Goal: Information Seeking & Learning: Learn about a topic

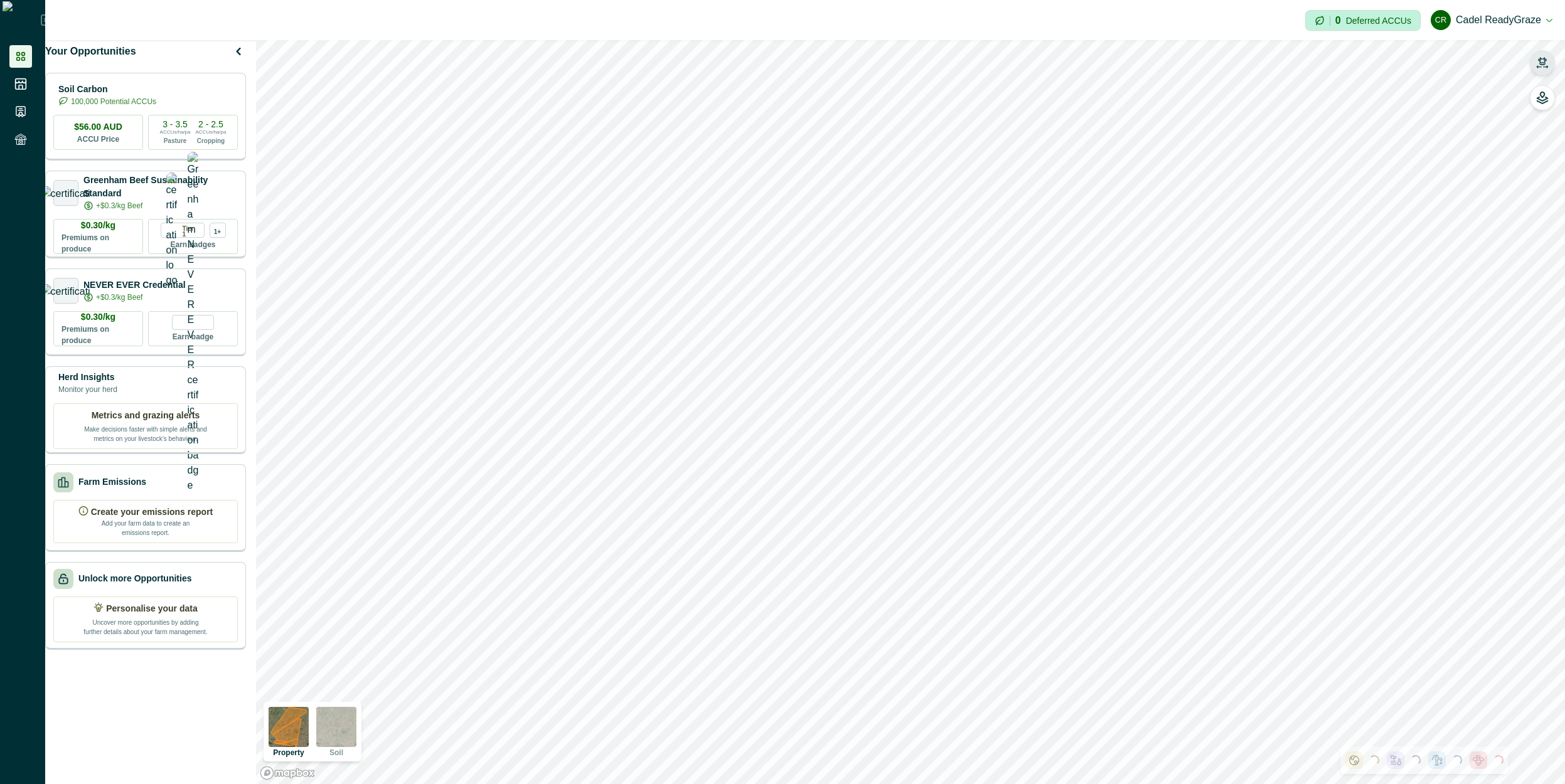
click at [1546, 67] on icon "button" at bounding box center [1543, 63] width 12 height 12
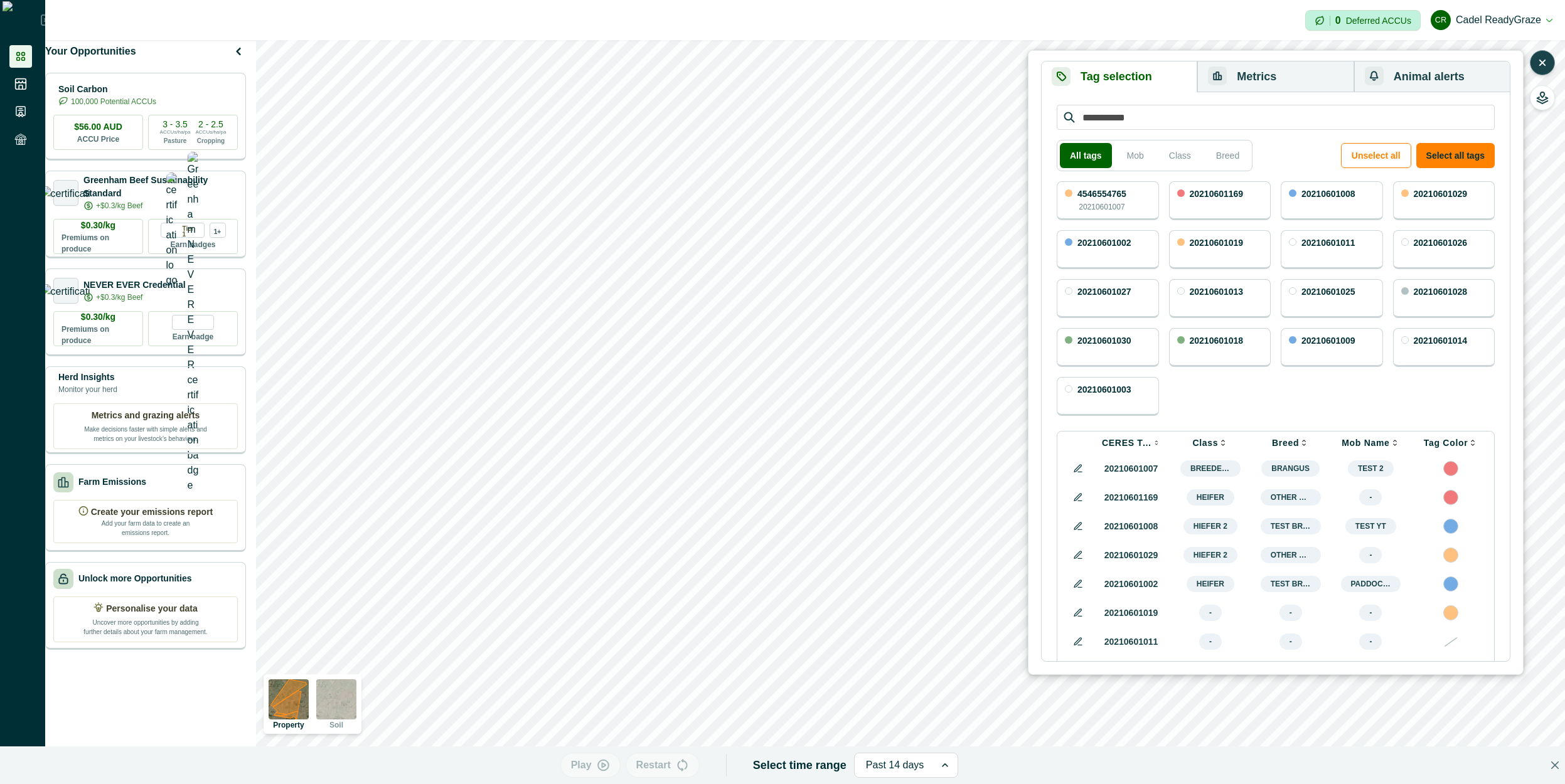
click at [1546, 67] on icon "button" at bounding box center [1543, 63] width 12 height 12
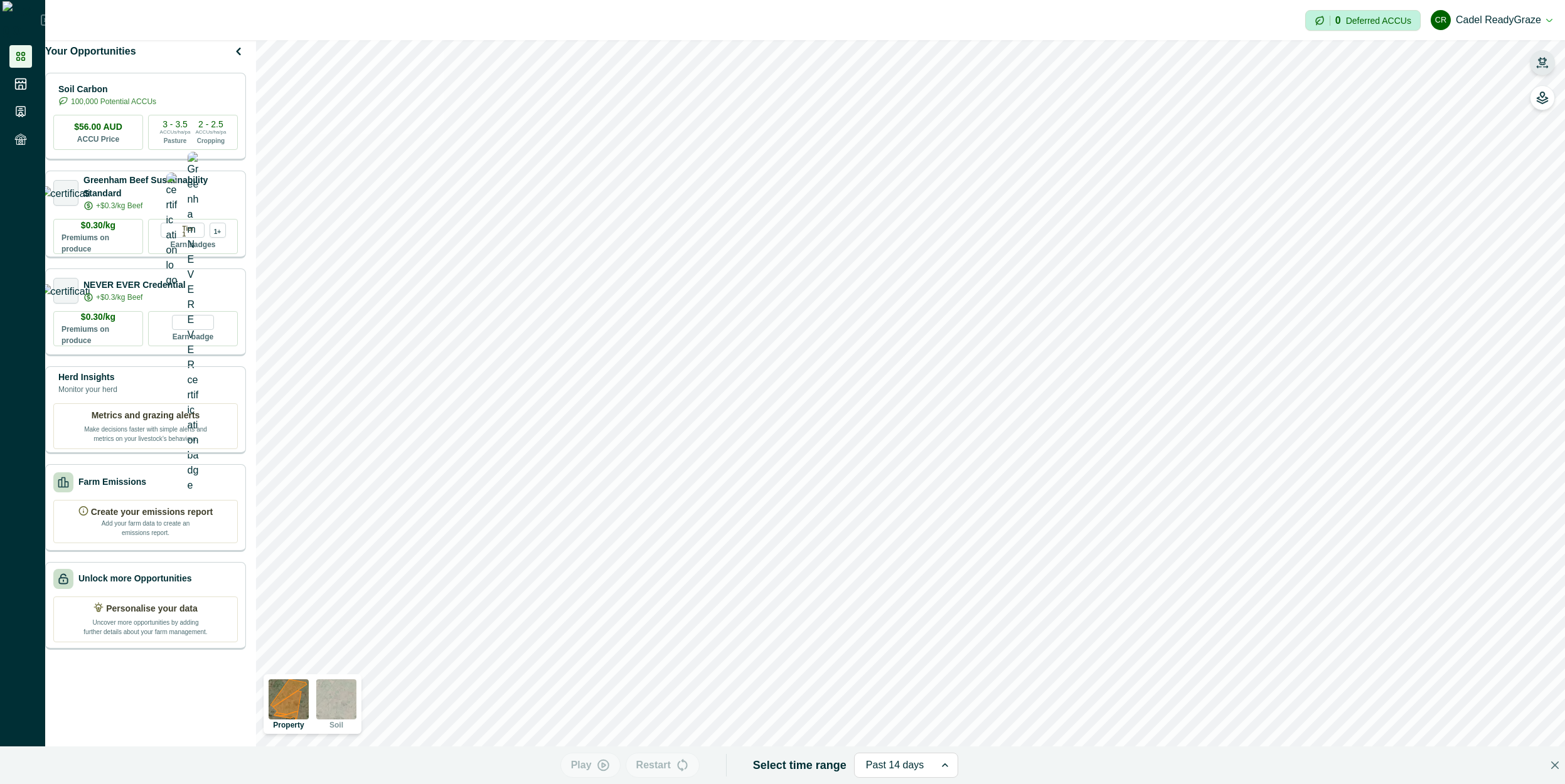
click at [1542, 71] on button "button" at bounding box center [1542, 63] width 25 height 25
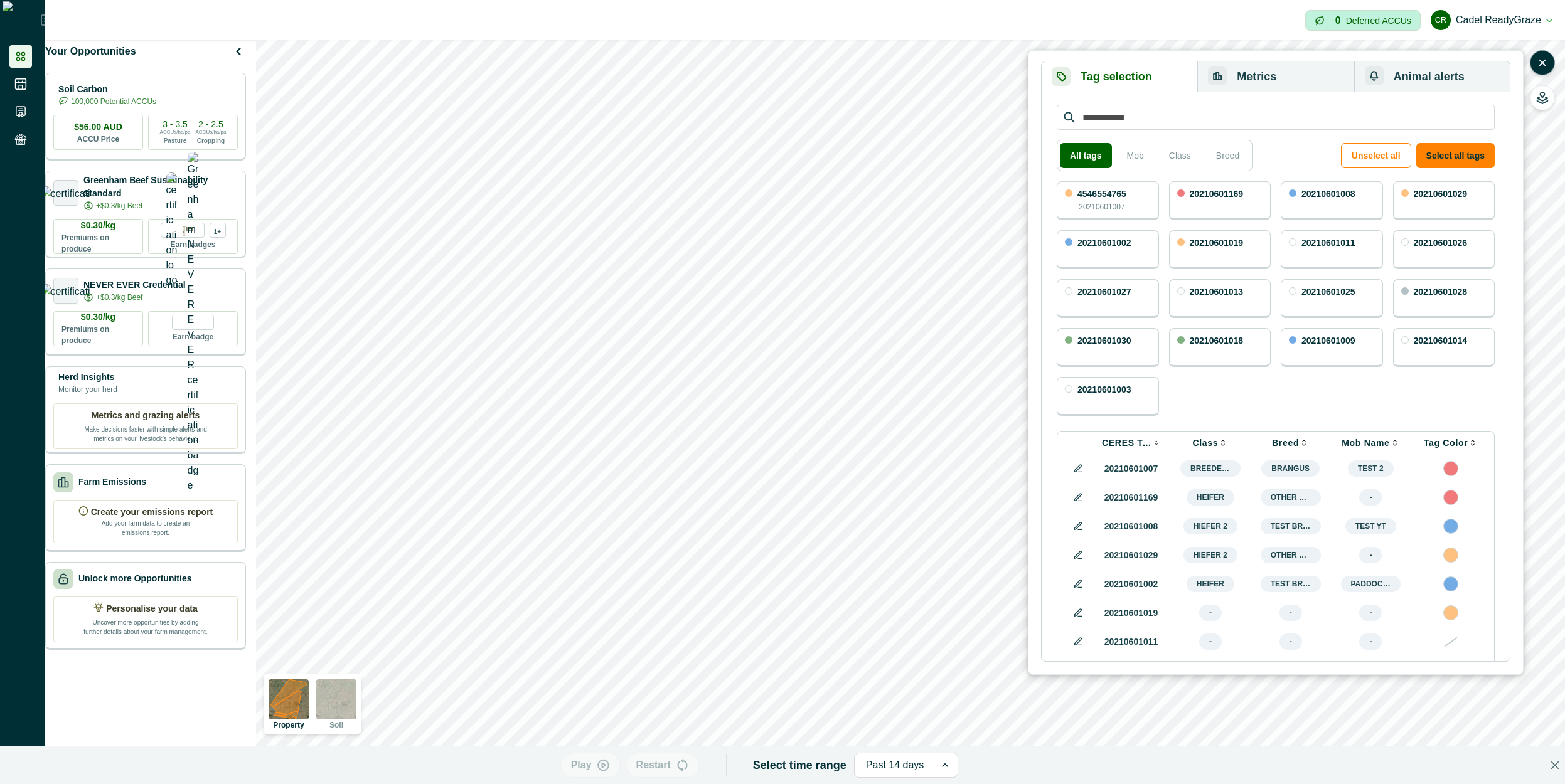
click at [1284, 81] on button "Metrics" at bounding box center [1275, 77] width 157 height 31
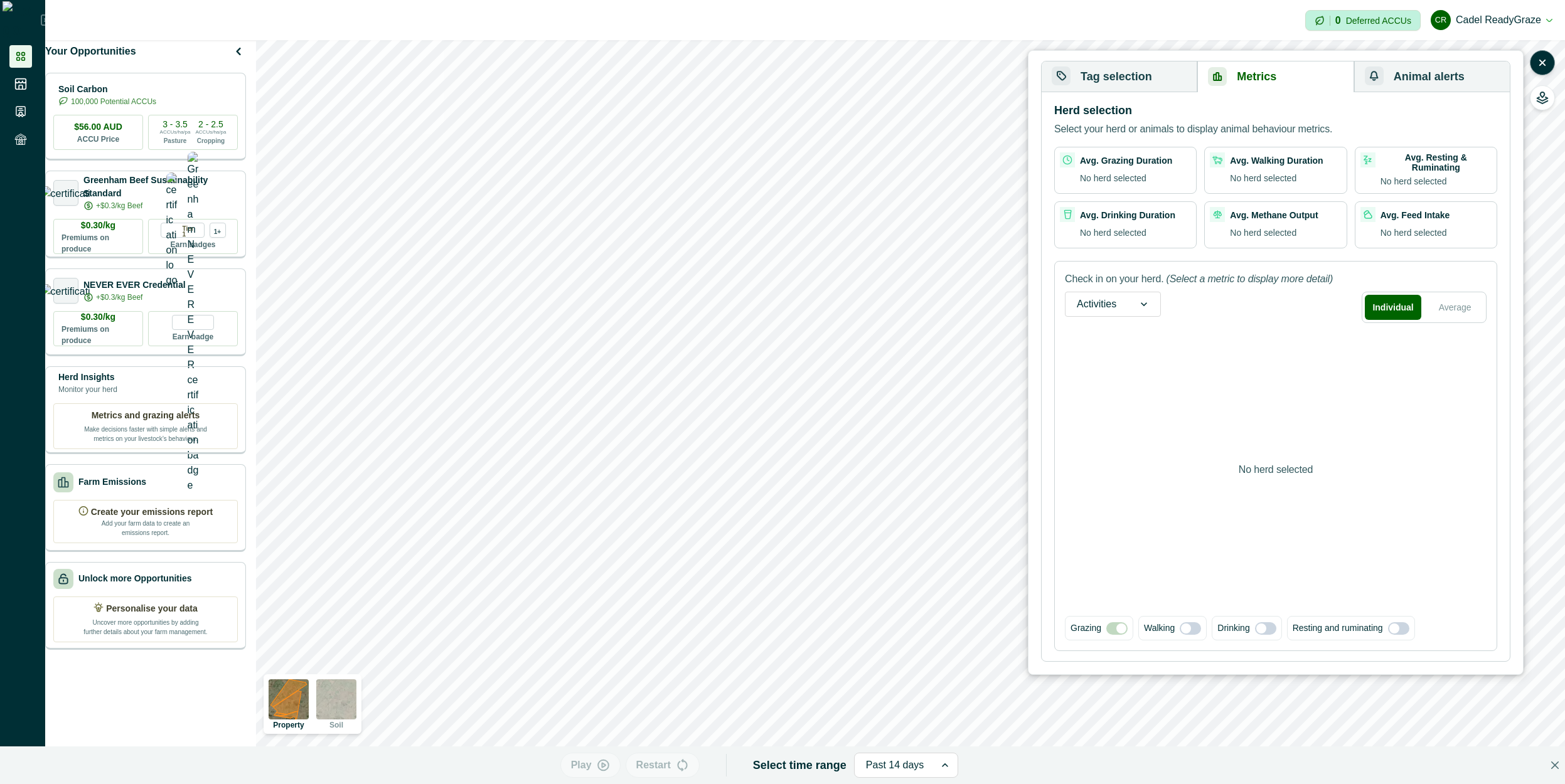
click at [1118, 84] on button "Tag selection" at bounding box center [1119, 77] width 156 height 31
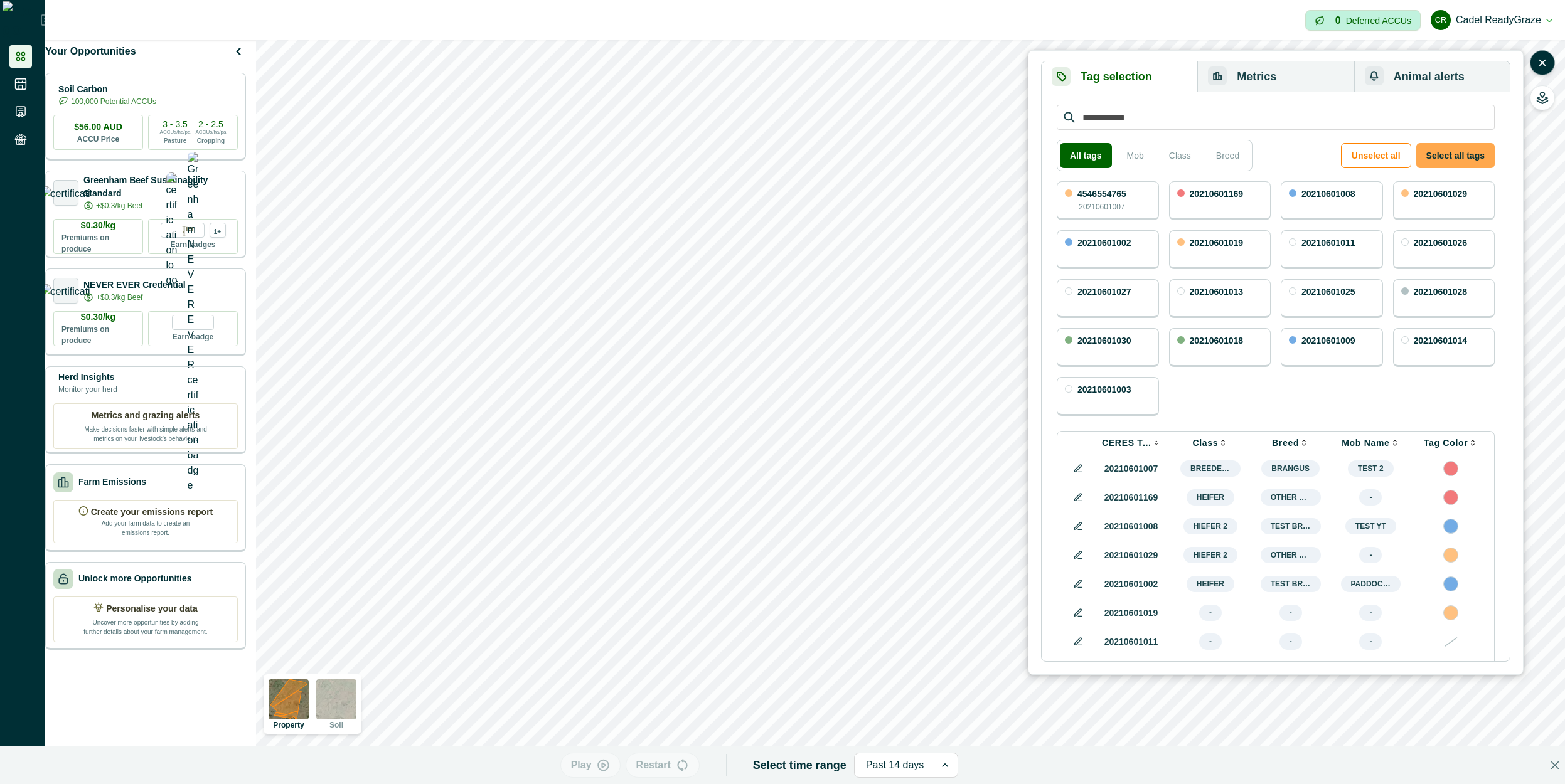
drag, startPoint x: 1446, startPoint y: 153, endPoint x: 1240, endPoint y: 104, distance: 211.7
click at [1444, 153] on button "Select all tags" at bounding box center [1455, 156] width 78 height 25
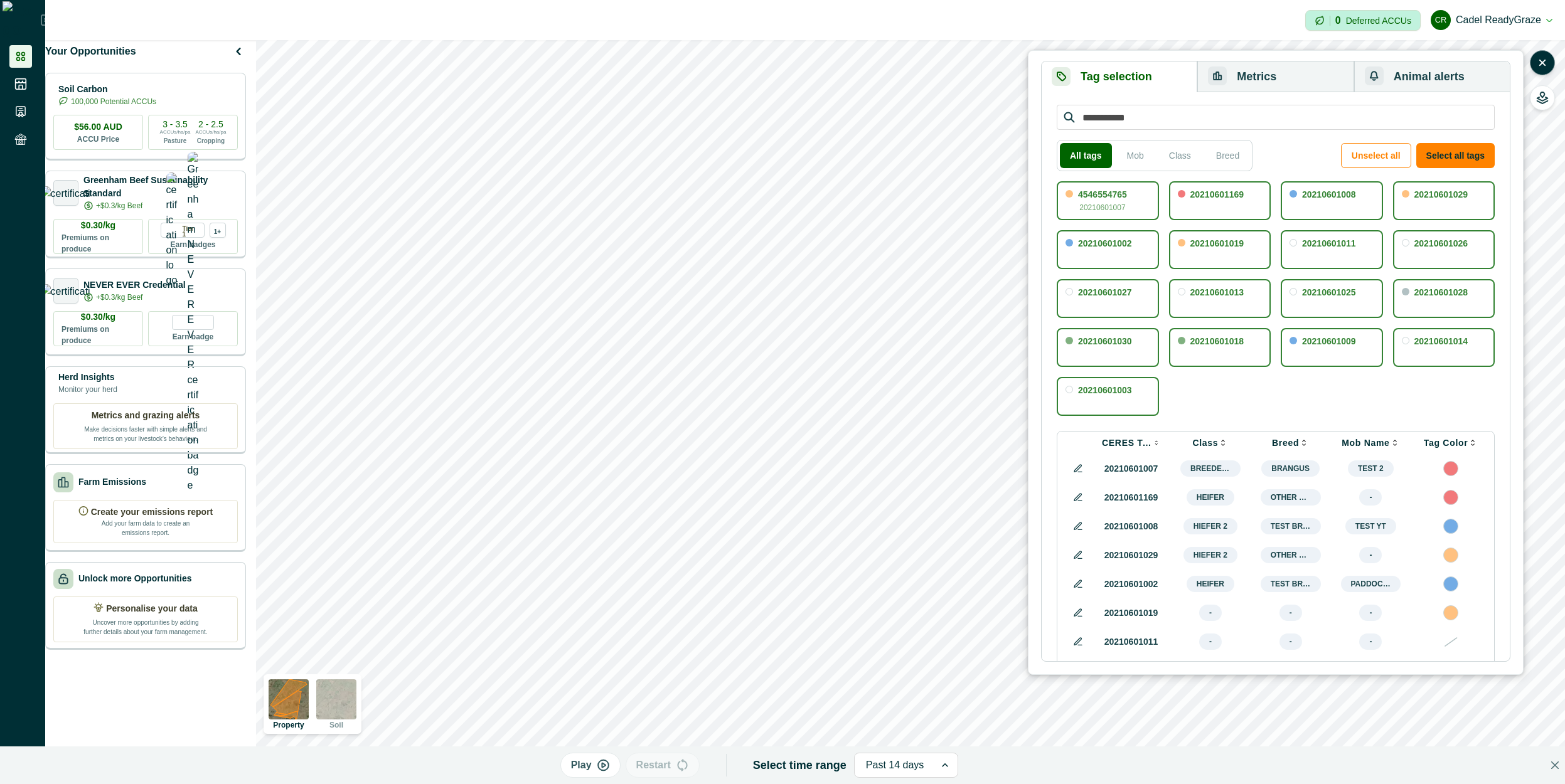
click at [1283, 77] on button "Metrics" at bounding box center [1275, 77] width 157 height 31
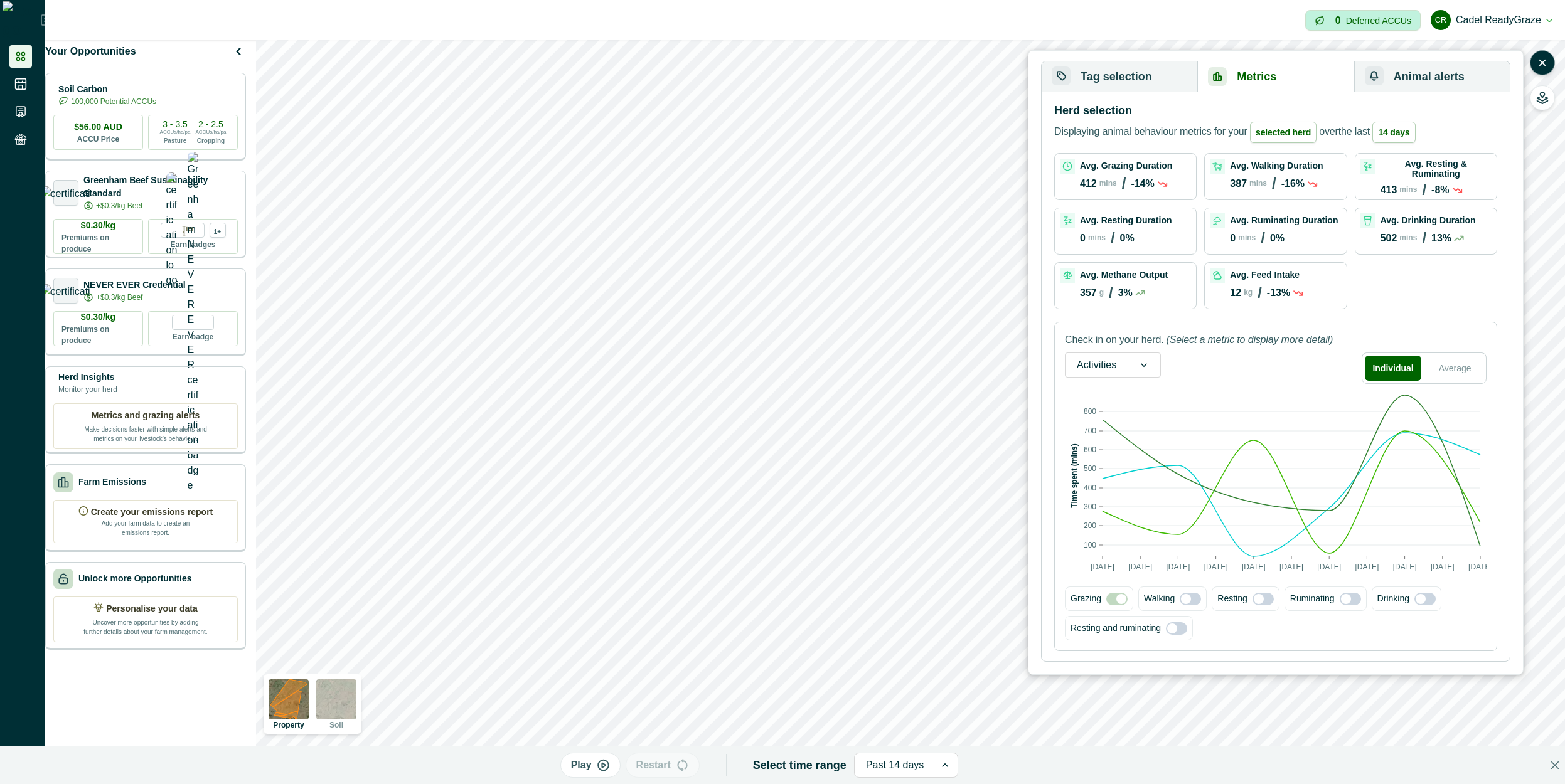
click at [1141, 361] on icon at bounding box center [1144, 365] width 12 height 12
drag, startPoint x: 1120, startPoint y: 425, endPoint x: 1184, endPoint y: 383, distance: 76.6
click at [1119, 426] on div "Feed intake" at bounding box center [1112, 429] width 95 height 23
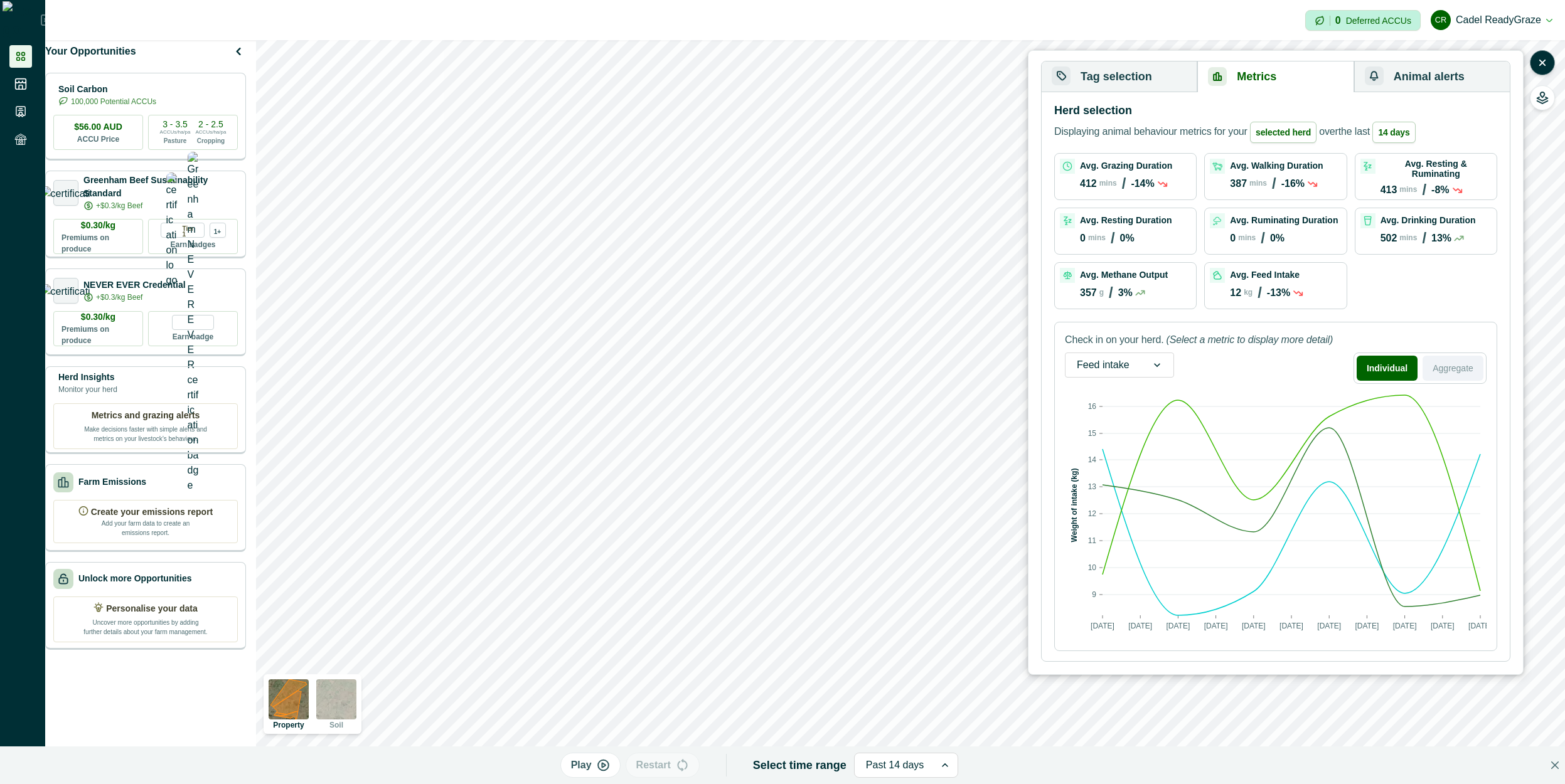
click at [1435, 364] on button "Aggregate" at bounding box center [1453, 368] width 61 height 25
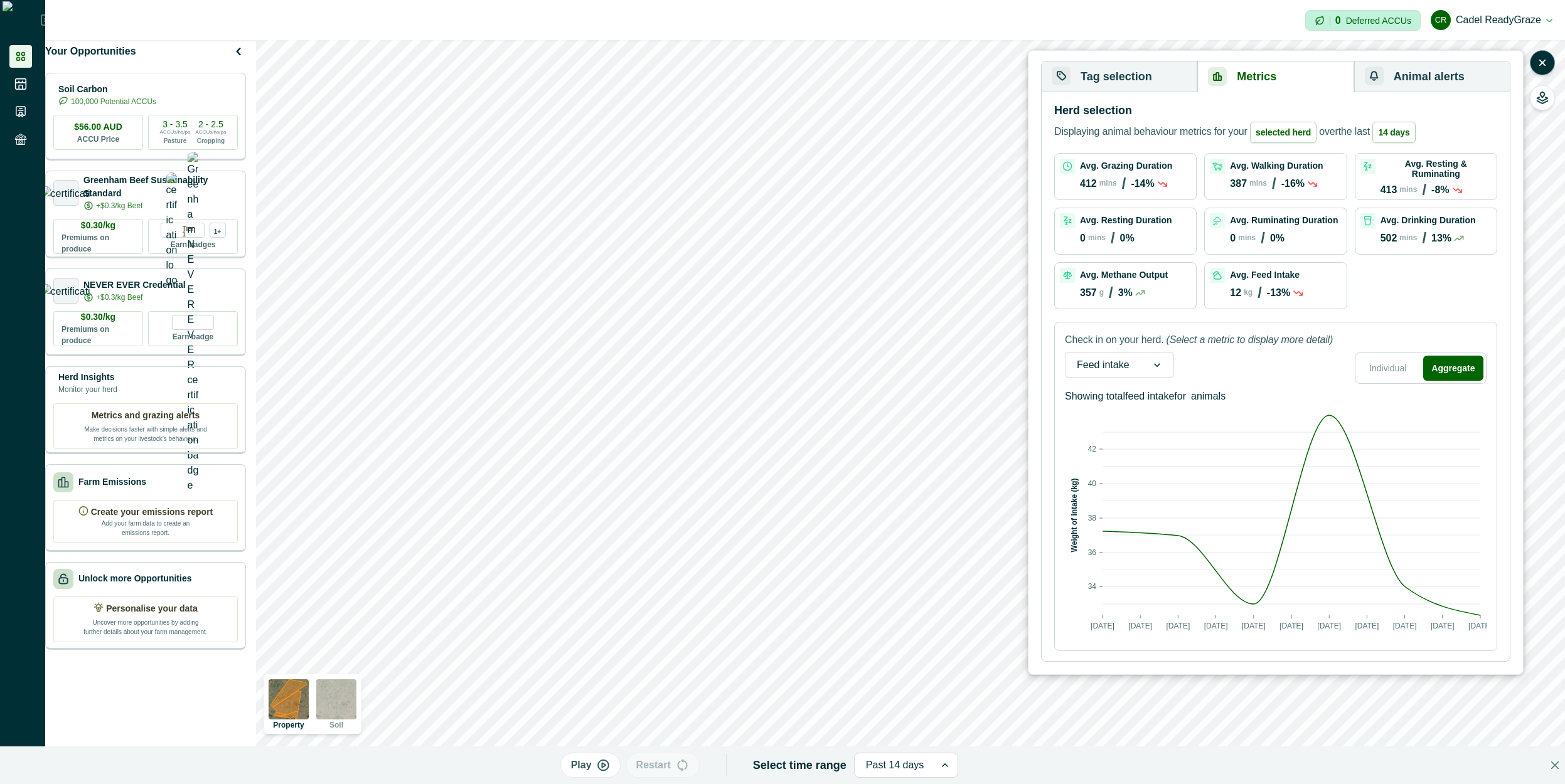
click at [1208, 400] on p "animals" at bounding box center [1208, 396] width 35 height 15
click at [1206, 397] on p "animals" at bounding box center [1208, 396] width 35 height 15
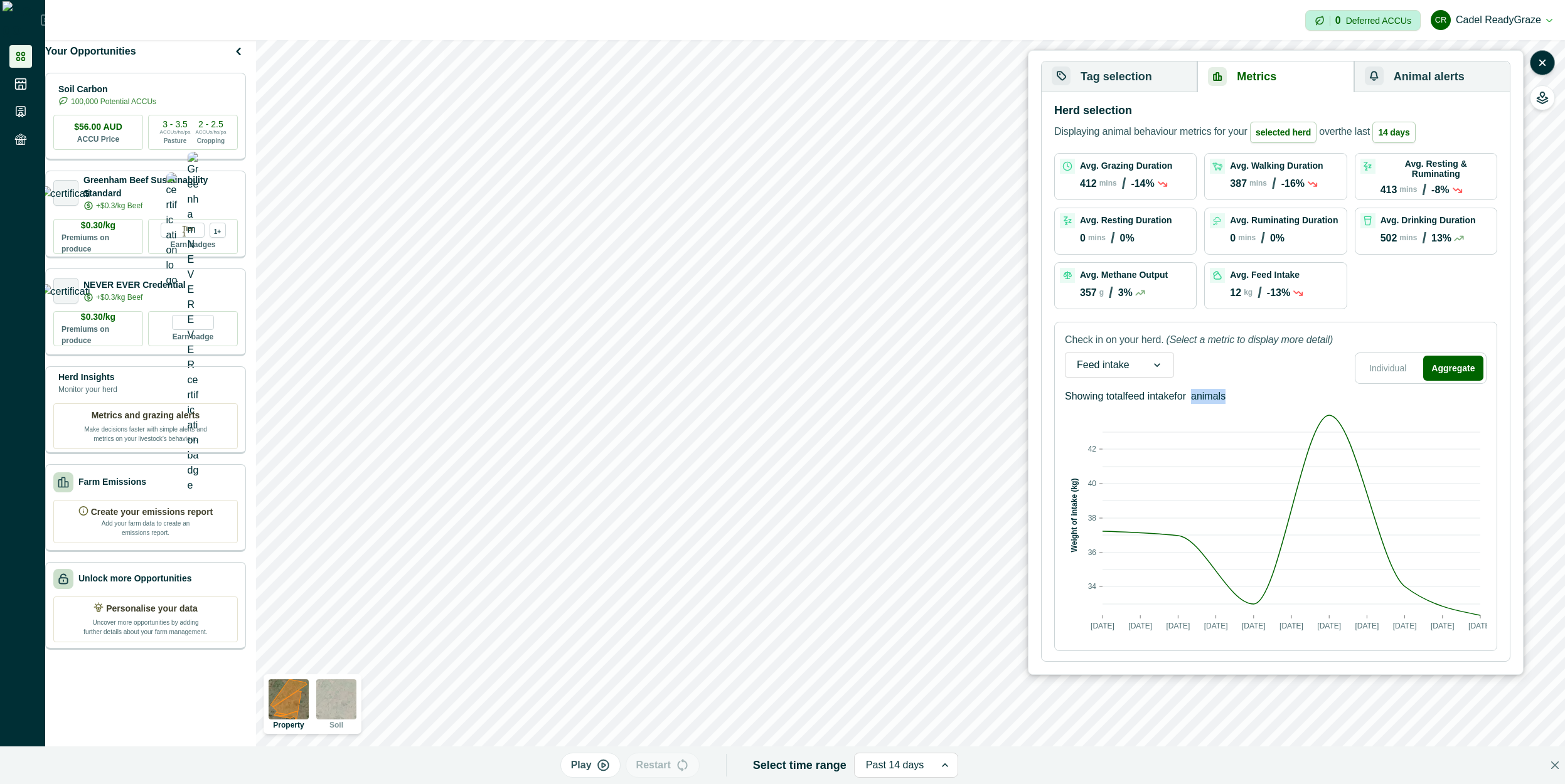
click at [1206, 397] on p "animals" at bounding box center [1208, 396] width 35 height 15
click at [1207, 398] on p "animals" at bounding box center [1208, 396] width 35 height 15
click at [1207, 397] on p "animals" at bounding box center [1208, 396] width 35 height 15
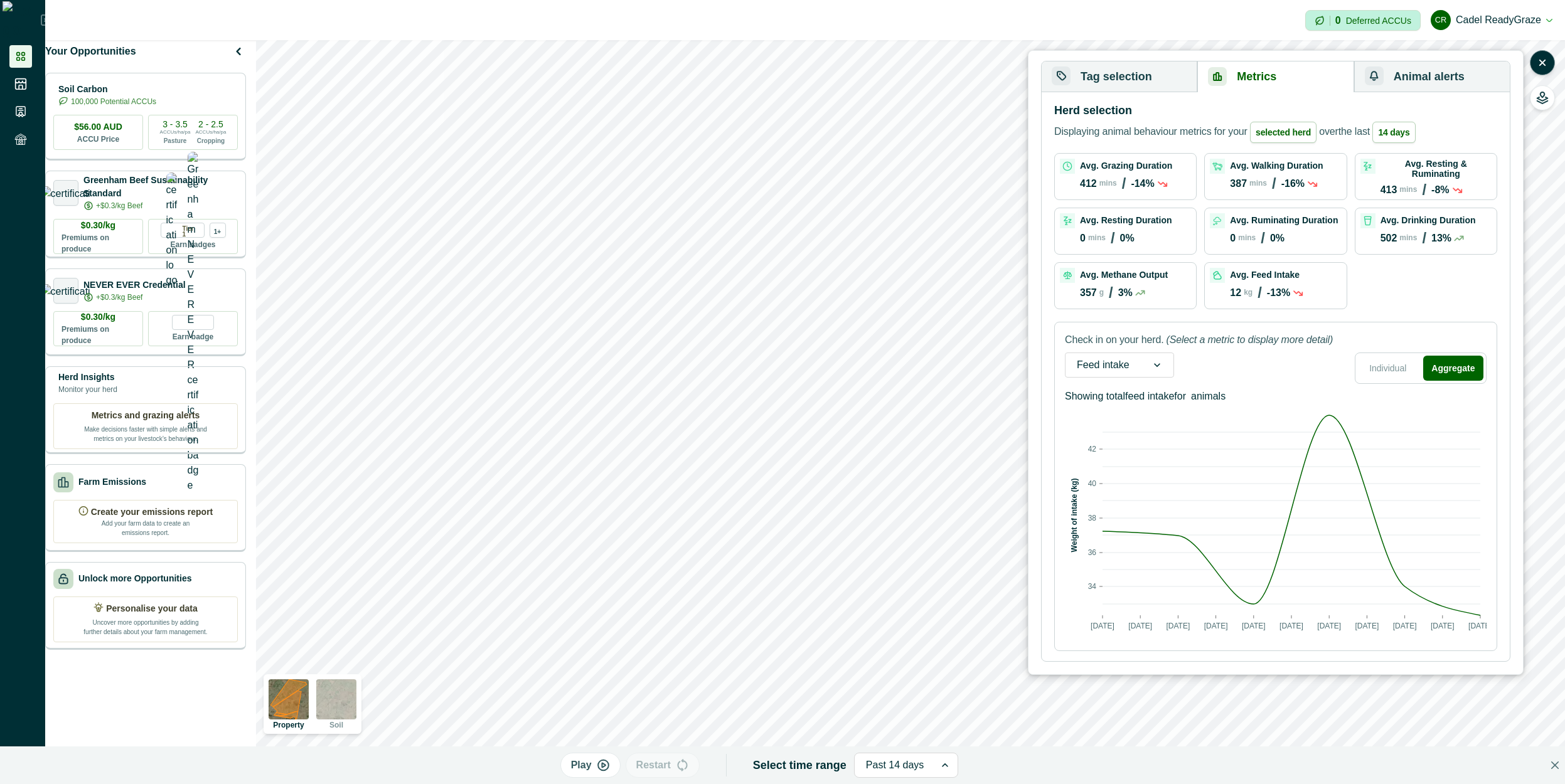
click at [1217, 397] on p "animals" at bounding box center [1208, 396] width 35 height 15
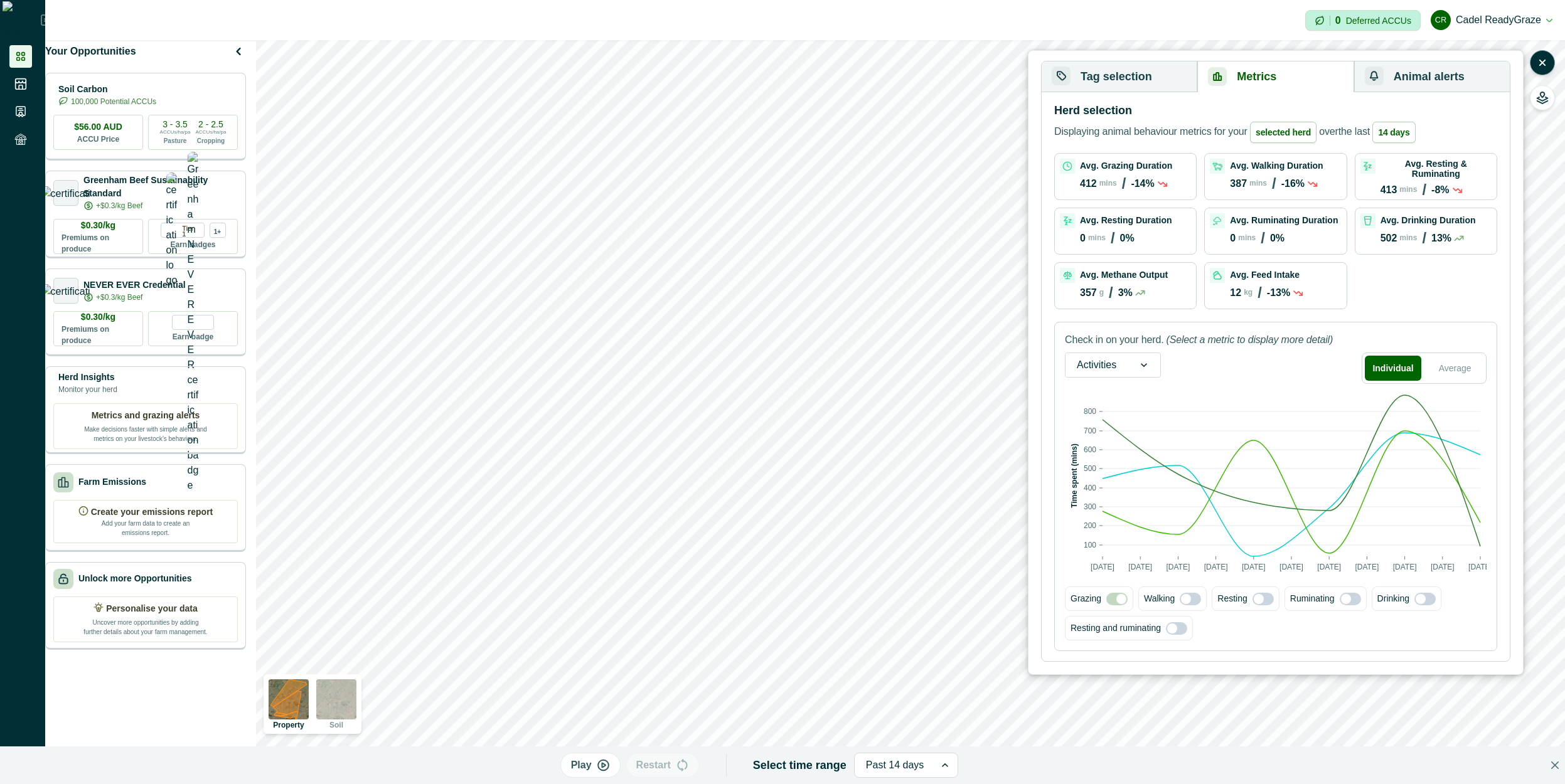
click at [1116, 363] on div at bounding box center [1096, 365] width 40 height 18
click at [1115, 435] on div "Feed intake" at bounding box center [1112, 429] width 95 height 23
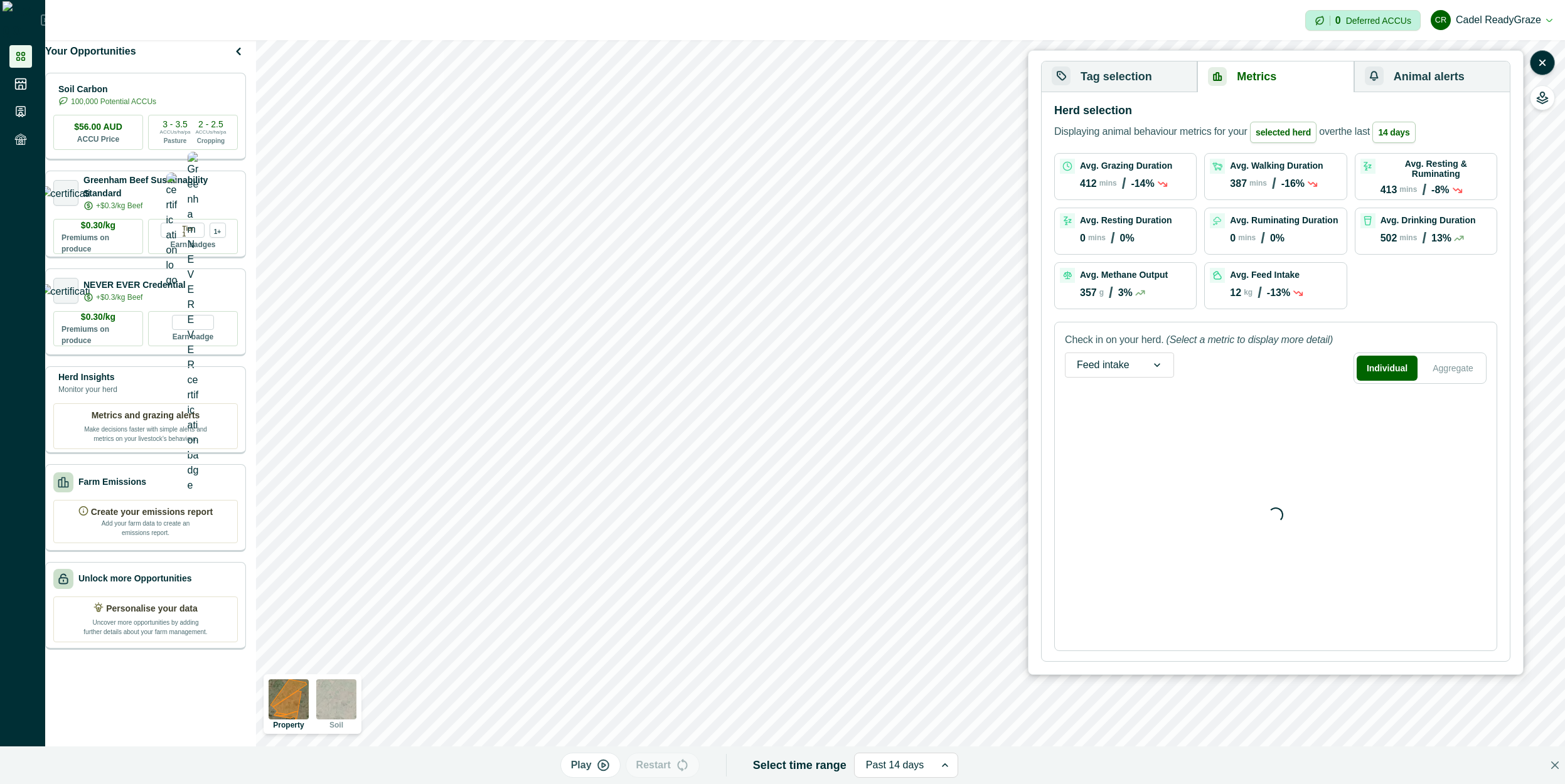
drag, startPoint x: 1436, startPoint y: 375, endPoint x: 1302, endPoint y: 359, distance: 135.0
click at [1436, 376] on button "Aggregate" at bounding box center [1453, 368] width 61 height 25
click at [1267, 404] on icon at bounding box center [1263, 401] width 12 height 12
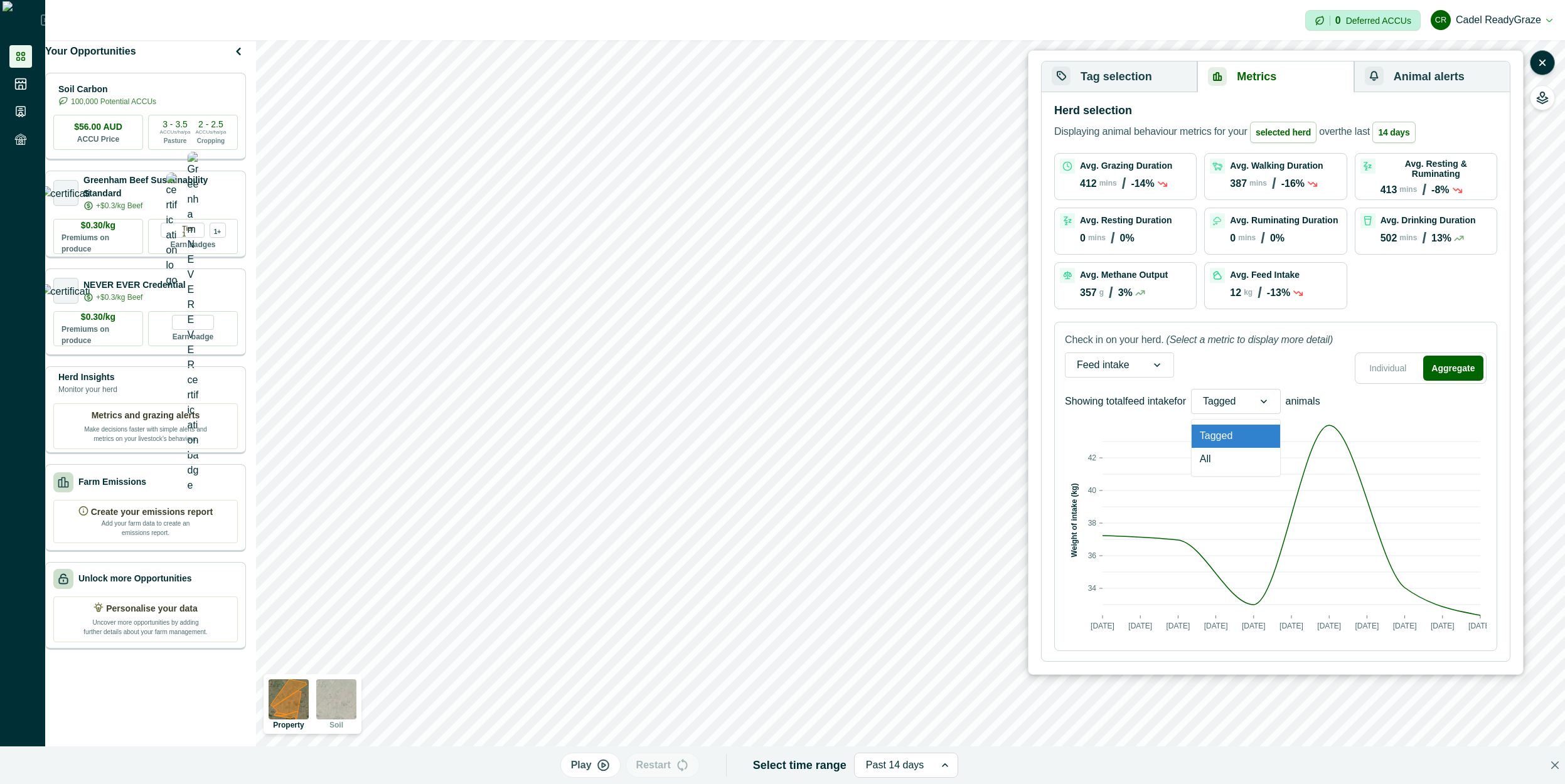
click at [1263, 370] on div "Feed intake Individual Aggregate" at bounding box center [1276, 368] width 422 height 31
drag, startPoint x: 1264, startPoint y: 397, endPoint x: 1263, endPoint y: 418, distance: 21.0
click at [1265, 397] on icon at bounding box center [1263, 401] width 12 height 12
click at [1244, 467] on div "All" at bounding box center [1236, 459] width 88 height 23
drag, startPoint x: 1254, startPoint y: 404, endPoint x: 1255, endPoint y: 426, distance: 22.0
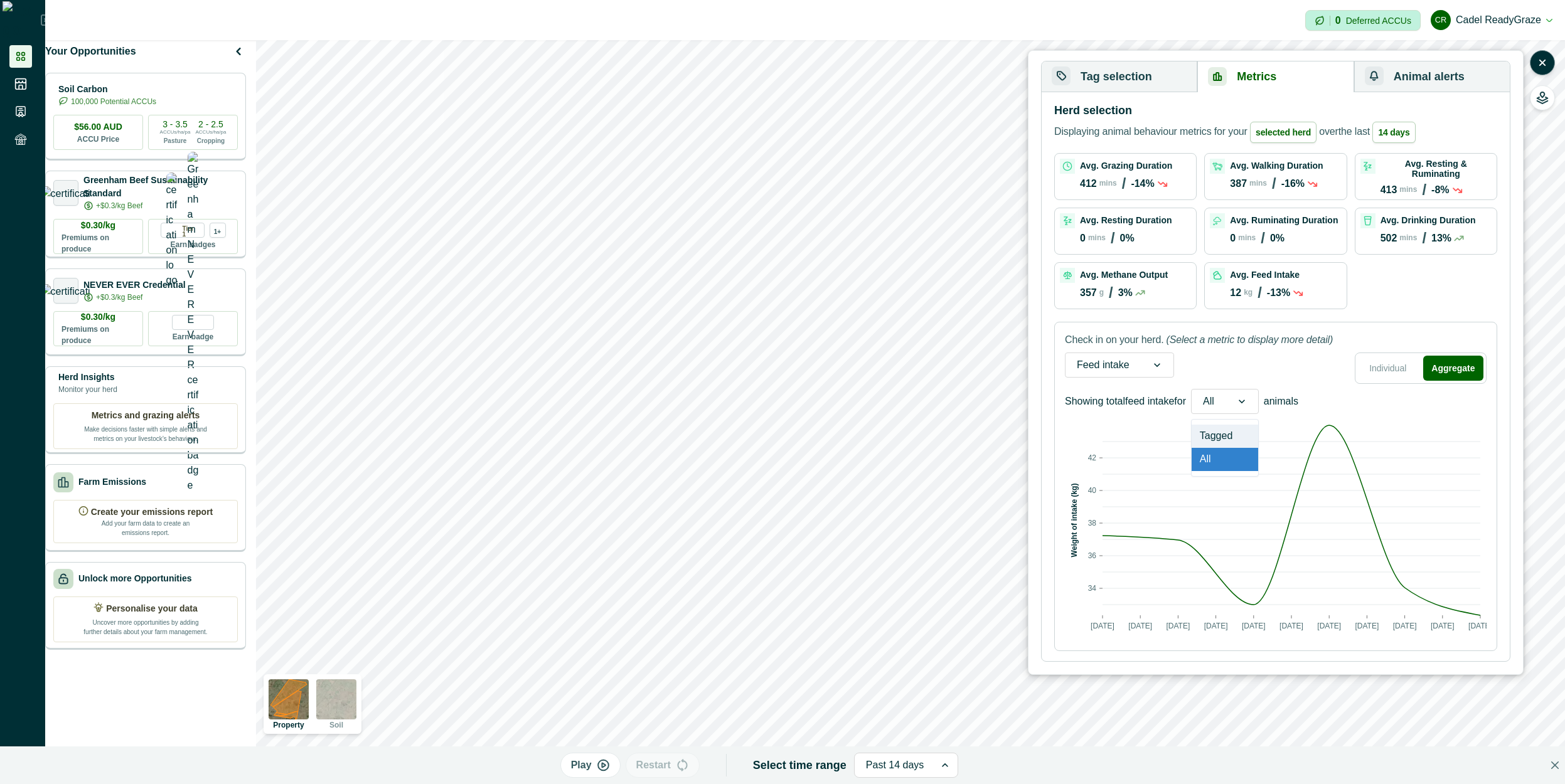
click at [1254, 406] on div at bounding box center [1242, 401] width 33 height 24
click at [1250, 432] on div "Tagged" at bounding box center [1225, 436] width 67 height 23
click at [1247, 407] on div "Tagged" at bounding box center [1219, 401] width 56 height 20
drag, startPoint x: 1243, startPoint y: 456, endPoint x: 1262, endPoint y: 416, distance: 44.3
click at [1243, 456] on div "All" at bounding box center [1236, 459] width 88 height 23
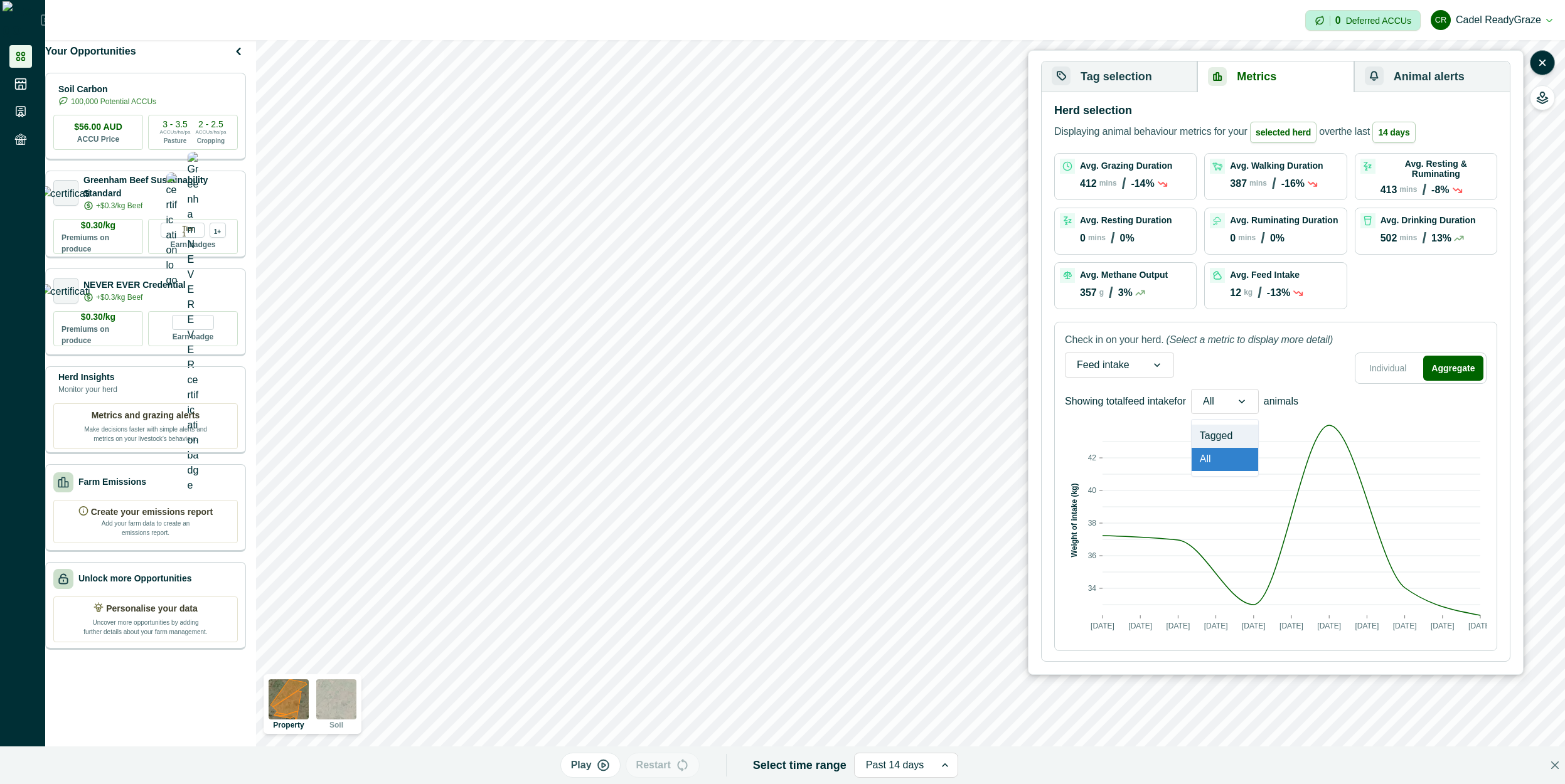
click at [1259, 407] on div "All" at bounding box center [1224, 401] width 67 height 25
click at [1245, 436] on div "Tagged" at bounding box center [1225, 436] width 67 height 23
click at [1312, 362] on div "Feed intake Individual Aggregate" at bounding box center [1276, 368] width 422 height 31
click at [1310, 396] on p "animals" at bounding box center [1303, 401] width 35 height 15
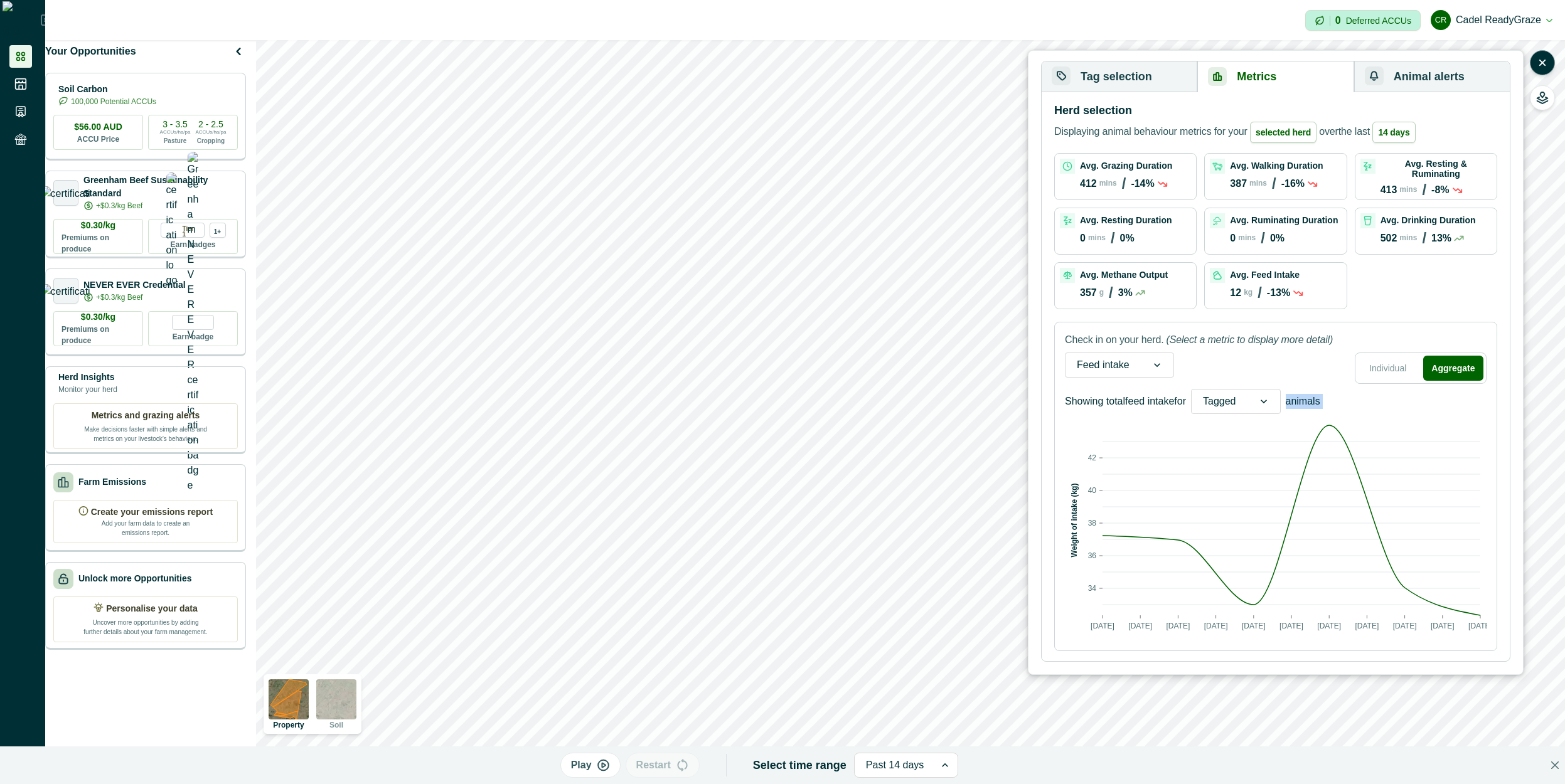
click at [1310, 396] on p "animals" at bounding box center [1303, 401] width 35 height 15
click at [1153, 401] on p "Showing total feed intake for" at bounding box center [1125, 401] width 121 height 15
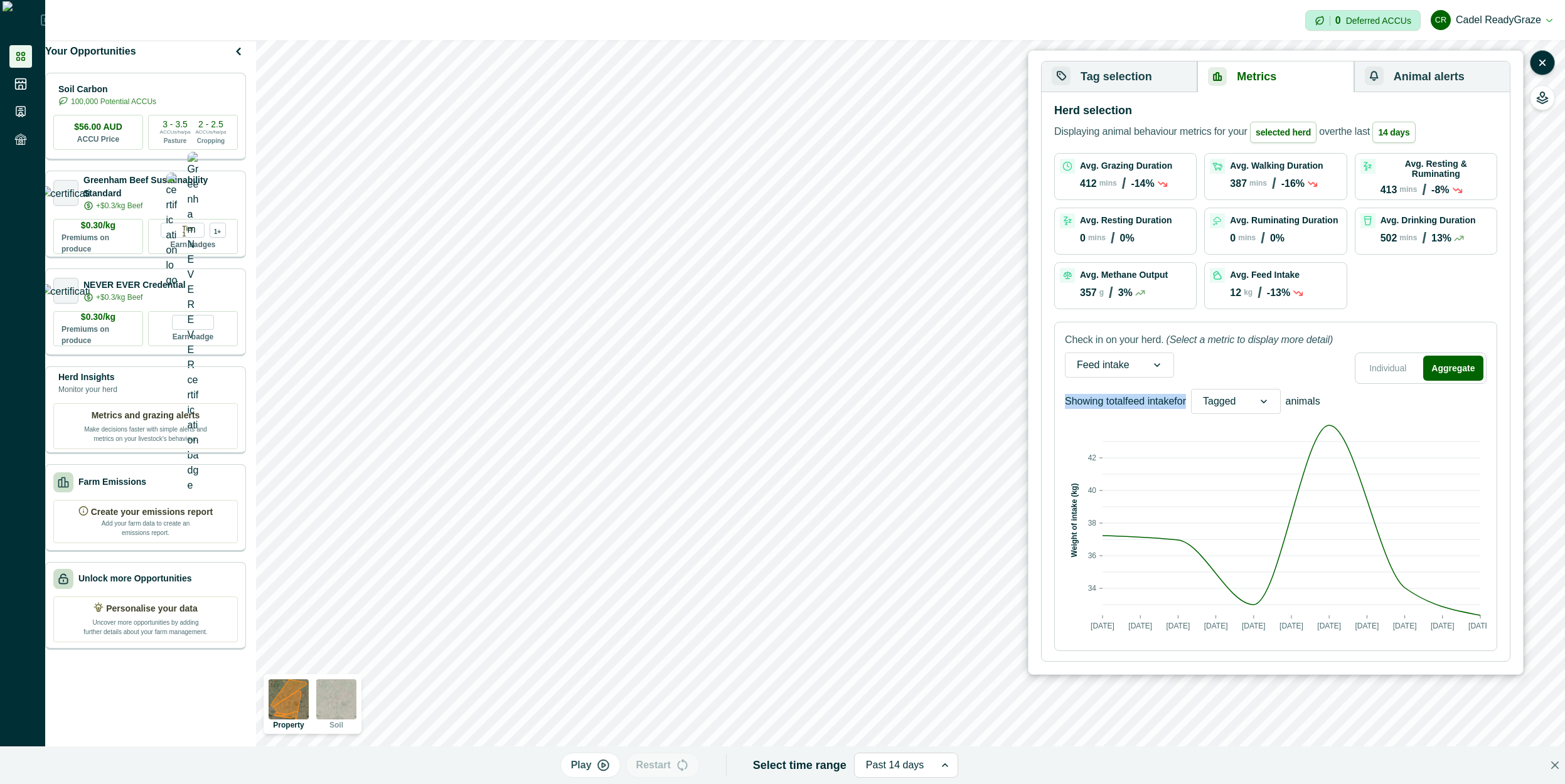
click at [1153, 401] on p "Showing total feed intake for" at bounding box center [1125, 401] width 121 height 15
click at [1152, 400] on p "Showing total feed intake for" at bounding box center [1125, 401] width 121 height 15
click at [1153, 400] on p "Showing total feed intake for" at bounding box center [1125, 401] width 121 height 15
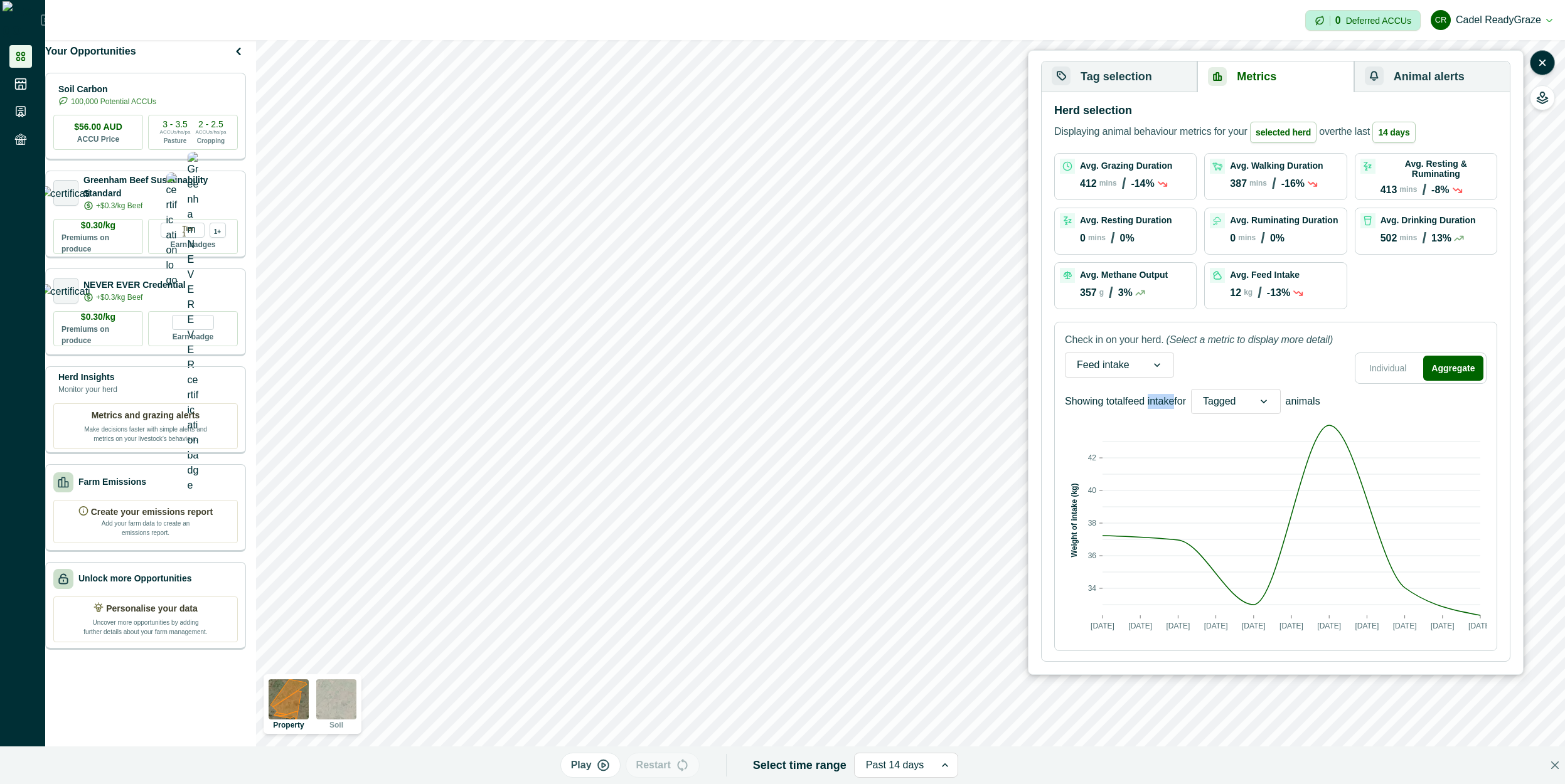
click at [1153, 400] on p "Showing total feed intake for" at bounding box center [1125, 401] width 121 height 15
click at [1156, 396] on p "Showing total feed intake for" at bounding box center [1125, 401] width 121 height 15
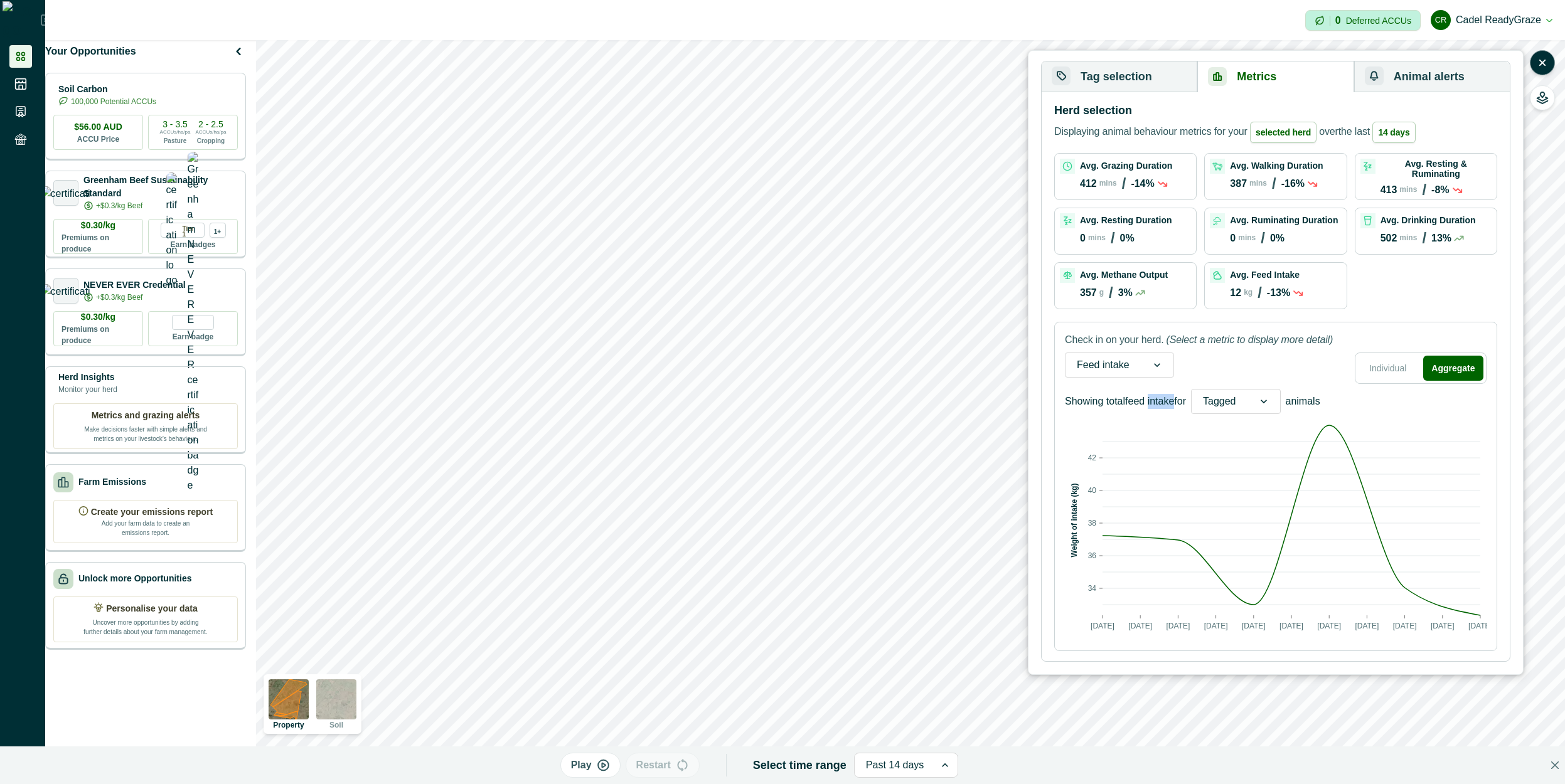
click at [1156, 396] on p "Showing total feed intake for" at bounding box center [1125, 401] width 121 height 15
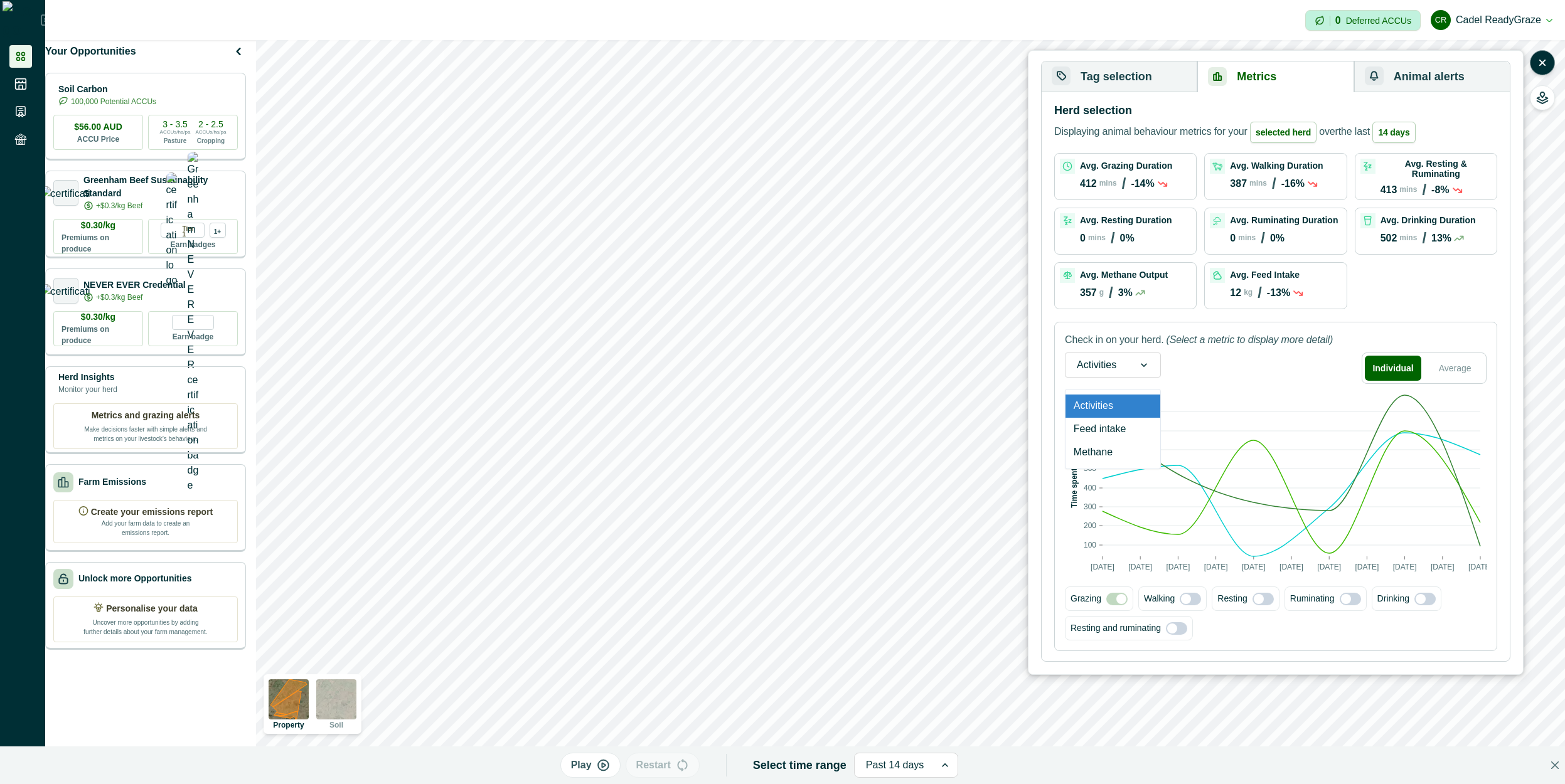
drag, startPoint x: 1133, startPoint y: 366, endPoint x: 1112, endPoint y: 401, distance: 40.8
click at [1132, 366] on div at bounding box center [1144, 365] width 33 height 24
drag, startPoint x: 1114, startPoint y: 421, endPoint x: 1136, endPoint y: 424, distance: 22.2
click at [1115, 422] on div "Feed intake" at bounding box center [1112, 429] width 95 height 23
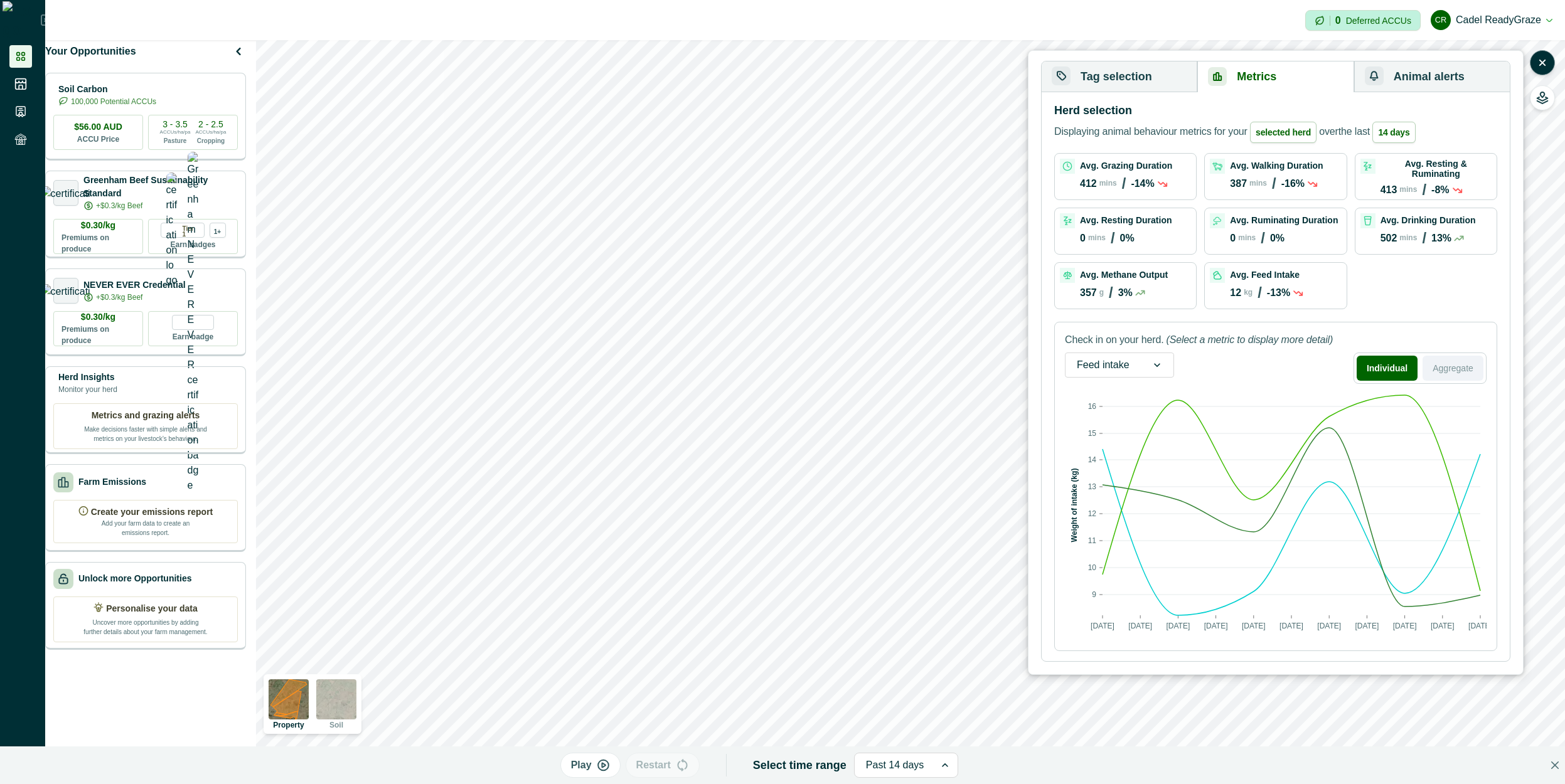
click at [1481, 357] on button "Aggregate" at bounding box center [1453, 368] width 61 height 25
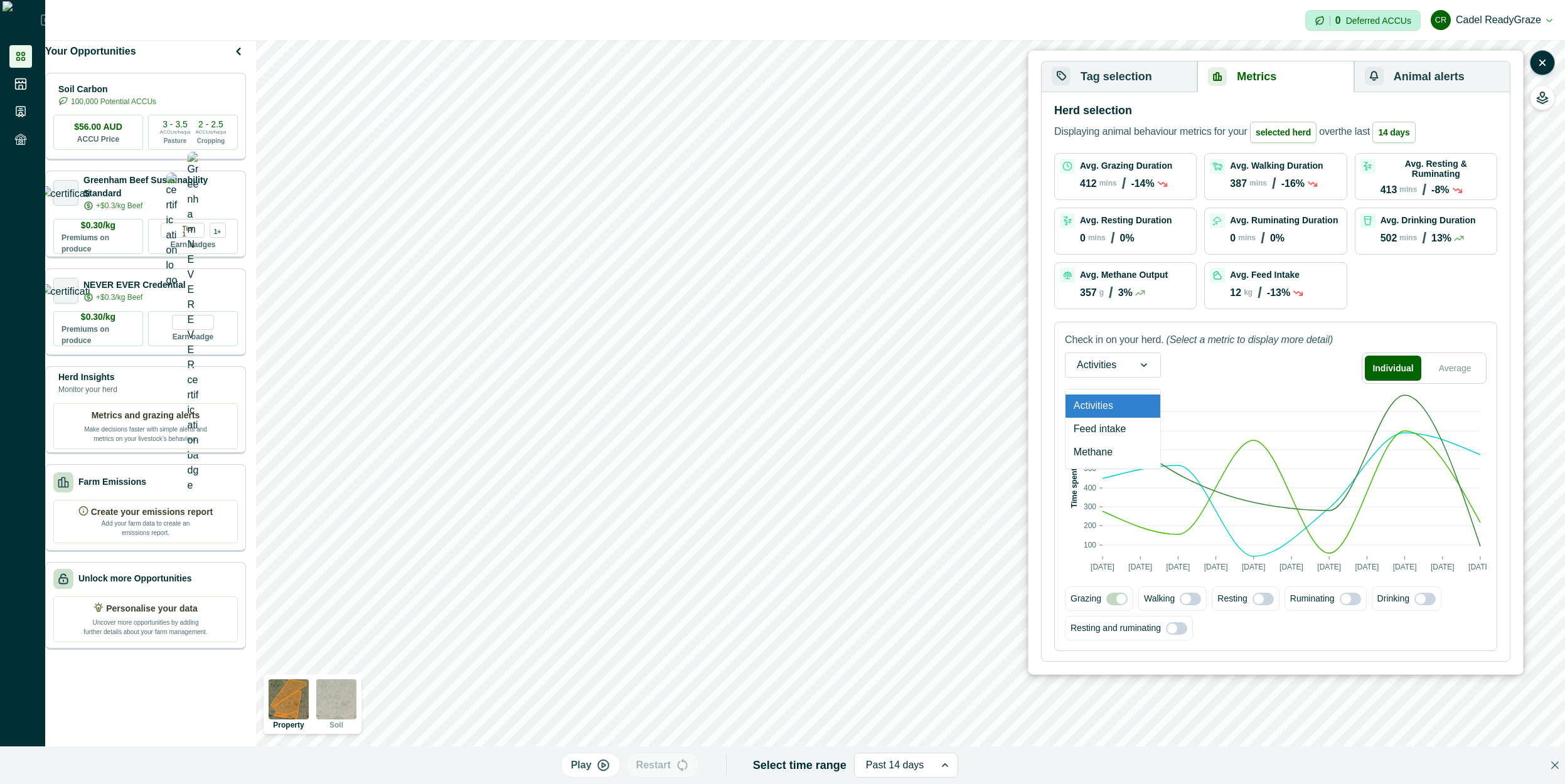
drag, startPoint x: 1125, startPoint y: 363, endPoint x: 1088, endPoint y: 415, distance: 63.8
click at [1125, 364] on div "Activities" at bounding box center [1096, 365] width 62 height 20
drag, startPoint x: 1094, startPoint y: 427, endPoint x: 1305, endPoint y: 390, distance: 214.2
click at [1101, 428] on div "Feed intake" at bounding box center [1112, 429] width 95 height 23
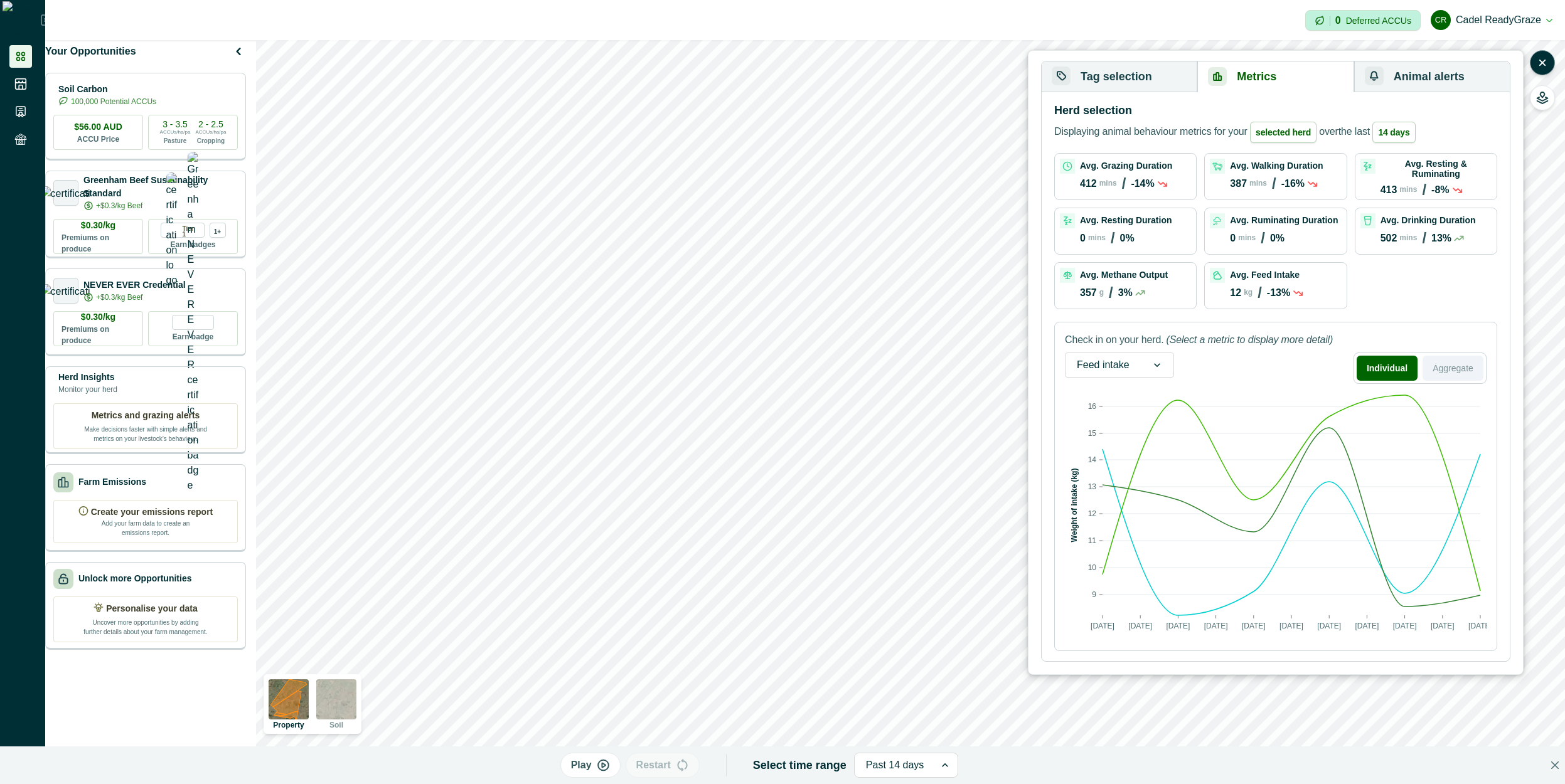
click at [1452, 373] on button "Aggregate" at bounding box center [1453, 368] width 61 height 25
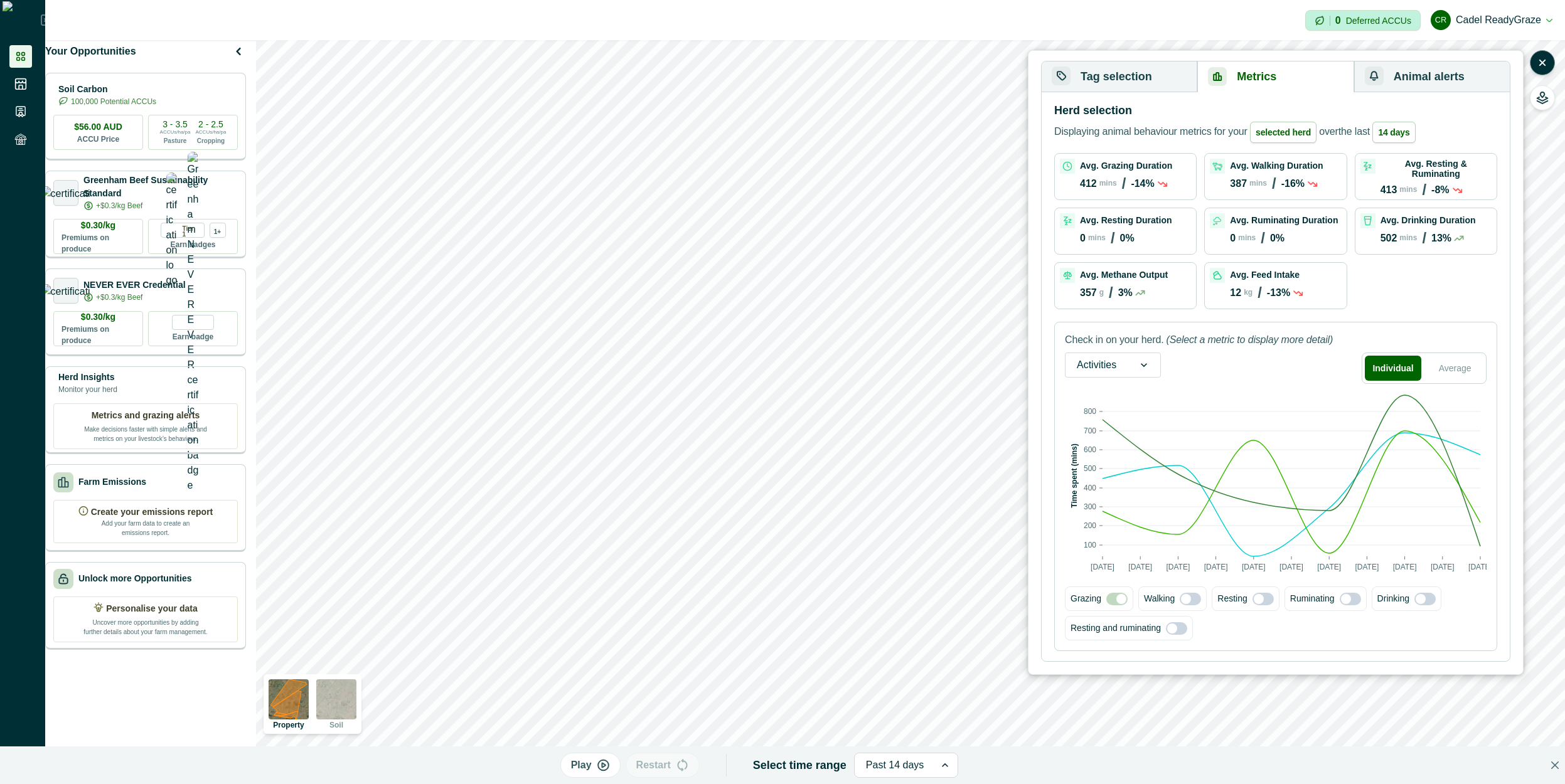
click at [1106, 359] on div at bounding box center [1096, 365] width 40 height 18
click at [1110, 426] on div "Feed intake" at bounding box center [1112, 429] width 95 height 23
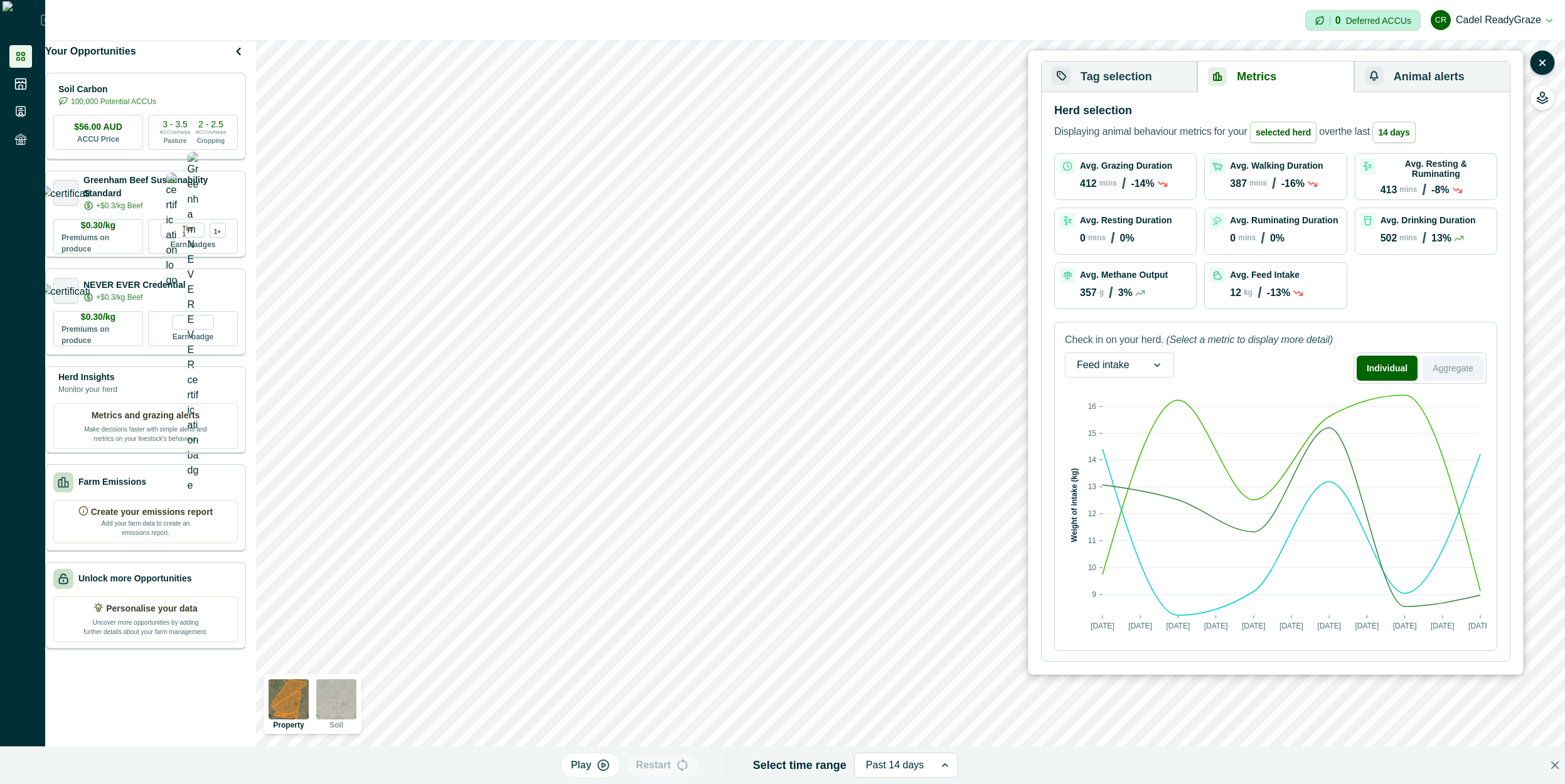
drag, startPoint x: 1454, startPoint y: 362, endPoint x: 1448, endPoint y: 369, distance: 9.2
click at [1456, 363] on button "Aggregate" at bounding box center [1453, 368] width 61 height 25
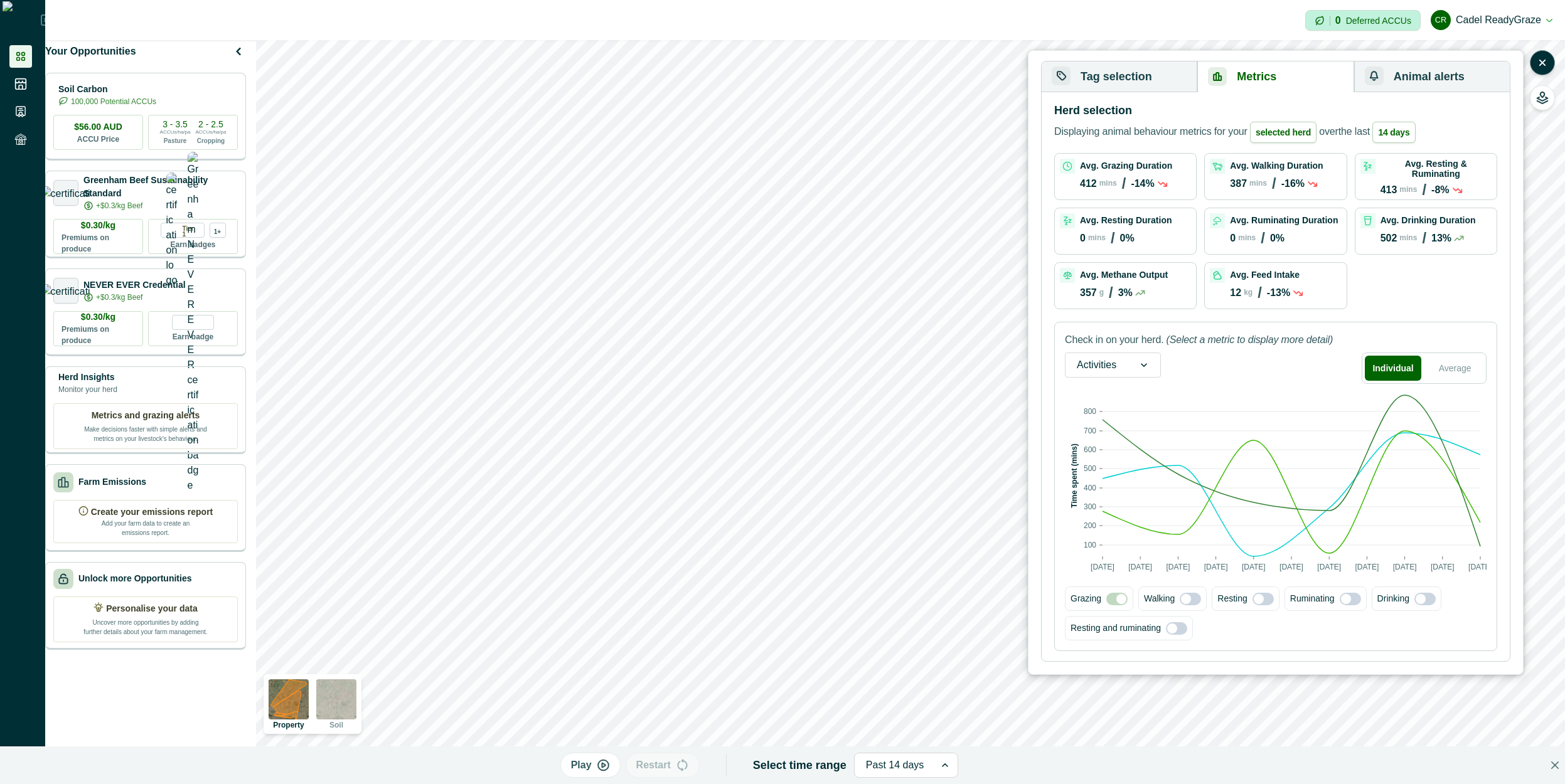
click at [1134, 362] on div at bounding box center [1144, 365] width 33 height 24
drag, startPoint x: 1455, startPoint y: 377, endPoint x: 1370, endPoint y: 384, distance: 85.3
click at [1454, 377] on button "Average" at bounding box center [1455, 368] width 57 height 25
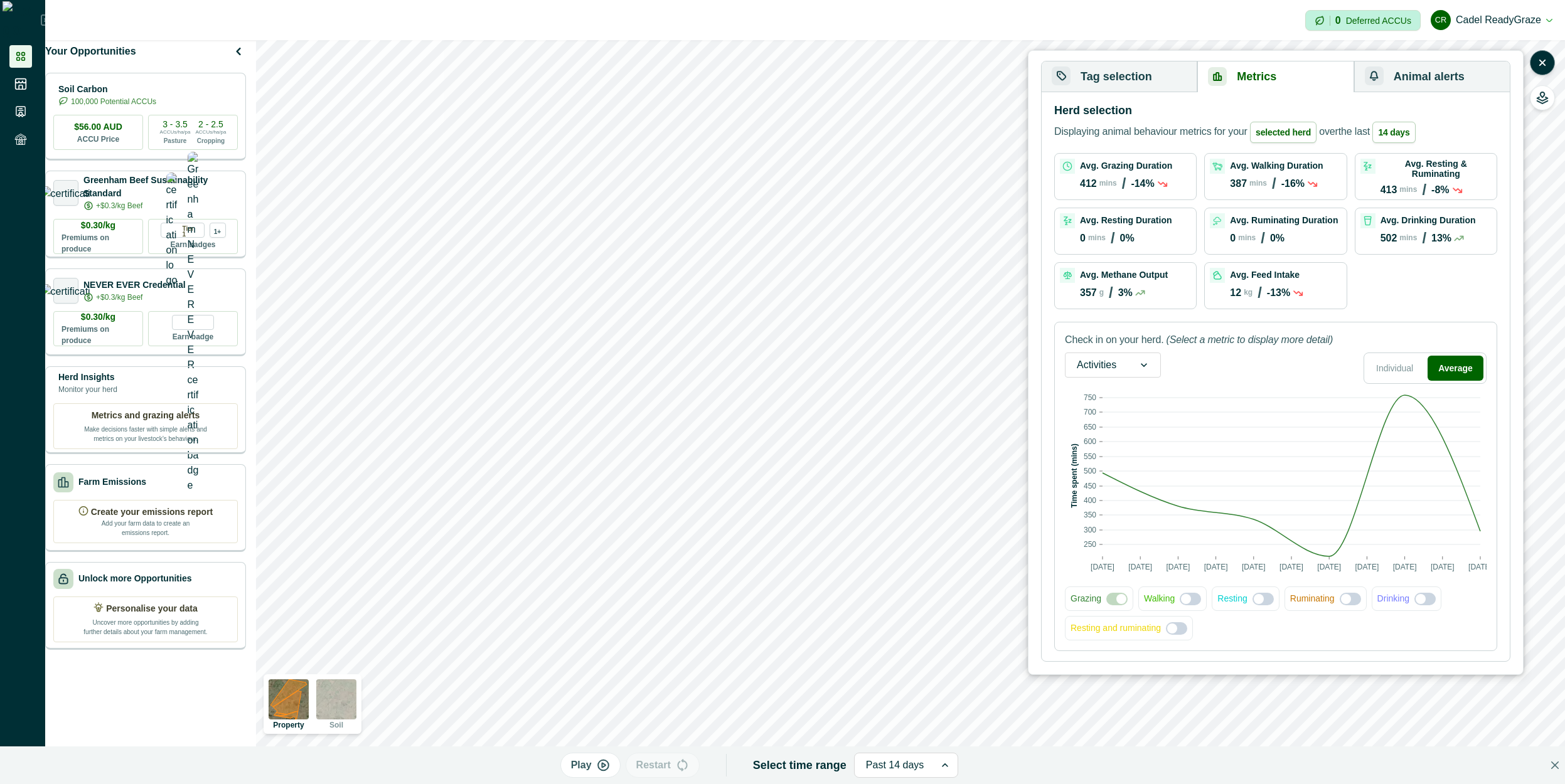
click at [1112, 376] on div "Activities" at bounding box center [1113, 365] width 96 height 25
click at [1119, 422] on div "Feed intake" at bounding box center [1112, 429] width 95 height 23
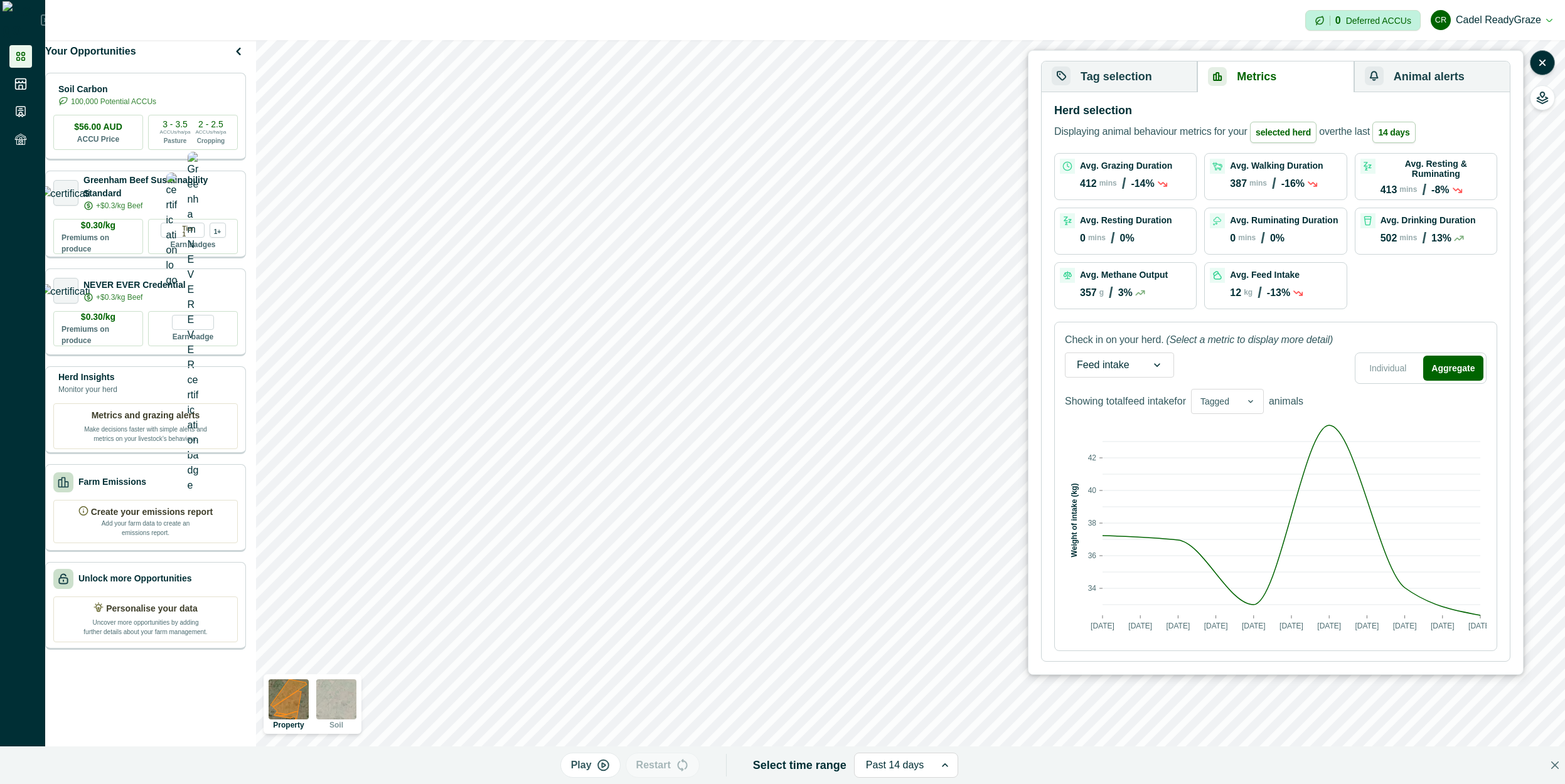
click at [1228, 397] on div at bounding box center [1214, 401] width 29 height 15
drag, startPoint x: 1245, startPoint y: 400, endPoint x: 1256, endPoint y: 335, distance: 65.9
click at [1245, 400] on div at bounding box center [1250, 401] width 25 height 24
click at [1238, 406] on div "Tagged" at bounding box center [1215, 401] width 47 height 18
drag, startPoint x: 1235, startPoint y: 451, endPoint x: 1237, endPoint y: 426, distance: 25.1
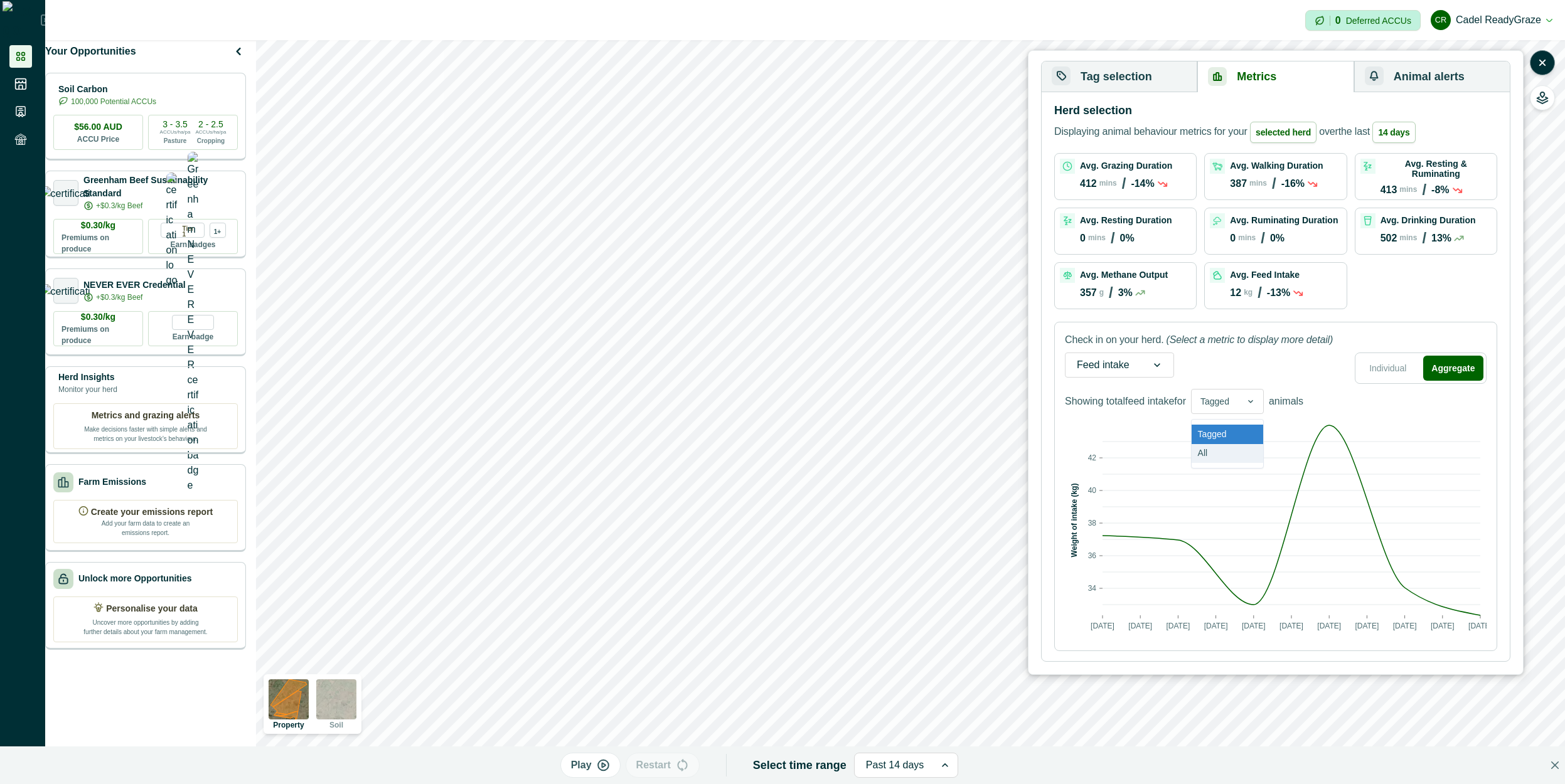
click at [1235, 450] on div "All" at bounding box center [1227, 453] width 71 height 19
click at [1236, 402] on icon at bounding box center [1231, 401] width 10 height 10
drag, startPoint x: 1239, startPoint y: 429, endPoint x: 1208, endPoint y: 416, distance: 33.6
click at [1238, 430] on div "Tagged" at bounding box center [1218, 434] width 53 height 19
click at [1158, 409] on div "Showing total feed intake for option Tagged, selected. Select is focused ,type …" at bounding box center [1184, 401] width 239 height 25
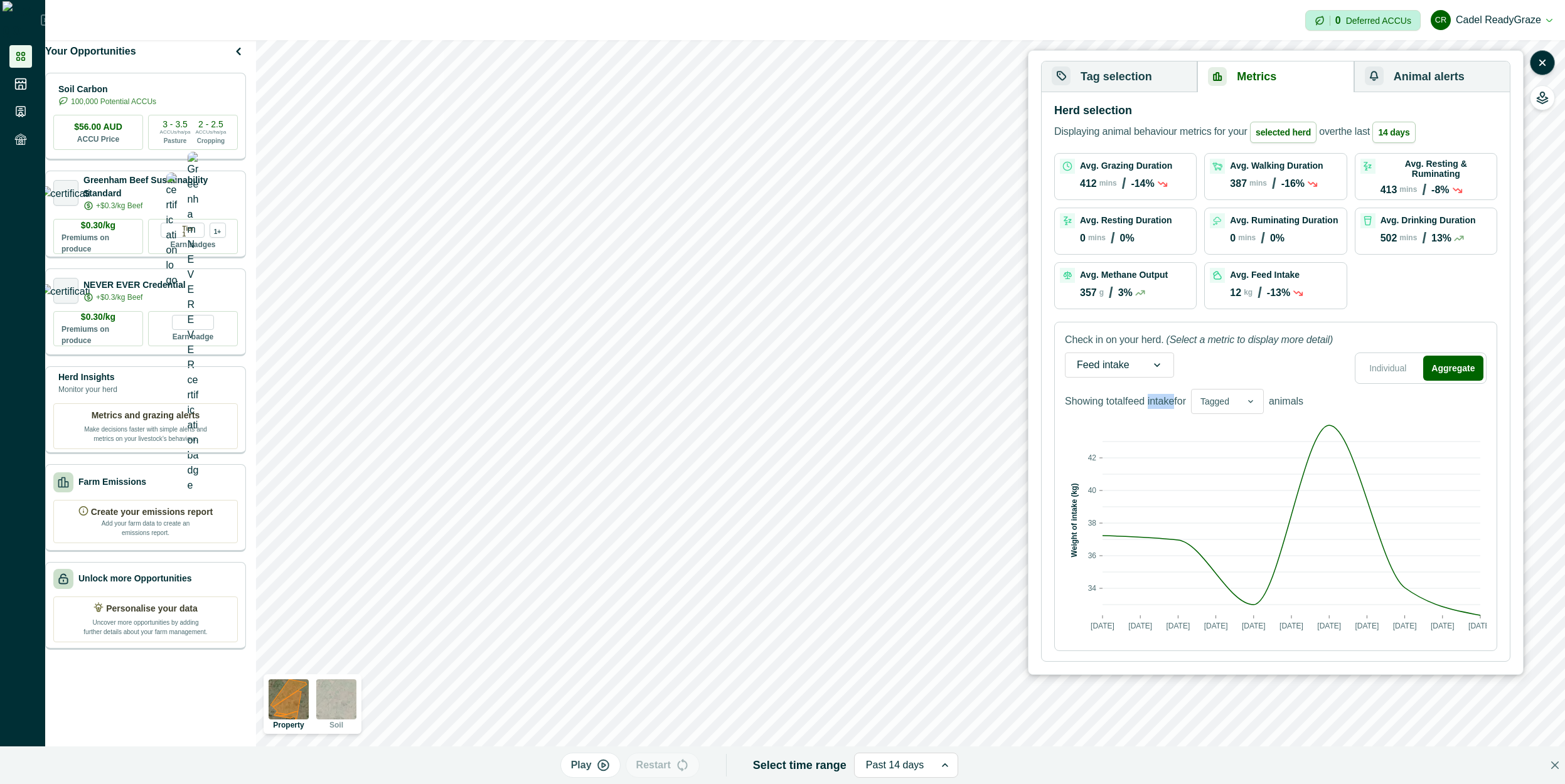
click at [1159, 407] on p "Showing total feed intake for" at bounding box center [1125, 401] width 121 height 15
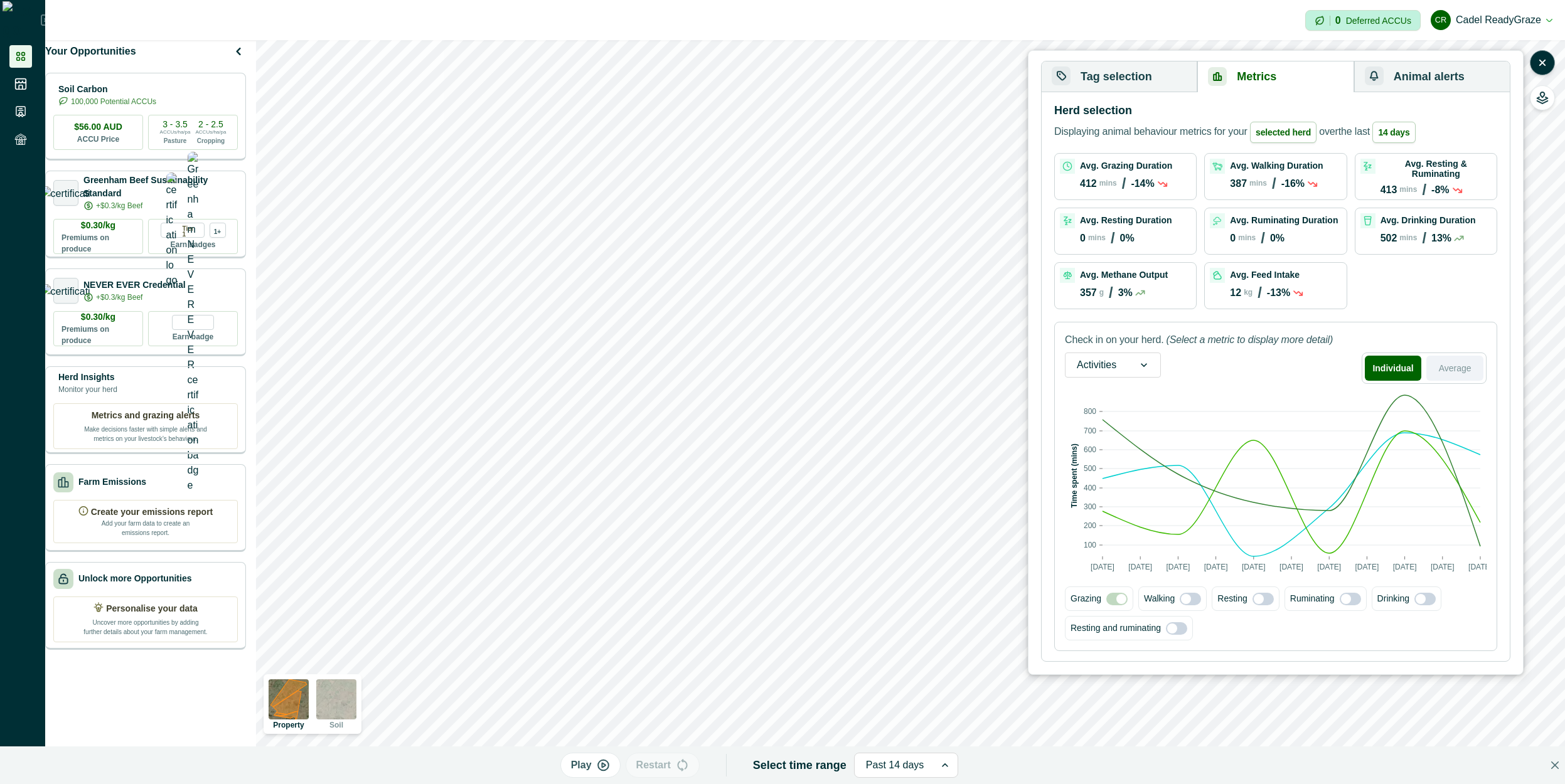
click at [1446, 369] on button "Average" at bounding box center [1455, 368] width 57 height 25
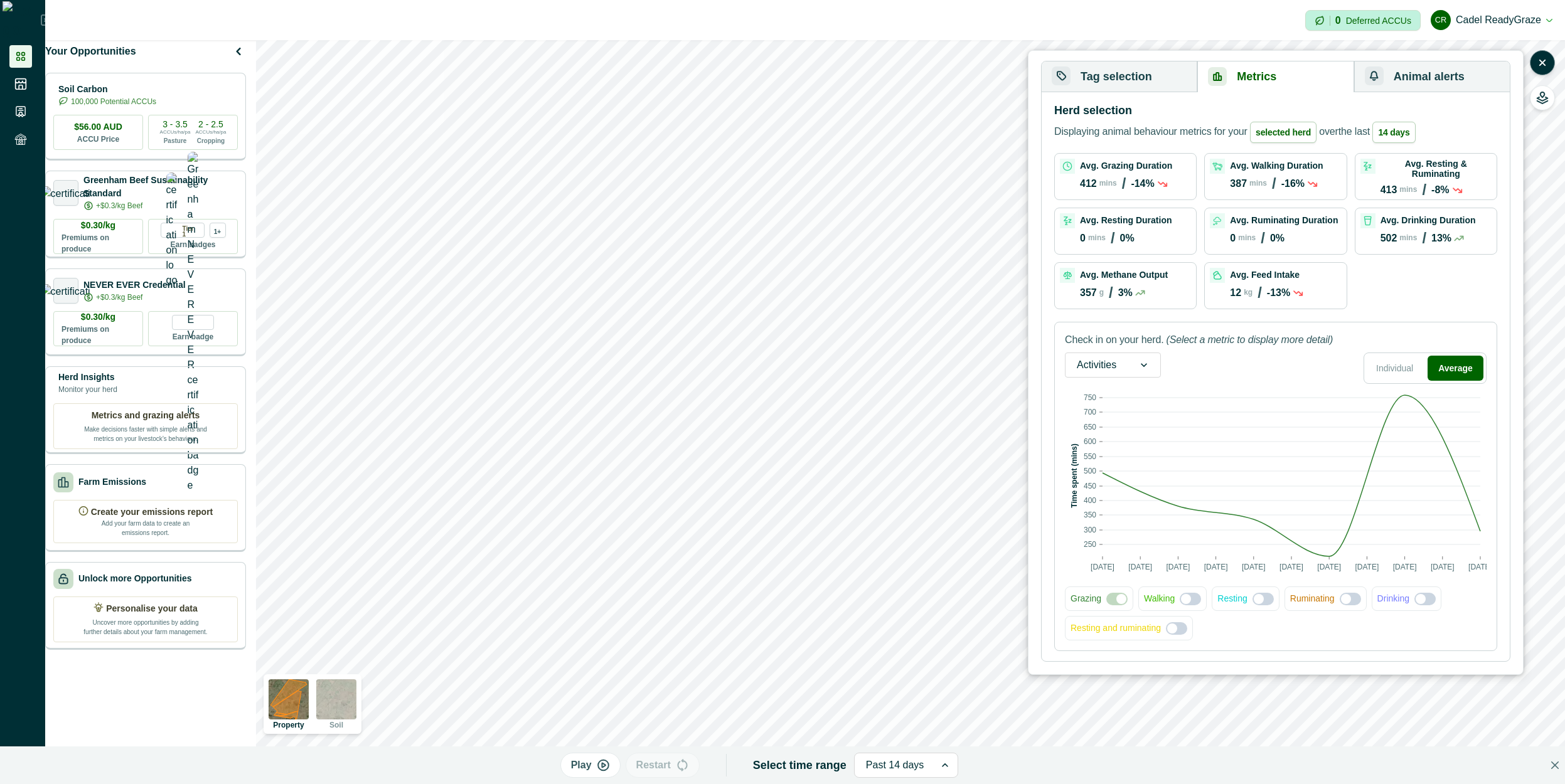
click at [1154, 356] on div at bounding box center [1144, 365] width 33 height 24
drag, startPoint x: 1108, startPoint y: 436, endPoint x: 1131, endPoint y: 435, distance: 23.0
click at [1108, 436] on div "Feed intake" at bounding box center [1112, 429] width 95 height 23
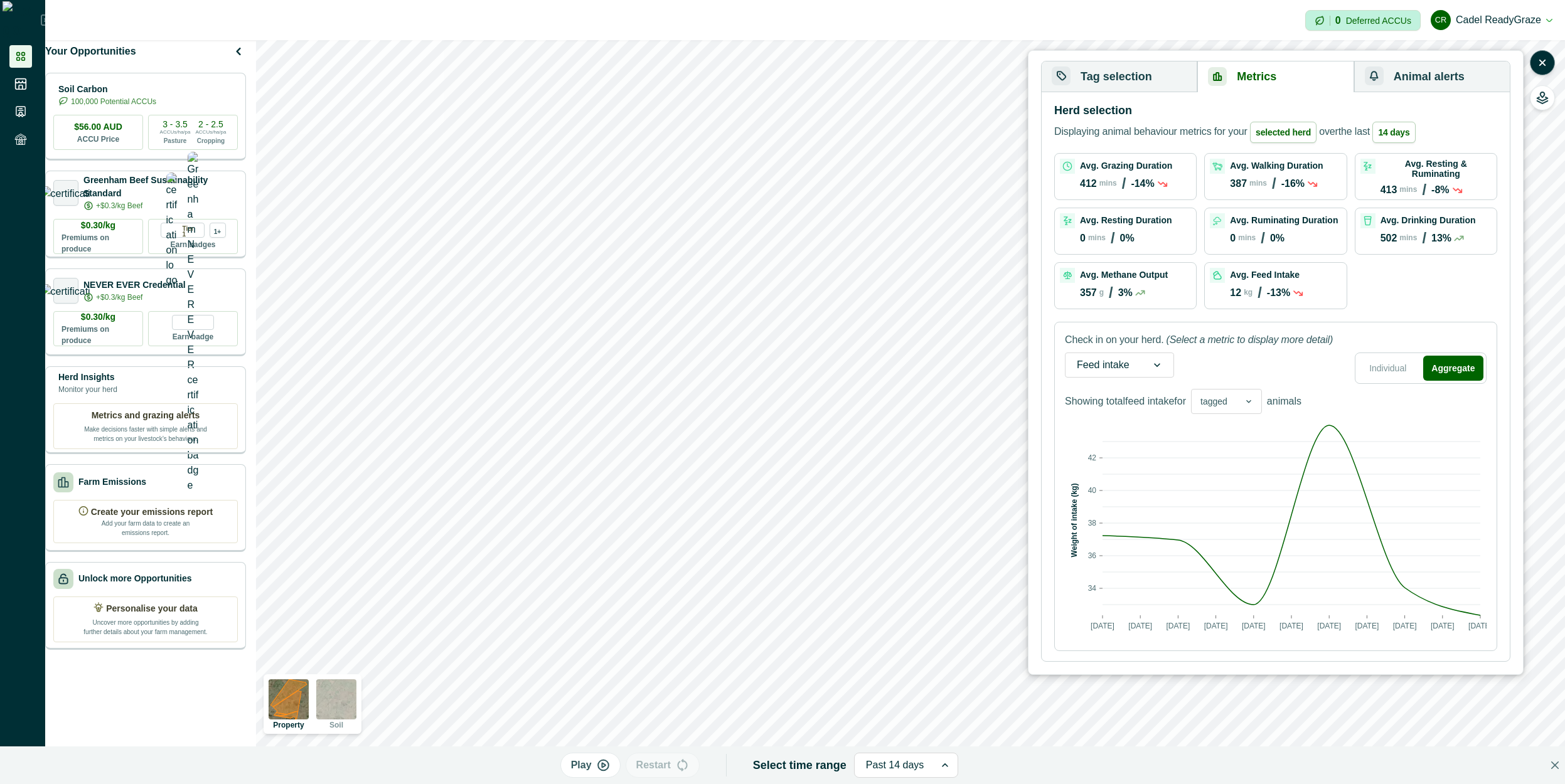
click at [1236, 406] on div "tagged" at bounding box center [1213, 401] width 44 height 18
click at [1237, 451] on div "all" at bounding box center [1226, 453] width 70 height 19
click at [1232, 403] on icon at bounding box center [1230, 401] width 10 height 10
click at [1232, 432] on div "tagged" at bounding box center [1217, 434] width 51 height 19
click at [1115, 85] on button "Tag selection" at bounding box center [1119, 77] width 156 height 31
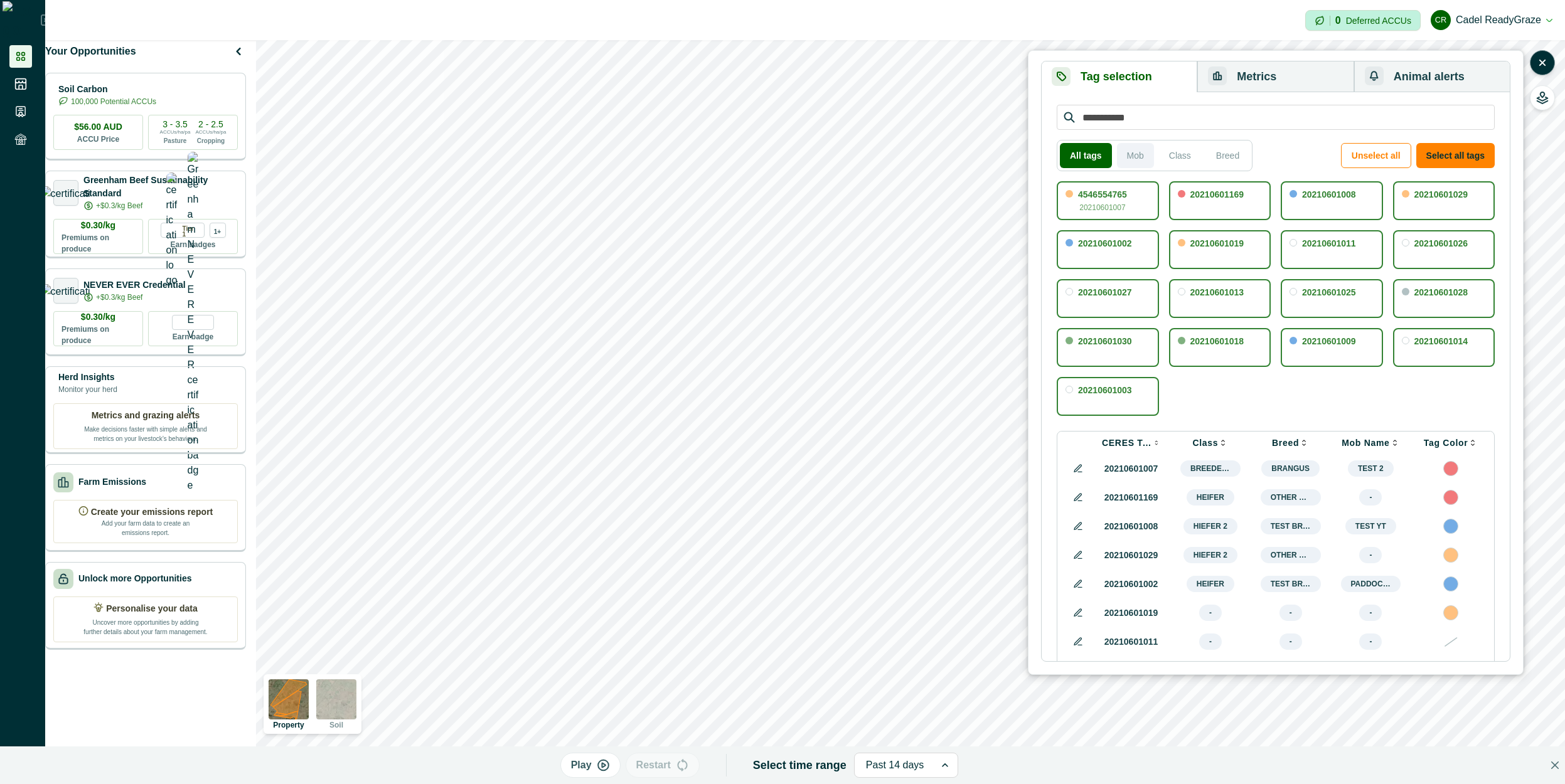
click at [1132, 156] on button "Mob" at bounding box center [1136, 156] width 37 height 25
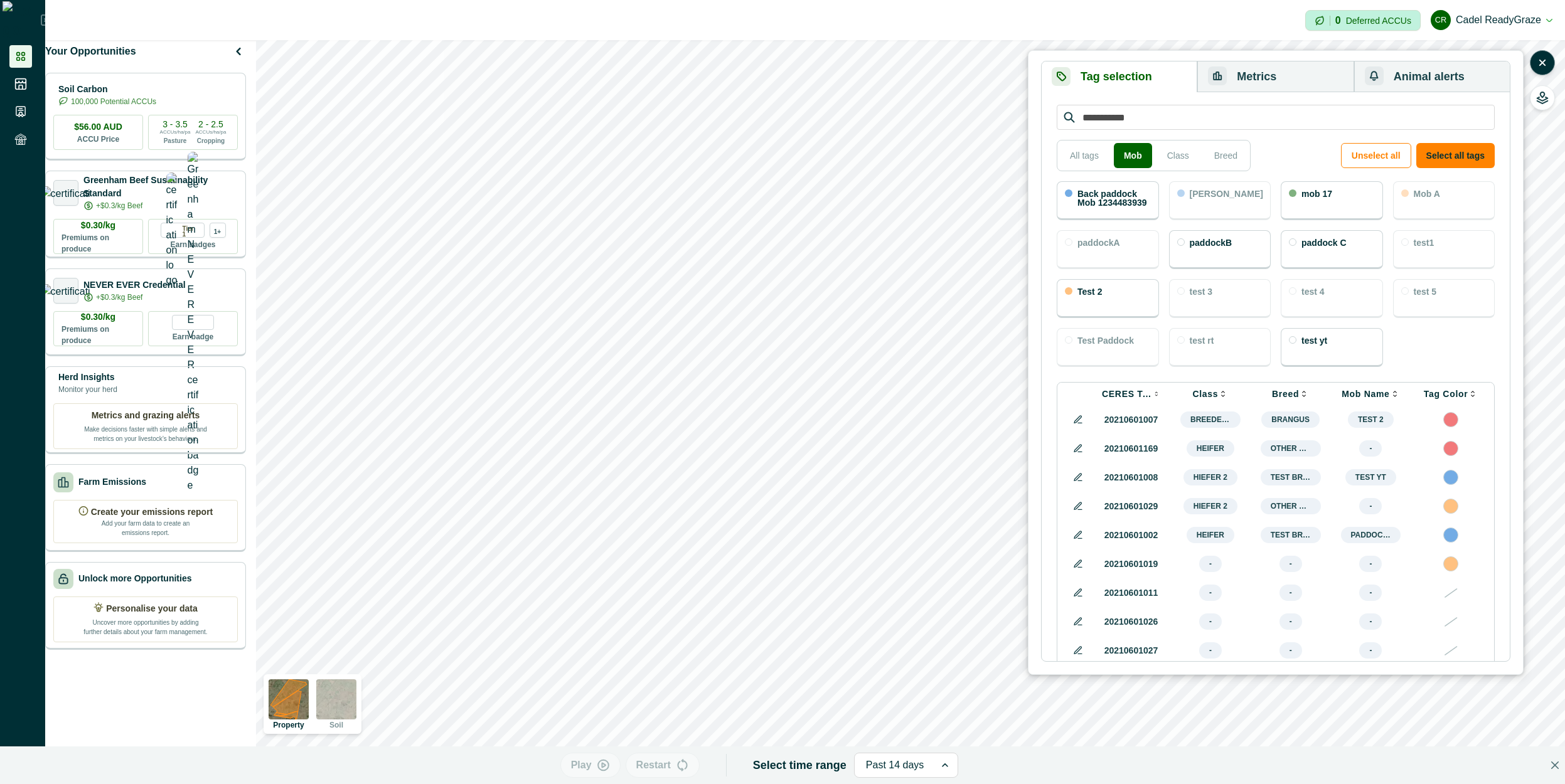
click at [1105, 187] on div "Back paddock Mob 1234483939" at bounding box center [1108, 201] width 102 height 39
click at [1308, 203] on div "mob 17" at bounding box center [1332, 201] width 102 height 39
click at [1275, 77] on button "Metrics" at bounding box center [1275, 77] width 157 height 31
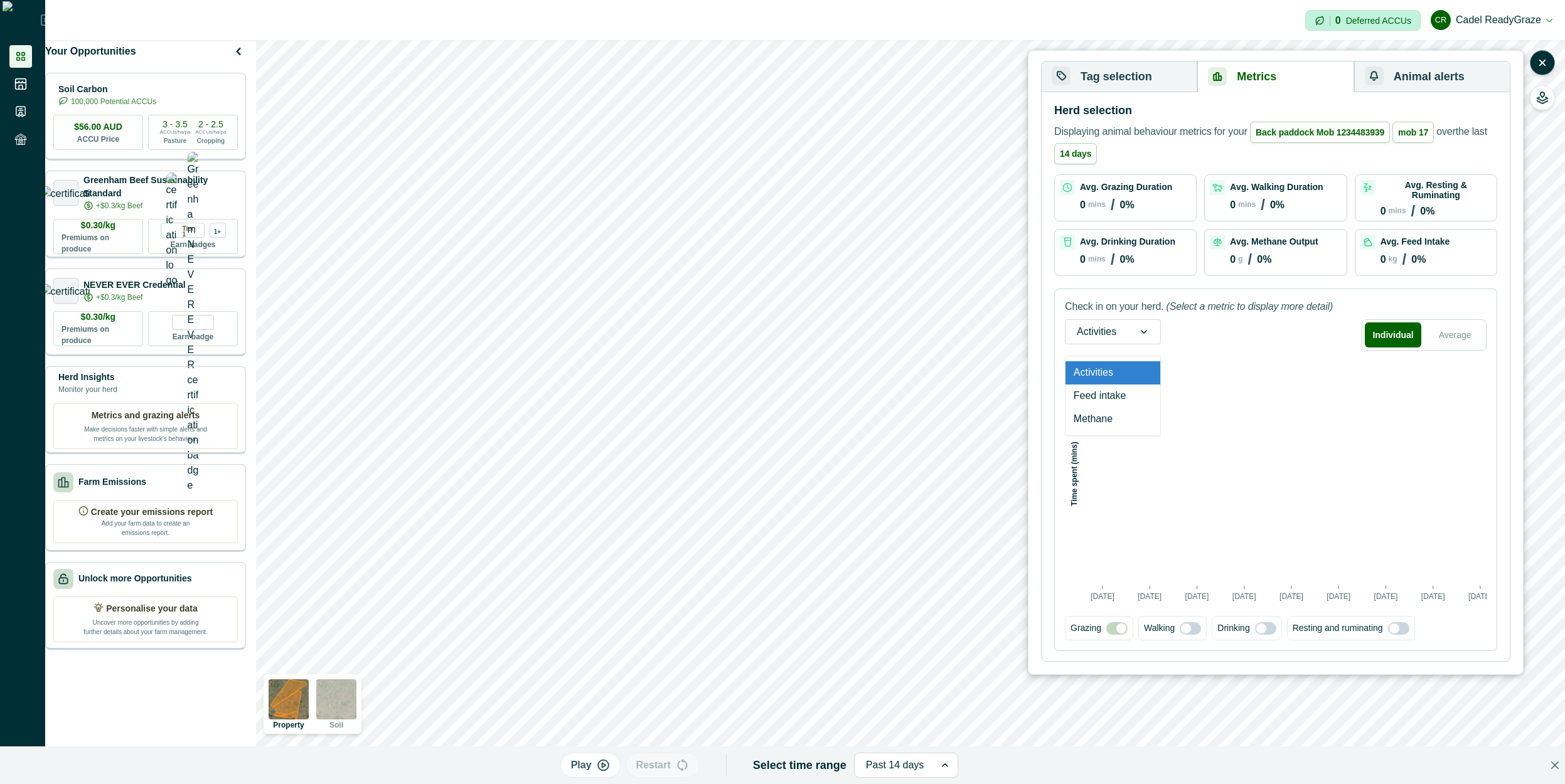
click at [1140, 331] on icon at bounding box center [1144, 332] width 12 height 12
drag, startPoint x: 1134, startPoint y: 394, endPoint x: 1374, endPoint y: 358, distance: 242.7
click at [1135, 394] on div "Feed intake" at bounding box center [1112, 396] width 95 height 23
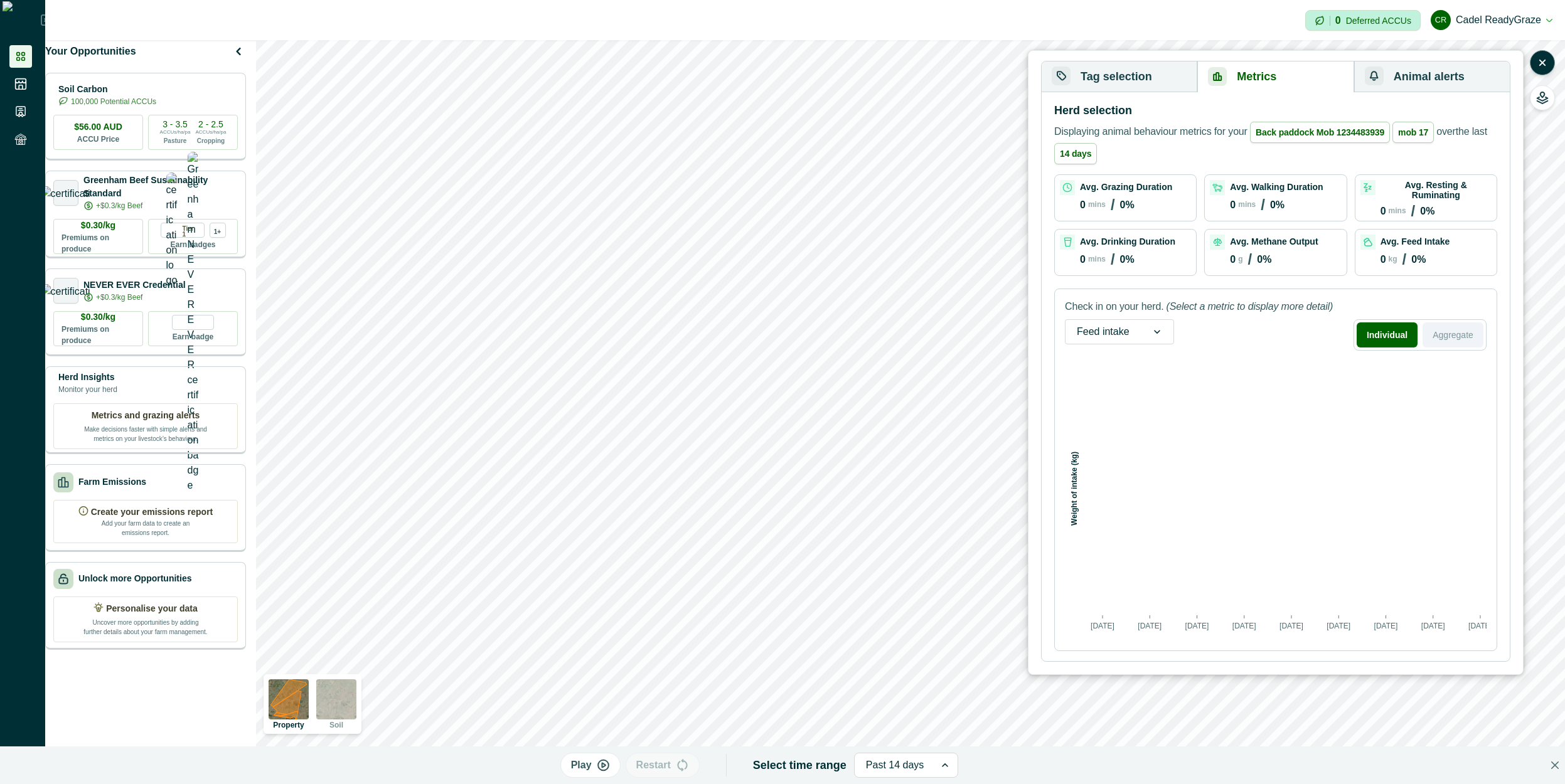
click at [1470, 339] on button "Aggregate" at bounding box center [1453, 335] width 61 height 25
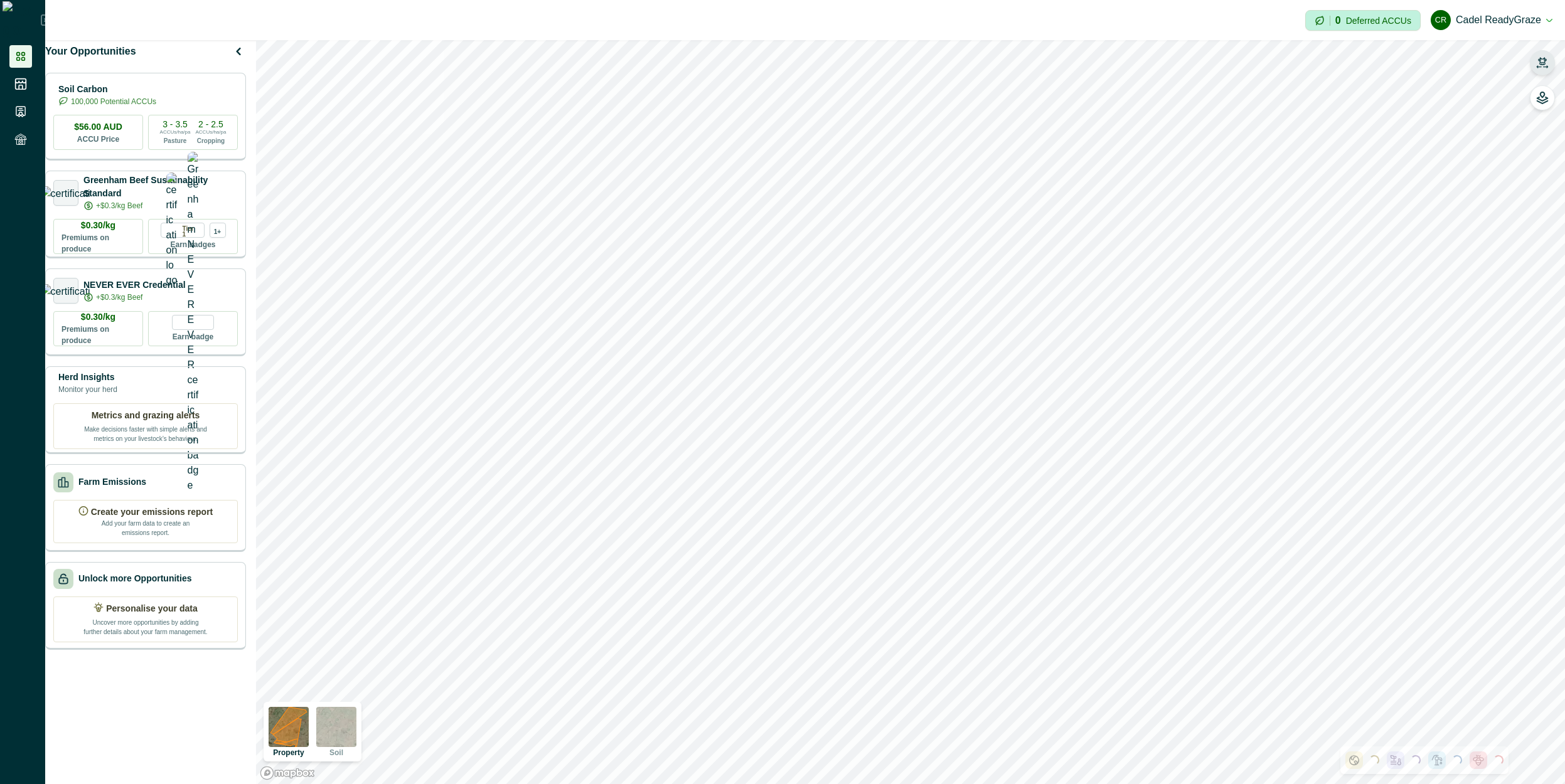
click at [1539, 52] on button "button" at bounding box center [1542, 63] width 25 height 25
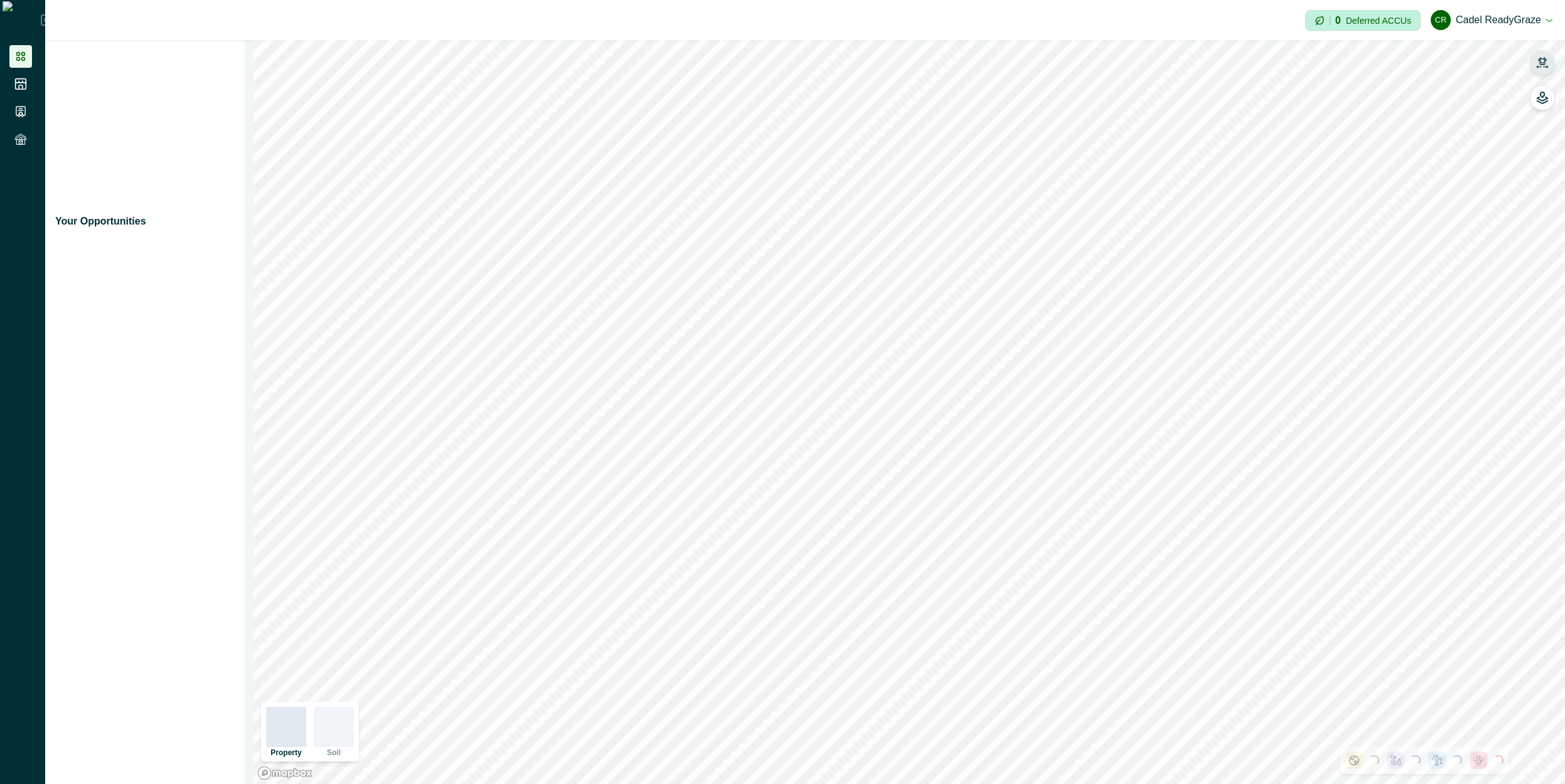
drag, startPoint x: 1536, startPoint y: 59, endPoint x: 1535, endPoint y: 65, distance: 6.1
click at [1536, 60] on icon "button" at bounding box center [1543, 63] width 12 height 12
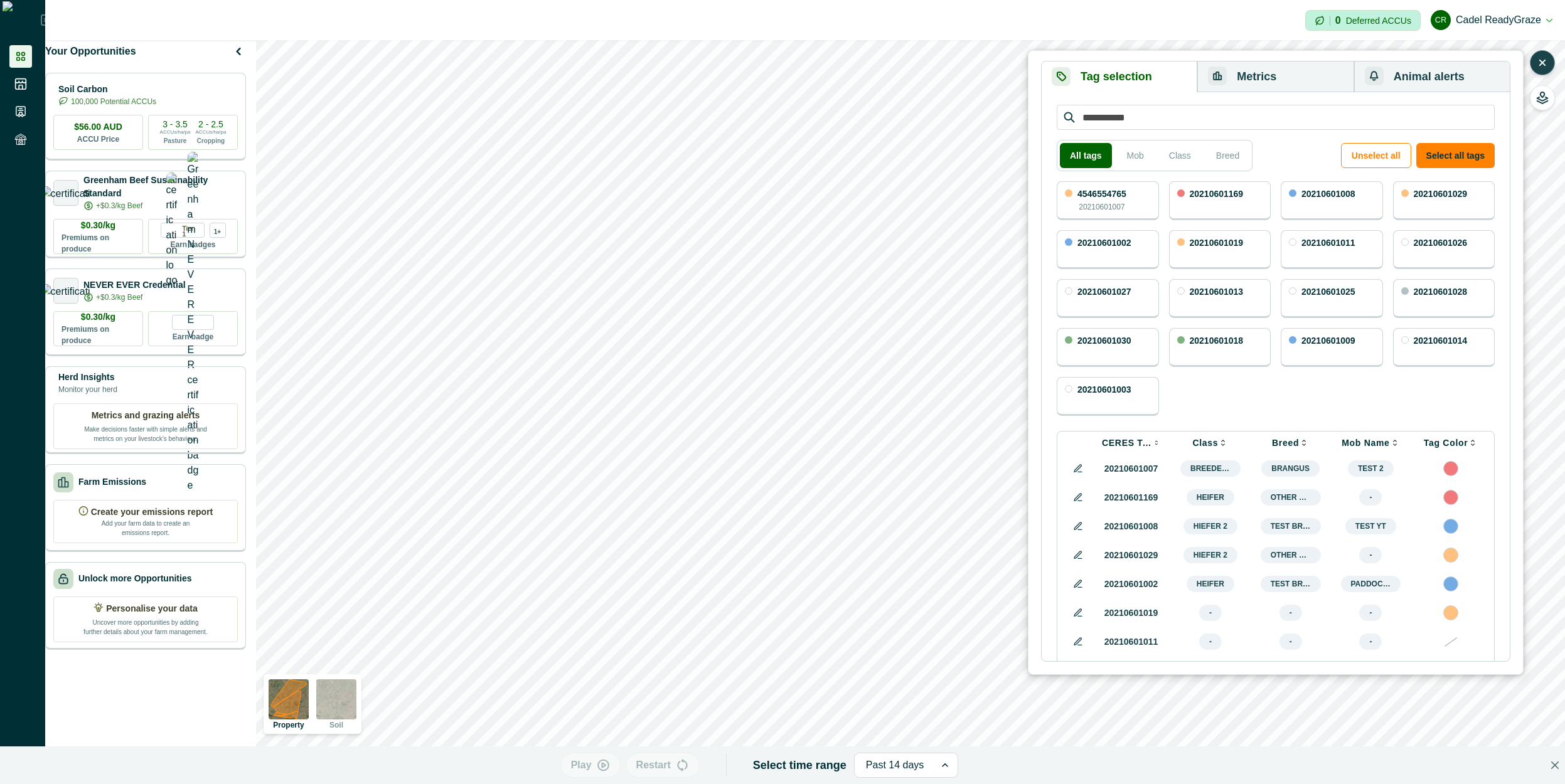
drag, startPoint x: 1437, startPoint y: 156, endPoint x: 1305, endPoint y: 101, distance: 143.0
click at [1436, 155] on button "Select all tags" at bounding box center [1455, 156] width 78 height 25
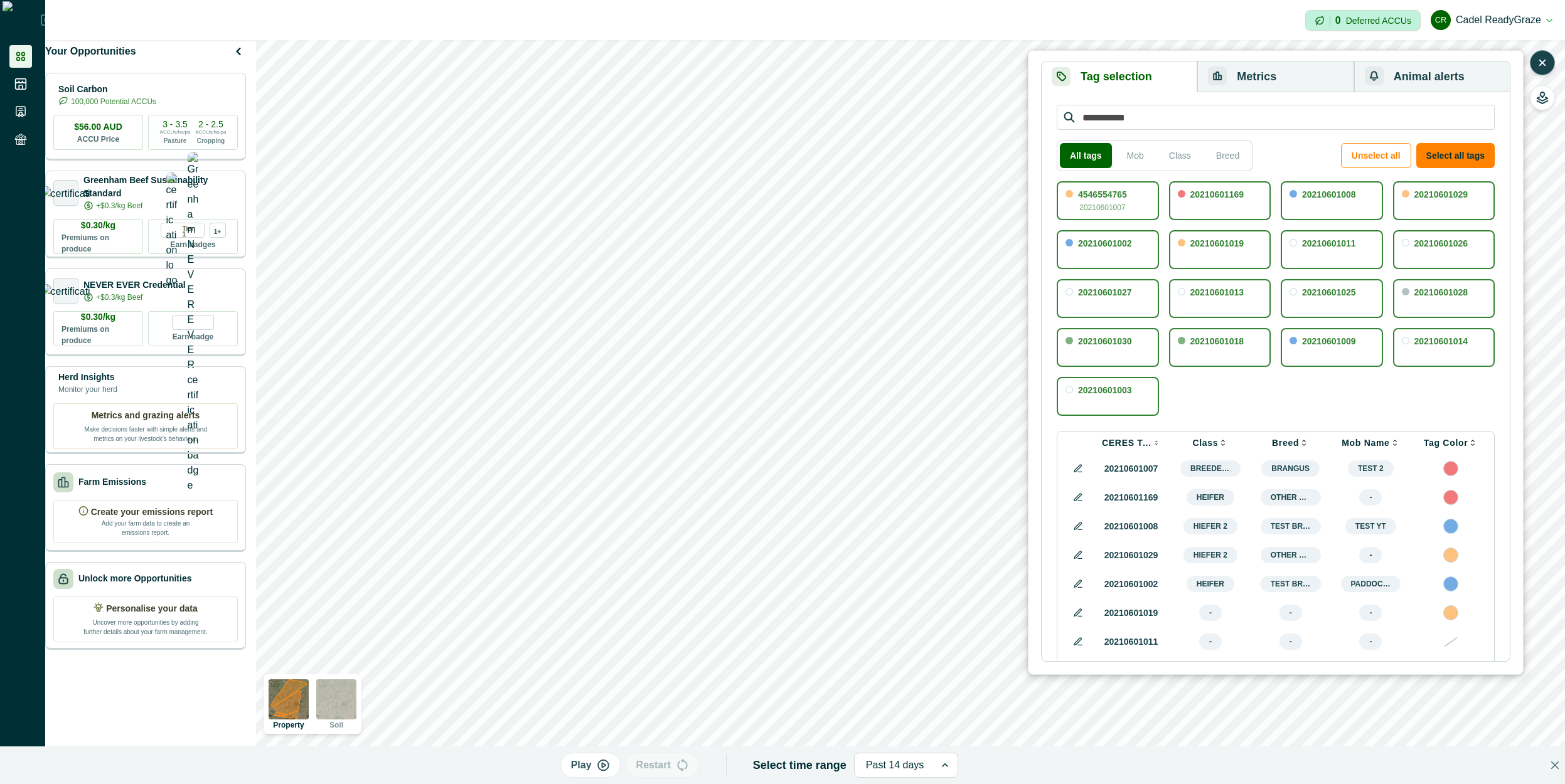
click at [1315, 71] on button "Metrics" at bounding box center [1275, 77] width 157 height 31
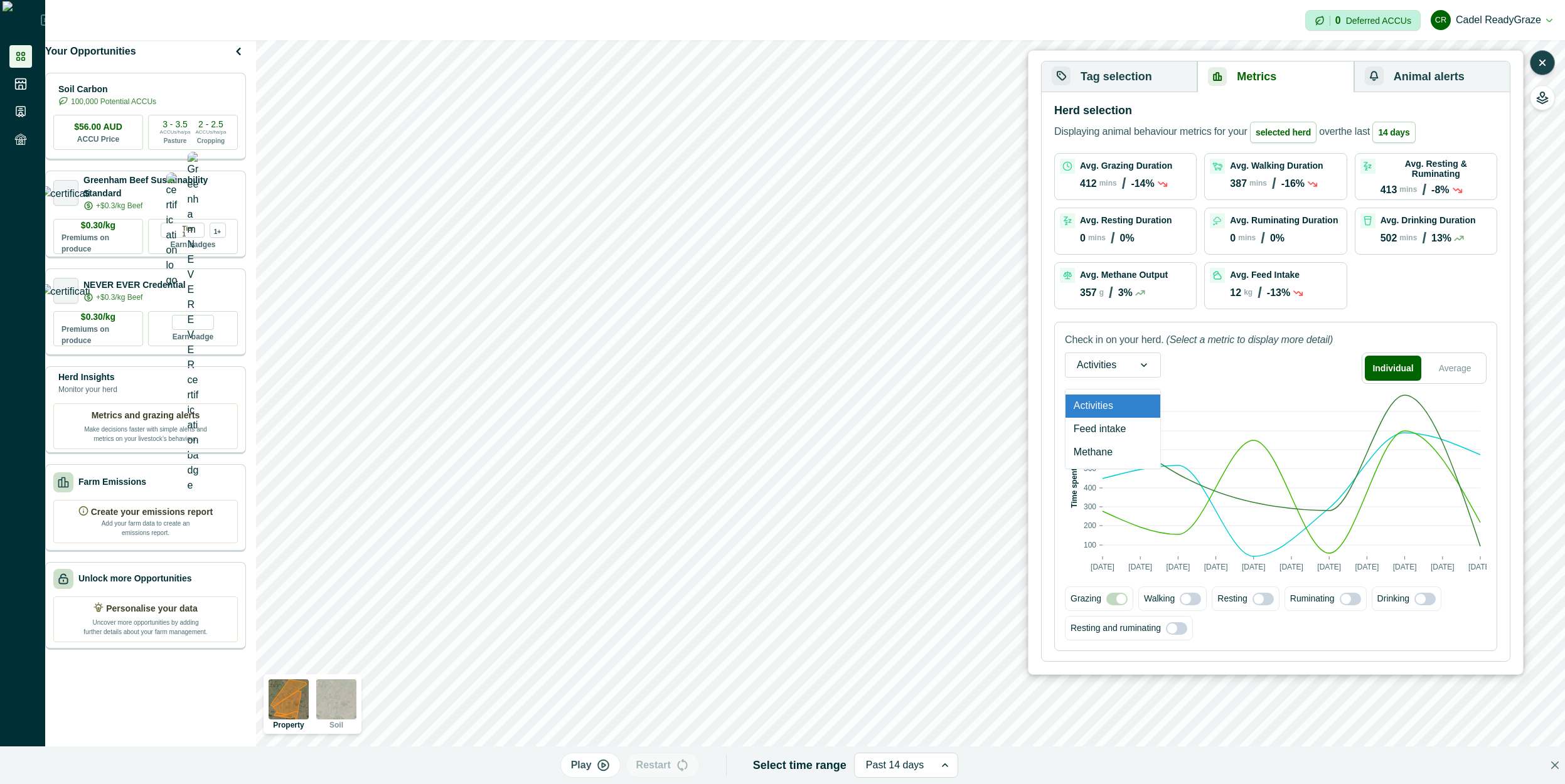
click at [1098, 372] on div at bounding box center [1096, 365] width 40 height 18
drag, startPoint x: 1106, startPoint y: 432, endPoint x: 1348, endPoint y: 380, distance: 247.5
click at [1107, 431] on div "Feed intake" at bounding box center [1112, 429] width 95 height 23
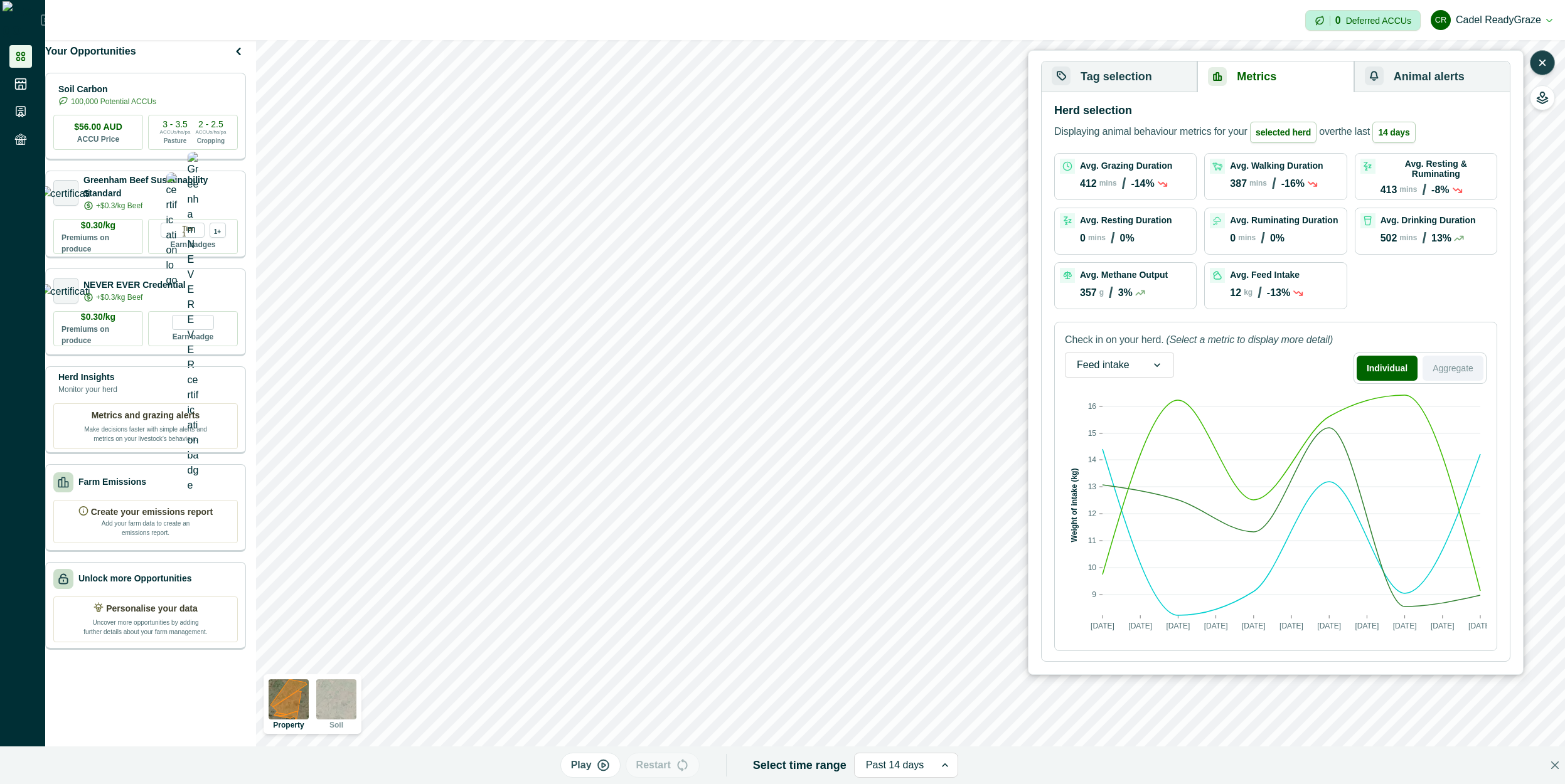
drag, startPoint x: 1448, startPoint y: 375, endPoint x: 1432, endPoint y: 378, distance: 16.3
click at [1447, 375] on button "Aggregate" at bounding box center [1453, 368] width 61 height 25
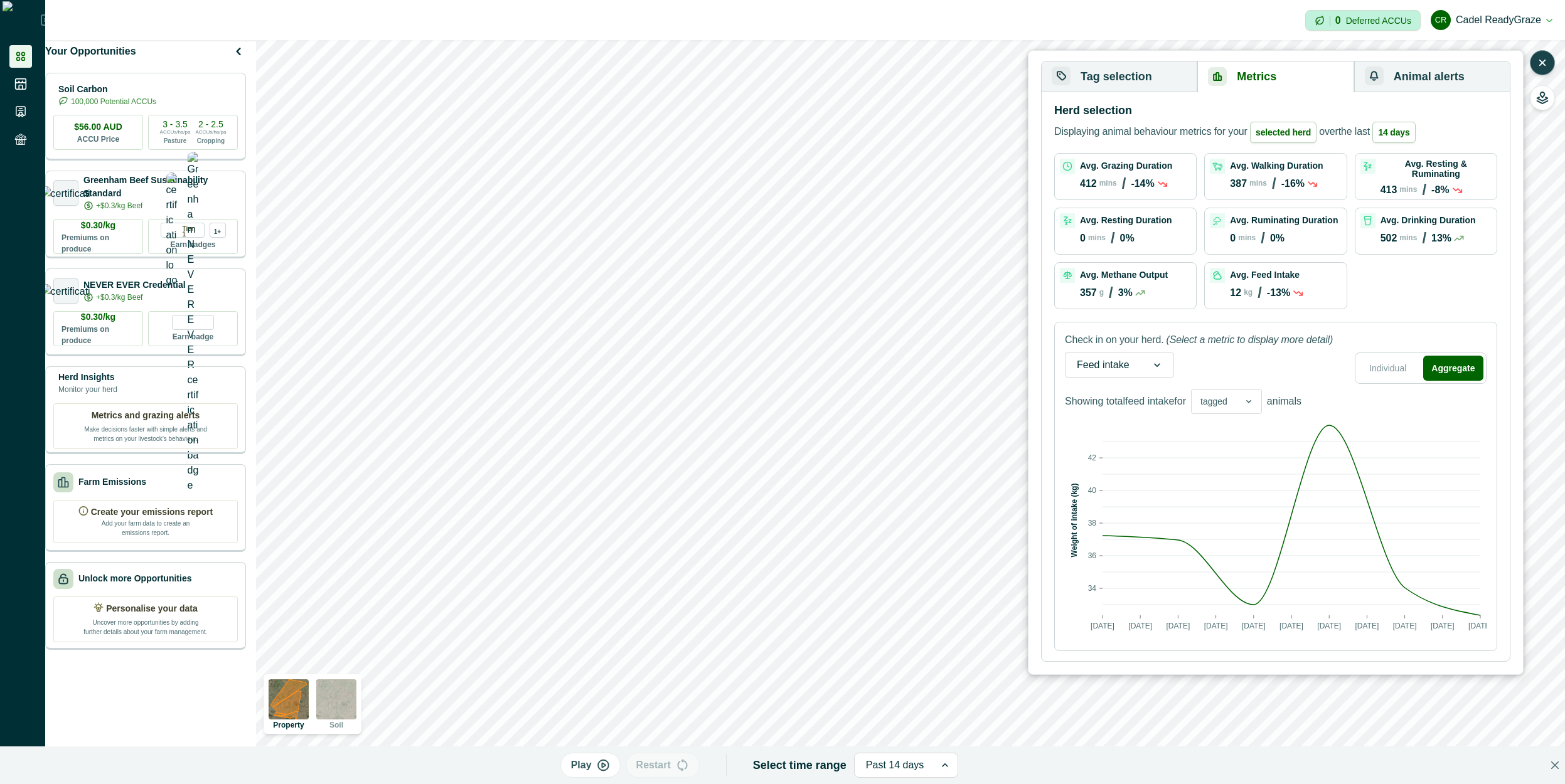
click at [1236, 393] on div "tagged" at bounding box center [1213, 401] width 44 height 18
click at [1227, 449] on div "all" at bounding box center [1226, 453] width 70 height 19
click at [1233, 402] on icon at bounding box center [1230, 401] width 10 height 10
click at [1223, 426] on div "tagged" at bounding box center [1217, 434] width 51 height 19
click at [1234, 400] on div "tagged" at bounding box center [1213, 401] width 44 height 18
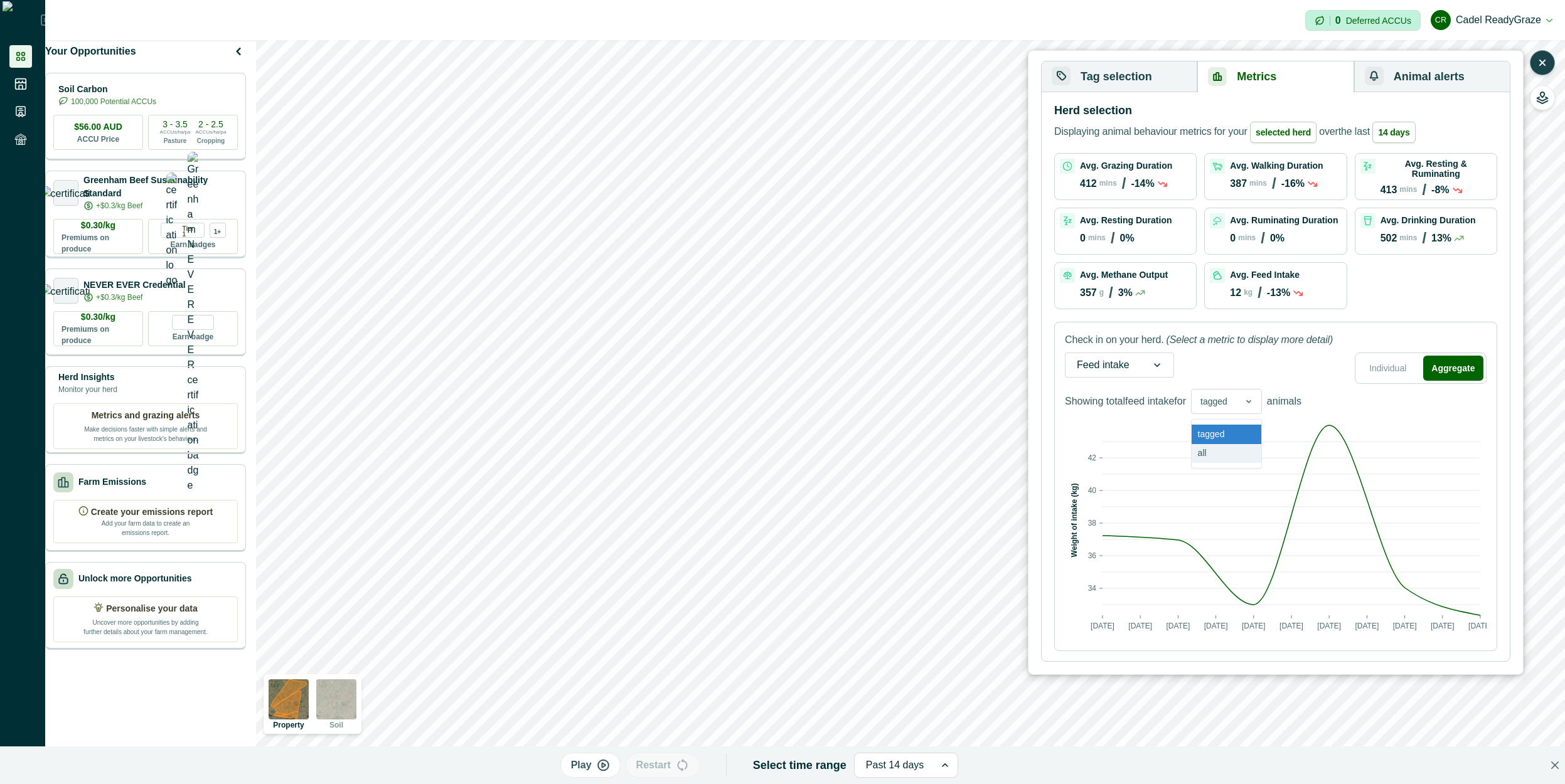
click at [1228, 452] on div "all" at bounding box center [1226, 453] width 70 height 19
click at [1209, 397] on div at bounding box center [1204, 401] width 9 height 15
drag, startPoint x: 1233, startPoint y: 431, endPoint x: 1232, endPoint y: 419, distance: 12.0
click at [1233, 432] on div "tagged" at bounding box center [1217, 434] width 51 height 19
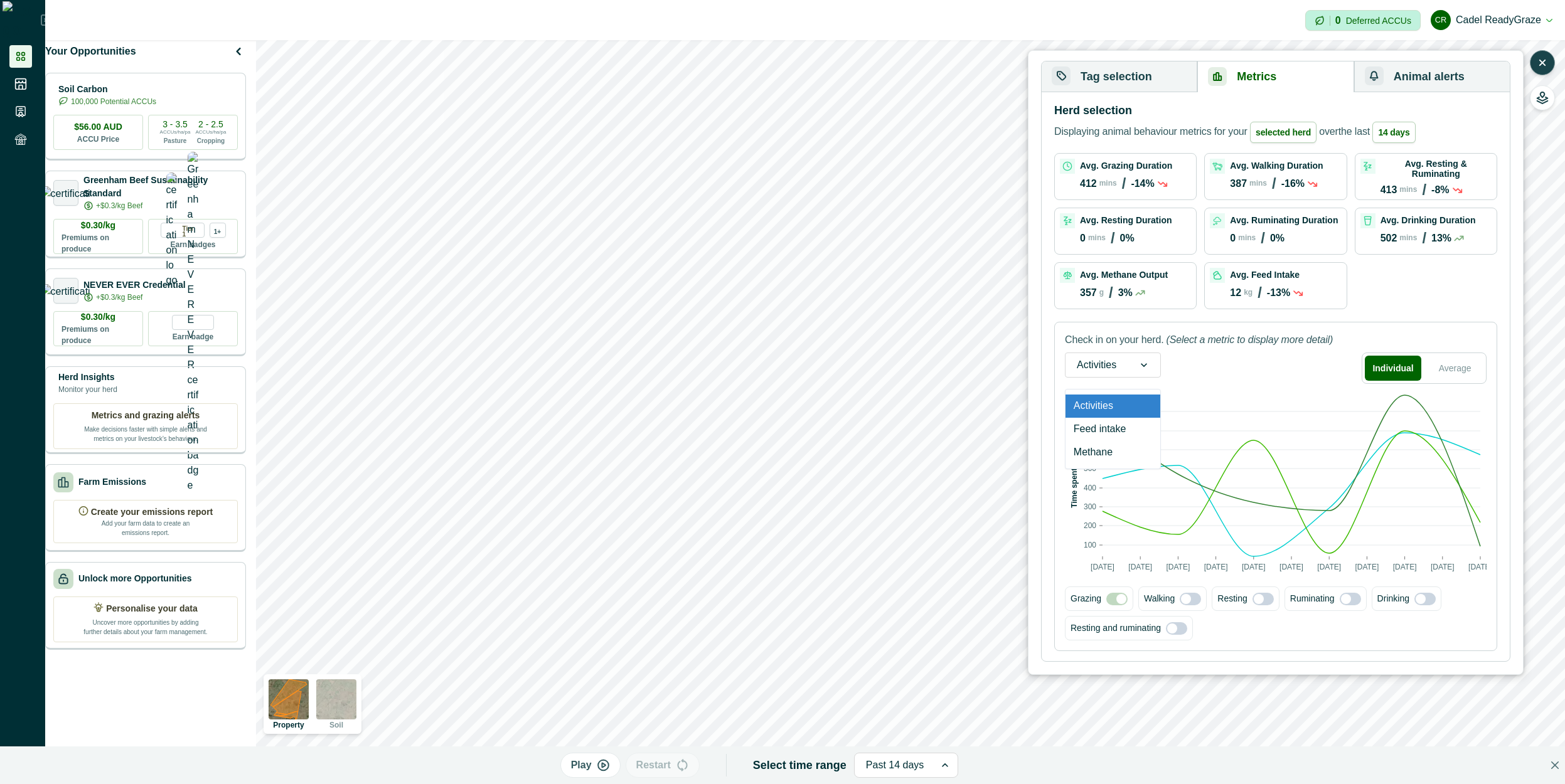
drag, startPoint x: 1084, startPoint y: 363, endPoint x: 1091, endPoint y: 379, distance: 17.5
click at [1083, 364] on div at bounding box center [1096, 365] width 40 height 18
drag, startPoint x: 1102, startPoint y: 428, endPoint x: 1335, endPoint y: 406, distance: 234.0
click at [1105, 429] on div "Feed intake" at bounding box center [1112, 429] width 95 height 23
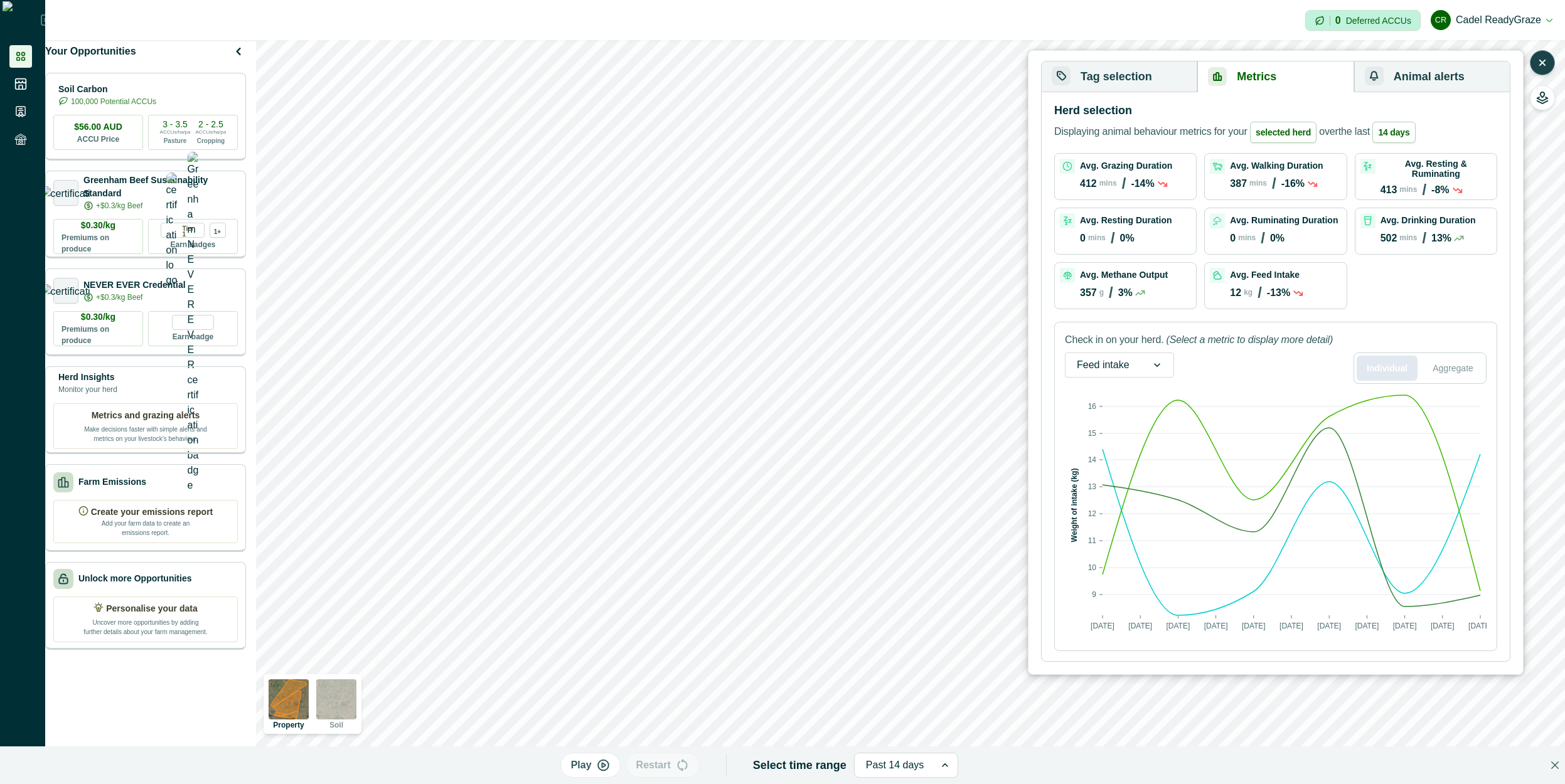
drag, startPoint x: 1456, startPoint y: 372, endPoint x: 1403, endPoint y: 363, distance: 53.8
click at [1453, 371] on button "Aggregate" at bounding box center [1453, 368] width 61 height 25
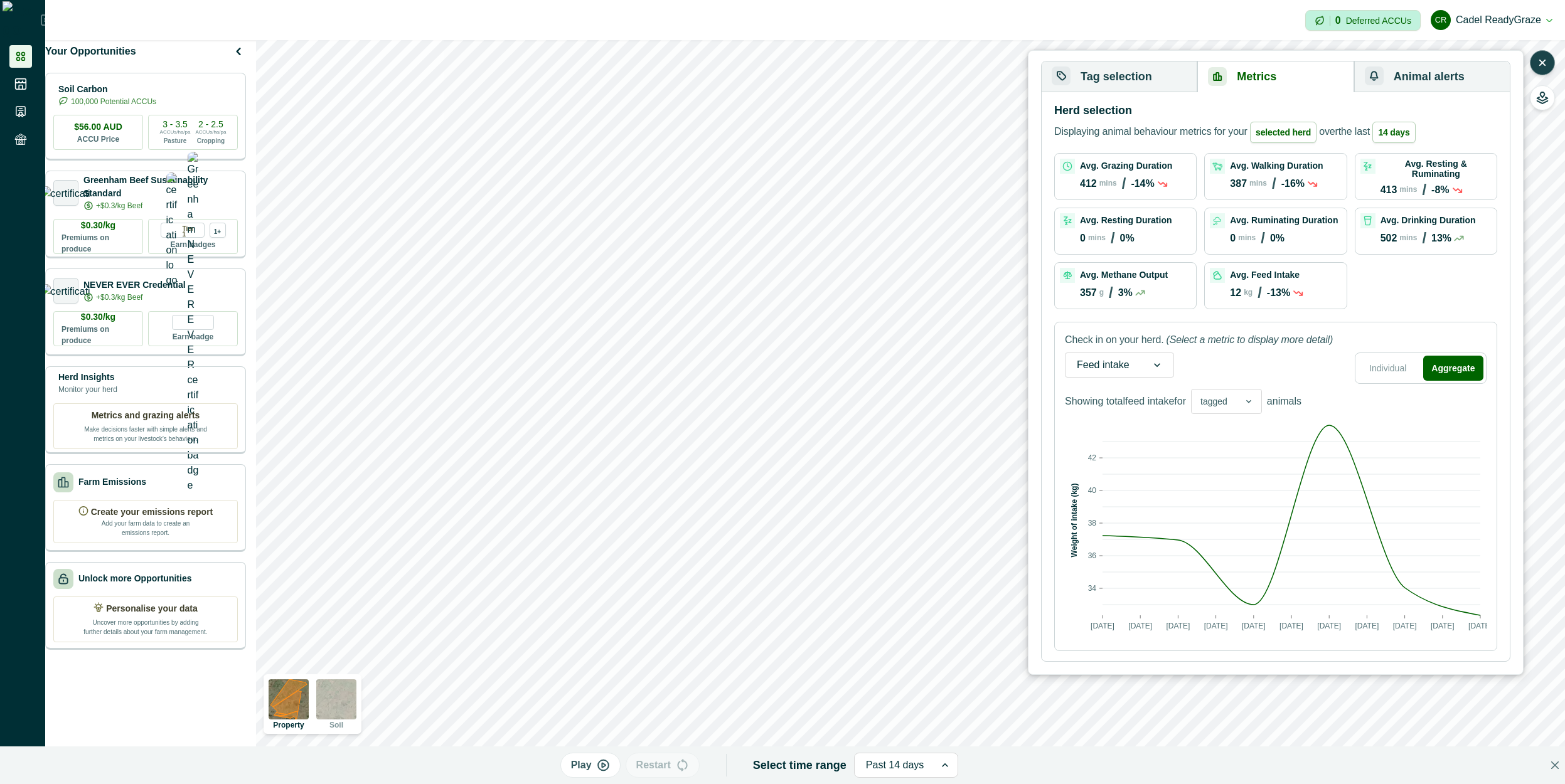
click at [1229, 392] on div "tagged" at bounding box center [1225, 401] width 71 height 25
click at [1220, 451] on div "all" at bounding box center [1226, 453] width 70 height 19
click at [1229, 403] on div at bounding box center [1230, 401] width 25 height 24
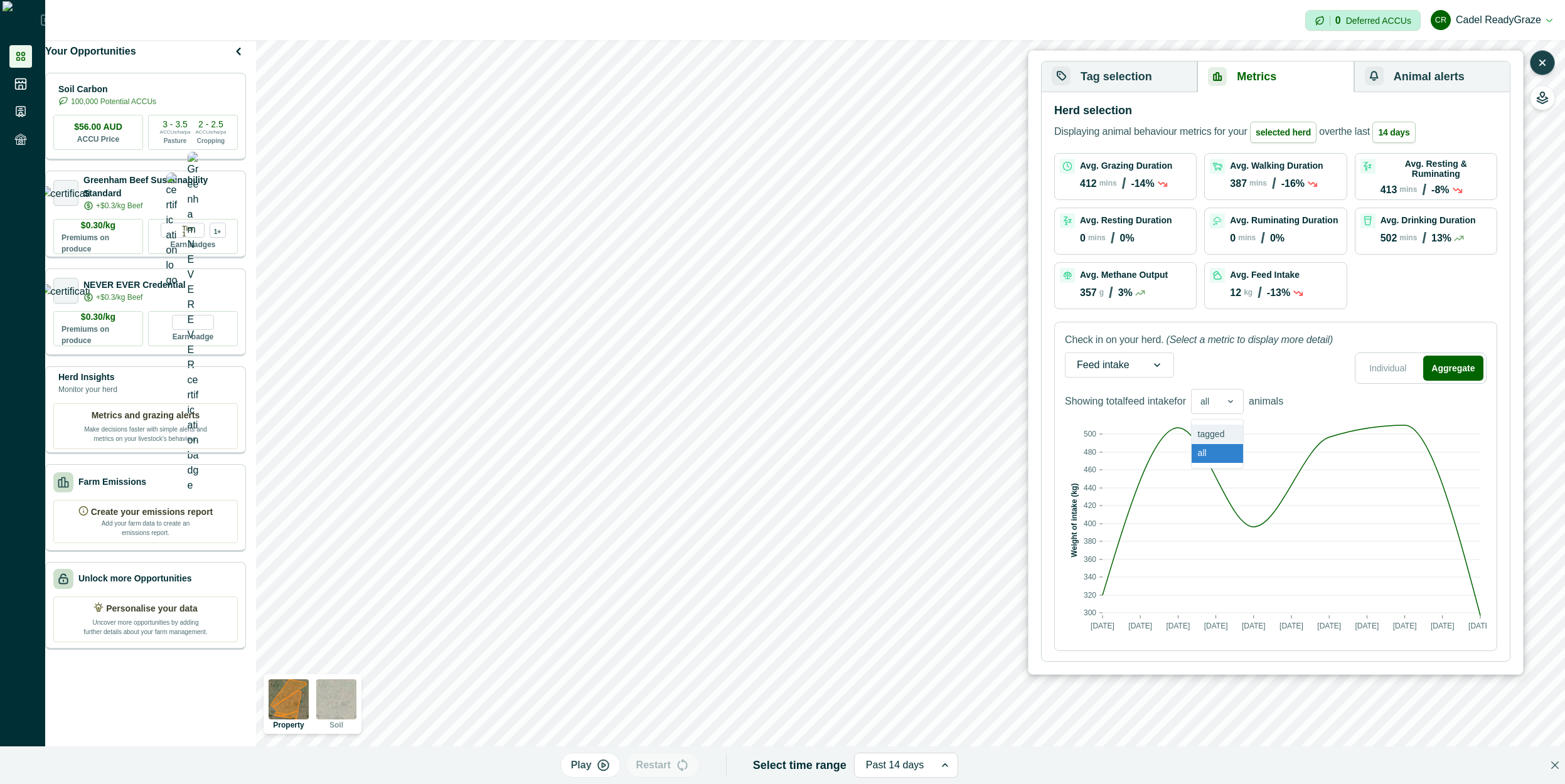
drag, startPoint x: 1229, startPoint y: 429, endPoint x: 1223, endPoint y: 416, distance: 14.3
click at [1229, 429] on div "tagged" at bounding box center [1217, 434] width 51 height 19
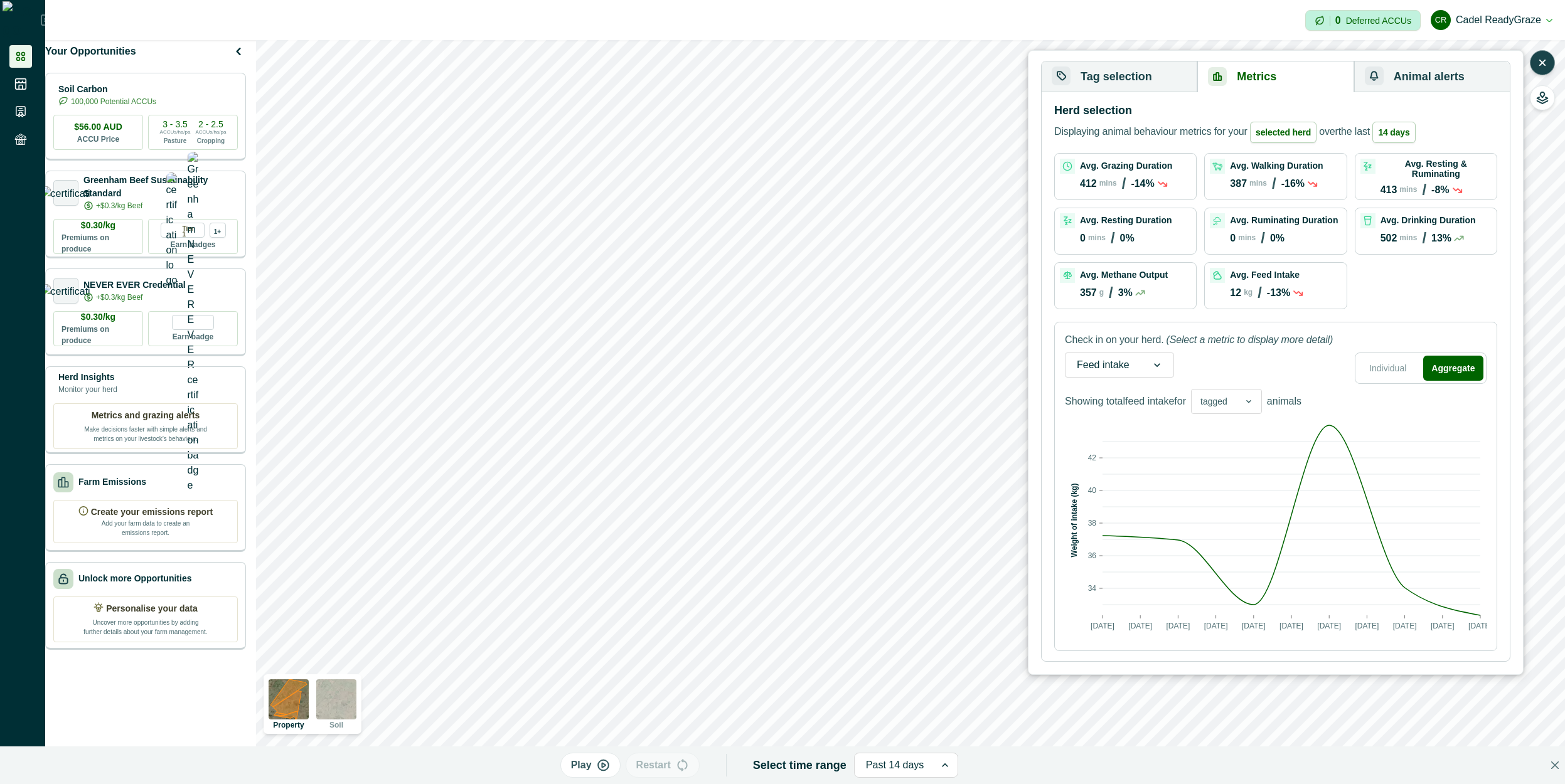
click at [1221, 407] on div at bounding box center [1213, 401] width 27 height 15
click at [1226, 457] on div "all" at bounding box center [1226, 453] width 70 height 19
click at [1218, 403] on div "all" at bounding box center [1205, 401] width 26 height 18
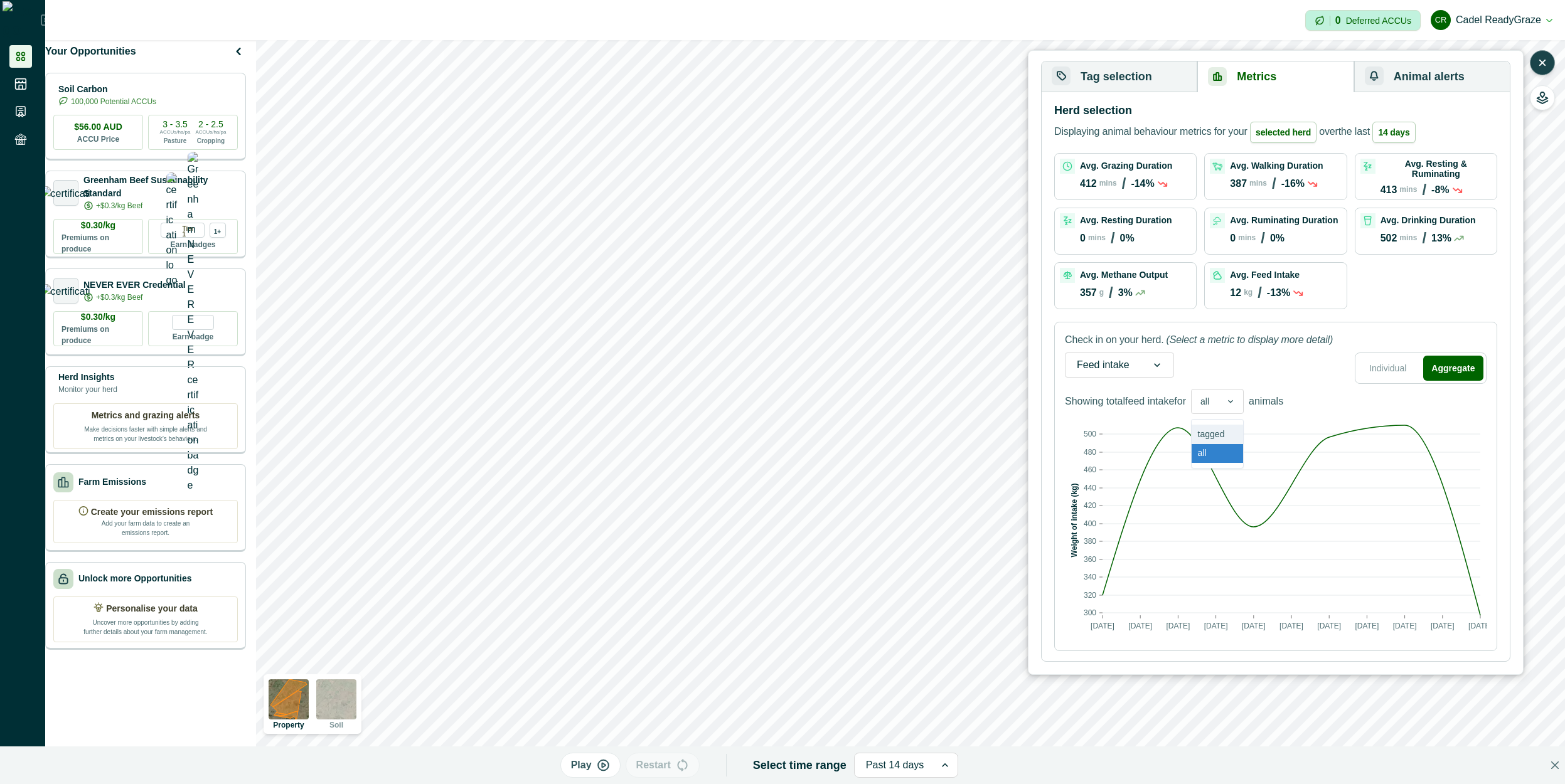
click at [1229, 442] on div "tagged" at bounding box center [1217, 434] width 51 height 19
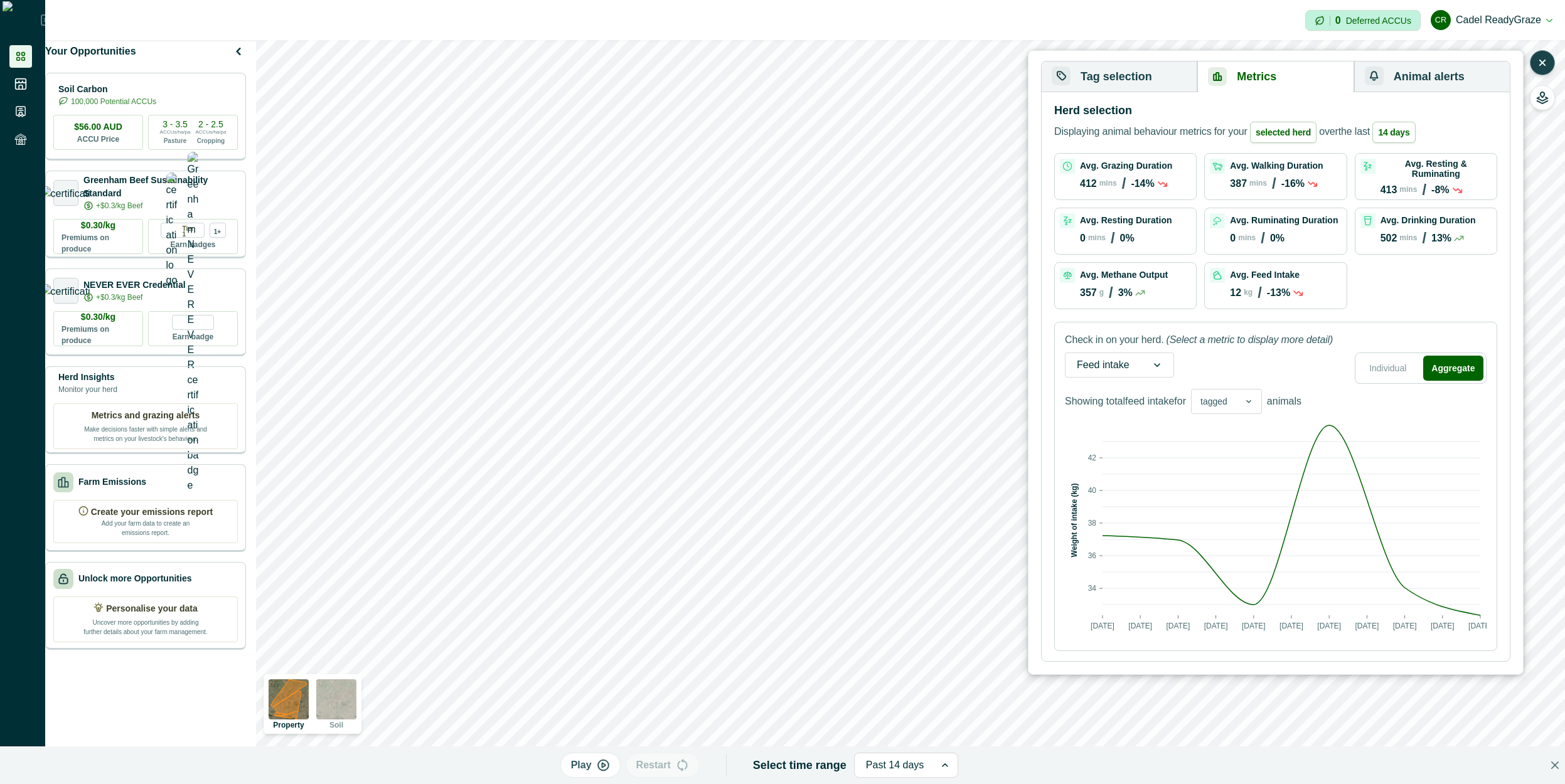
click at [1188, 624] on text "13/09/2025" at bounding box center [1178, 625] width 24 height 9
click at [1187, 624] on text "13/09/2025" at bounding box center [1178, 625] width 24 height 9
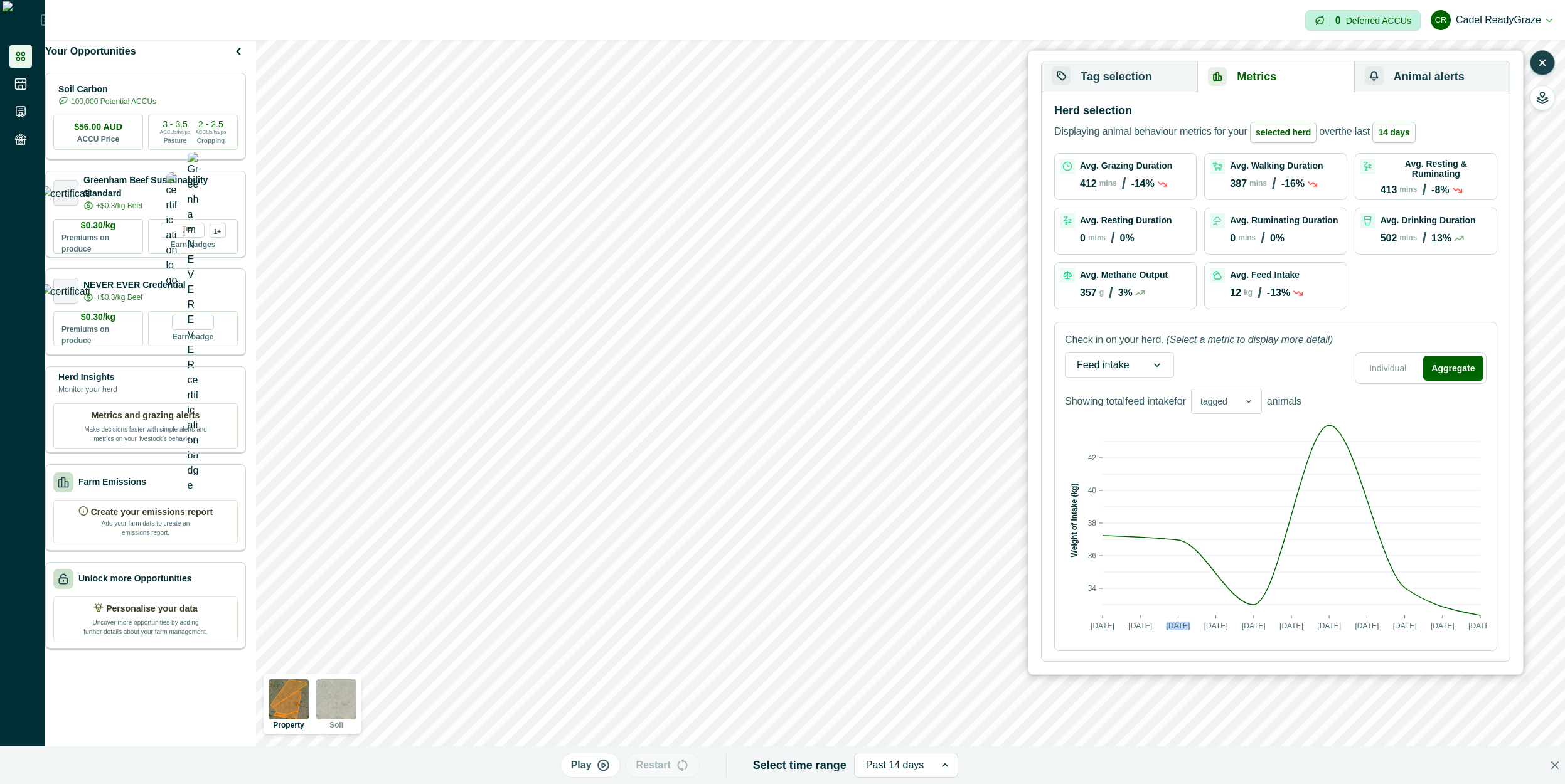
click at [1187, 624] on text "13/09/2025" at bounding box center [1178, 625] width 24 height 9
click at [1187, 624] on text "13/09/2025" at bounding box center [1178, 625] width 24 height 9
click at [1186, 625] on text "13/09/2025" at bounding box center [1178, 625] width 24 height 9
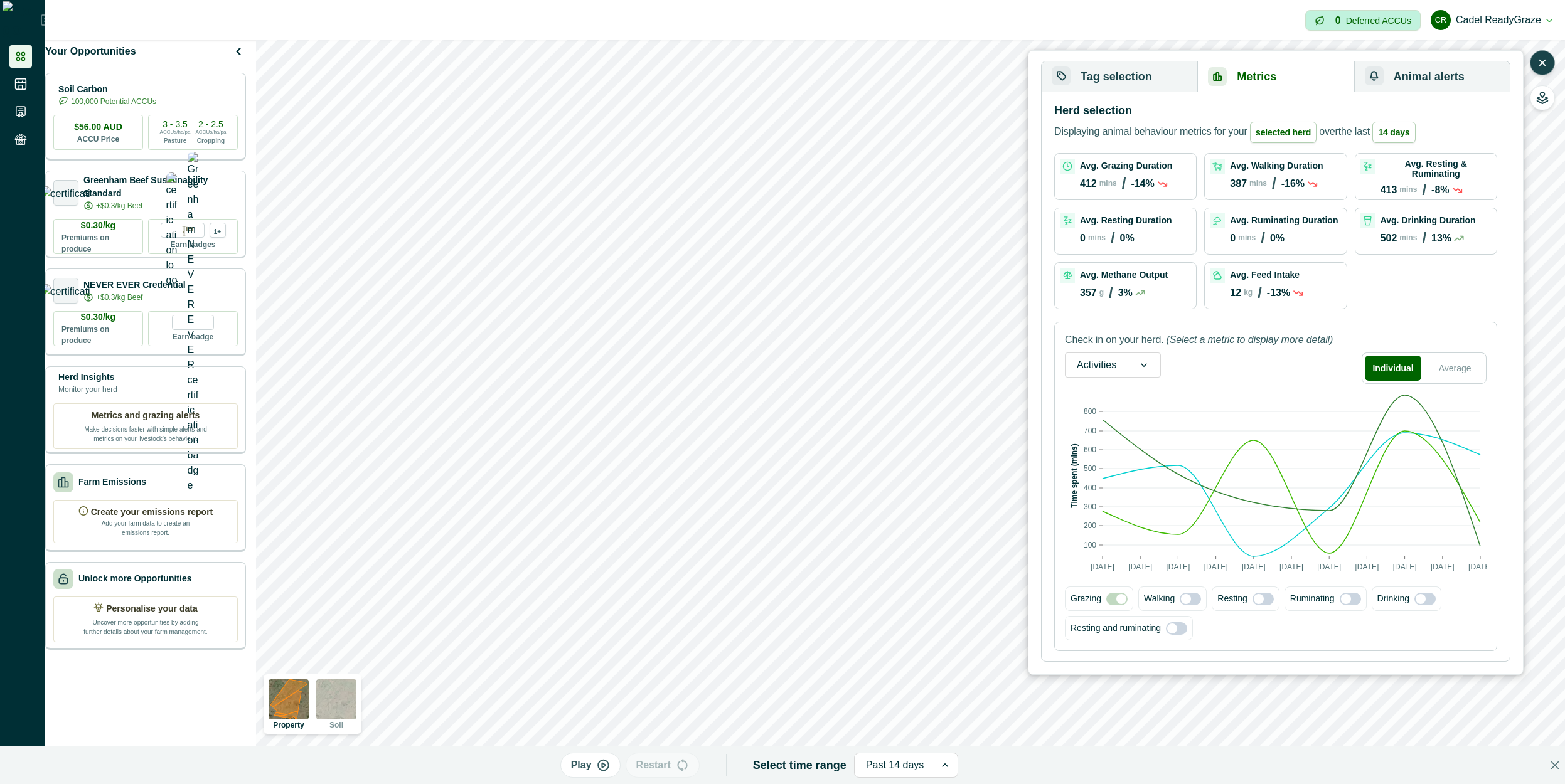
drag, startPoint x: 1290, startPoint y: 439, endPoint x: 1303, endPoint y: 422, distance: 21.4
click at [1292, 438] on rect at bounding box center [1291, 476] width 377 height 161
click at [1163, 368] on div "Activities Individual Average" at bounding box center [1276, 368] width 422 height 31
click at [1118, 348] on div "Check in on your herd. (Select a metric to display more detail) Activities Indi…" at bounding box center [1275, 486] width 443 height 329
click at [1260, 357] on div "Activities Individual Average" at bounding box center [1276, 368] width 422 height 31
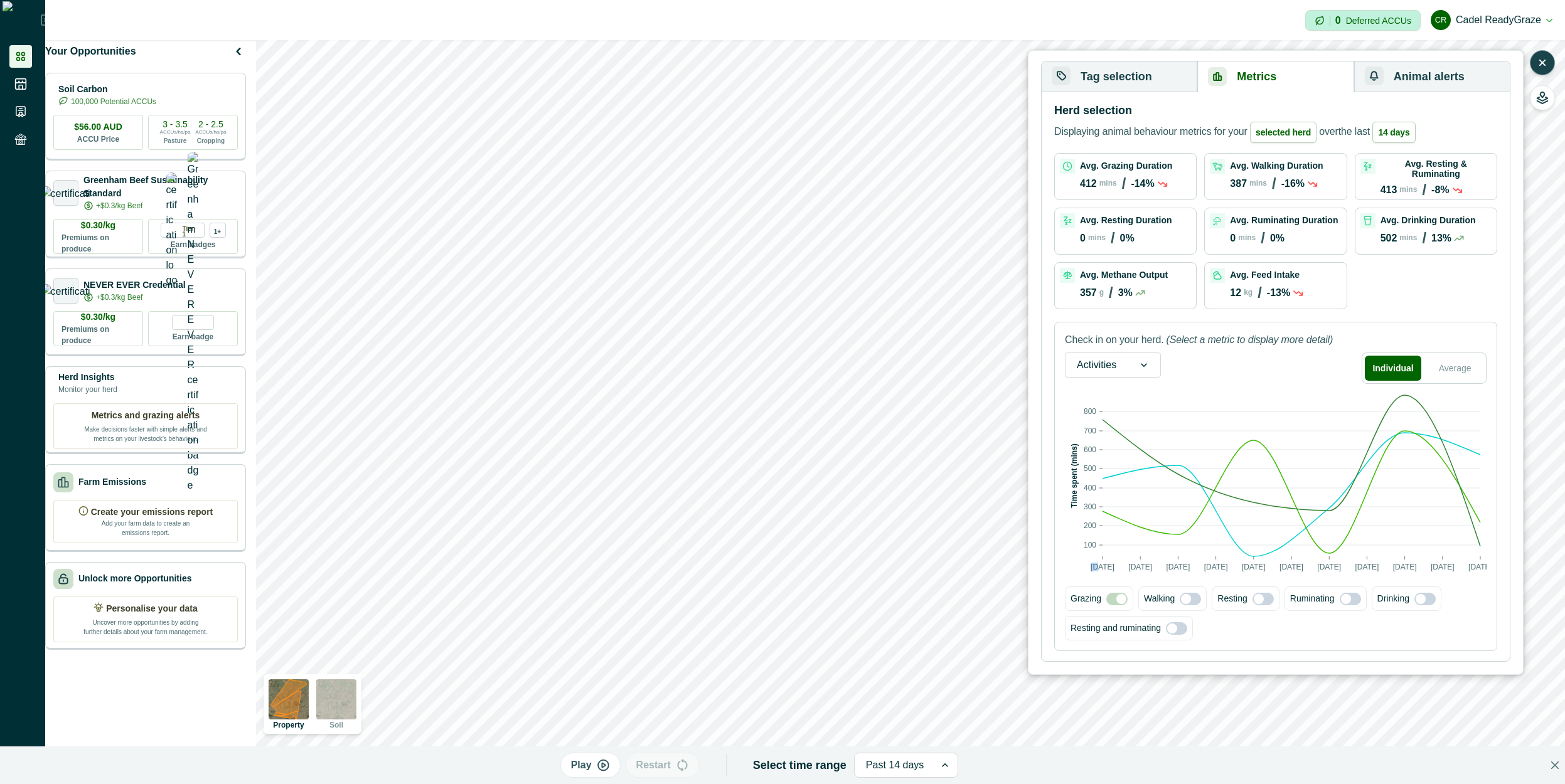
click at [1260, 357] on div "Activities Individual Average" at bounding box center [1276, 368] width 422 height 31
click at [1124, 375] on div "Activities" at bounding box center [1113, 365] width 96 height 25
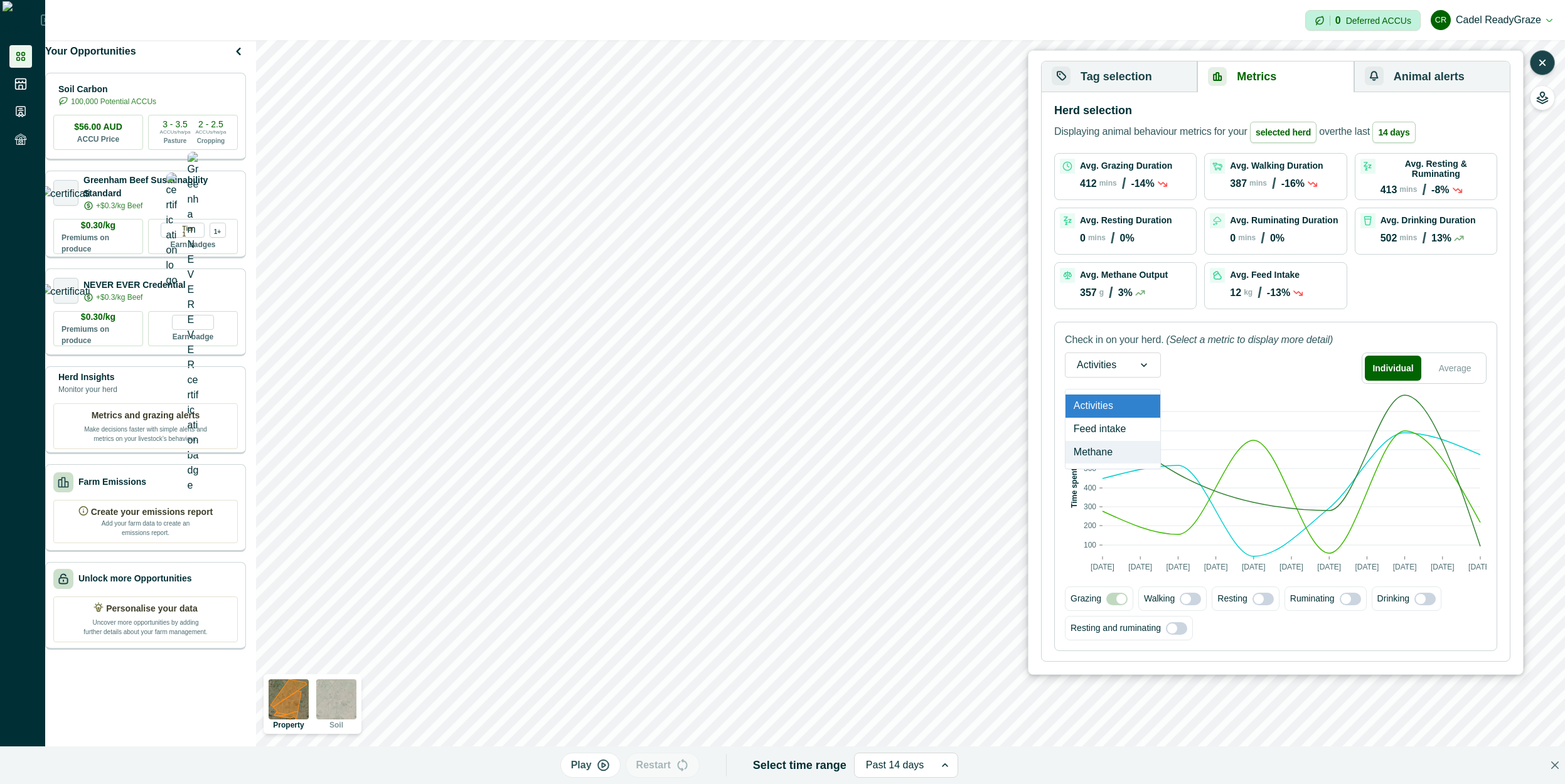
drag, startPoint x: 1098, startPoint y: 432, endPoint x: 1124, endPoint y: 432, distance: 26.0
click at [1099, 432] on div "Feed intake" at bounding box center [1112, 429] width 95 height 23
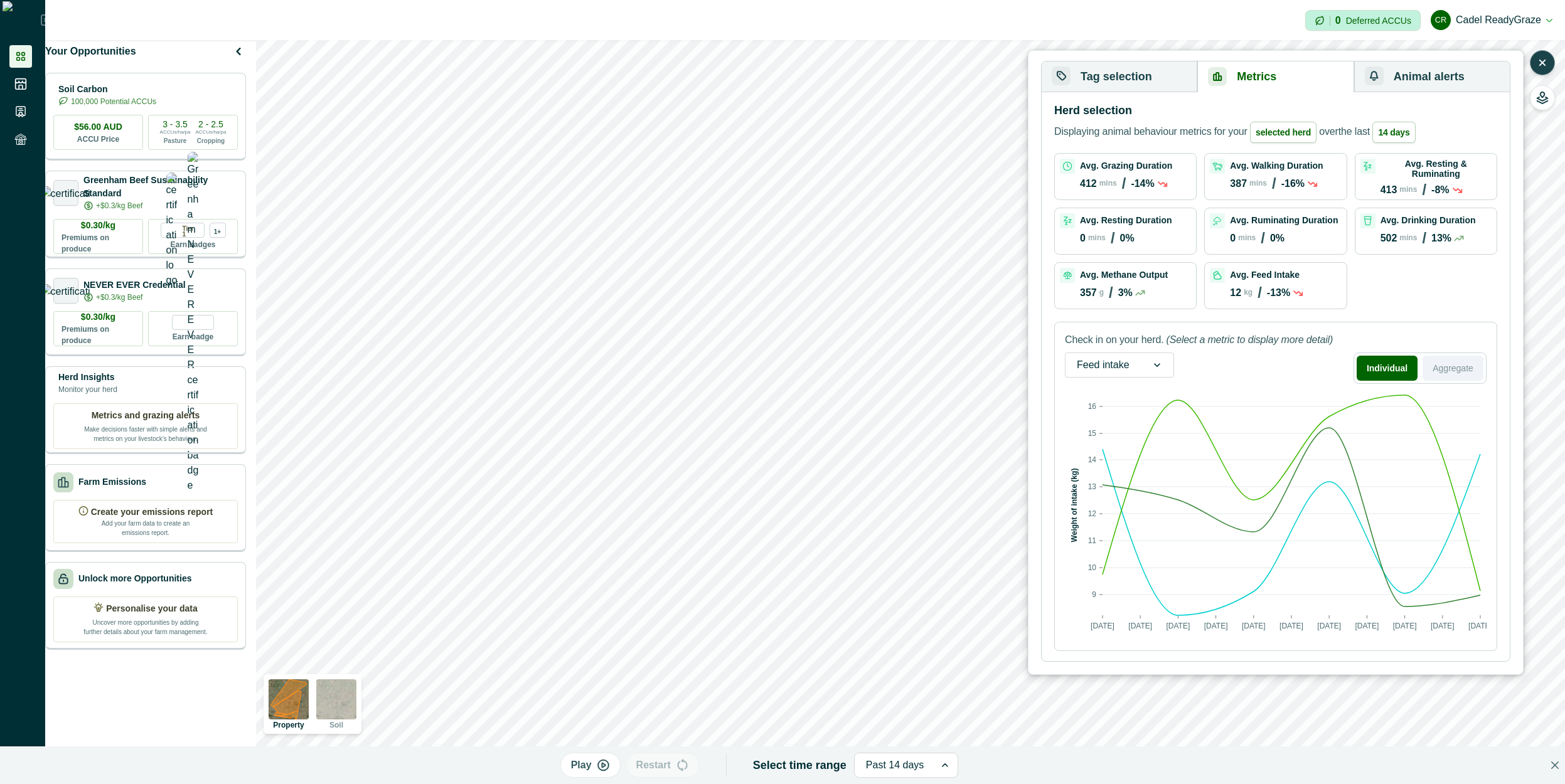
click at [1449, 371] on button "Aggregate" at bounding box center [1453, 368] width 61 height 25
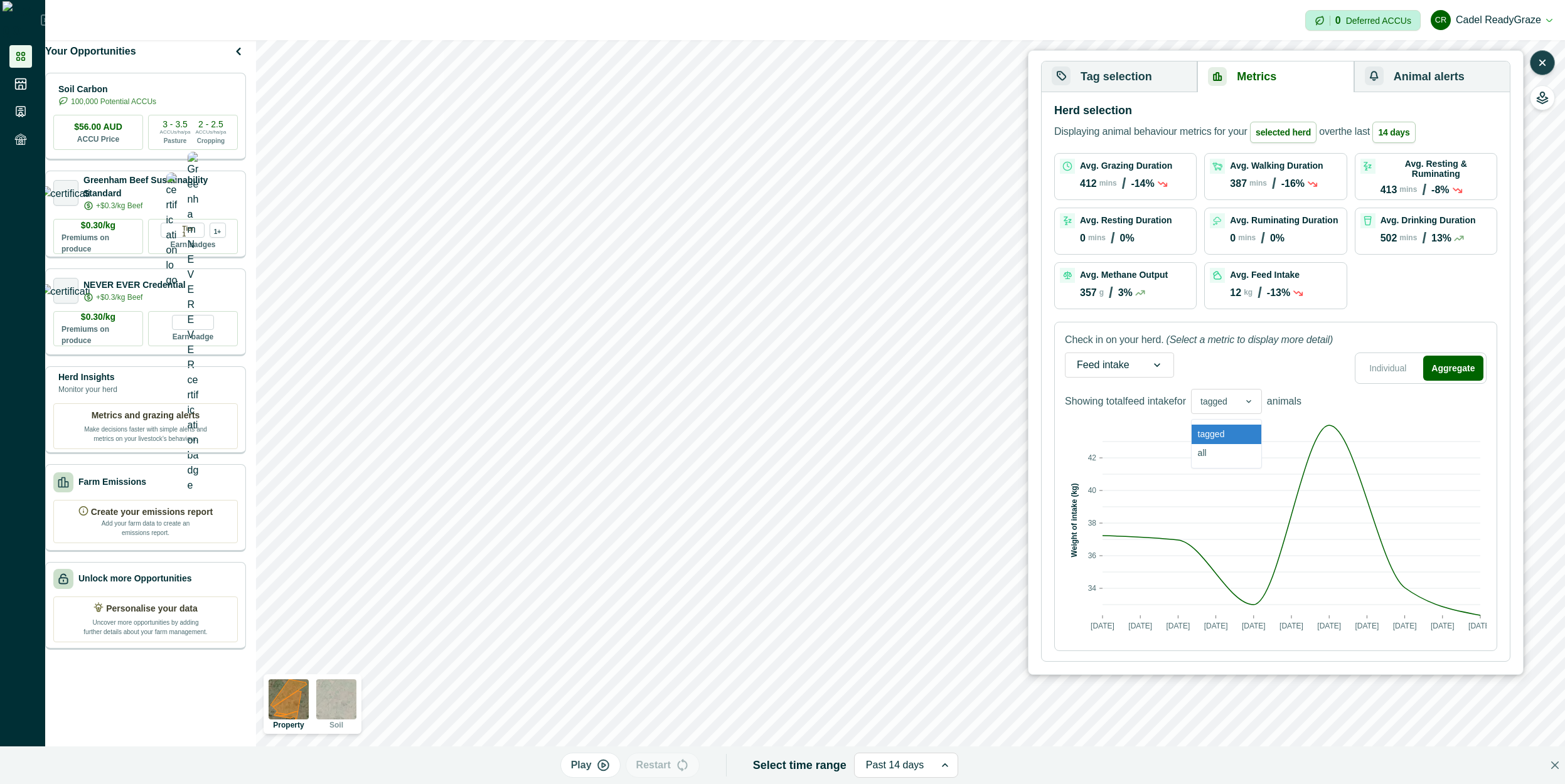
drag, startPoint x: 1247, startPoint y: 405, endPoint x: 1237, endPoint y: 426, distance: 23.3
click at [1247, 405] on div at bounding box center [1249, 401] width 25 height 24
click at [1230, 449] on div "all" at bounding box center [1226, 453] width 70 height 19
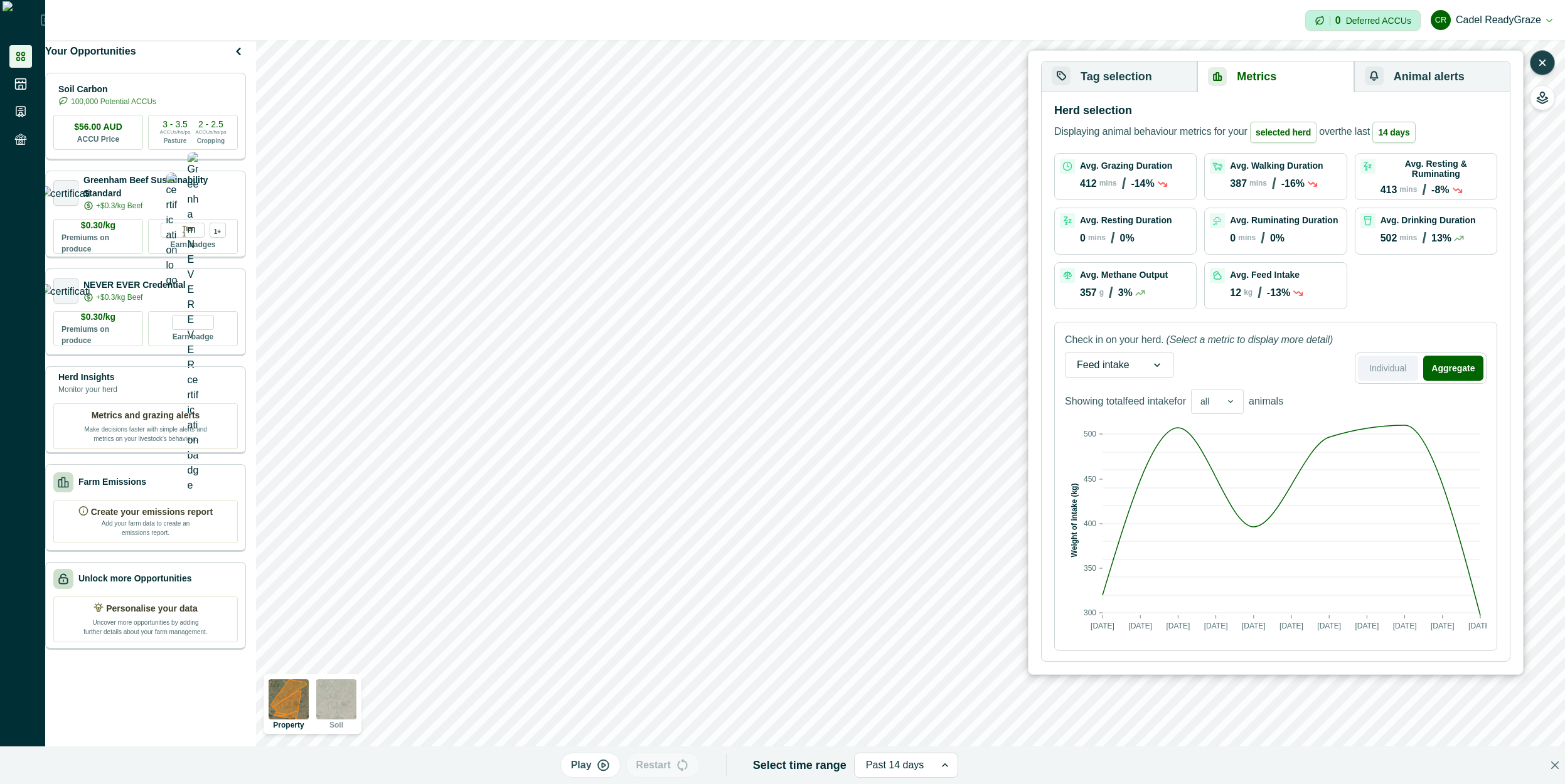
click at [1379, 368] on button "Individual" at bounding box center [1388, 368] width 60 height 25
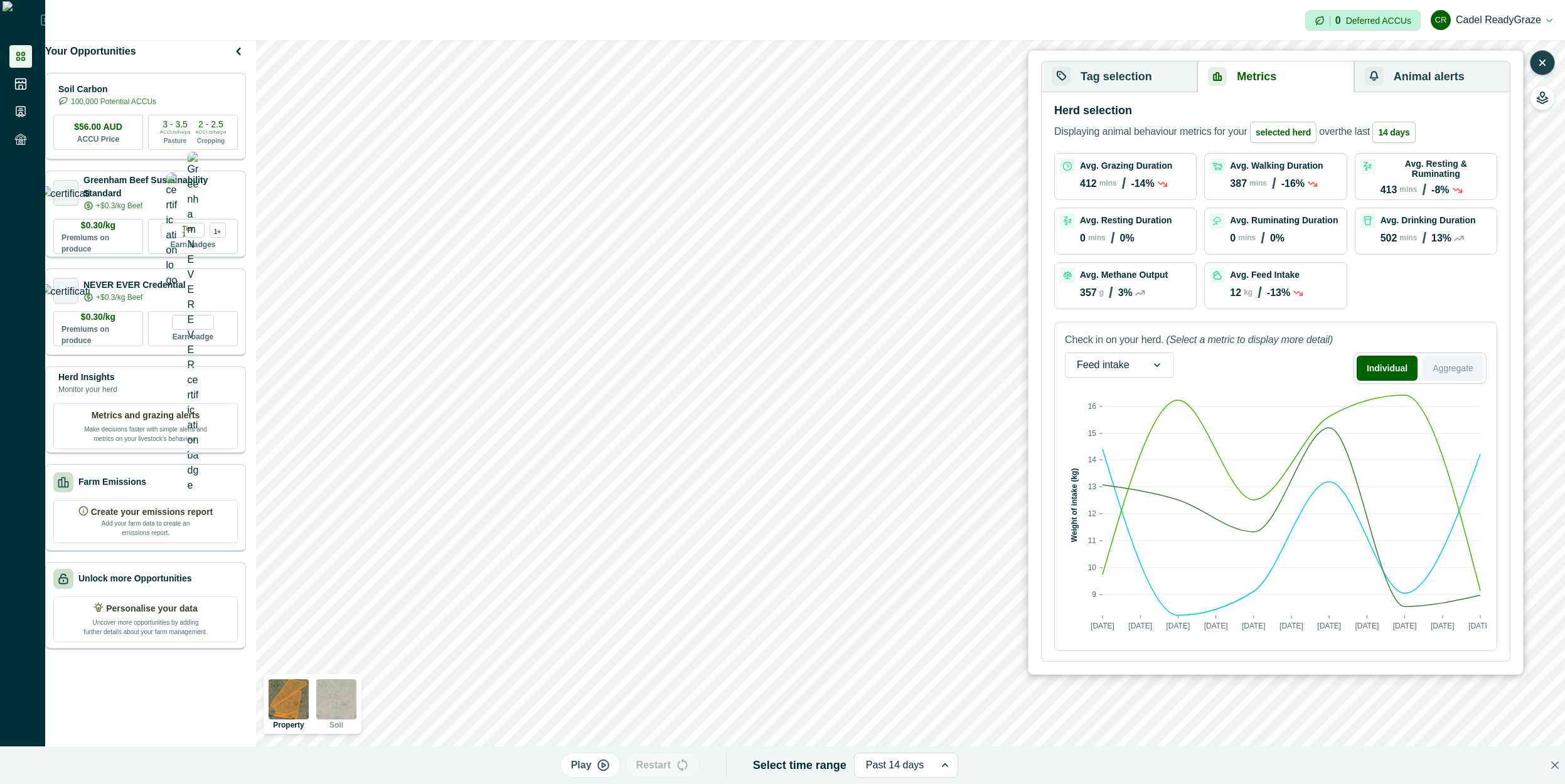
drag, startPoint x: 1457, startPoint y: 366, endPoint x: 1312, endPoint y: 401, distance: 149.2
click at [1457, 367] on button "Aggregate" at bounding box center [1453, 368] width 61 height 25
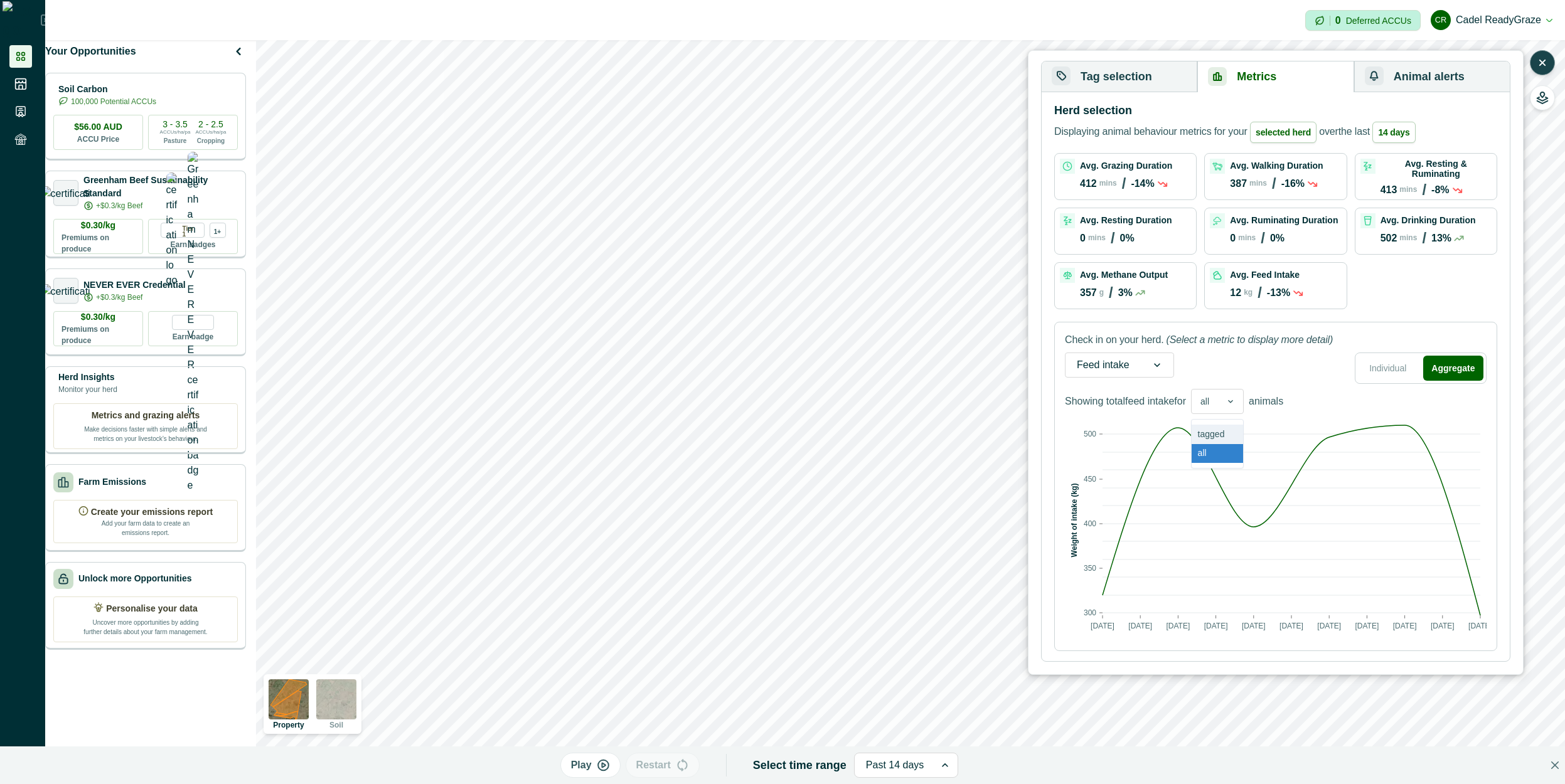
click at [1216, 400] on div "all" at bounding box center [1205, 401] width 26 height 18
click at [1223, 426] on div "tagged" at bounding box center [1217, 434] width 51 height 19
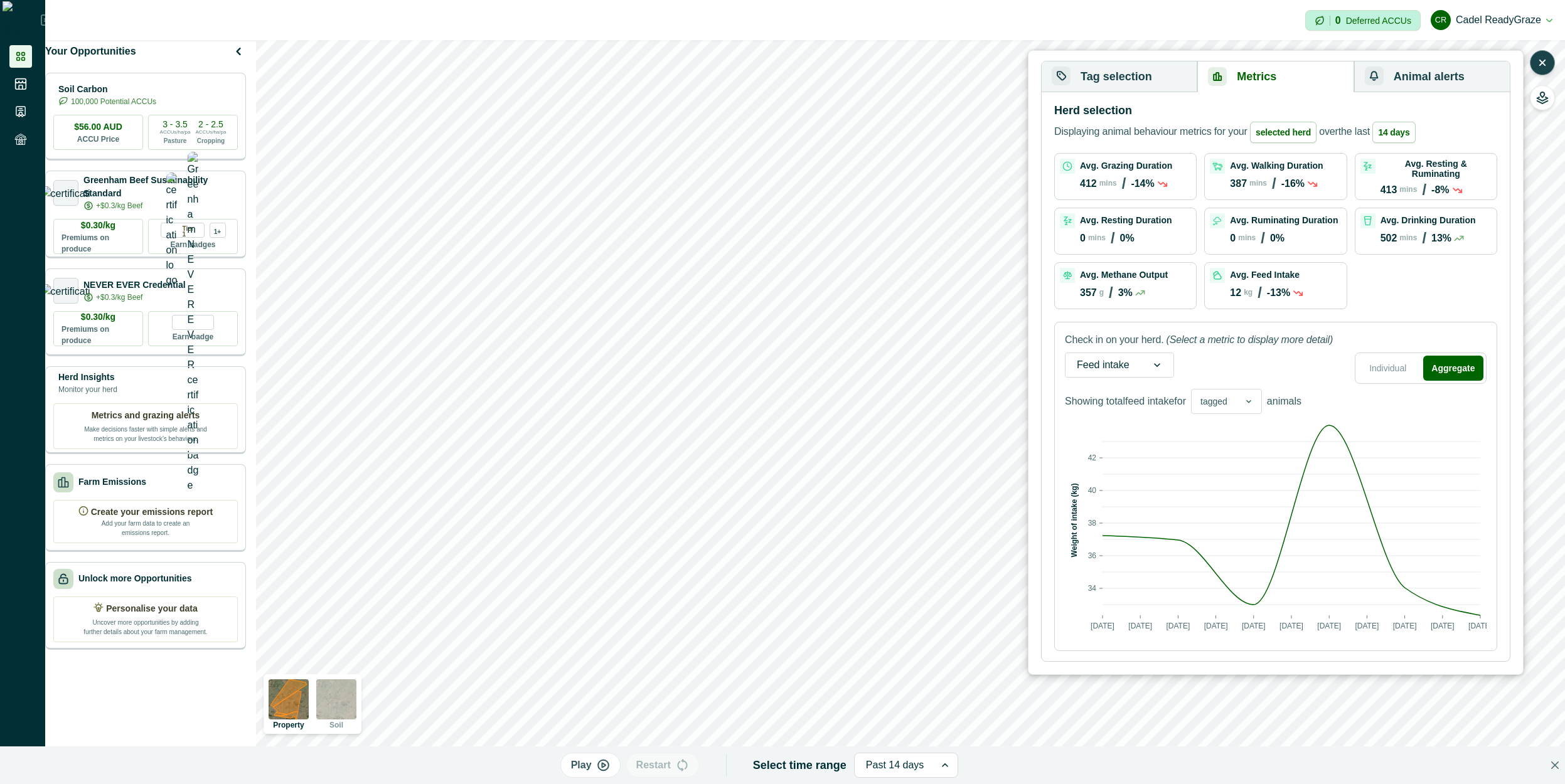
click at [1263, 624] on text "14/09/2025" at bounding box center [1253, 625] width 24 height 9
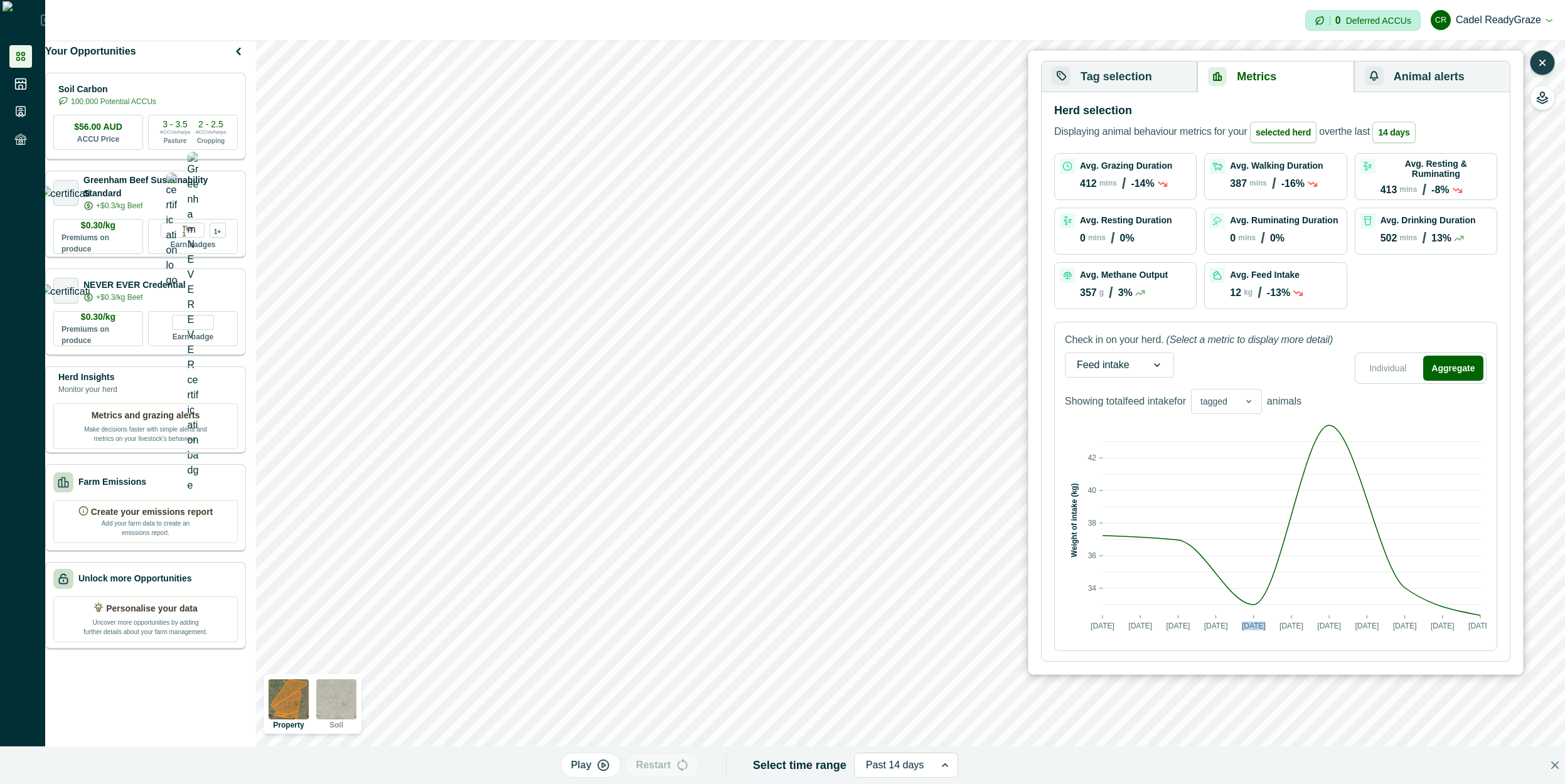
click at [1263, 624] on text "14/09/2025" at bounding box center [1253, 625] width 24 height 9
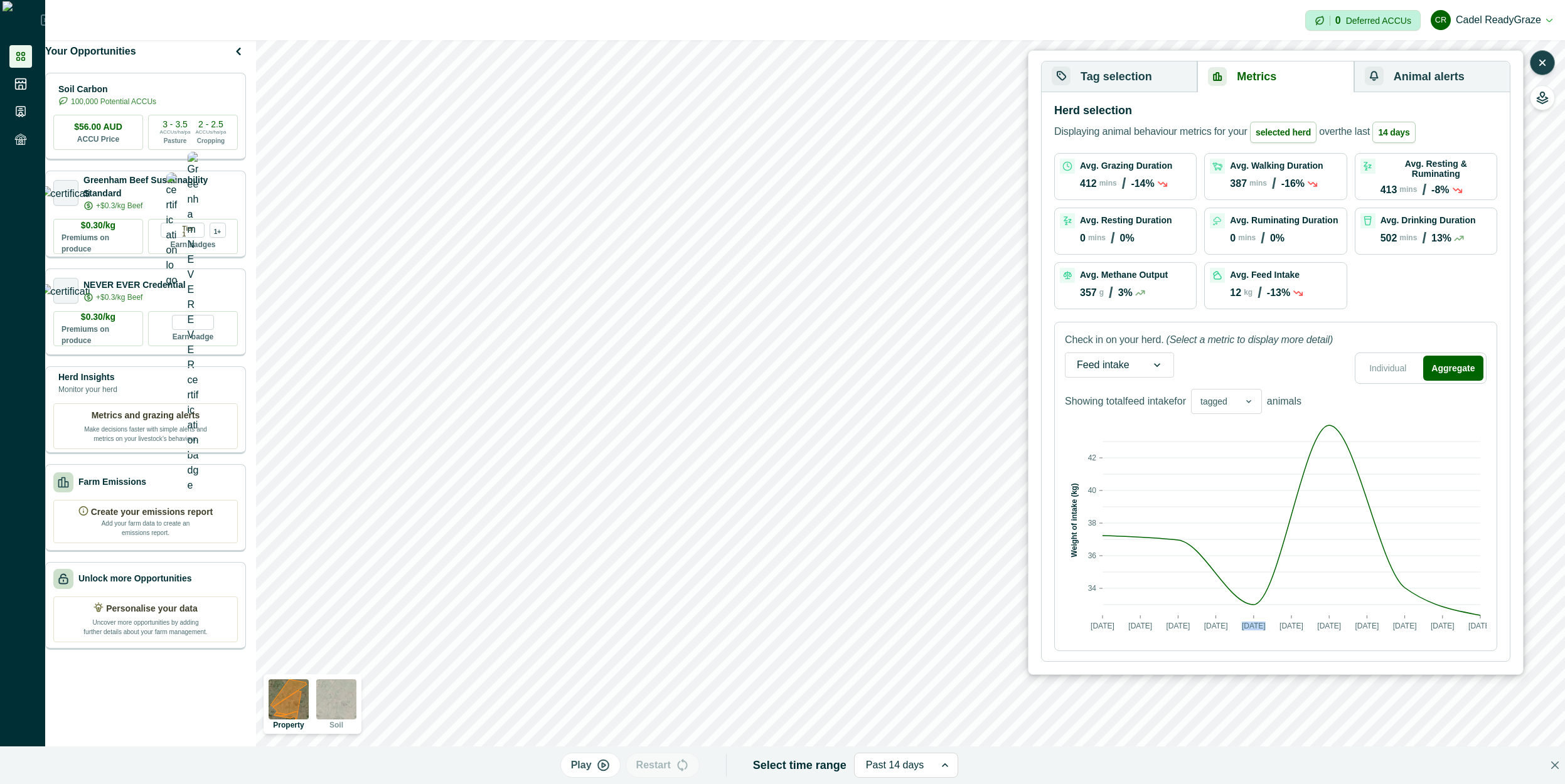
click at [1263, 624] on text "14/09/2025" at bounding box center [1253, 625] width 24 height 9
click at [1263, 624] on text "[DATE]" at bounding box center [1253, 625] width 24 height 9
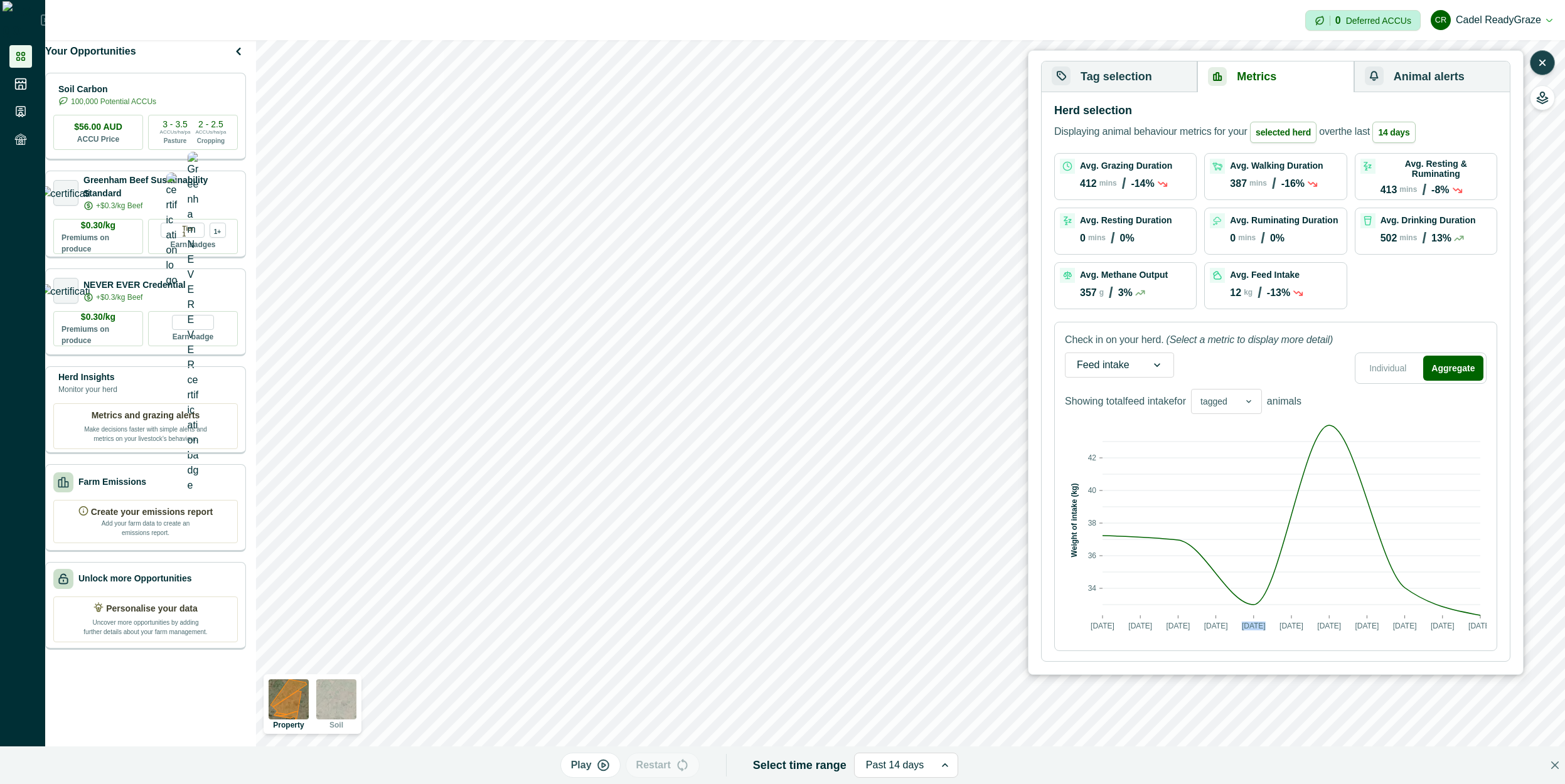
click at [1263, 624] on text "[DATE]" at bounding box center [1253, 625] width 24 height 9
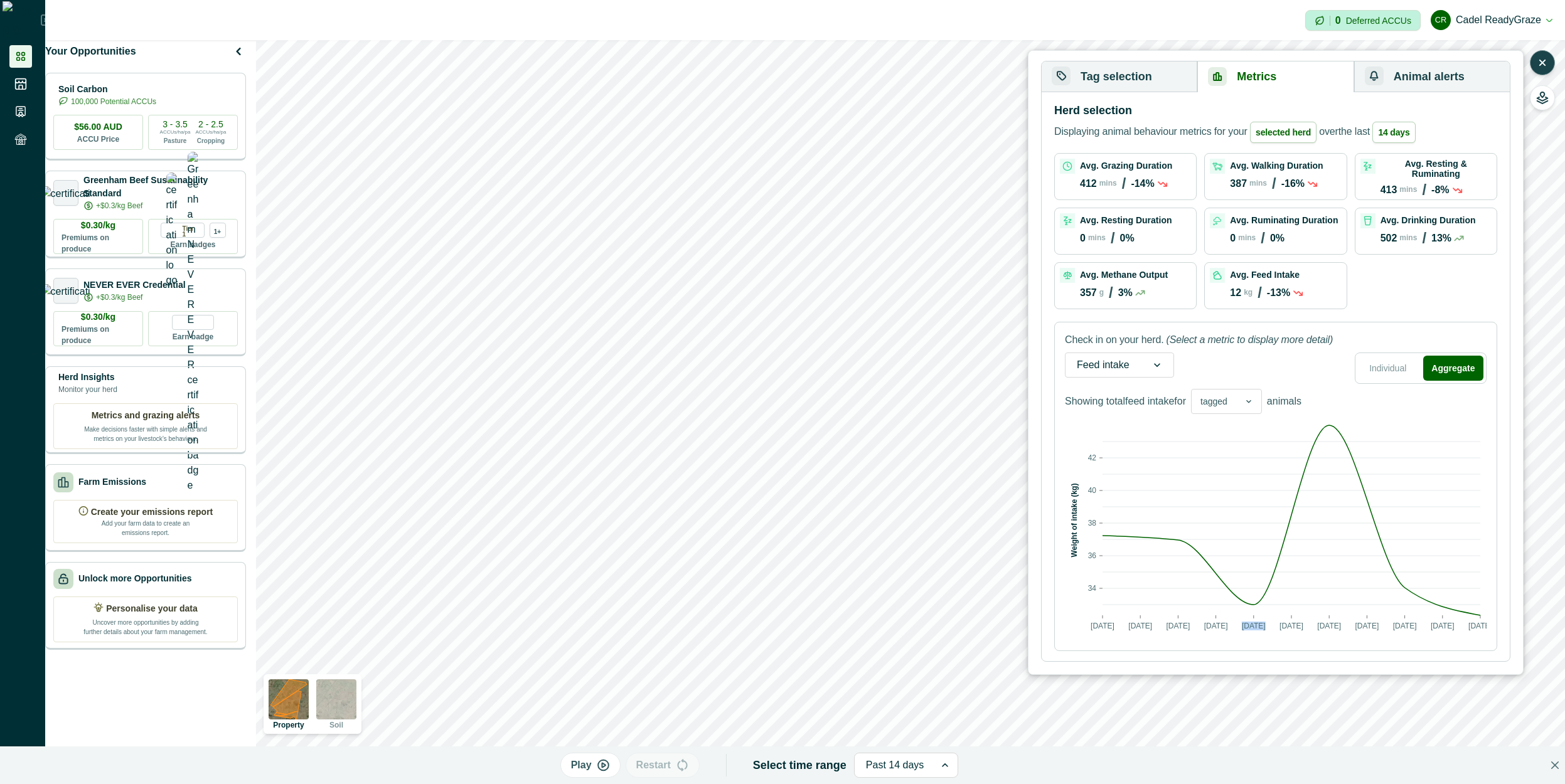
click at [1263, 624] on text "[DATE]" at bounding box center [1253, 625] width 24 height 9
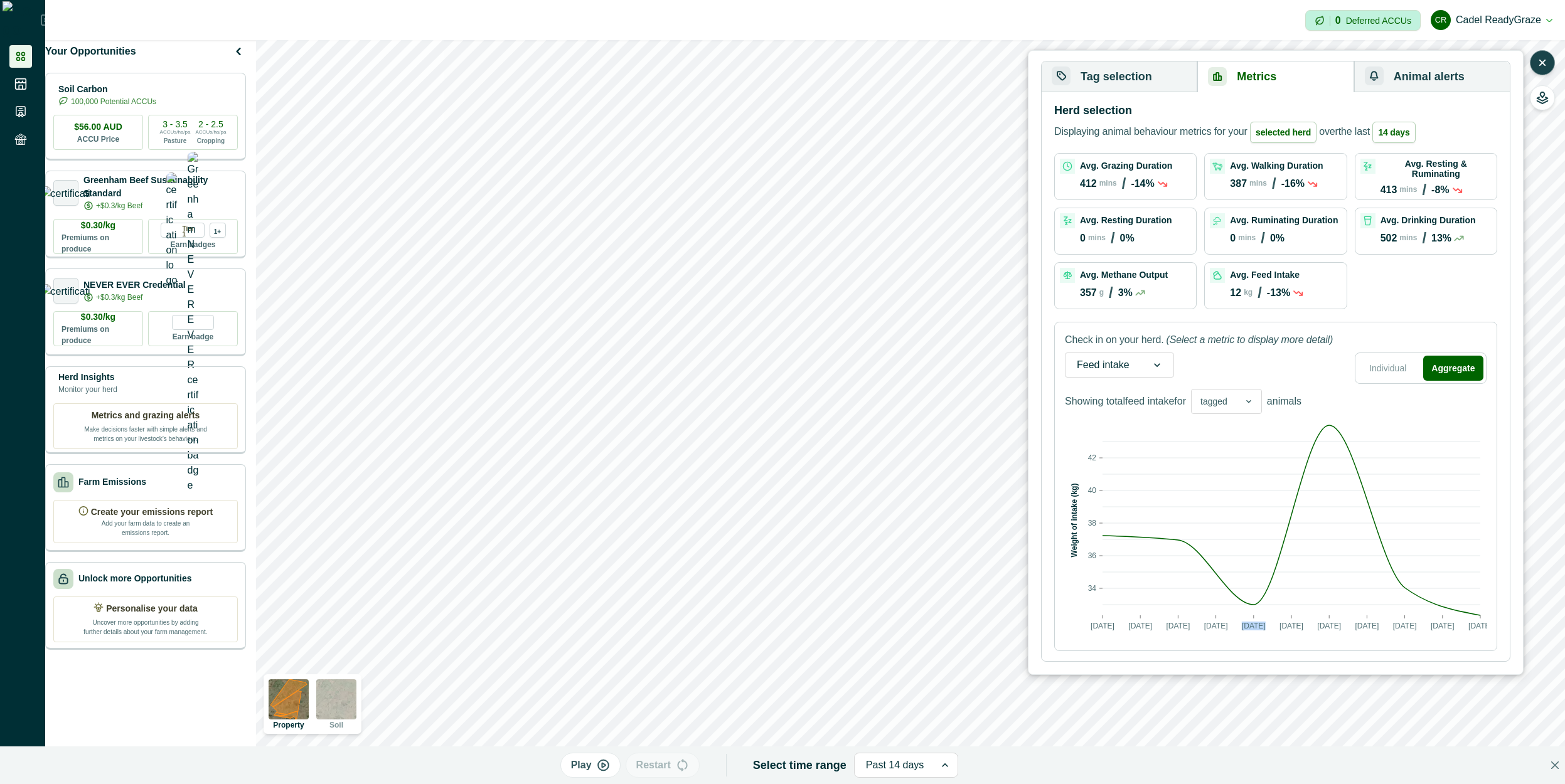
click at [1263, 624] on text "[DATE]" at bounding box center [1253, 625] width 24 height 9
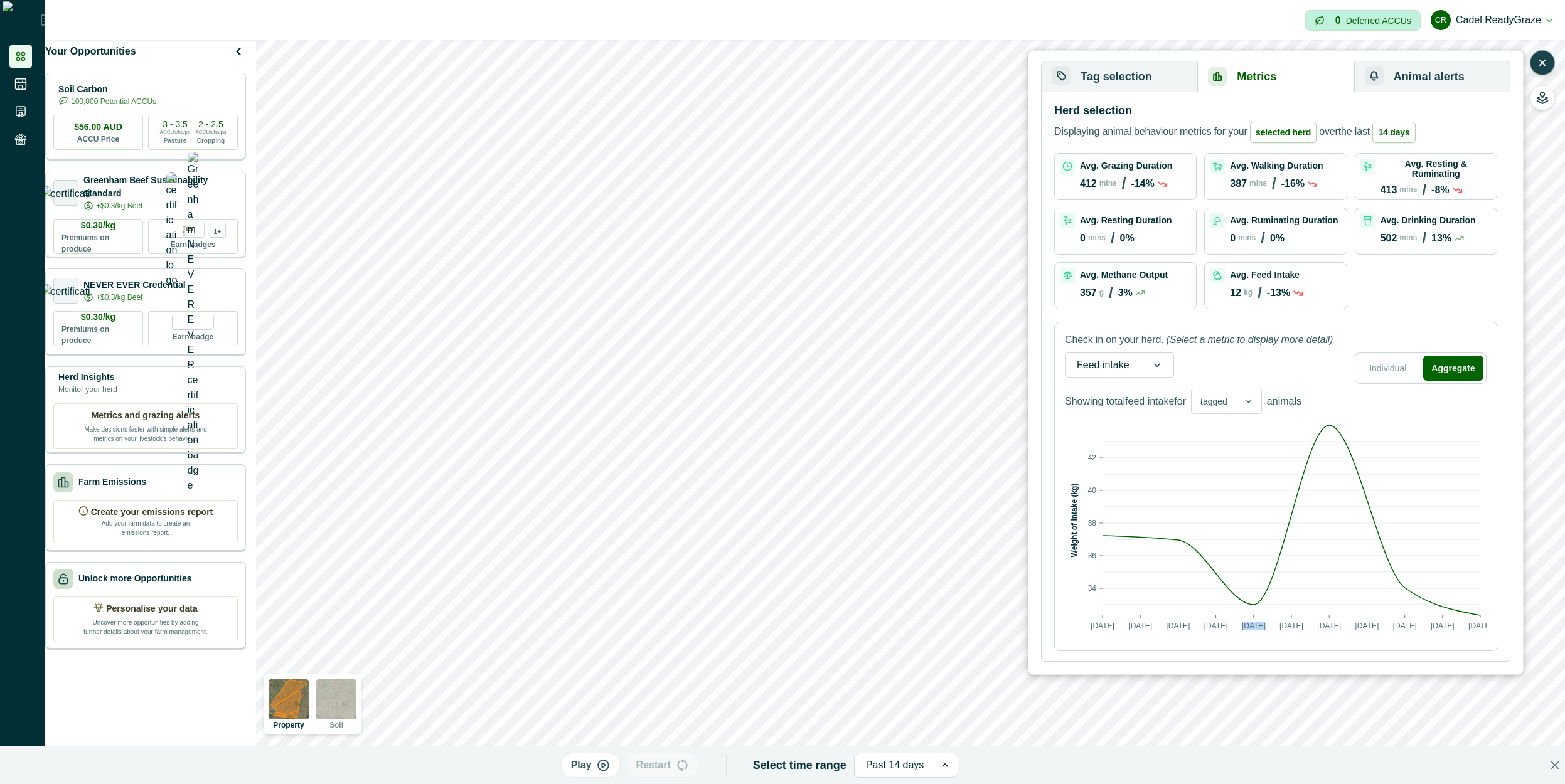
click at [1263, 624] on text "[DATE]" at bounding box center [1253, 625] width 24 height 9
click at [1284, 620] on rect at bounding box center [1276, 530] width 422 height 222
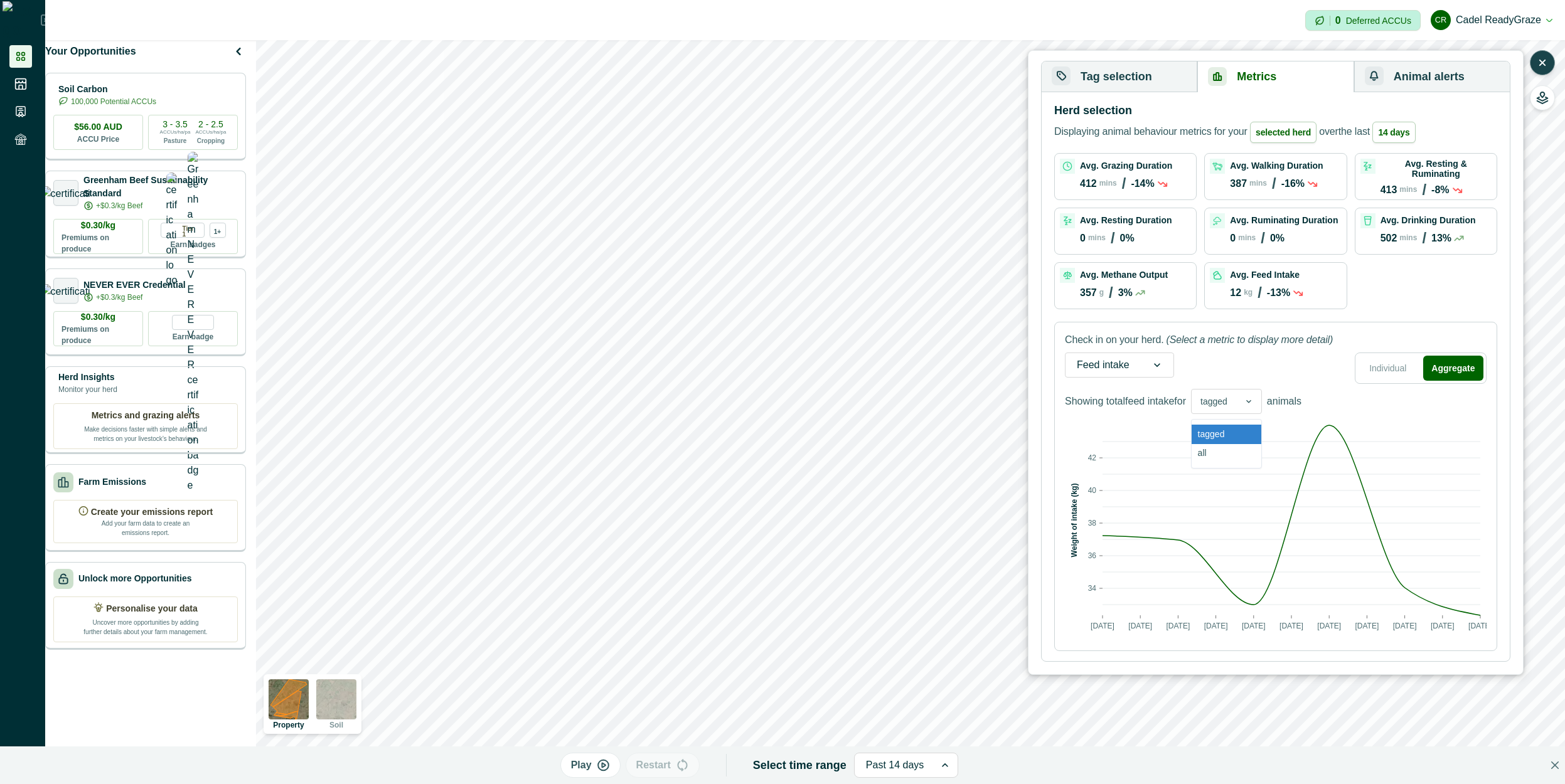
click at [1215, 403] on div at bounding box center [1213, 401] width 27 height 15
click at [1218, 446] on div "all" at bounding box center [1226, 453] width 70 height 19
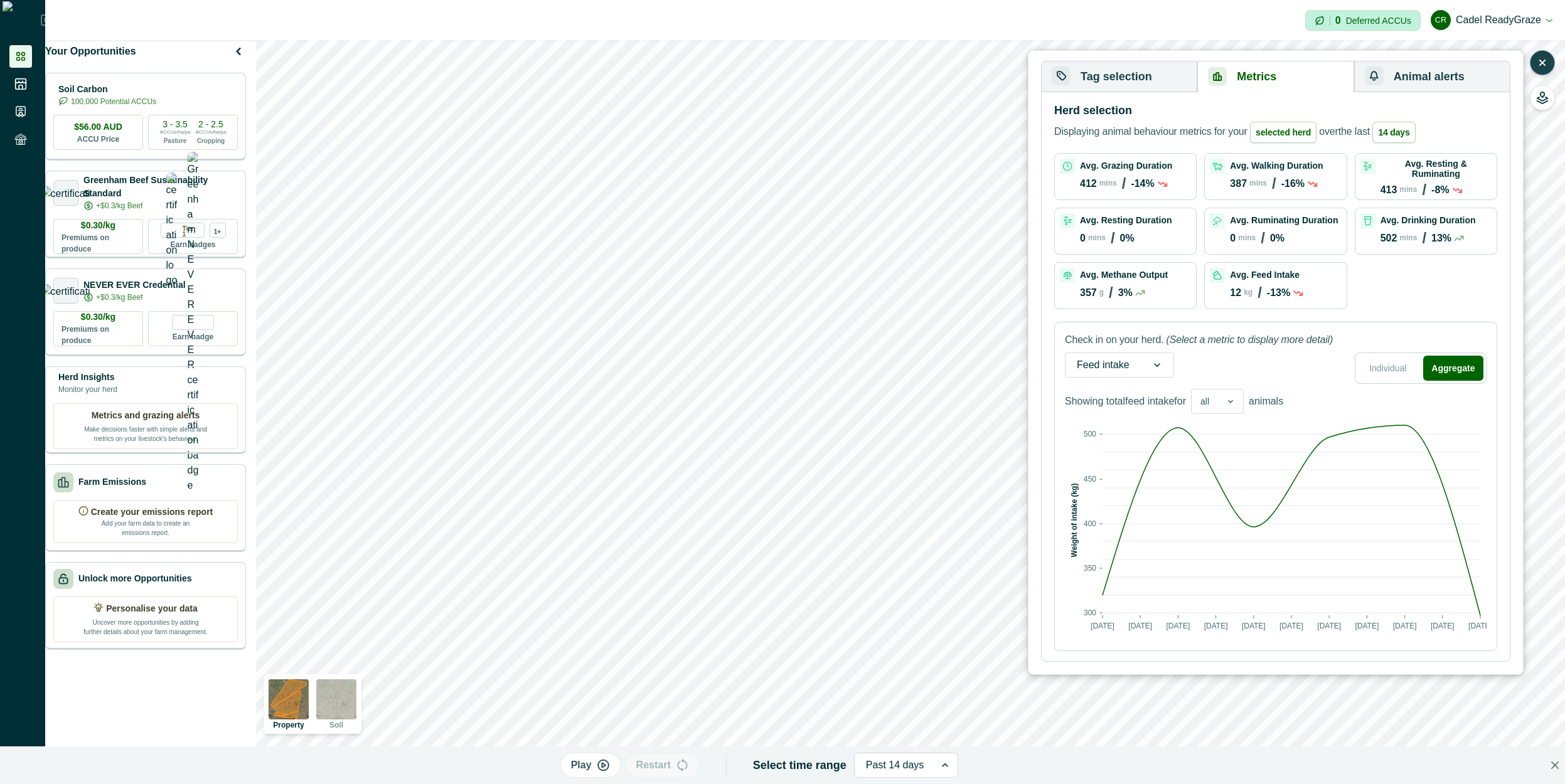
click at [1208, 414] on div "Check in on your herd. (Select a metric to display more detail) Feed intake Ind…" at bounding box center [1275, 486] width 443 height 329
click at [1209, 407] on div at bounding box center [1204, 401] width 9 height 15
click at [1226, 429] on div "tagged" at bounding box center [1217, 434] width 51 height 19
click at [1301, 397] on p "animals" at bounding box center [1284, 401] width 35 height 15
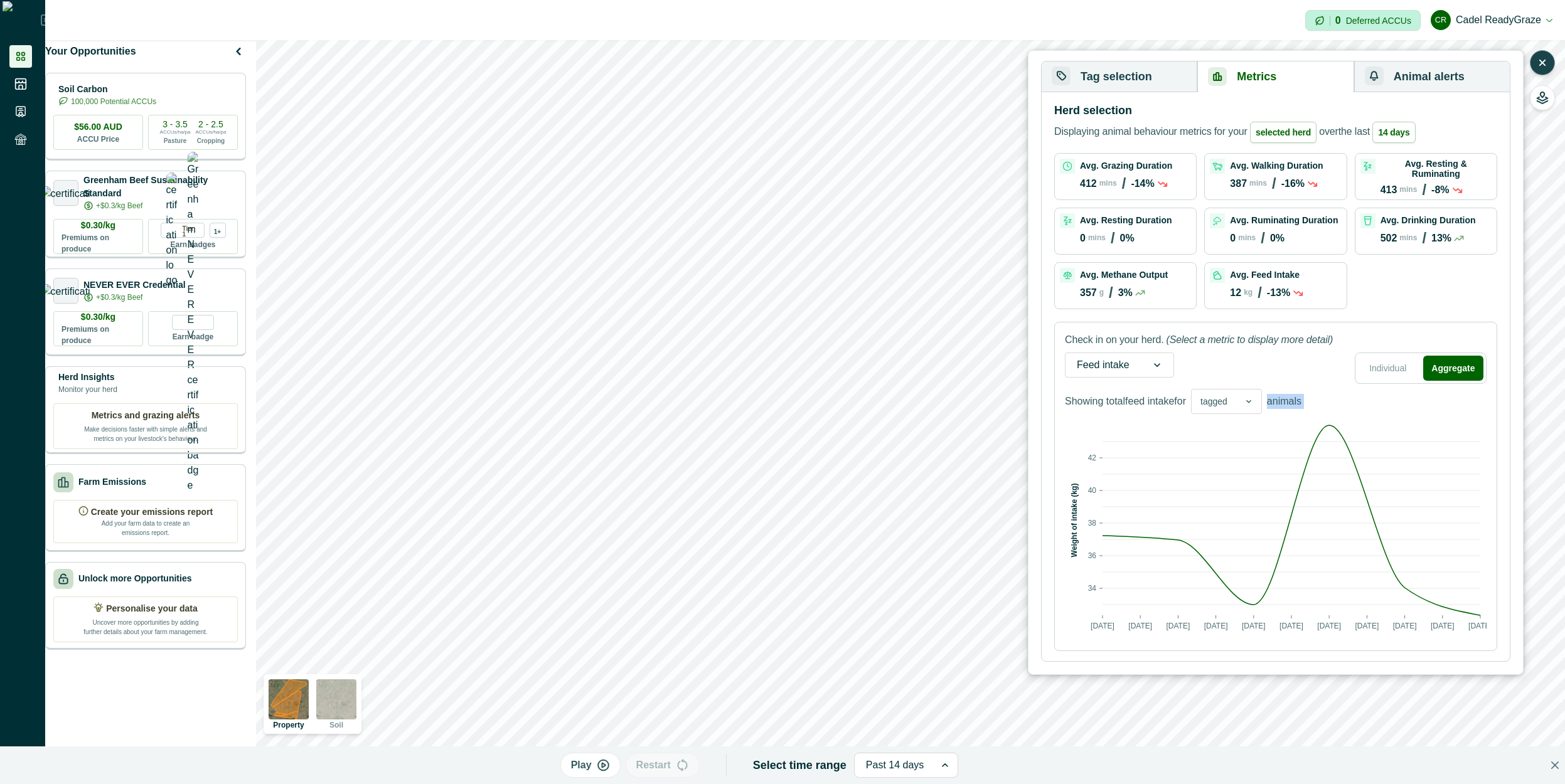
click at [1301, 397] on p "animals" at bounding box center [1284, 401] width 35 height 15
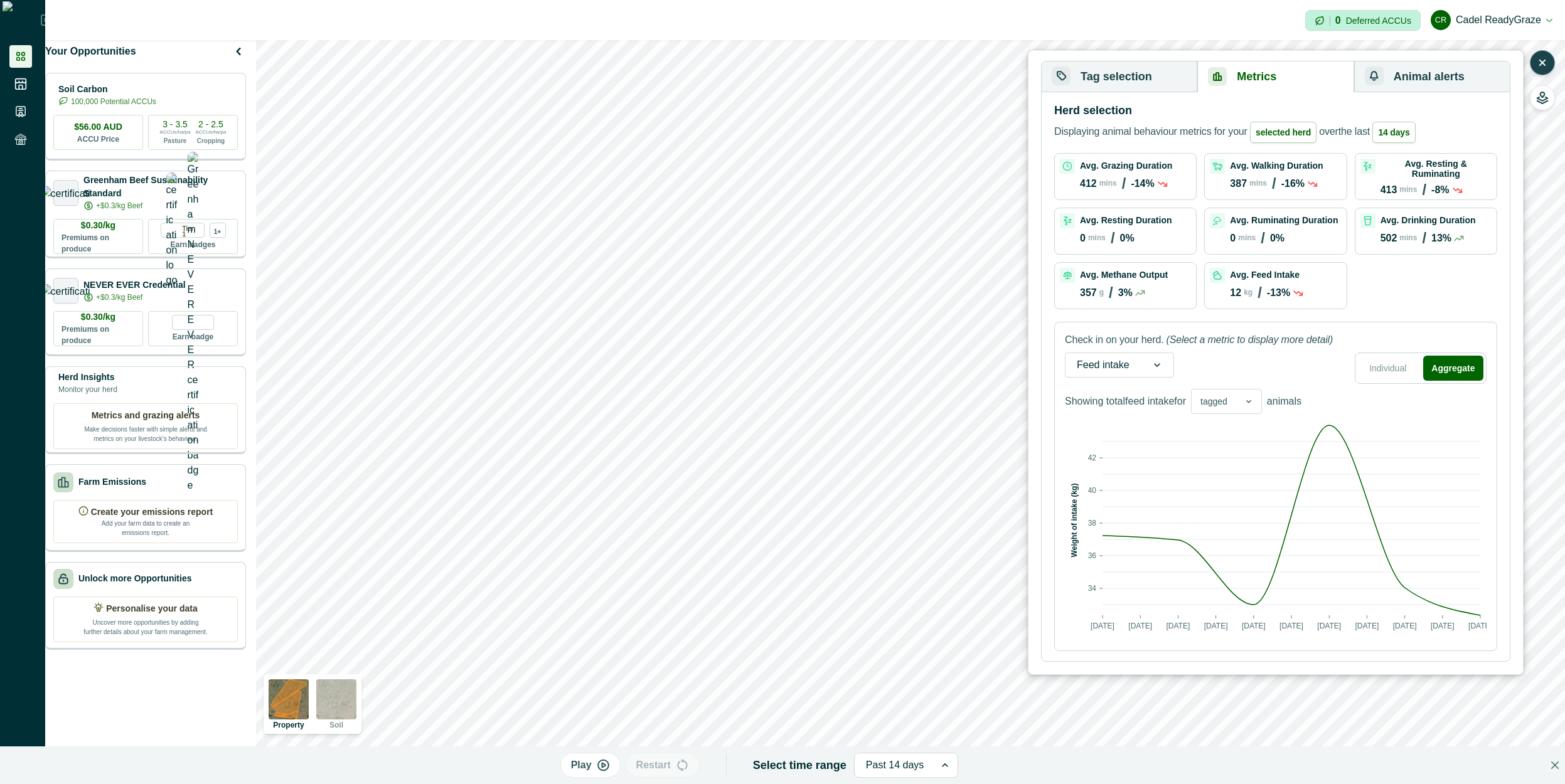
click at [1301, 397] on p "animals" at bounding box center [1284, 401] width 35 height 15
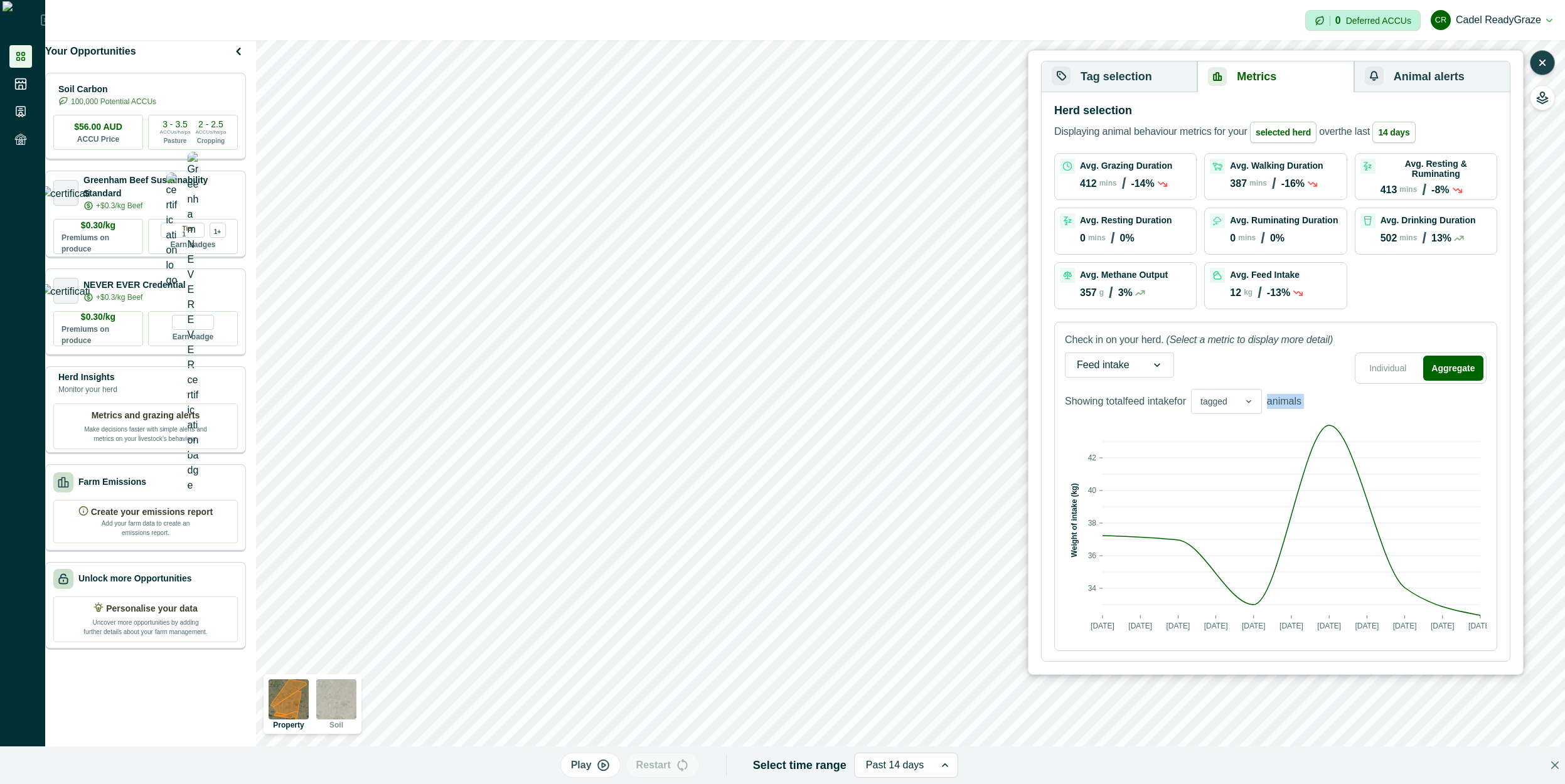
click at [1301, 397] on p "animals" at bounding box center [1284, 401] width 35 height 15
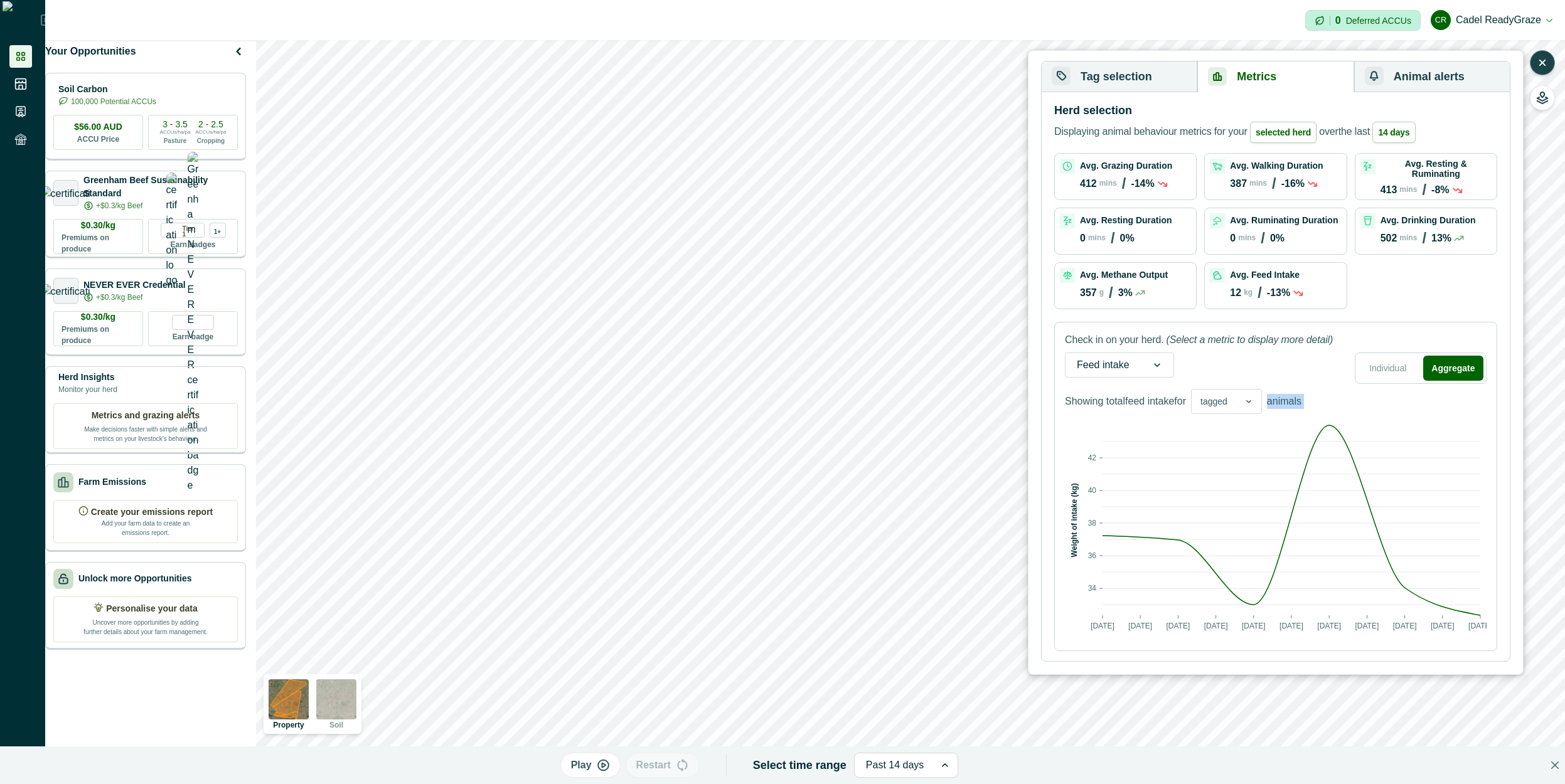
click at [1301, 397] on p "animals" at bounding box center [1284, 401] width 35 height 15
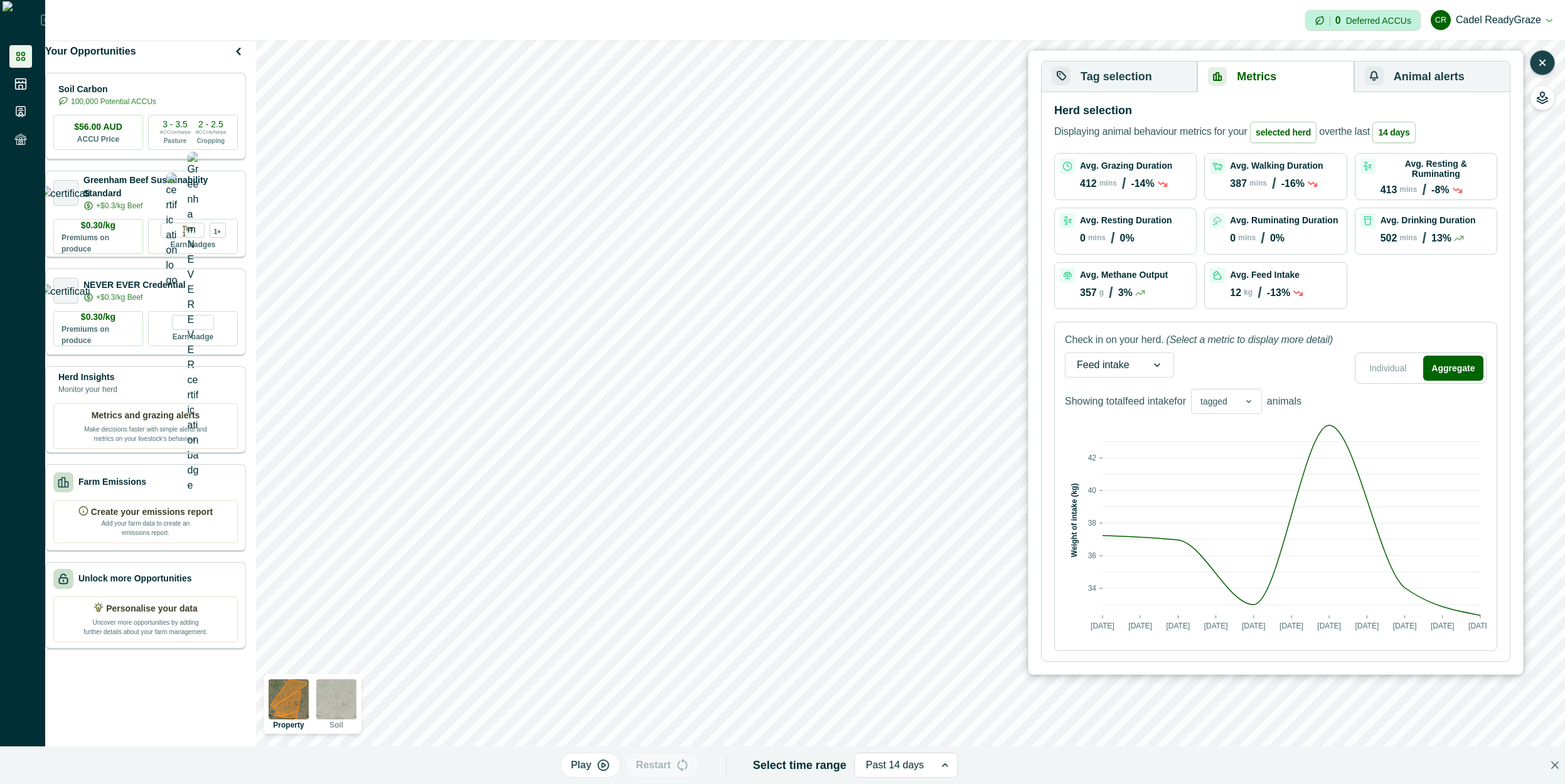
click at [1301, 397] on p "animals" at bounding box center [1284, 401] width 35 height 15
click at [1301, 397] on p "animals" at bounding box center [1284, 401] width 35 height 15
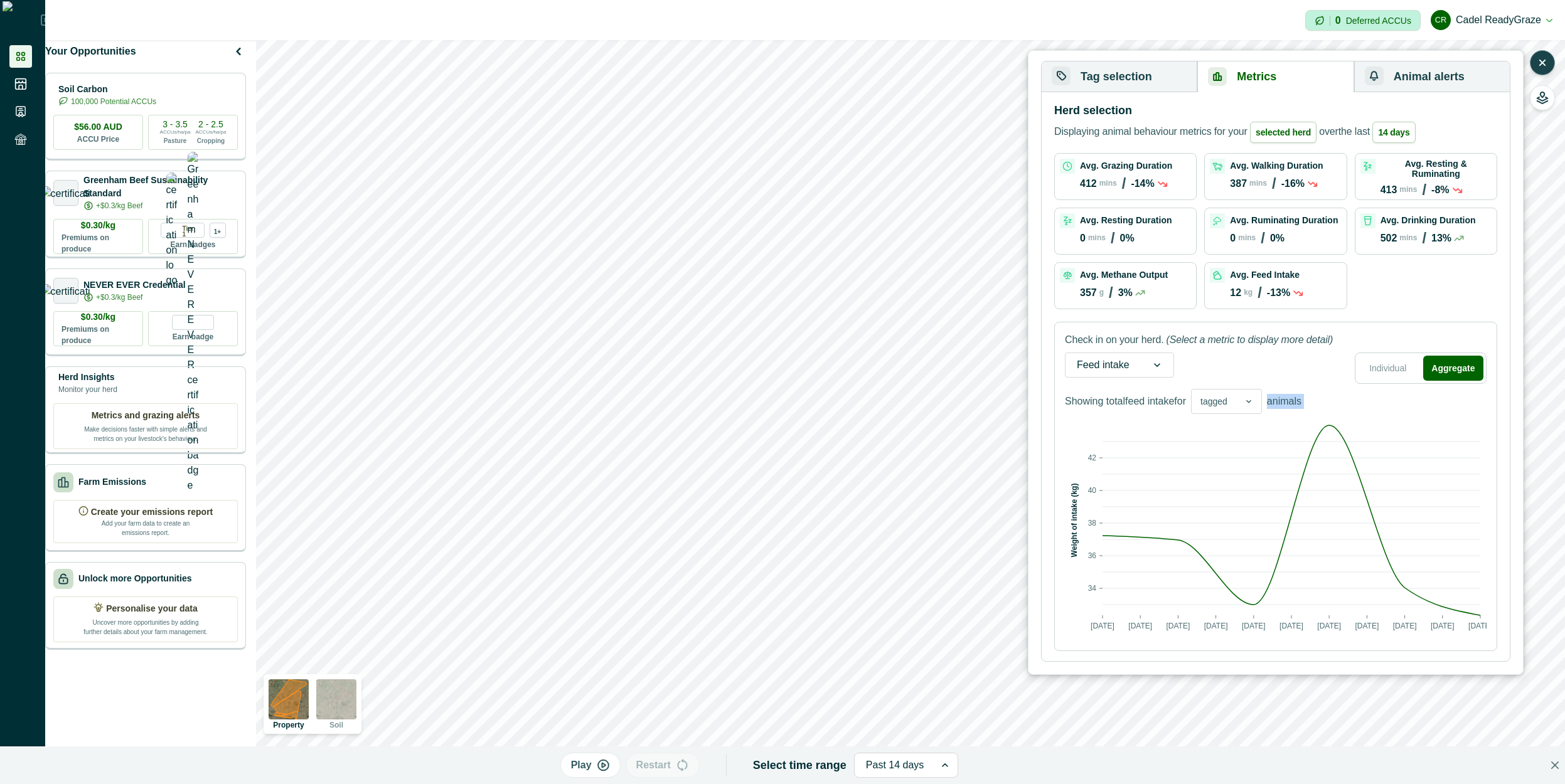
click at [1301, 397] on p "animals" at bounding box center [1284, 401] width 35 height 15
click at [1301, 407] on p "animals" at bounding box center [1284, 401] width 35 height 15
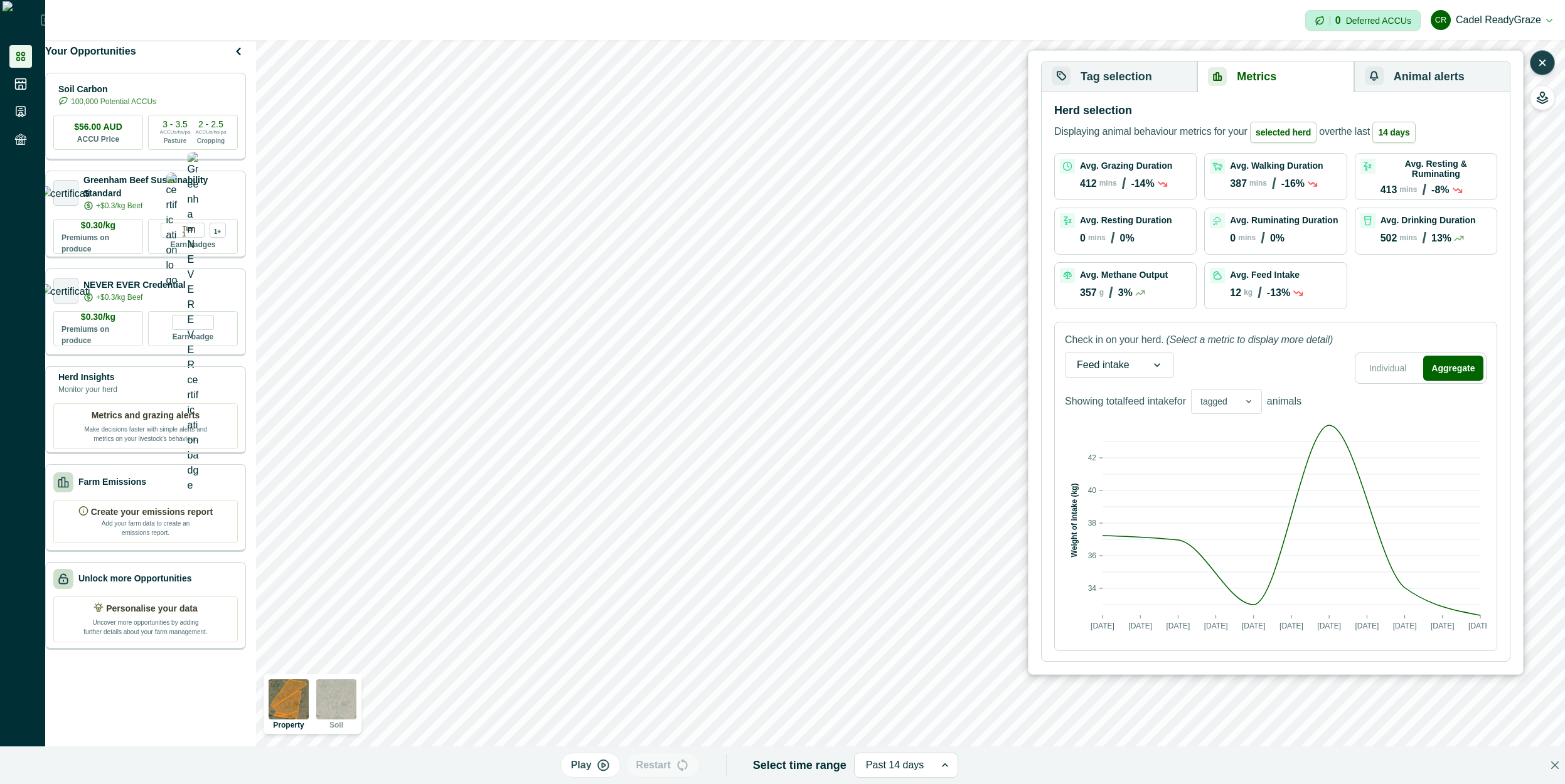
click at [1301, 407] on p "animals" at bounding box center [1284, 401] width 35 height 15
click at [1286, 397] on p "animals" at bounding box center [1284, 401] width 35 height 15
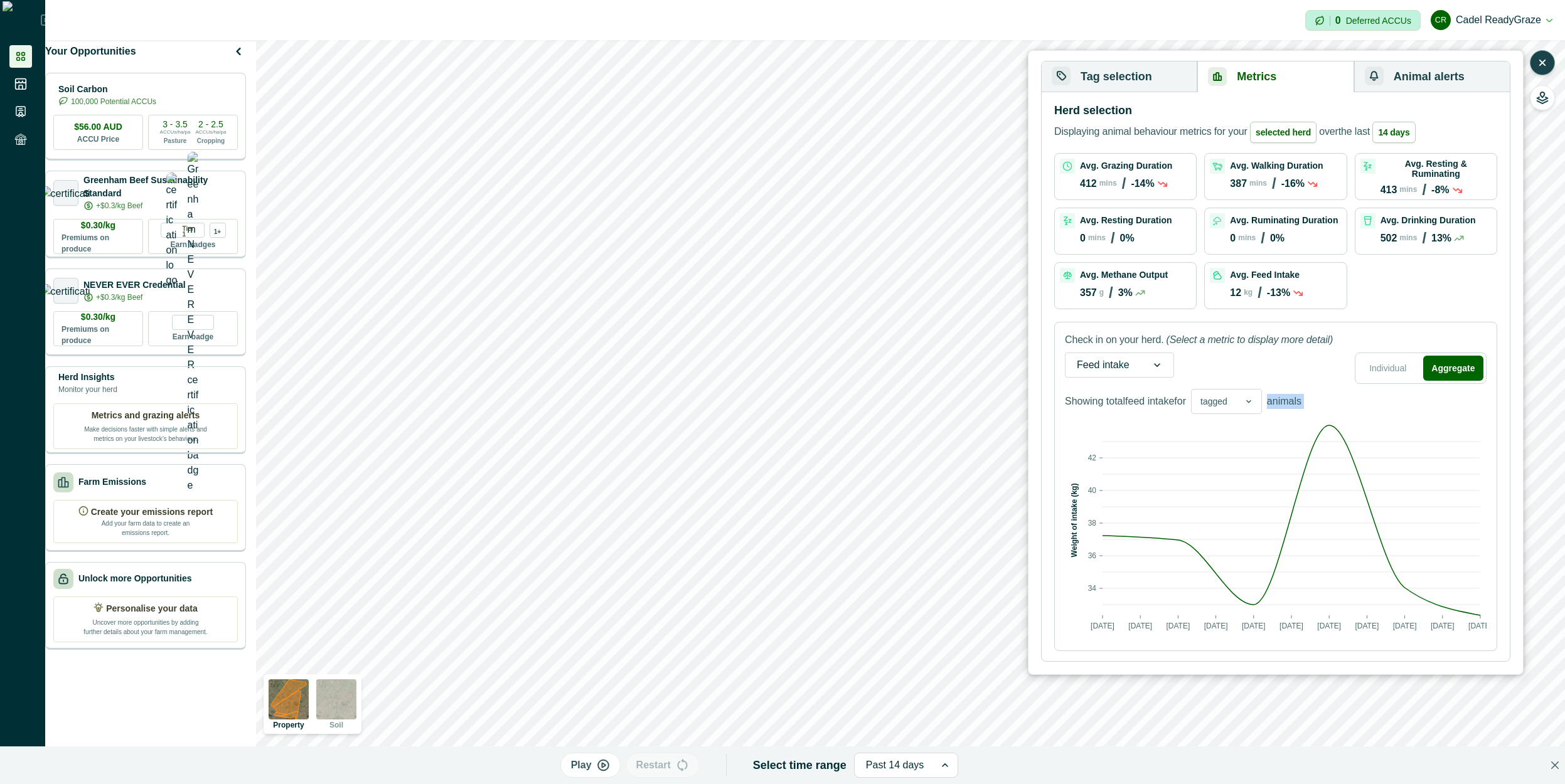
click at [1288, 396] on p "animals" at bounding box center [1284, 401] width 35 height 15
click at [1291, 396] on p "animals" at bounding box center [1284, 401] width 35 height 15
click at [1300, 404] on p "animals" at bounding box center [1284, 401] width 35 height 15
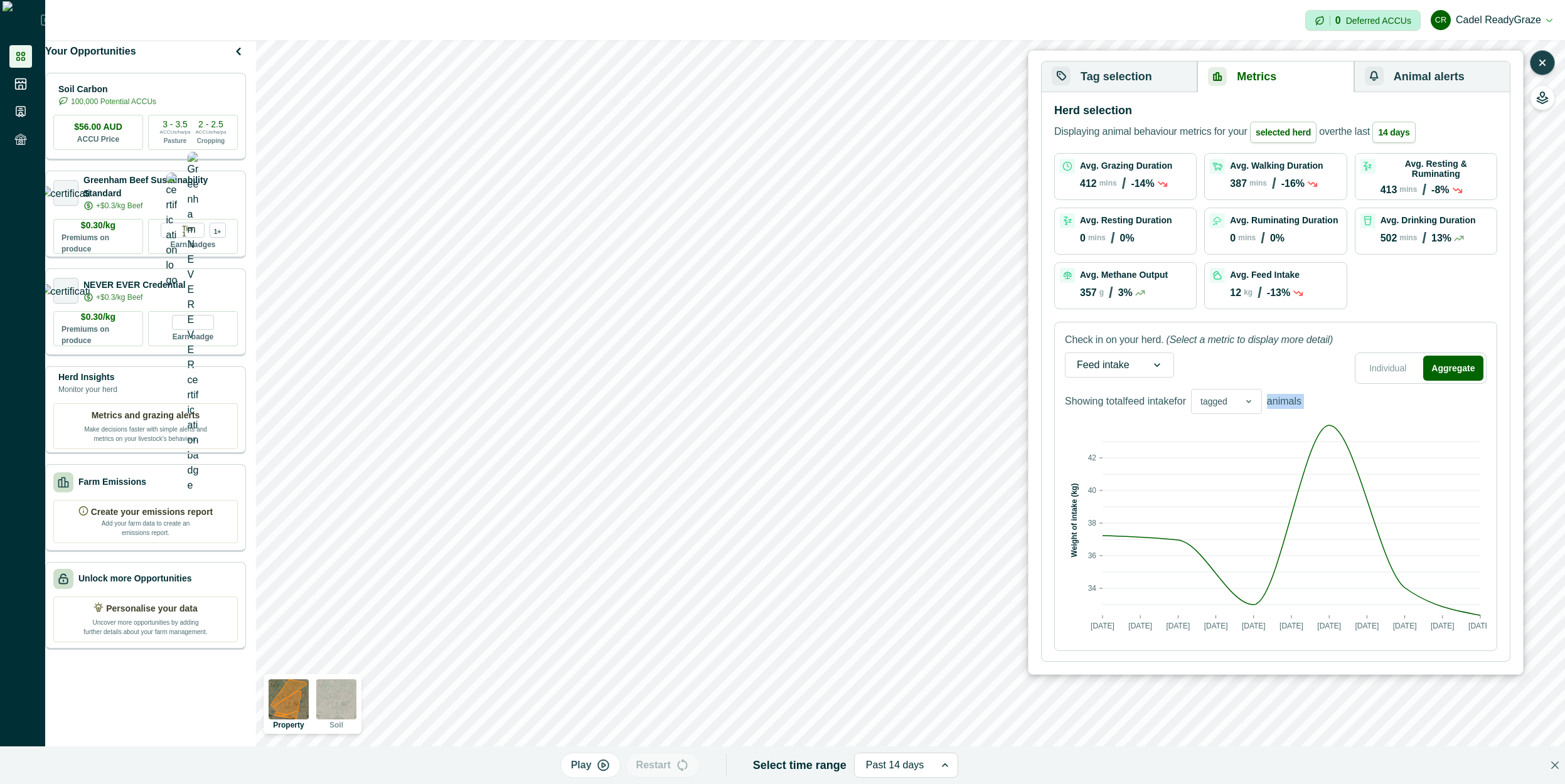
click at [1300, 404] on p "animals" at bounding box center [1284, 401] width 35 height 15
click at [1278, 402] on p "animals" at bounding box center [1284, 401] width 35 height 15
click at [1308, 394] on div "Check in on your herd. (Select a metric to display more detail) Feed intake Ind…" at bounding box center [1275, 486] width 443 height 329
click at [1233, 407] on div "tagged" at bounding box center [1213, 401] width 44 height 18
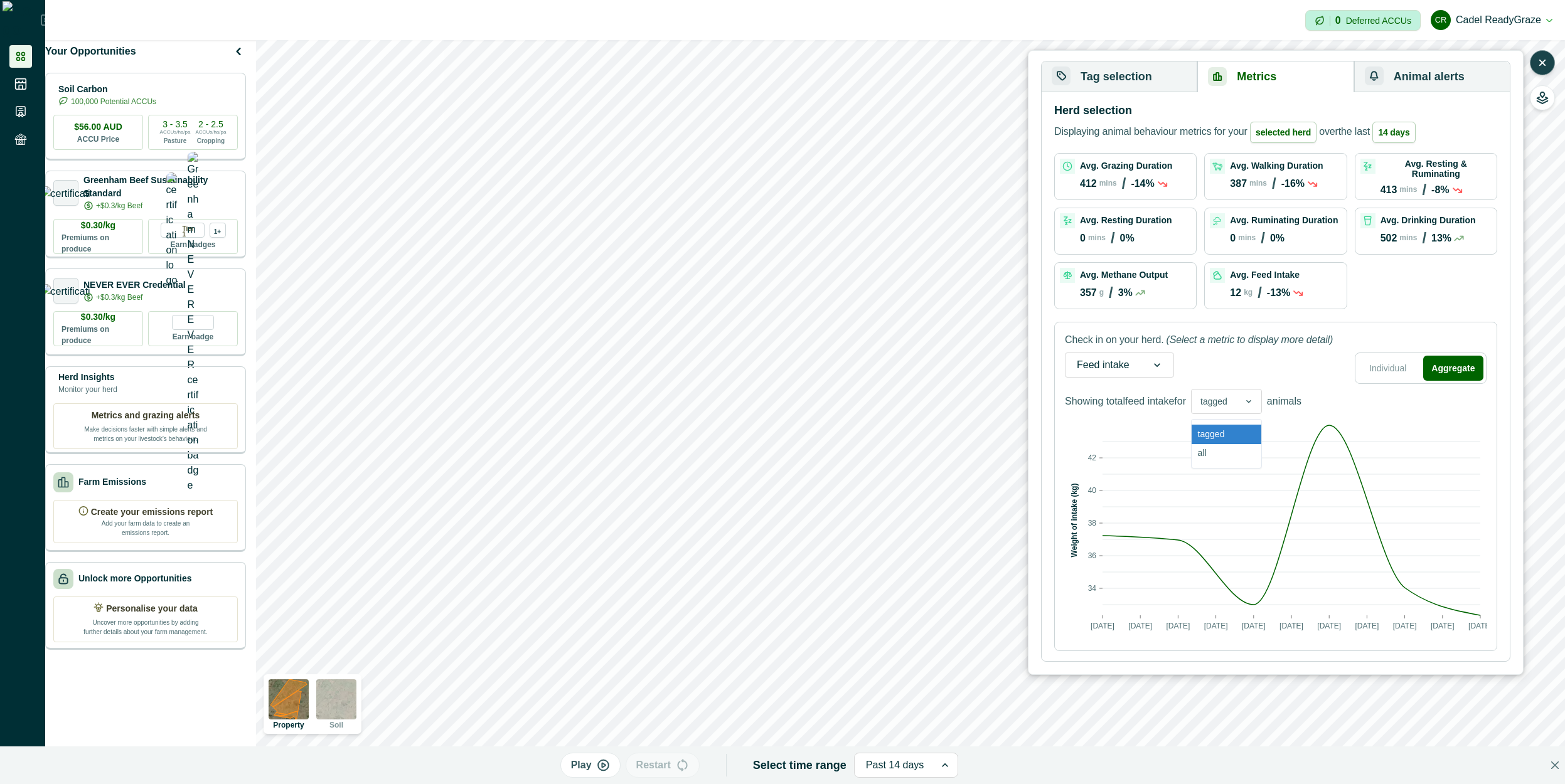
click at [1234, 407] on div "tagged" at bounding box center [1213, 401] width 44 height 18
click at [1190, 410] on div "Showing total feed intake for Select is focused ,type to refine list, press Dow…" at bounding box center [1183, 401] width 236 height 25
click at [1190, 410] on div "Showing total feed intake for tagged animals" at bounding box center [1183, 401] width 236 height 25
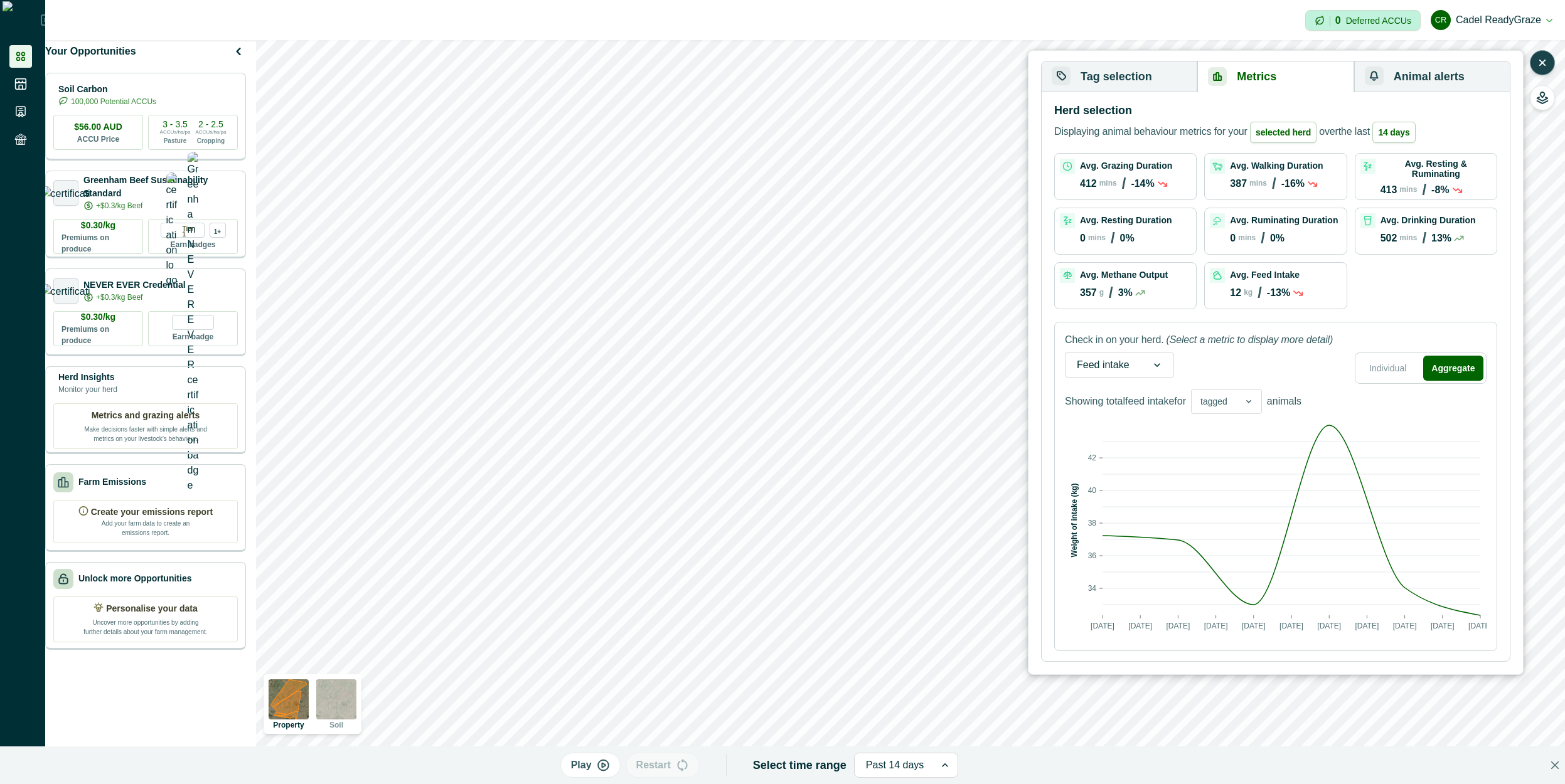
click at [1186, 408] on p "Showing total feed intake for" at bounding box center [1125, 401] width 121 height 15
click at [1290, 400] on p "animals" at bounding box center [1284, 401] width 35 height 15
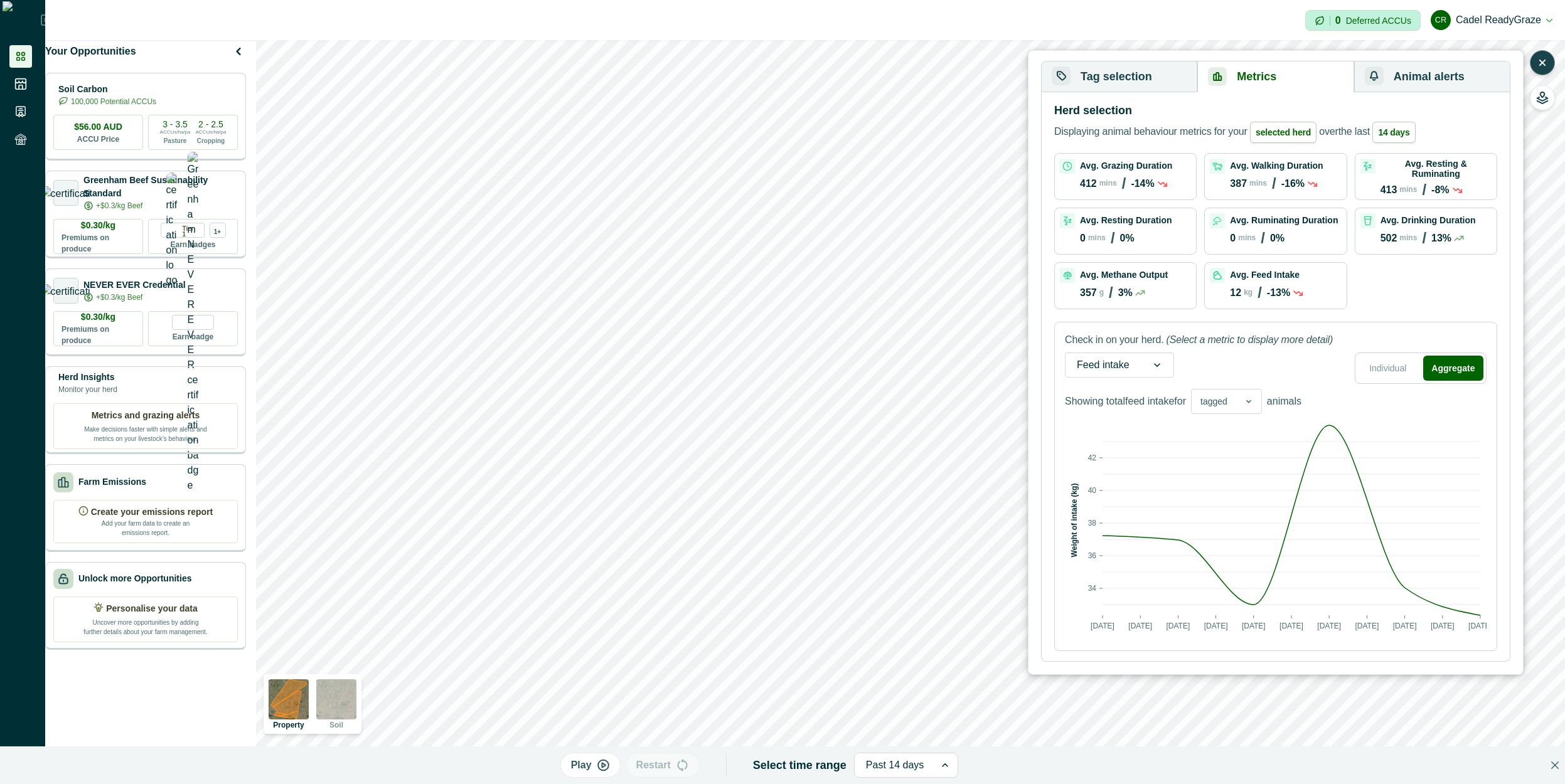
click at [1138, 401] on p "Showing total feed intake for" at bounding box center [1125, 401] width 121 height 15
click at [1157, 61] on button "Tag selection" at bounding box center [1119, 77] width 156 height 31
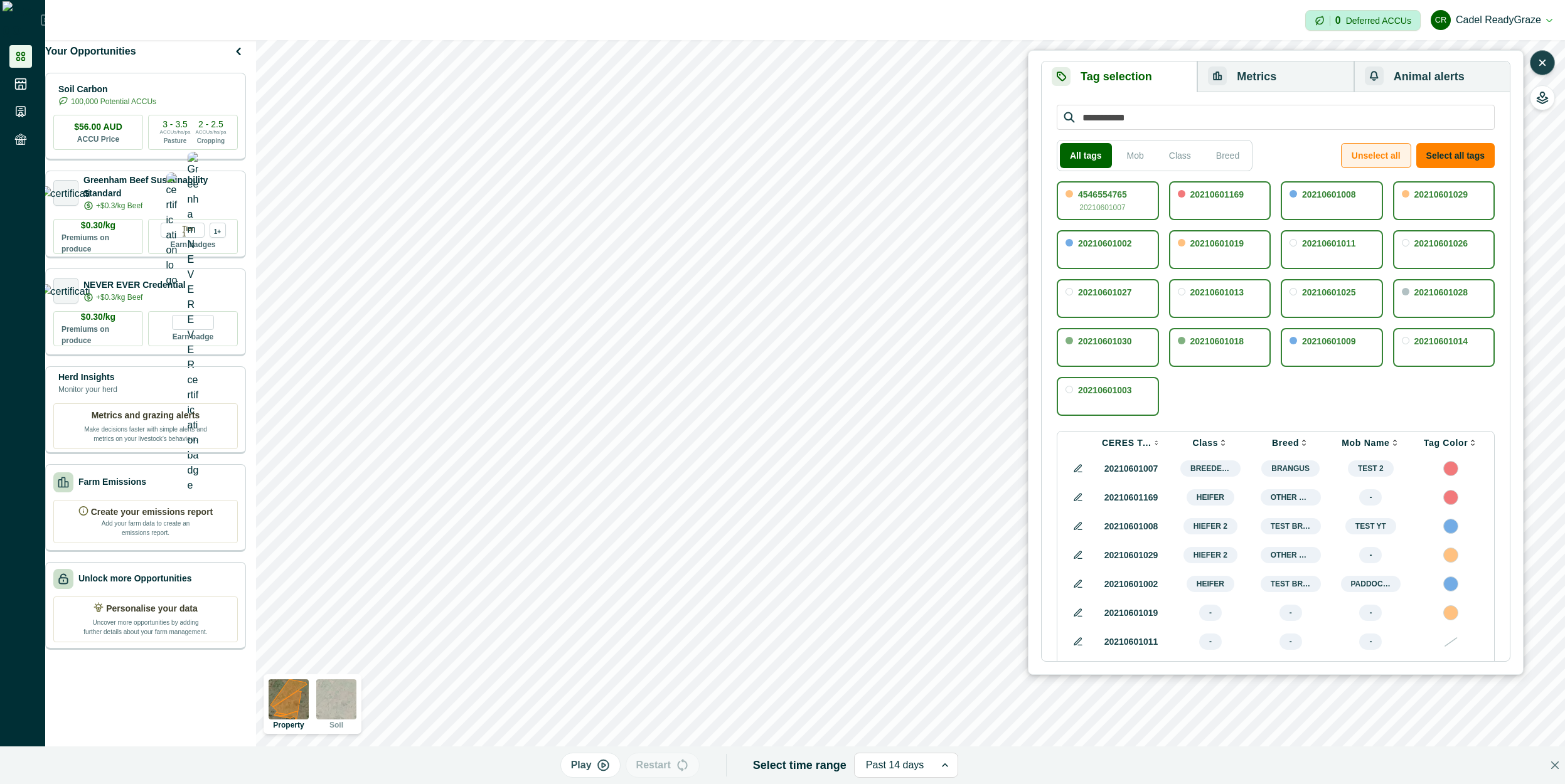
click at [1411, 153] on button "Unselect all" at bounding box center [1376, 156] width 71 height 25
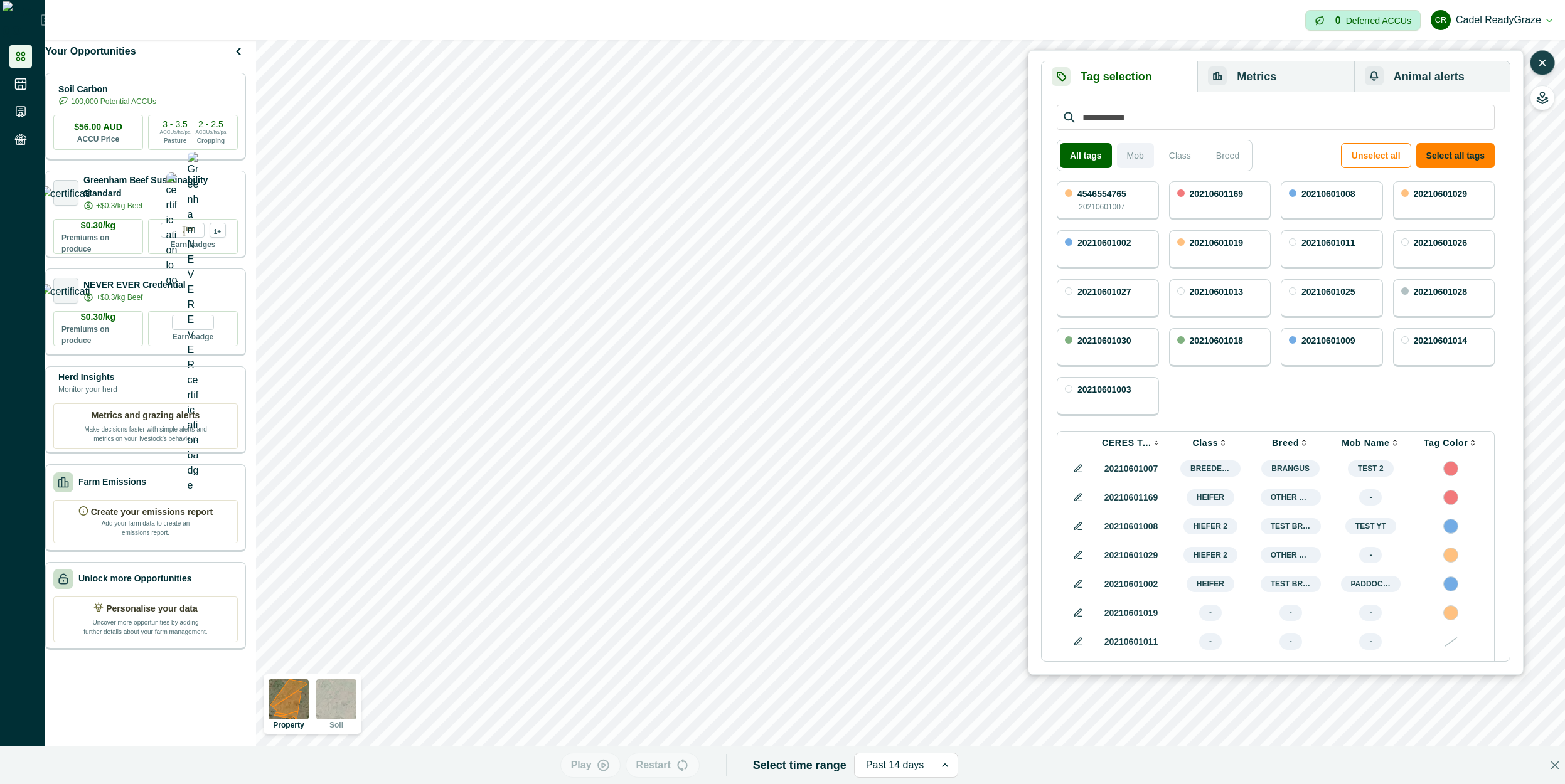
click at [1131, 158] on button "Mob" at bounding box center [1136, 156] width 37 height 25
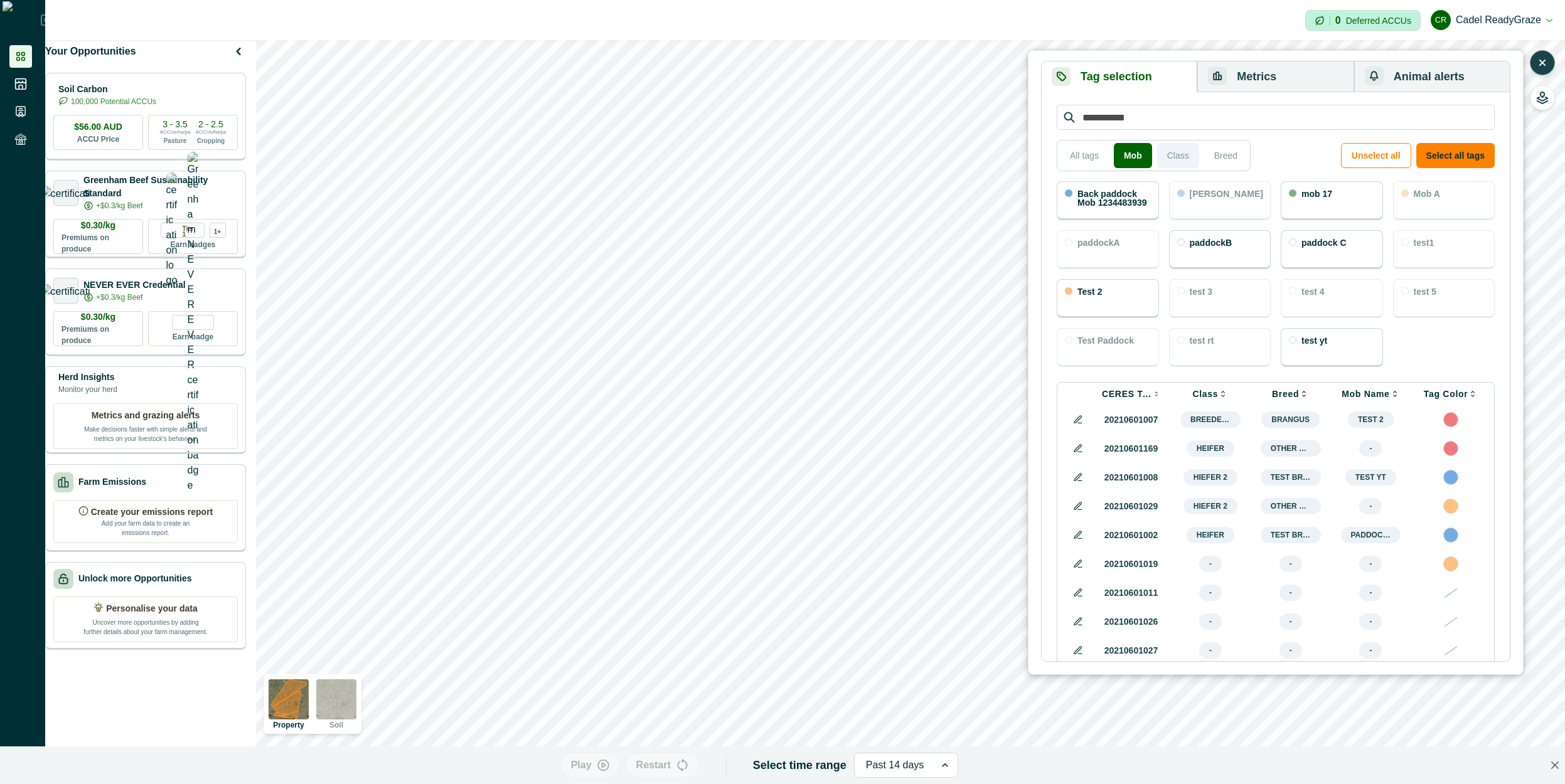
drag, startPoint x: 1170, startPoint y: 156, endPoint x: 1184, endPoint y: 163, distance: 15.7
click at [1171, 156] on button "Class" at bounding box center [1178, 156] width 42 height 25
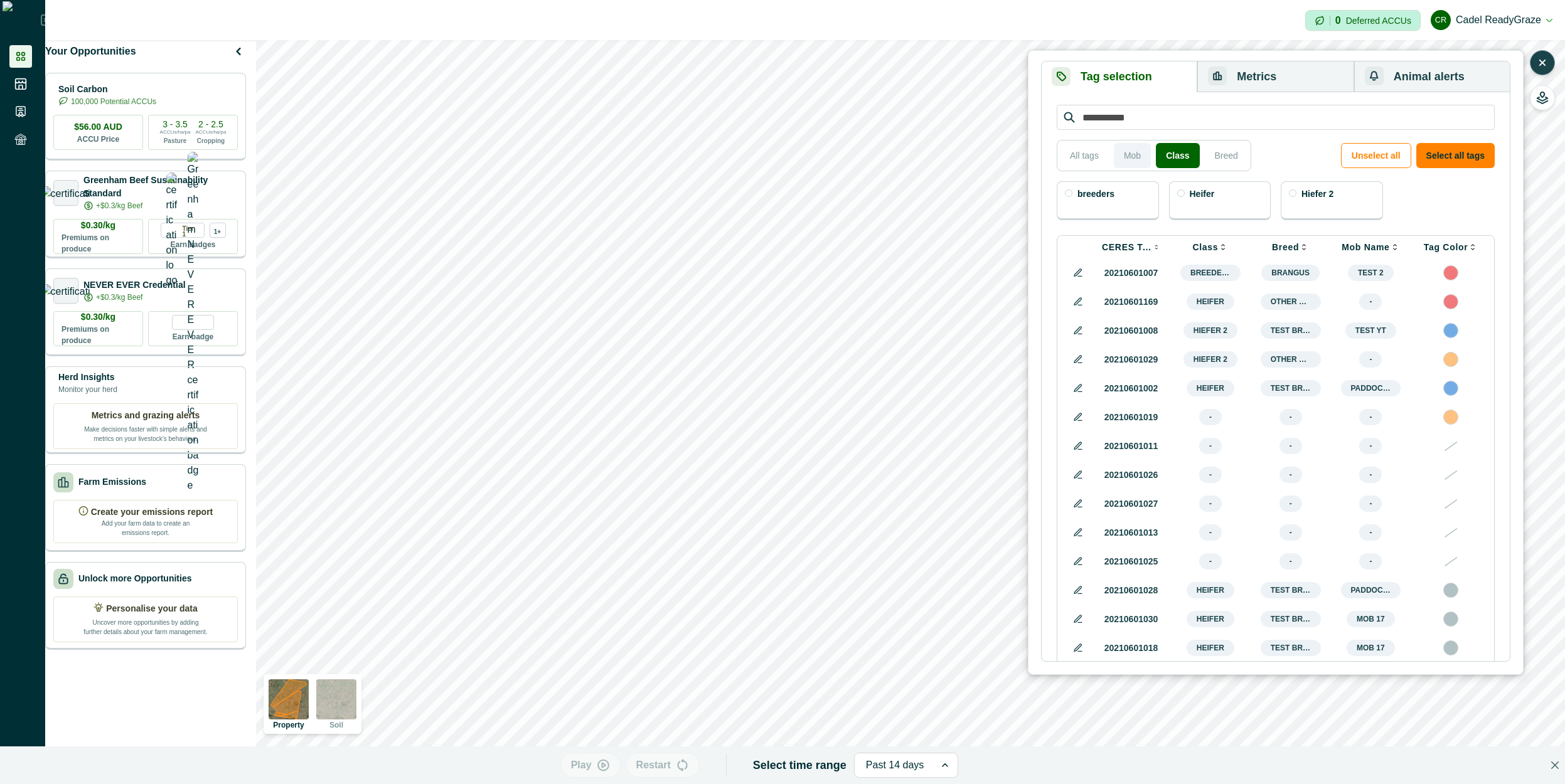
click at [1131, 160] on button "Mob" at bounding box center [1132, 156] width 37 height 25
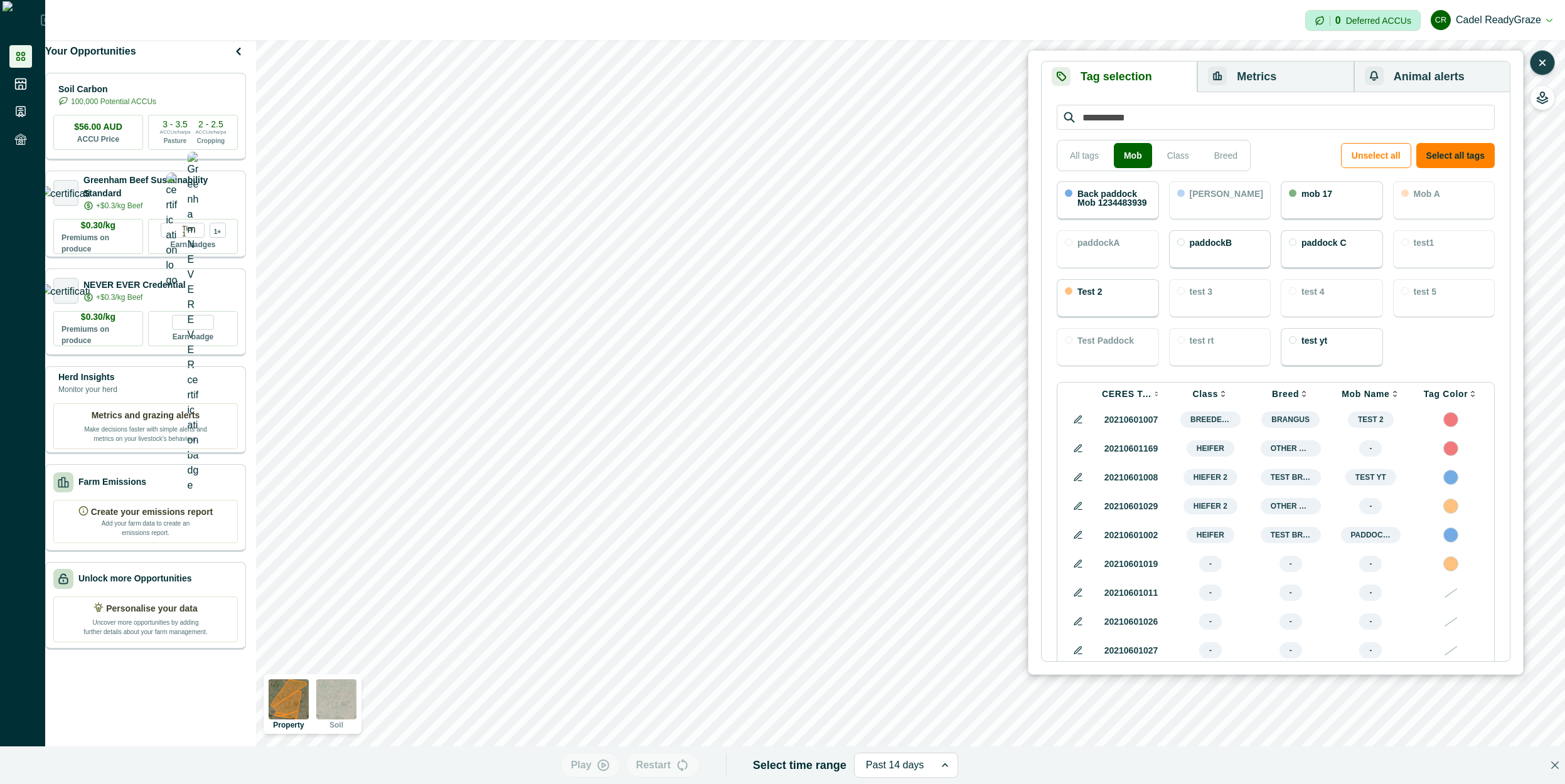
drag, startPoint x: 1113, startPoint y: 198, endPoint x: 1270, endPoint y: 147, distance: 165.1
click at [1115, 198] on p "Back paddock Mob 1234483939" at bounding box center [1114, 198] width 74 height 18
drag, startPoint x: 1257, startPoint y: 77, endPoint x: 1273, endPoint y: 129, distance: 54.4
click at [1258, 77] on button "Metrics" at bounding box center [1275, 77] width 157 height 31
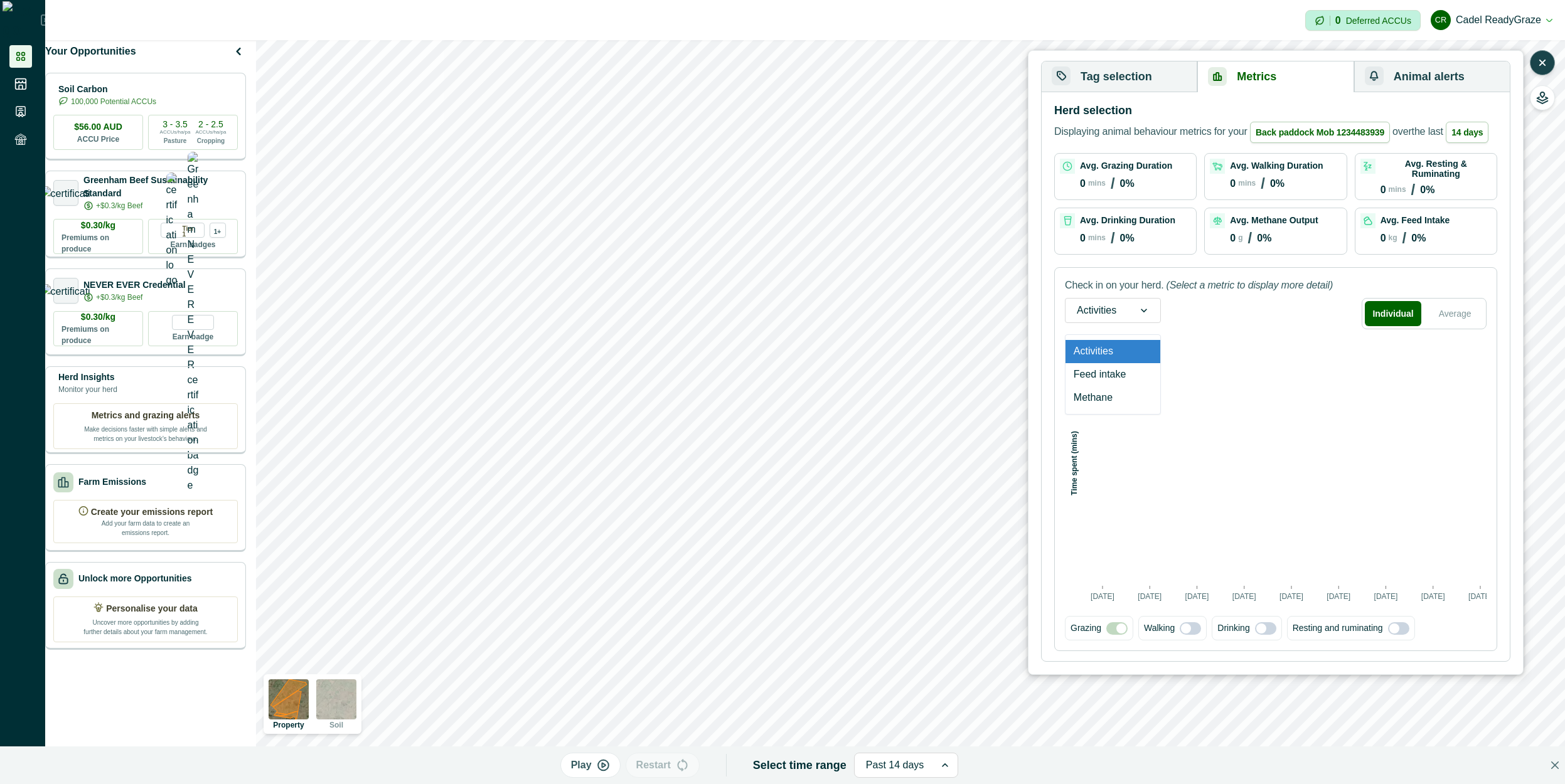
click at [1132, 310] on div at bounding box center [1144, 310] width 33 height 24
drag, startPoint x: 1119, startPoint y: 376, endPoint x: 1119, endPoint y: 367, distance: 9.0
click at [1119, 377] on div "Feed intake" at bounding box center [1112, 375] width 95 height 23
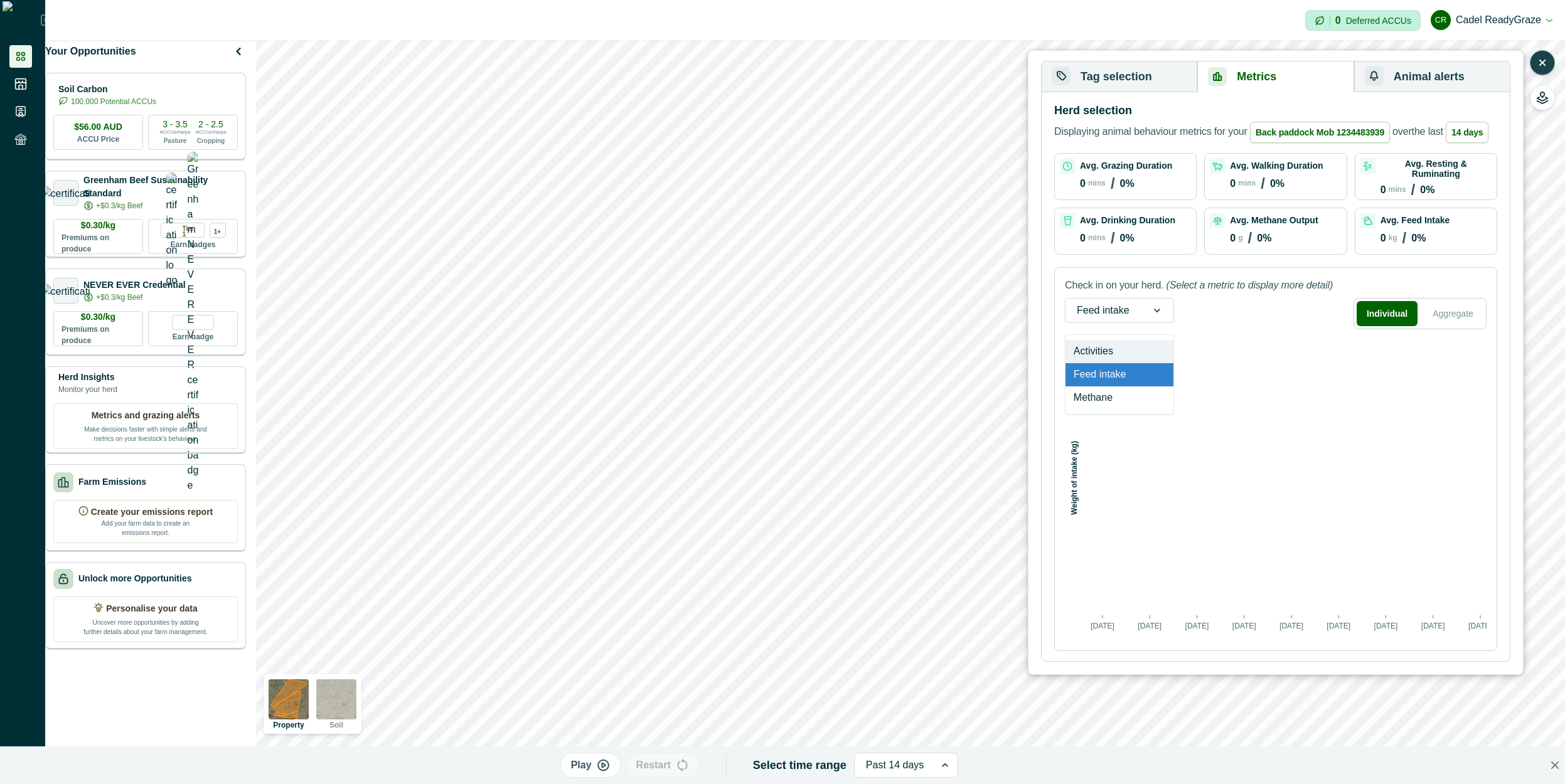
click at [1125, 321] on div "Feed intake" at bounding box center [1119, 310] width 109 height 25
drag, startPoint x: 1124, startPoint y: 352, endPoint x: 1132, endPoint y: 350, distance: 8.2
click at [1122, 355] on div "Activities" at bounding box center [1119, 352] width 108 height 23
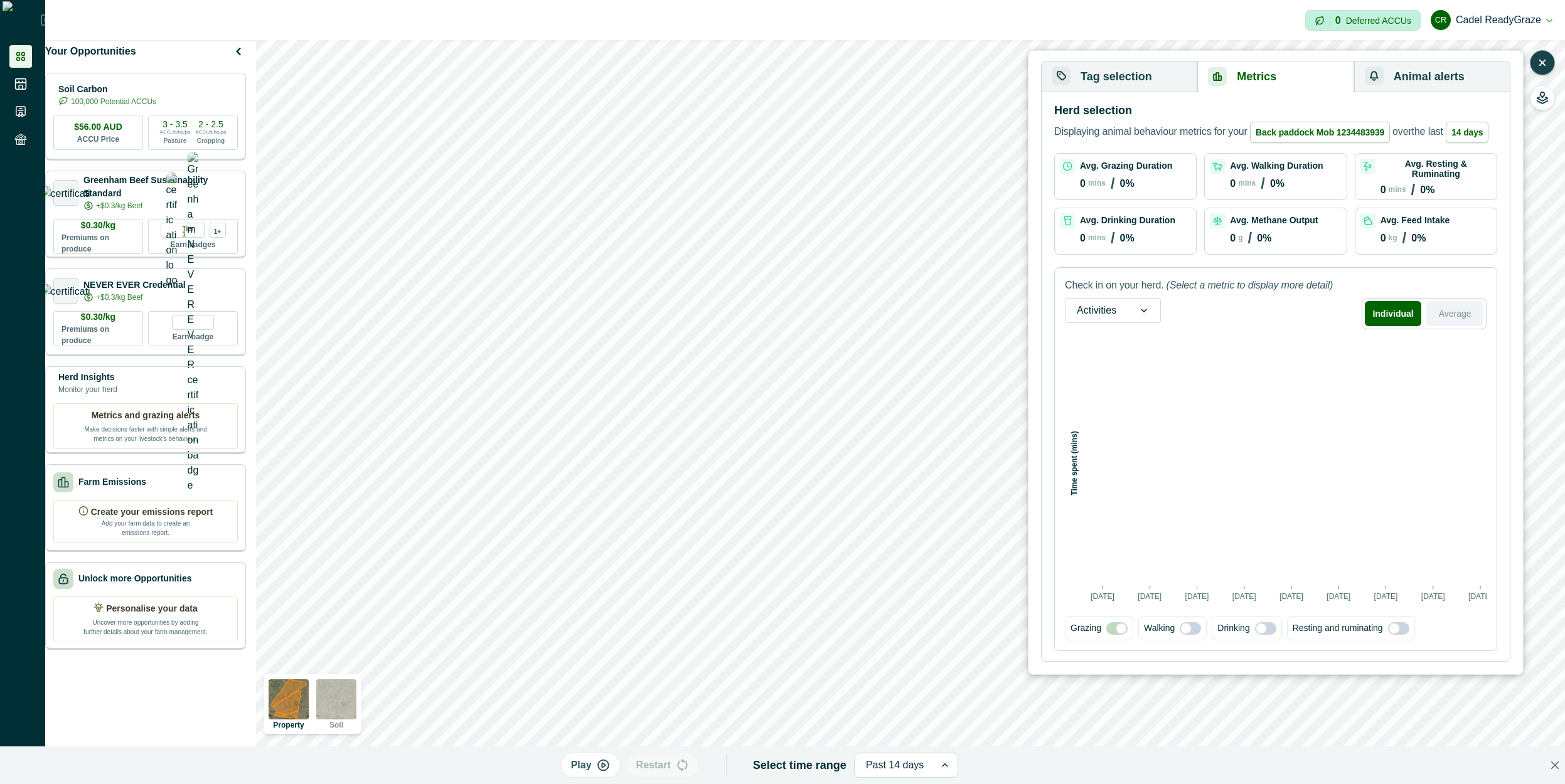
click at [1440, 324] on button "Average" at bounding box center [1455, 314] width 57 height 25
drag, startPoint x: 1398, startPoint y: 318, endPoint x: 1289, endPoint y: 329, distance: 109.6
click at [1397, 318] on button "Individual" at bounding box center [1394, 314] width 56 height 25
click at [1143, 317] on div at bounding box center [1144, 310] width 33 height 24
click at [1122, 381] on div "Feed intake" at bounding box center [1112, 375] width 95 height 23
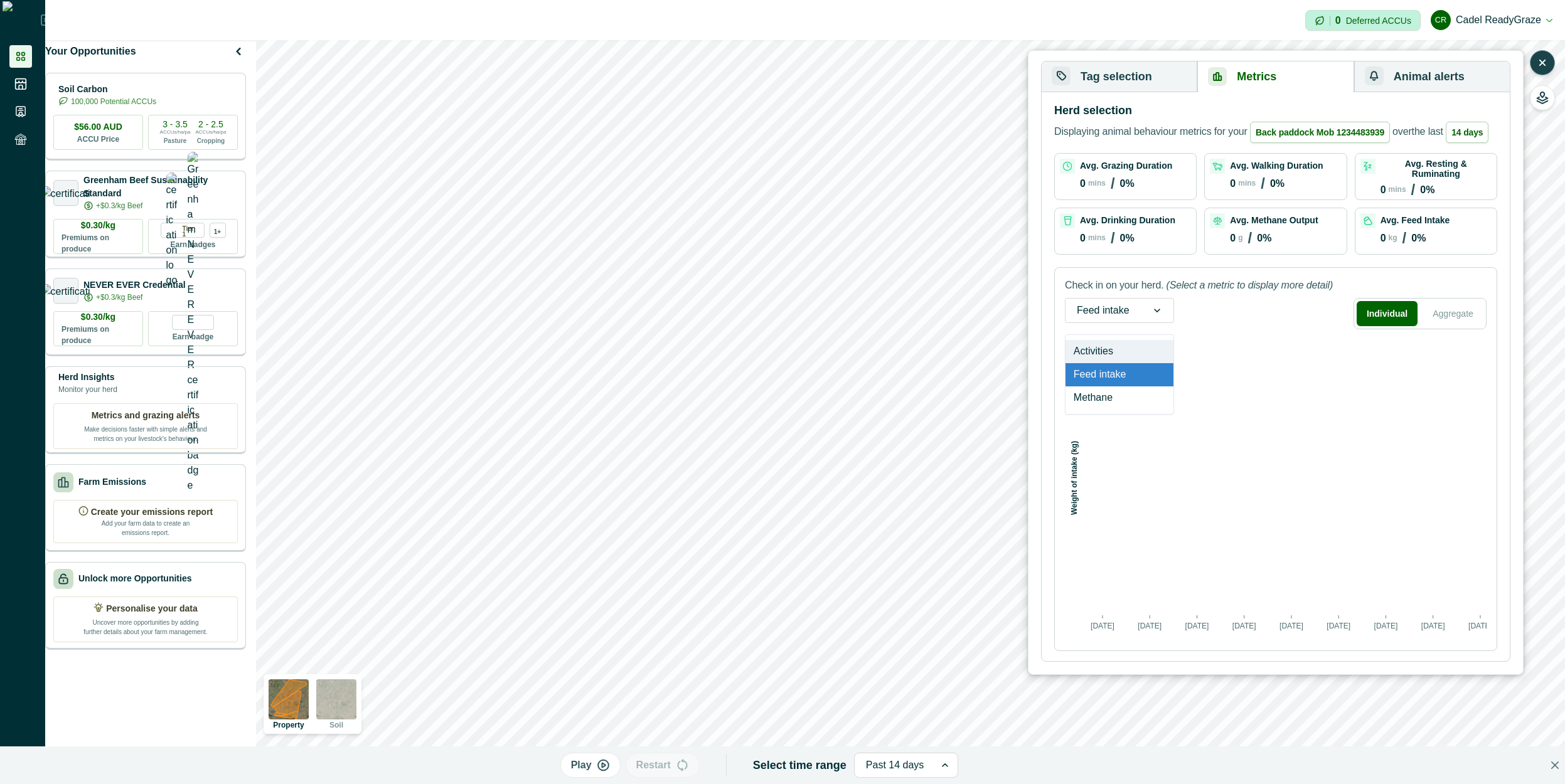
click at [1144, 311] on div at bounding box center [1157, 310] width 33 height 24
drag, startPoint x: 1122, startPoint y: 348, endPoint x: 1138, endPoint y: 295, distance: 55.4
click at [1123, 349] on div "Activities" at bounding box center [1119, 352] width 108 height 23
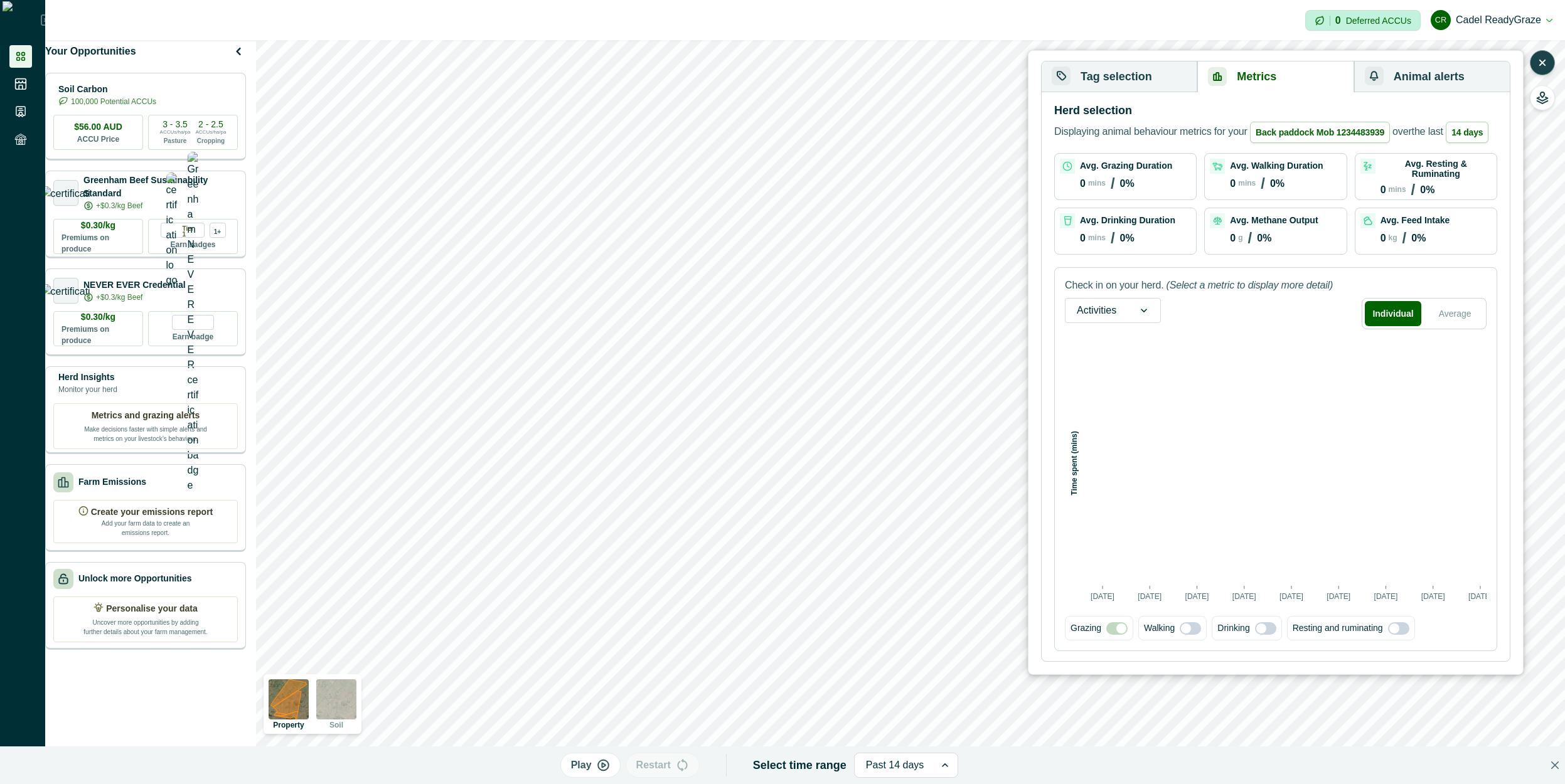
click at [1147, 81] on button "Tag selection" at bounding box center [1119, 77] width 156 height 31
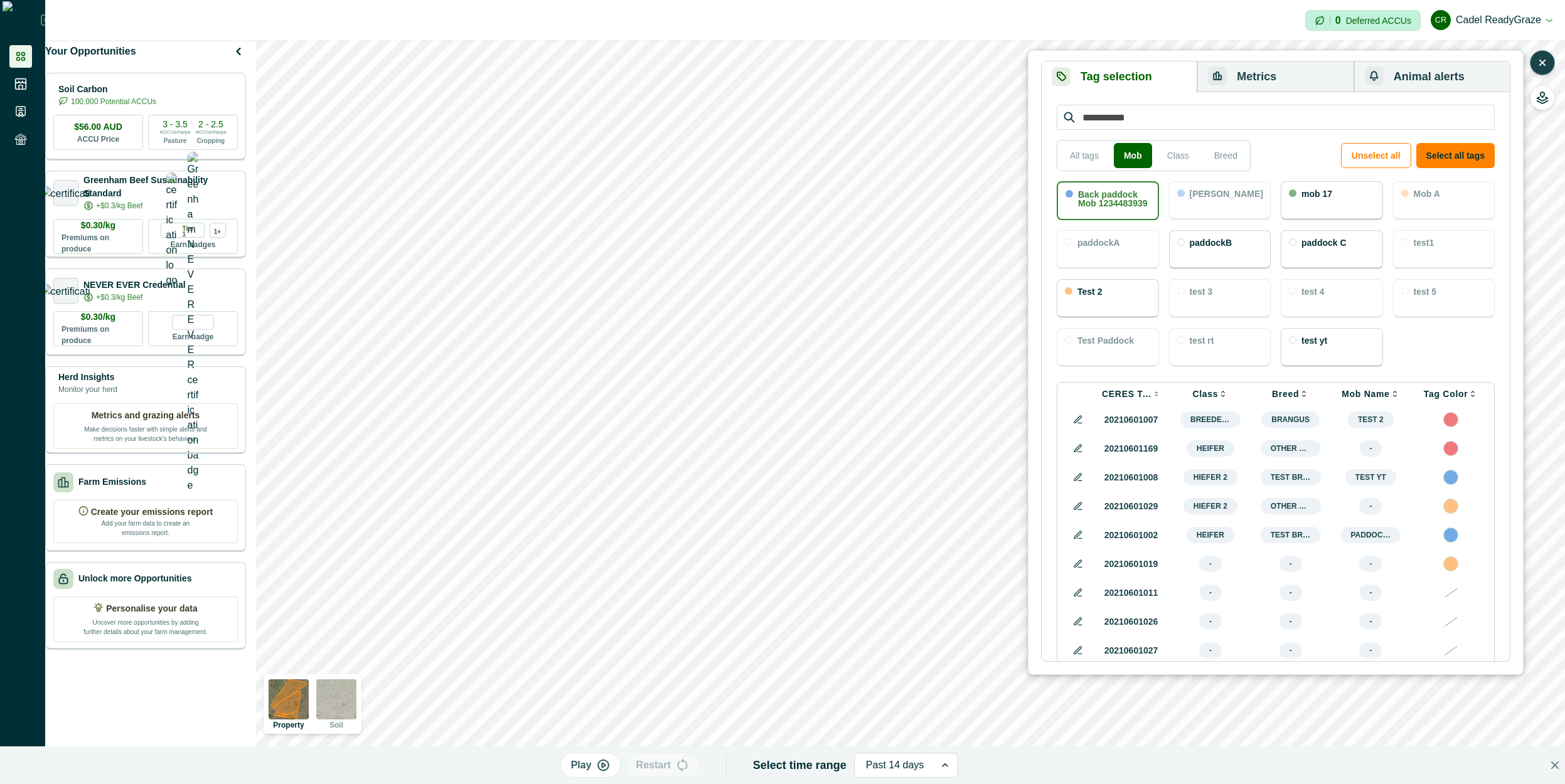
drag, startPoint x: 1149, startPoint y: 211, endPoint x: 1316, endPoint y: 209, distance: 167.0
click at [1150, 211] on div "Back paddock Mob 1234483939" at bounding box center [1108, 201] width 102 height 39
click at [1319, 206] on div "mob 17" at bounding box center [1332, 201] width 102 height 39
click at [1281, 81] on button "Metrics" at bounding box center [1275, 77] width 157 height 31
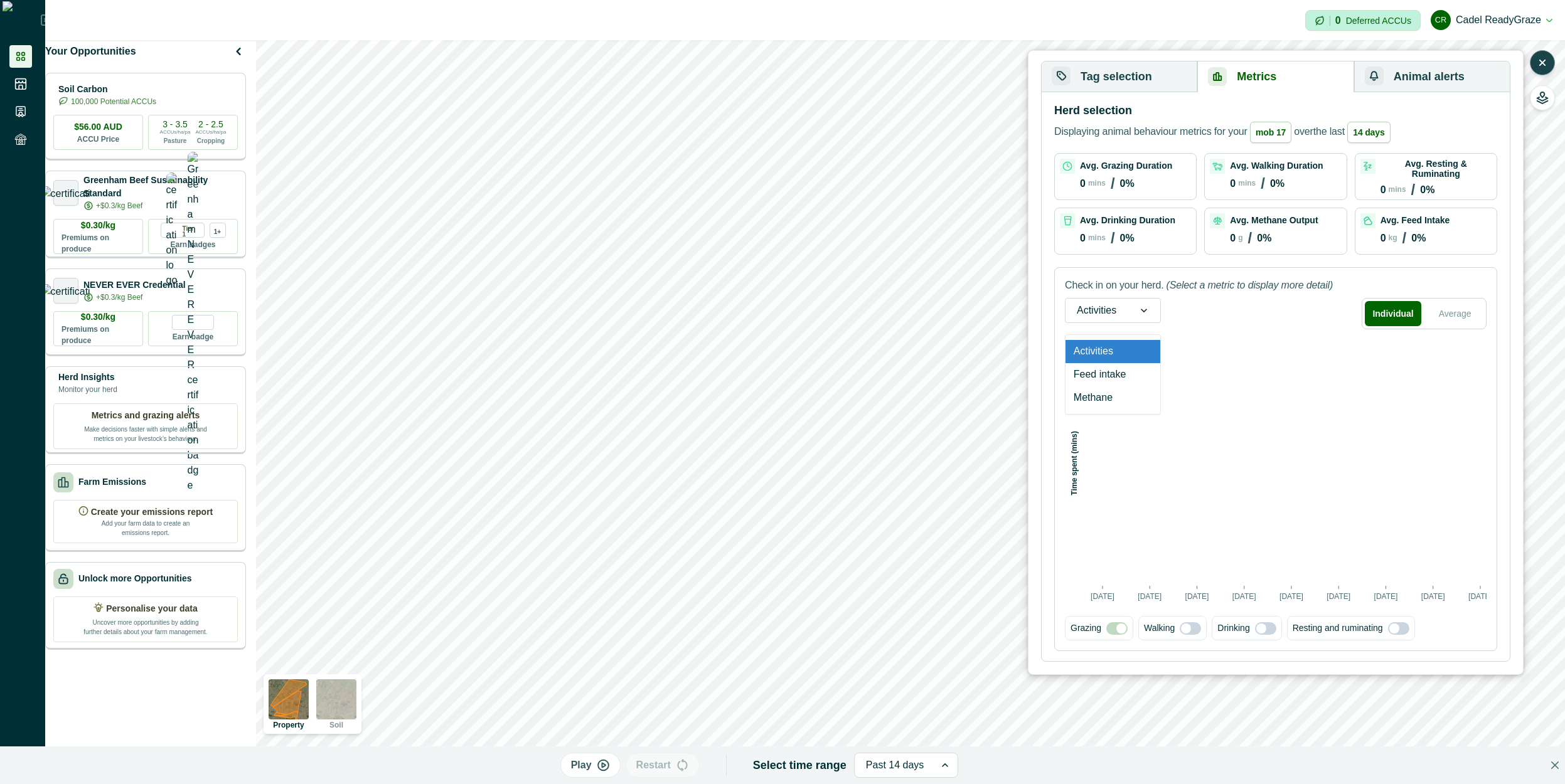
drag, startPoint x: 1097, startPoint y: 318, endPoint x: 1120, endPoint y: 334, distance: 28.0
click at [1098, 317] on div at bounding box center [1096, 310] width 40 height 18
drag, startPoint x: 1124, startPoint y: 373, endPoint x: 1150, endPoint y: 335, distance: 46.0
click at [1123, 373] on div "Feed intake" at bounding box center [1112, 375] width 95 height 23
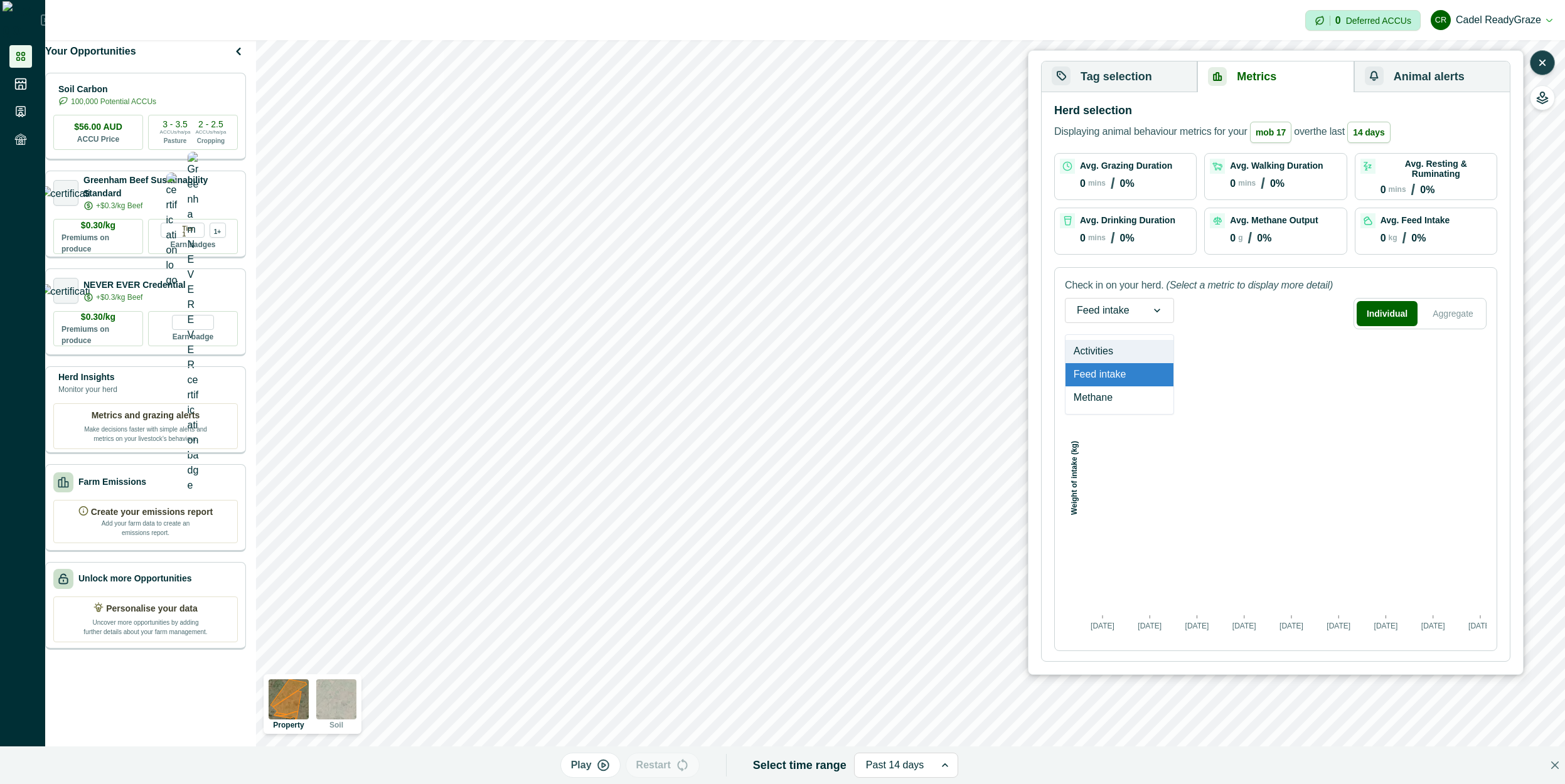
click at [1141, 311] on div at bounding box center [1157, 310] width 33 height 24
drag, startPoint x: 1130, startPoint y: 349, endPoint x: 1149, endPoint y: 236, distance: 114.6
click at [1129, 351] on div "Activities" at bounding box center [1119, 352] width 108 height 23
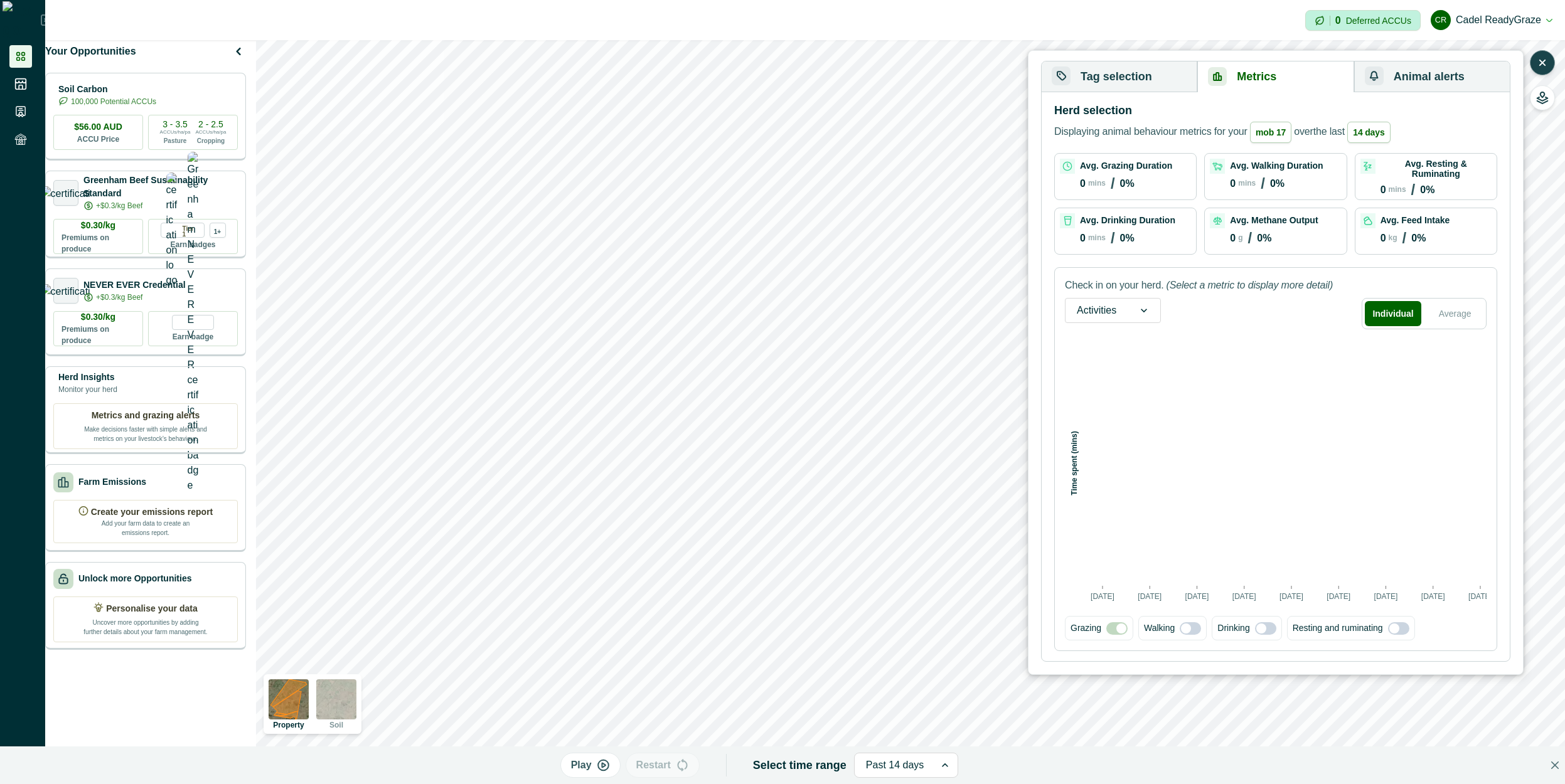
click at [1153, 89] on button "Tag selection" at bounding box center [1119, 77] width 156 height 31
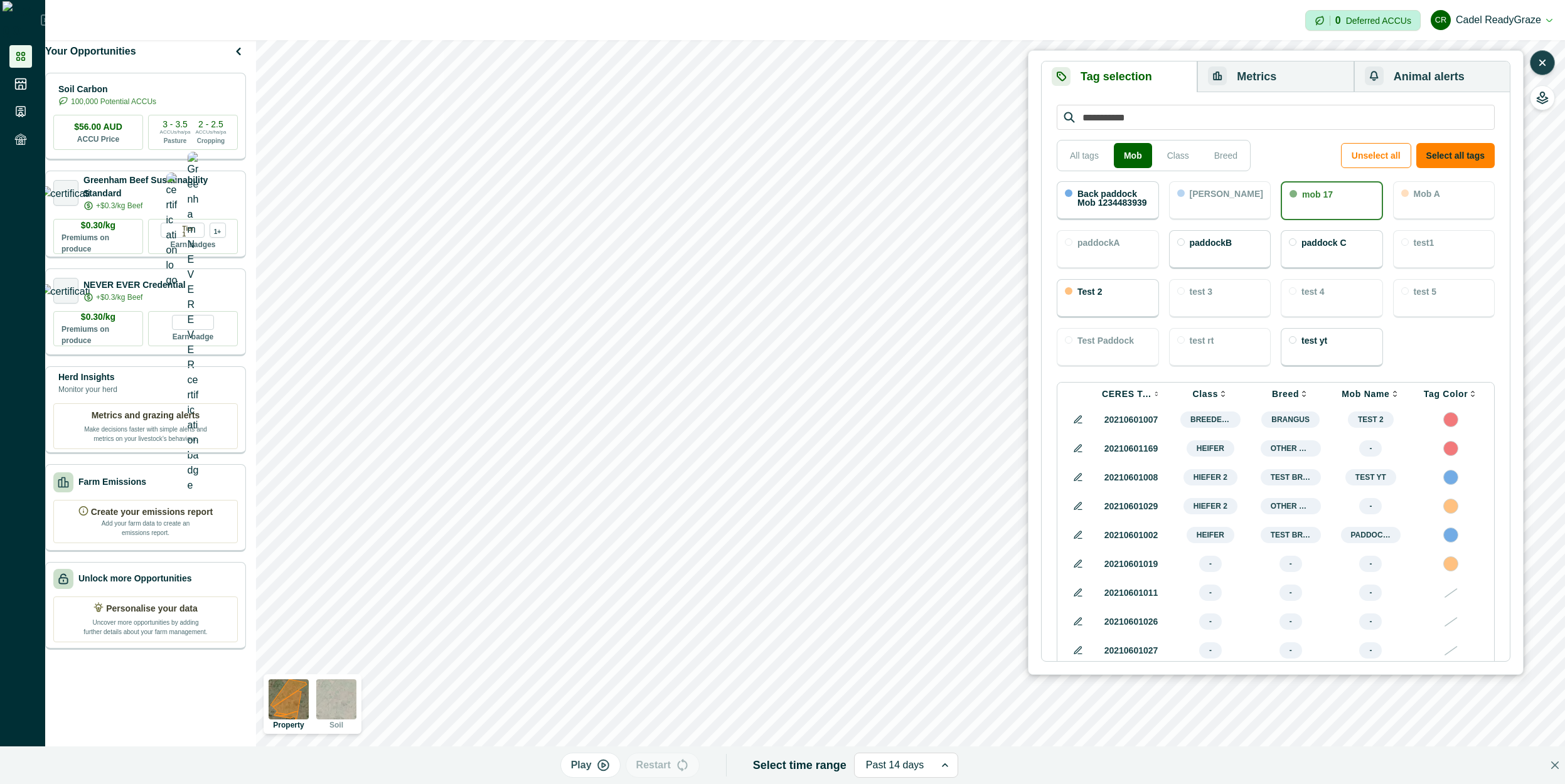
drag, startPoint x: 1088, startPoint y: 165, endPoint x: 1404, endPoint y: 173, distance: 316.1
click at [1089, 165] on button "All tags" at bounding box center [1084, 156] width 49 height 25
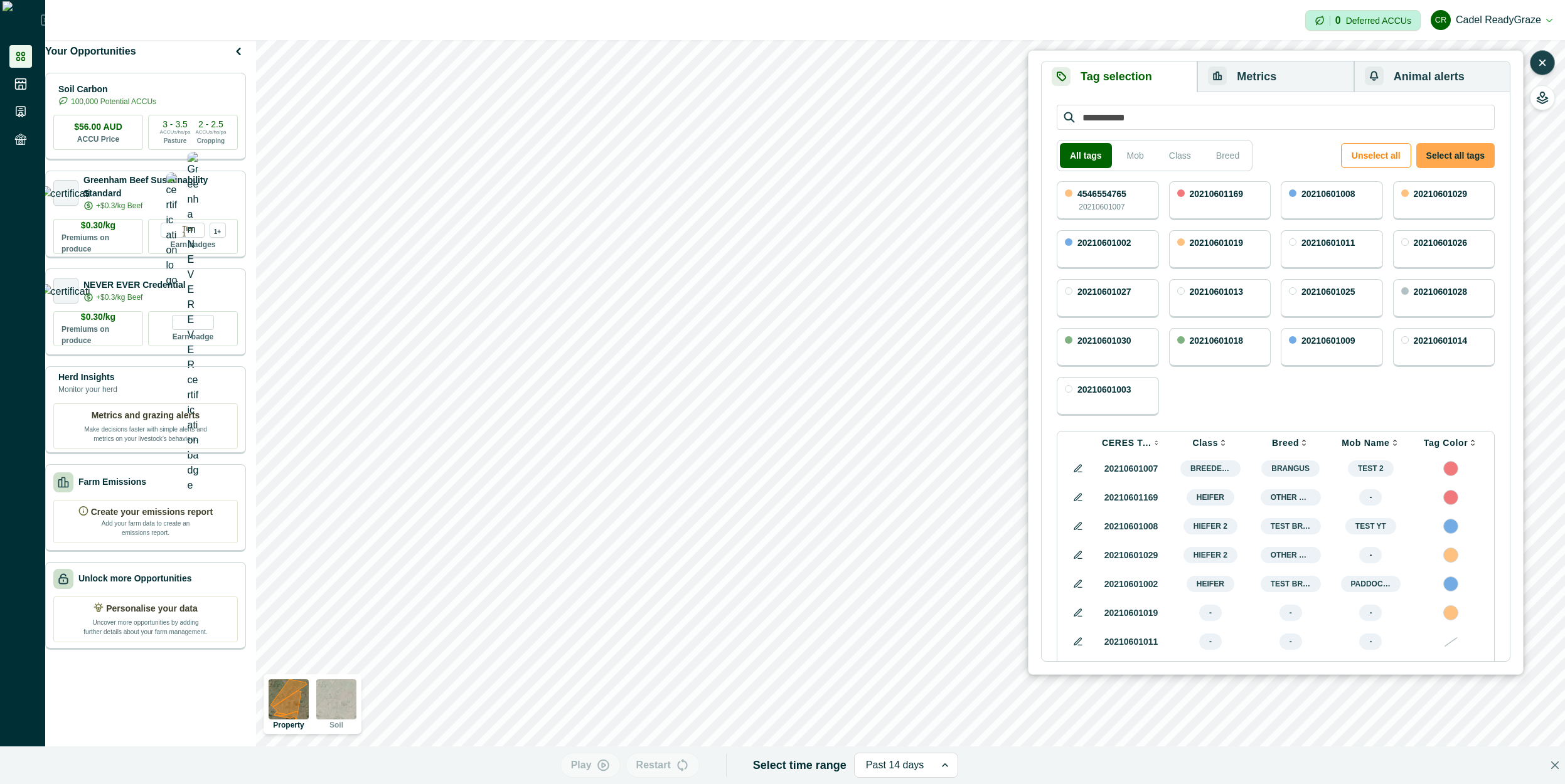
click at [1442, 156] on button "Select all tags" at bounding box center [1455, 156] width 78 height 25
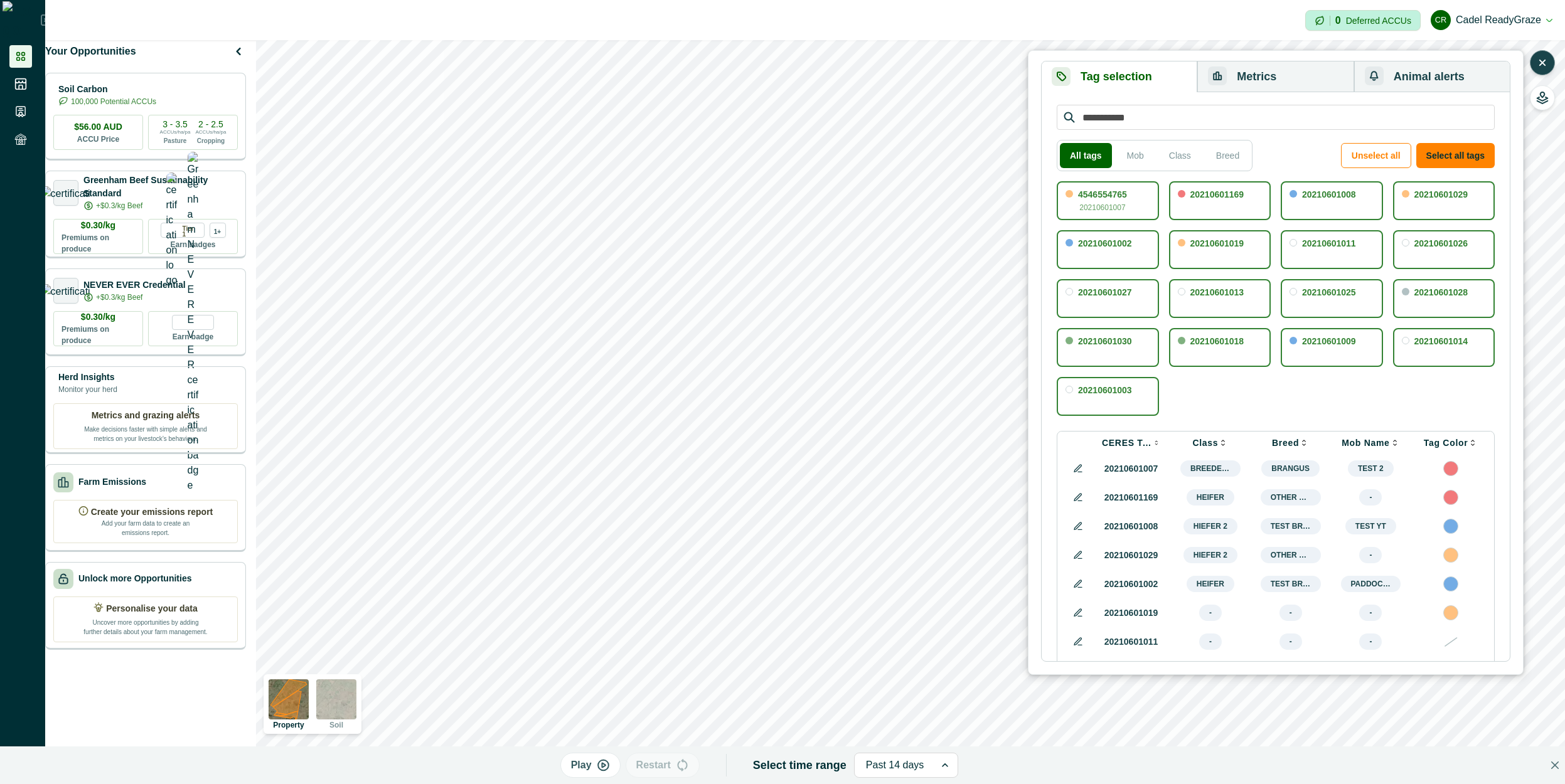
click at [1243, 74] on button "Metrics" at bounding box center [1275, 77] width 157 height 31
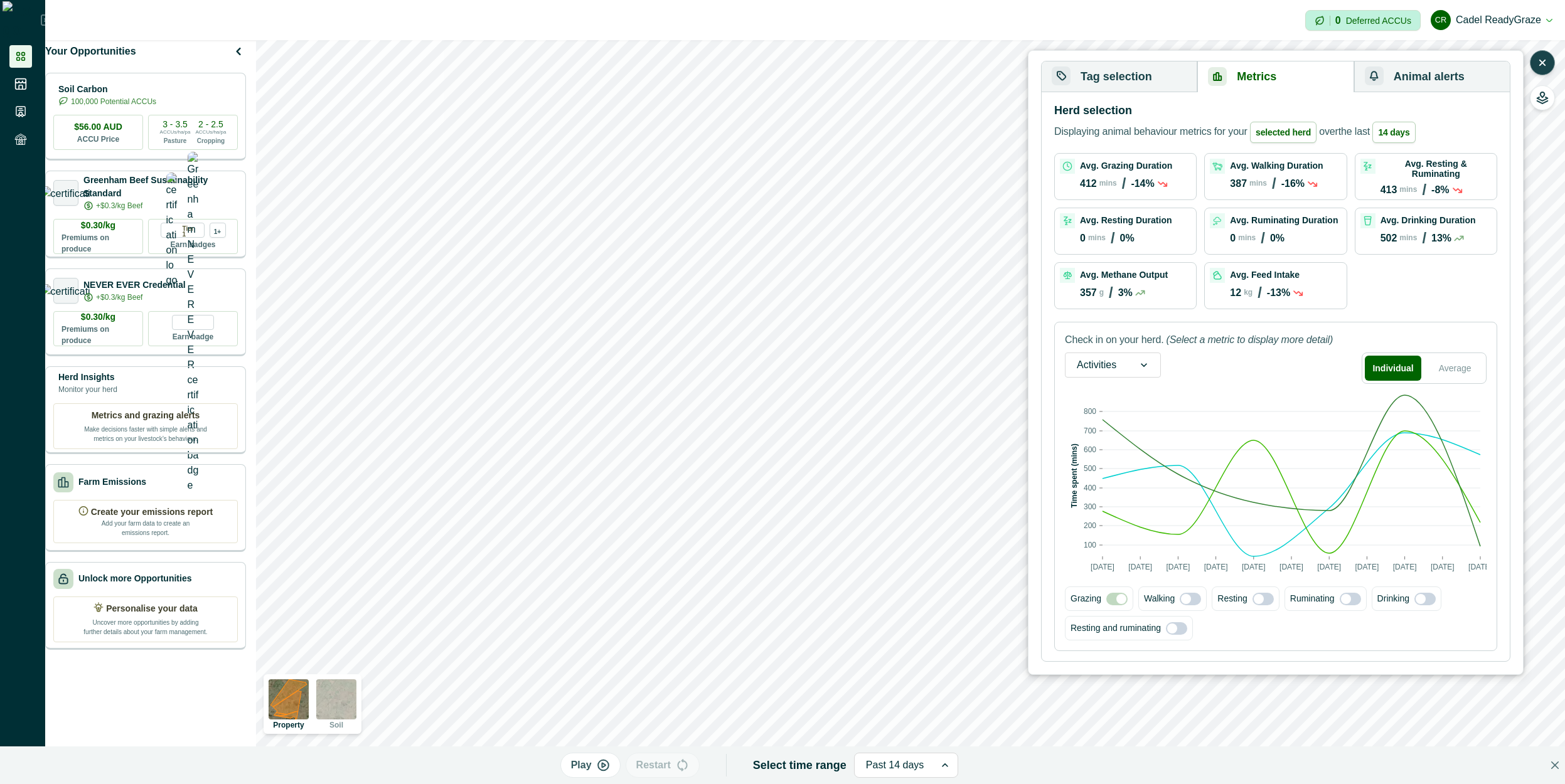
click at [1142, 363] on icon at bounding box center [1144, 365] width 12 height 12
click at [1130, 437] on div "Feed intake" at bounding box center [1112, 429] width 95 height 23
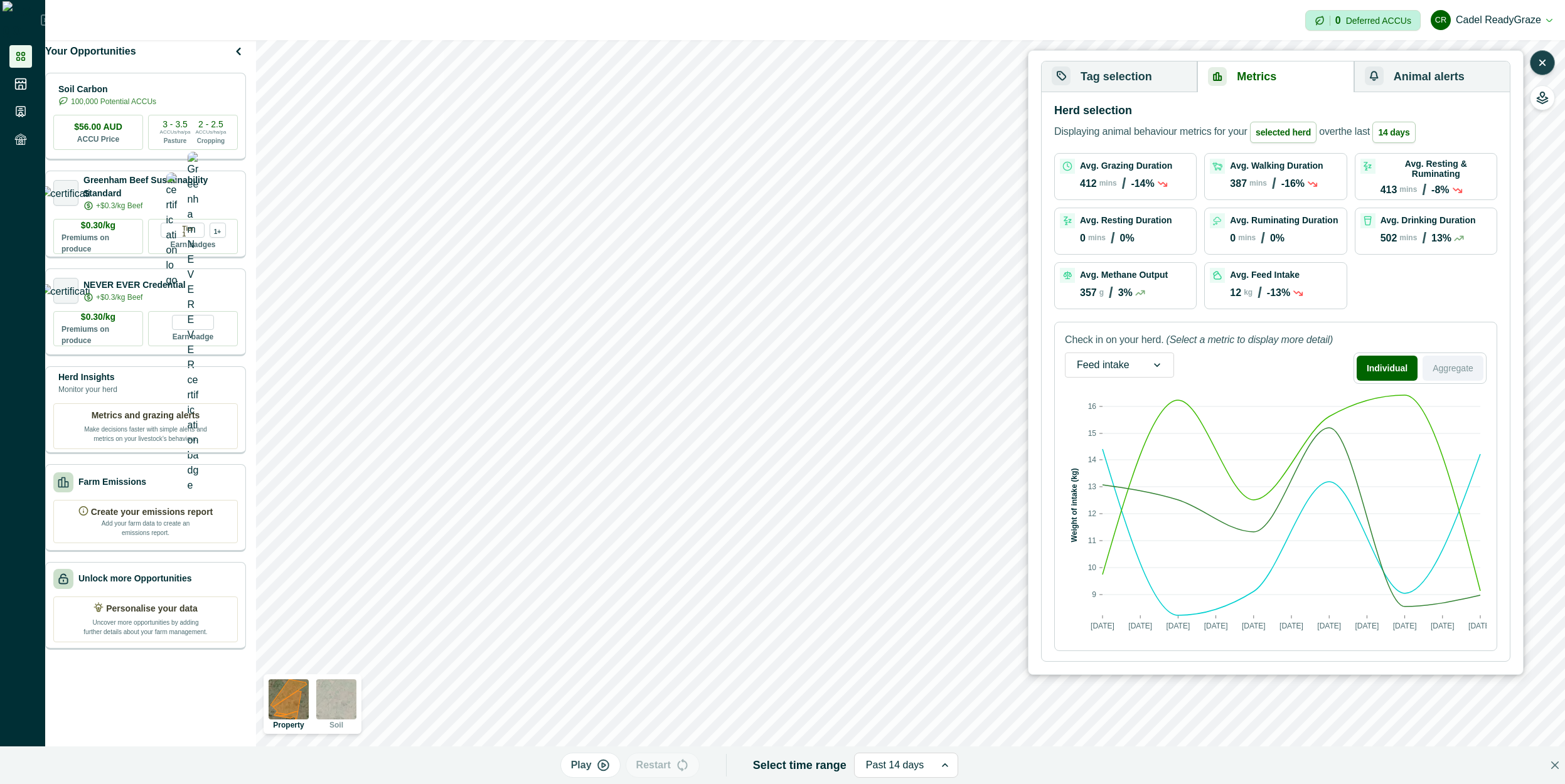
click at [1440, 368] on button "Aggregate" at bounding box center [1453, 368] width 61 height 25
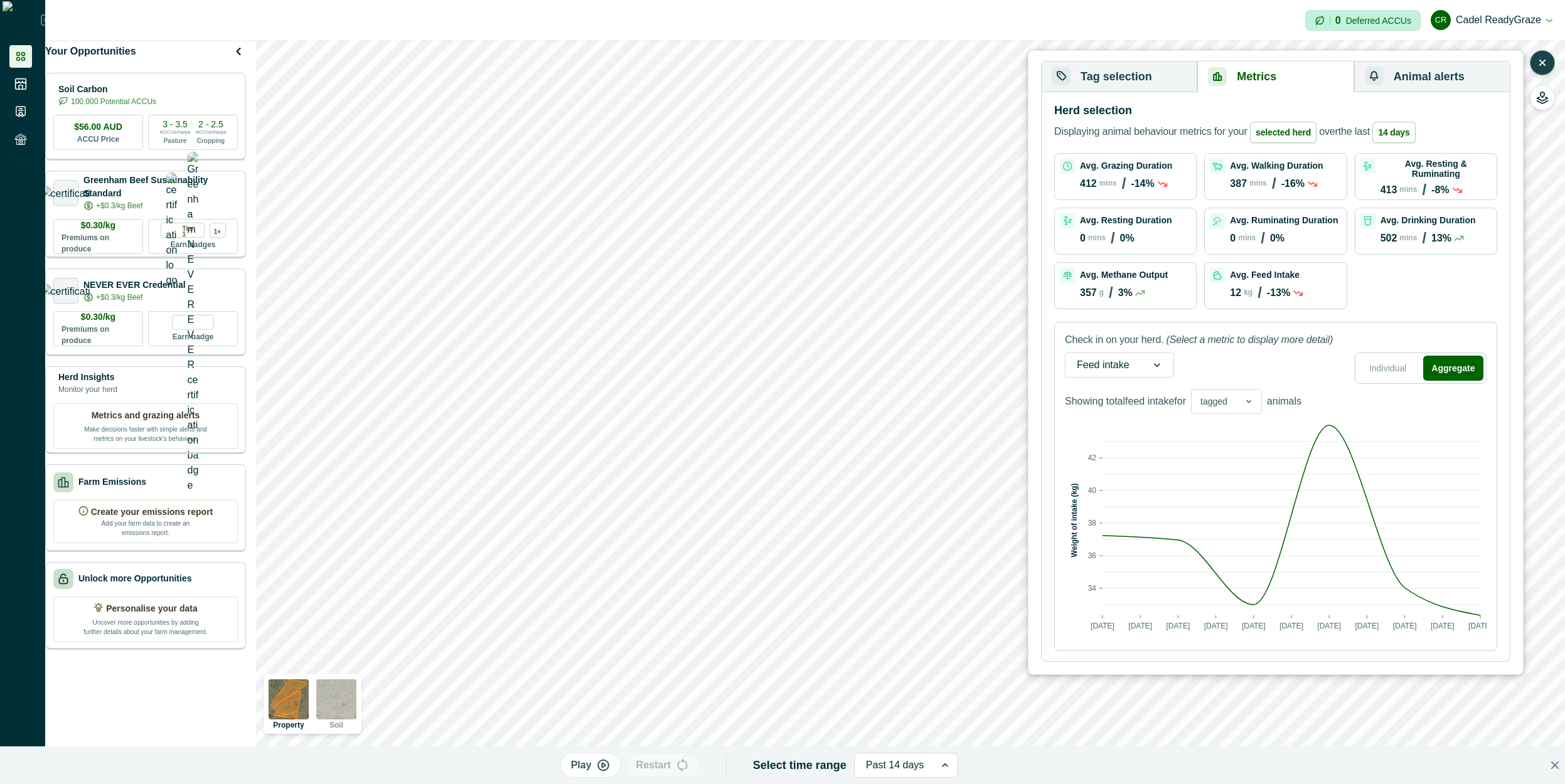
click at [1236, 406] on div "tagged" at bounding box center [1213, 401] width 44 height 18
drag, startPoint x: 1242, startPoint y: 400, endPoint x: 1251, endPoint y: 387, distance: 15.8
click at [1244, 398] on div at bounding box center [1249, 401] width 25 height 24
click at [1253, 380] on div "Feed intake Individual Aggregate" at bounding box center [1276, 368] width 422 height 31
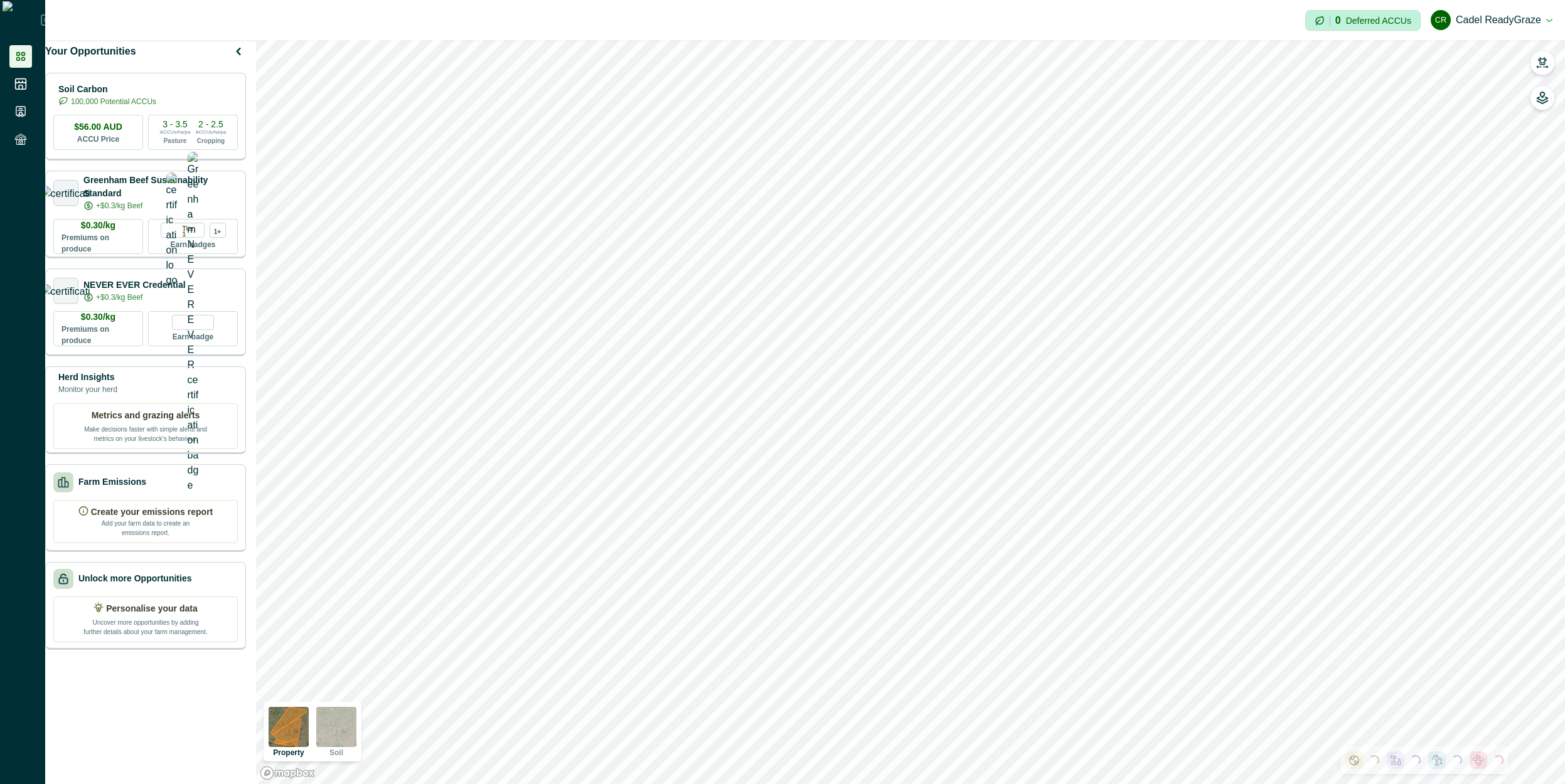
drag, startPoint x: 1537, startPoint y: 70, endPoint x: 1529, endPoint y: 72, distance: 8.2
click at [1537, 70] on button "button" at bounding box center [1542, 63] width 25 height 25
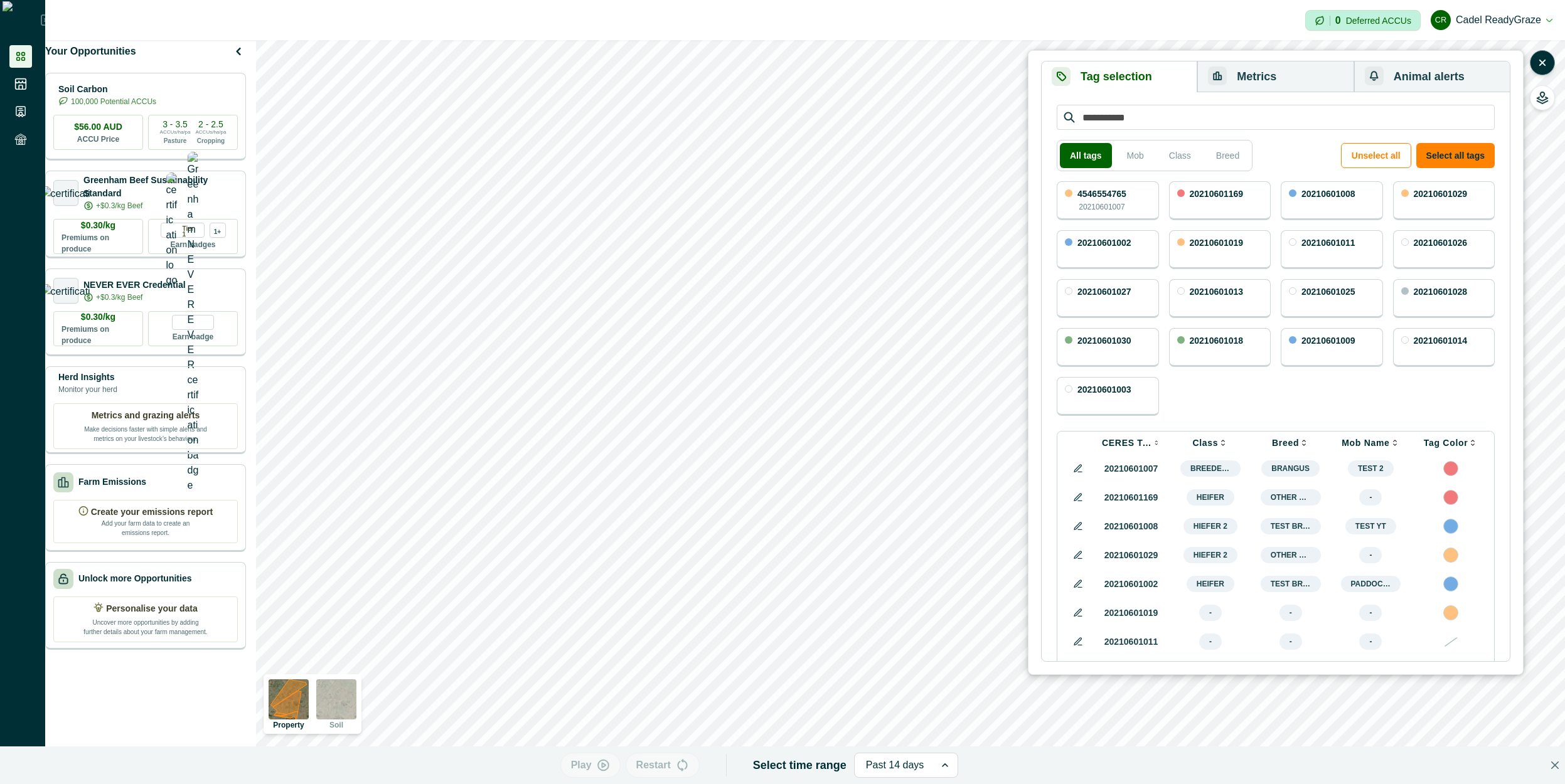
click at [1121, 357] on div "Tag selection Metrics Animal alerts All tags Mob Class Breed Unselect all Selec…" at bounding box center [910, 412] width 1308 height 744
click at [1474, 165] on button "Select all tags" at bounding box center [1455, 156] width 78 height 25
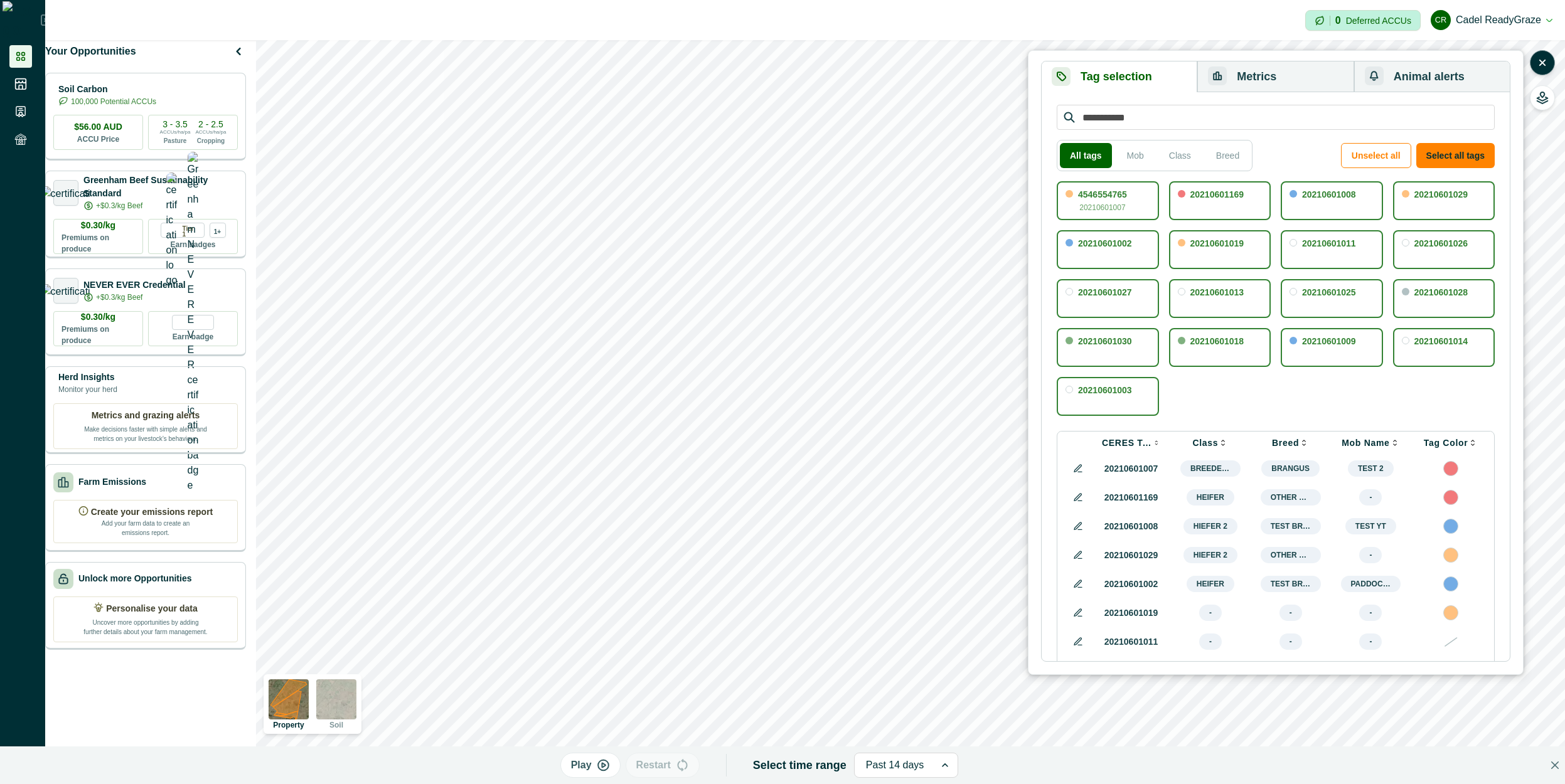
click at [1272, 63] on button "Metrics" at bounding box center [1275, 77] width 157 height 31
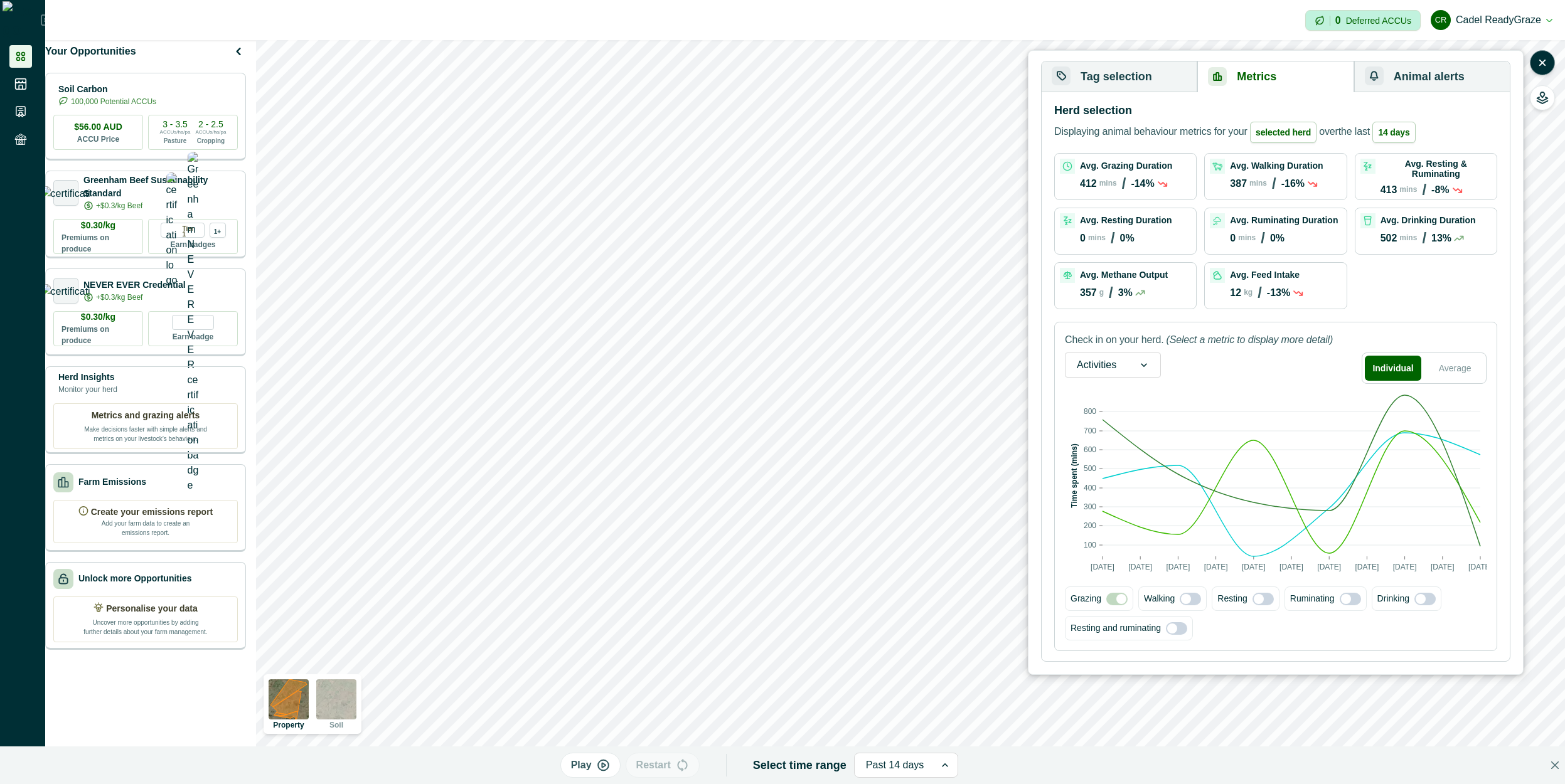
click at [1120, 376] on div "Activities" at bounding box center [1113, 365] width 96 height 25
click at [1111, 428] on div "Feed intake" at bounding box center [1112, 429] width 95 height 23
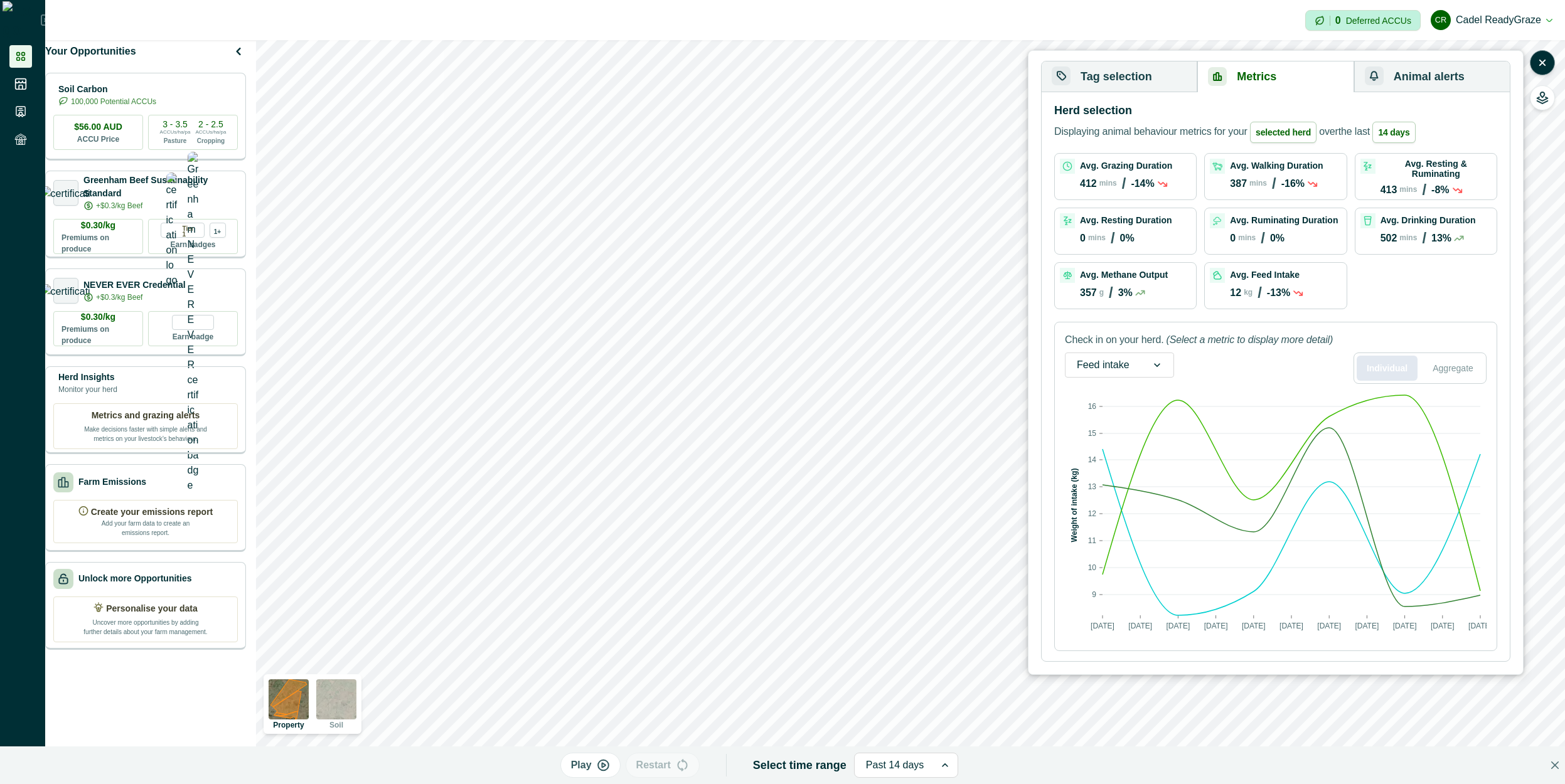
drag, startPoint x: 1450, startPoint y: 366, endPoint x: 1412, endPoint y: 368, distance: 38.1
click at [1450, 366] on button "Aggregate" at bounding box center [1453, 368] width 61 height 25
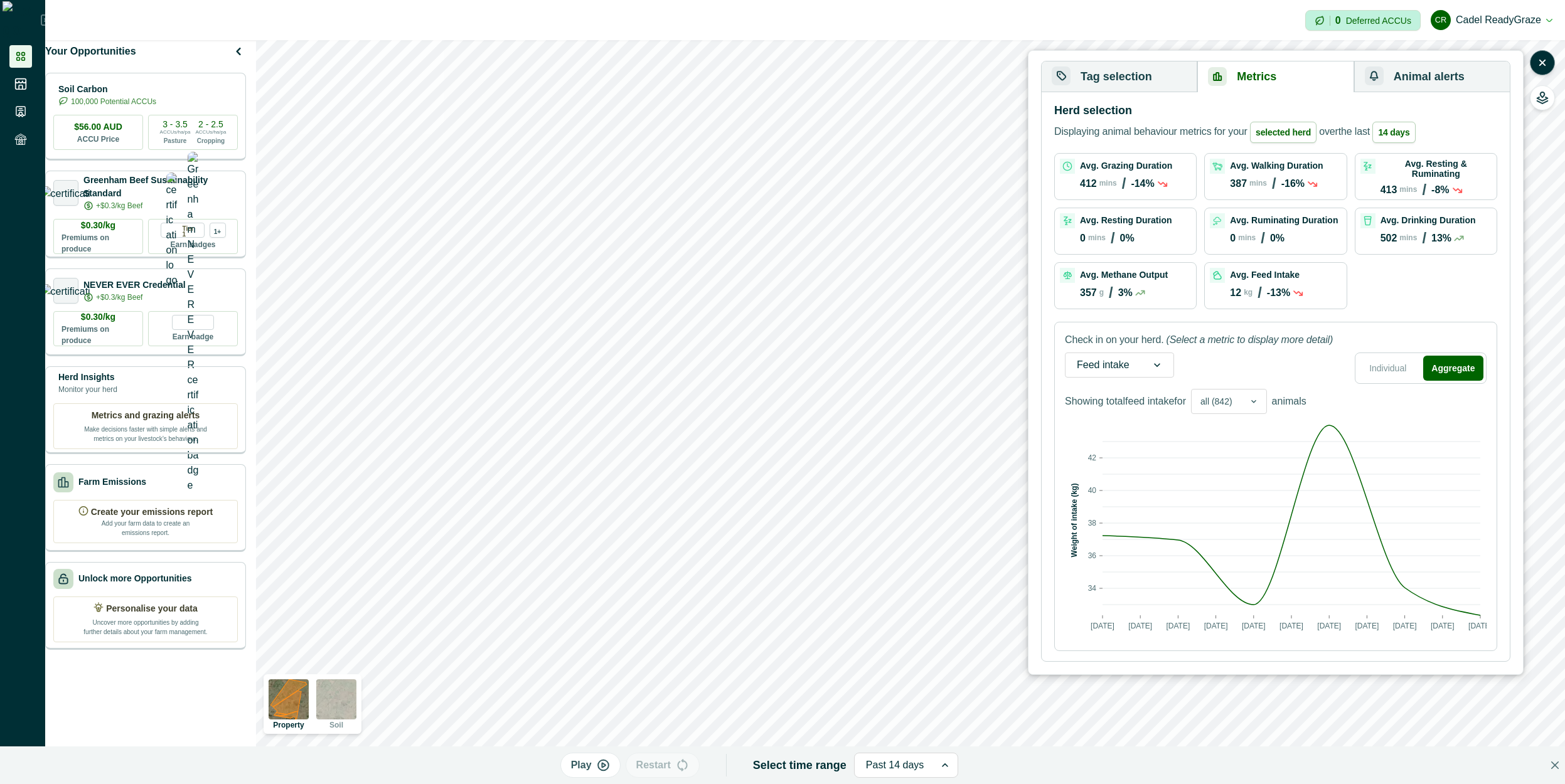
click at [1240, 404] on div "all (842)" at bounding box center [1216, 401] width 50 height 18
click at [1236, 430] on div "tagged (17)" at bounding box center [1229, 434] width 74 height 19
click at [1238, 410] on div "all (842)" at bounding box center [1216, 401] width 50 height 18
drag, startPoint x: 1223, startPoint y: 452, endPoint x: 1233, endPoint y: 442, distance: 14.1
click at [1223, 452] on div "all (842)" at bounding box center [1229, 453] width 74 height 19
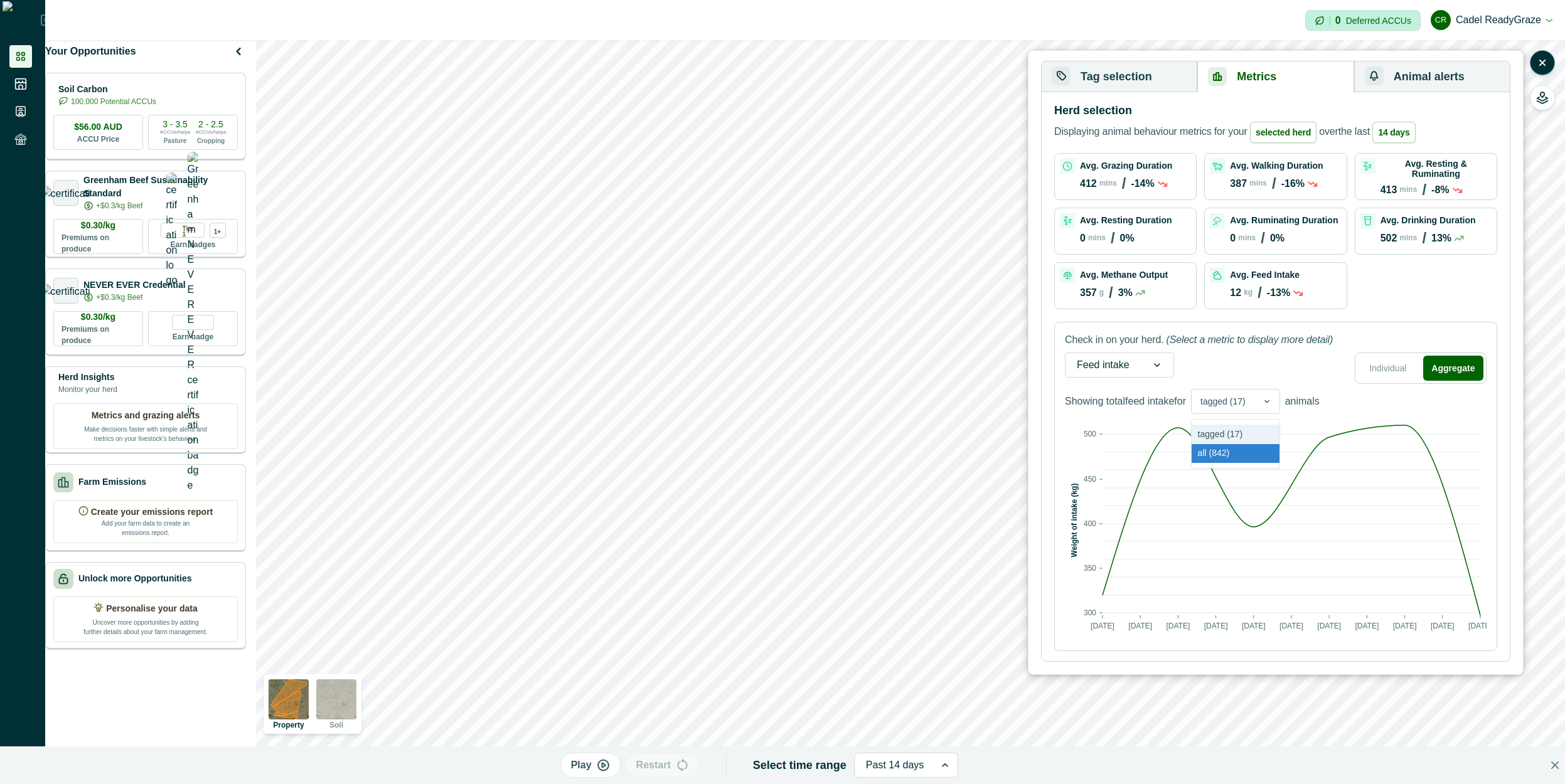
click at [1246, 394] on div at bounding box center [1222, 401] width 45 height 15
click at [1246, 428] on div "tagged (17)" at bounding box center [1235, 434] width 88 height 19
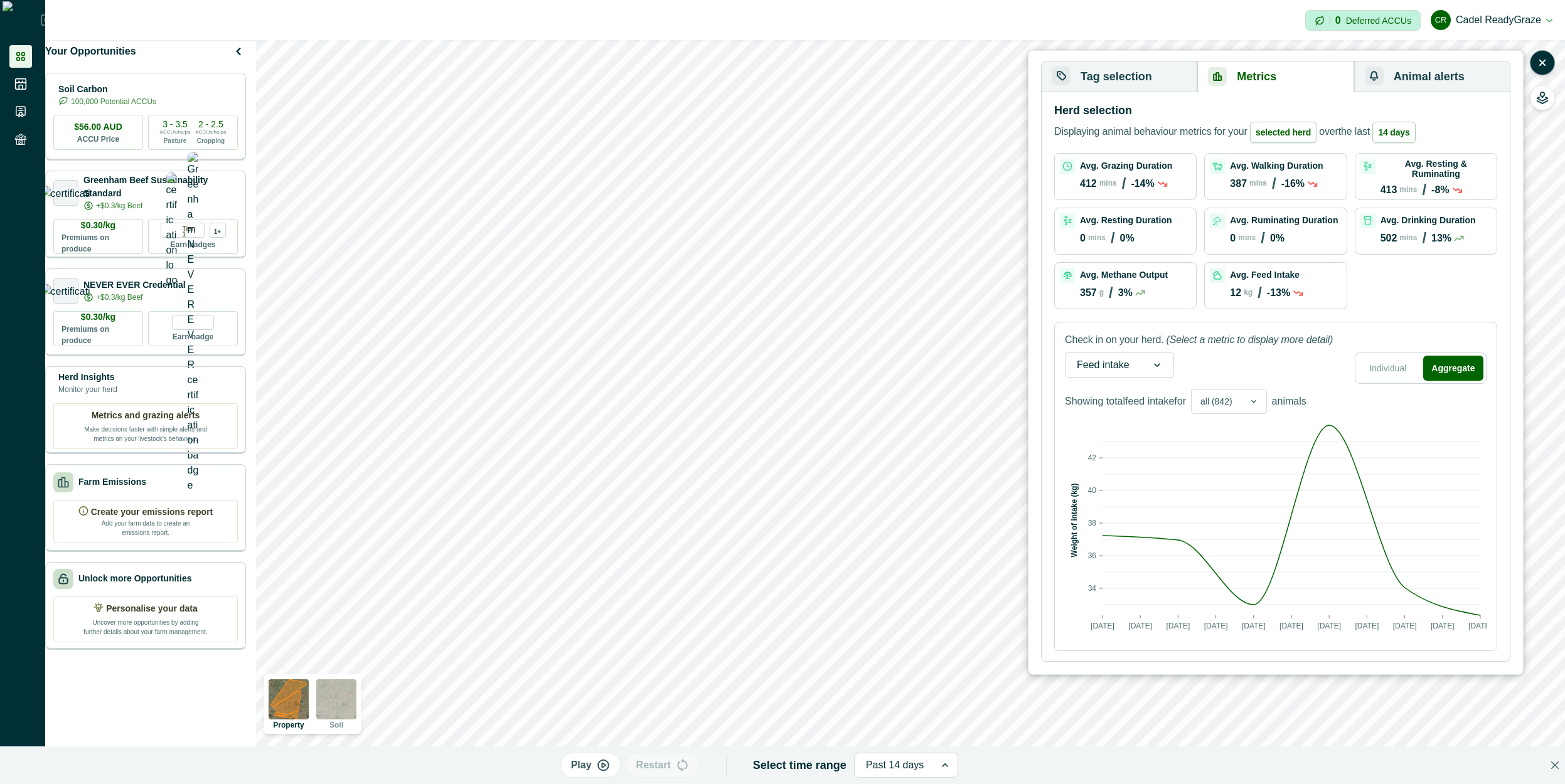
click at [1241, 407] on div "all (842)" at bounding box center [1216, 401] width 50 height 18
click at [1233, 433] on div "tagged (17)" at bounding box center [1229, 434] width 74 height 19
click at [1232, 408] on div at bounding box center [1215, 401] width 32 height 15
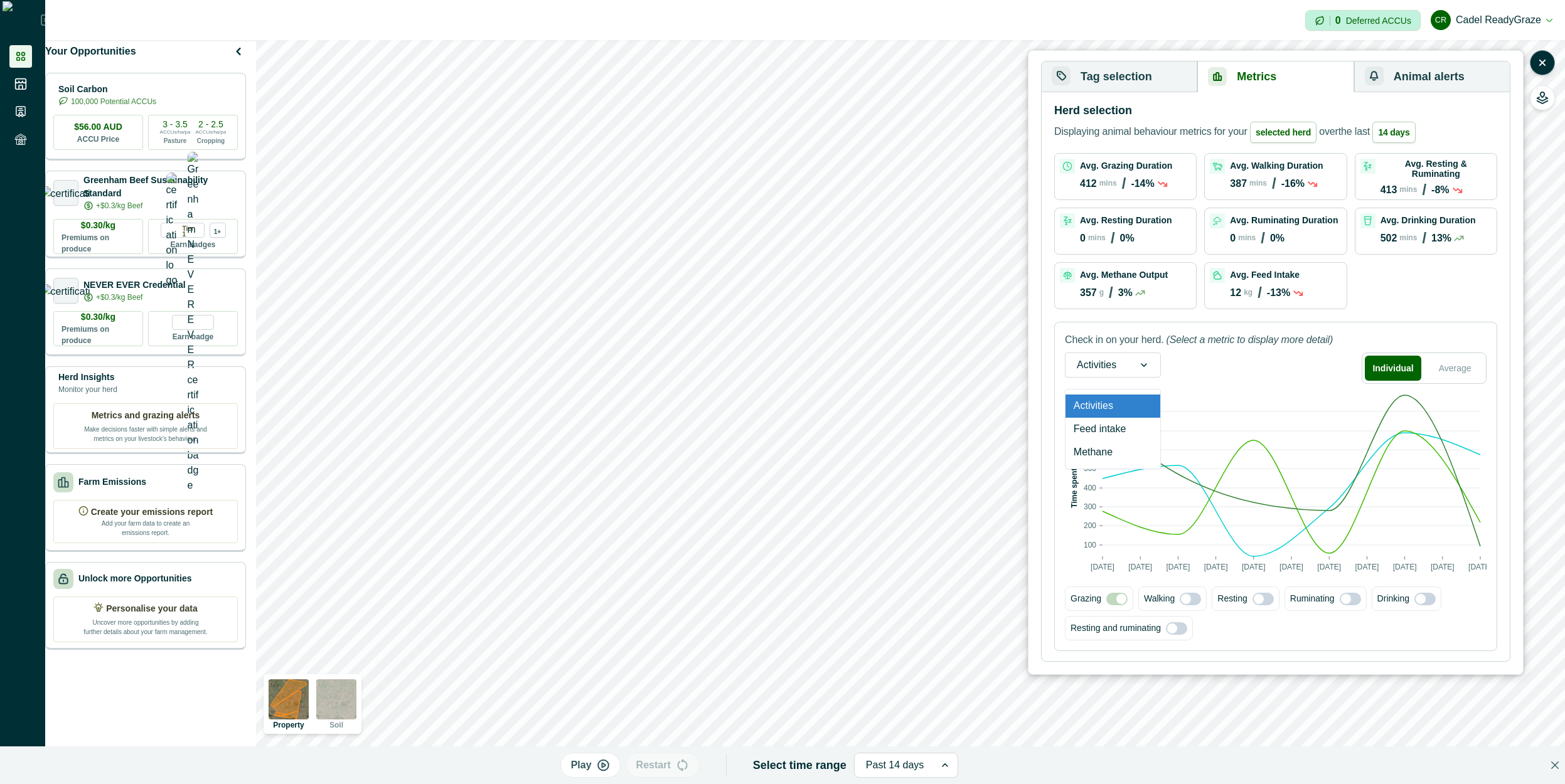
click at [1112, 354] on div "Activities" at bounding box center [1113, 365] width 96 height 25
click at [1113, 432] on div "Feed intake" at bounding box center [1112, 429] width 95 height 23
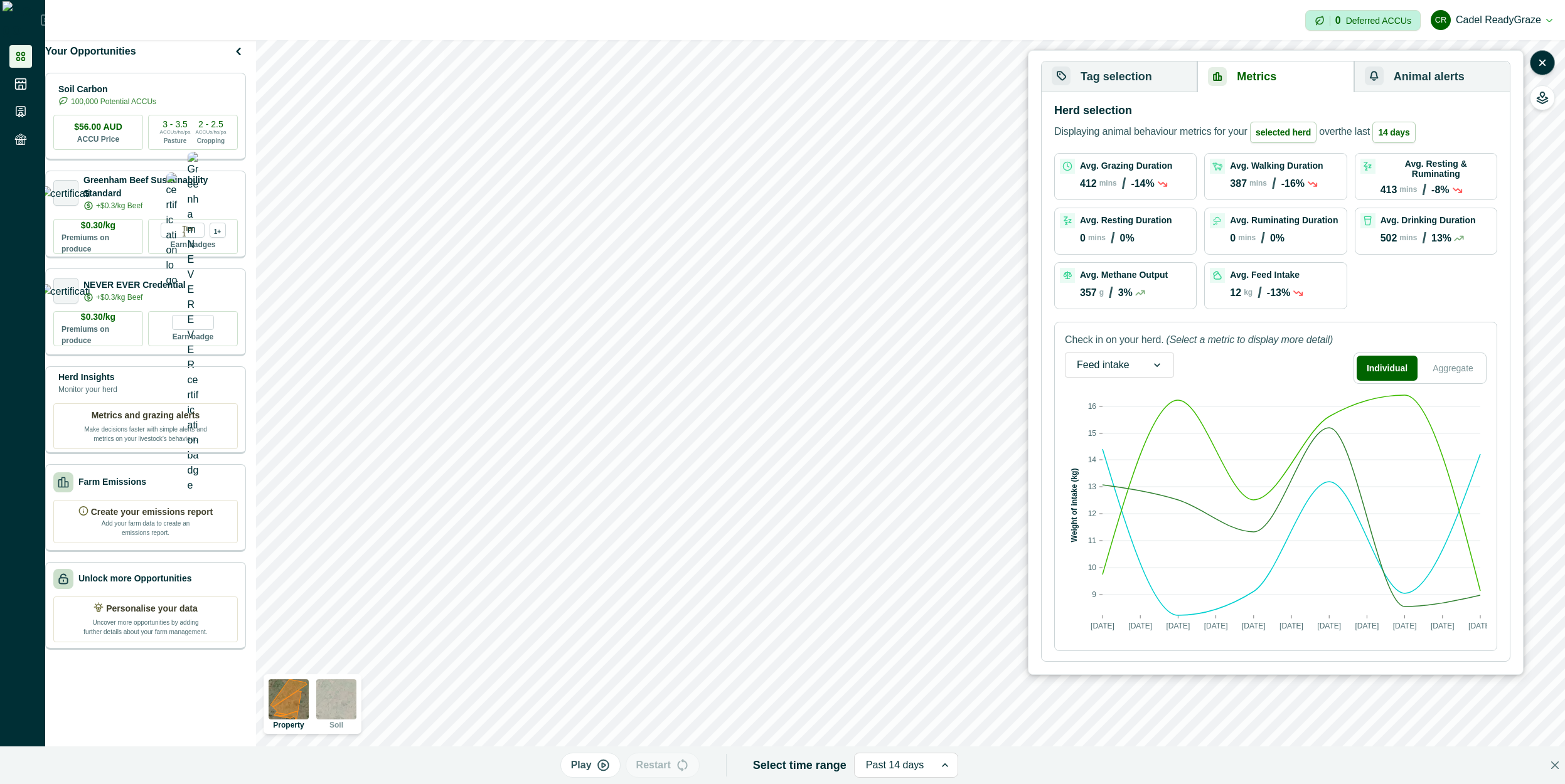
click at [1419, 377] on div "Individual Aggregate" at bounding box center [1420, 368] width 133 height 31
click at [1426, 374] on button "Aggregate" at bounding box center [1453, 368] width 61 height 25
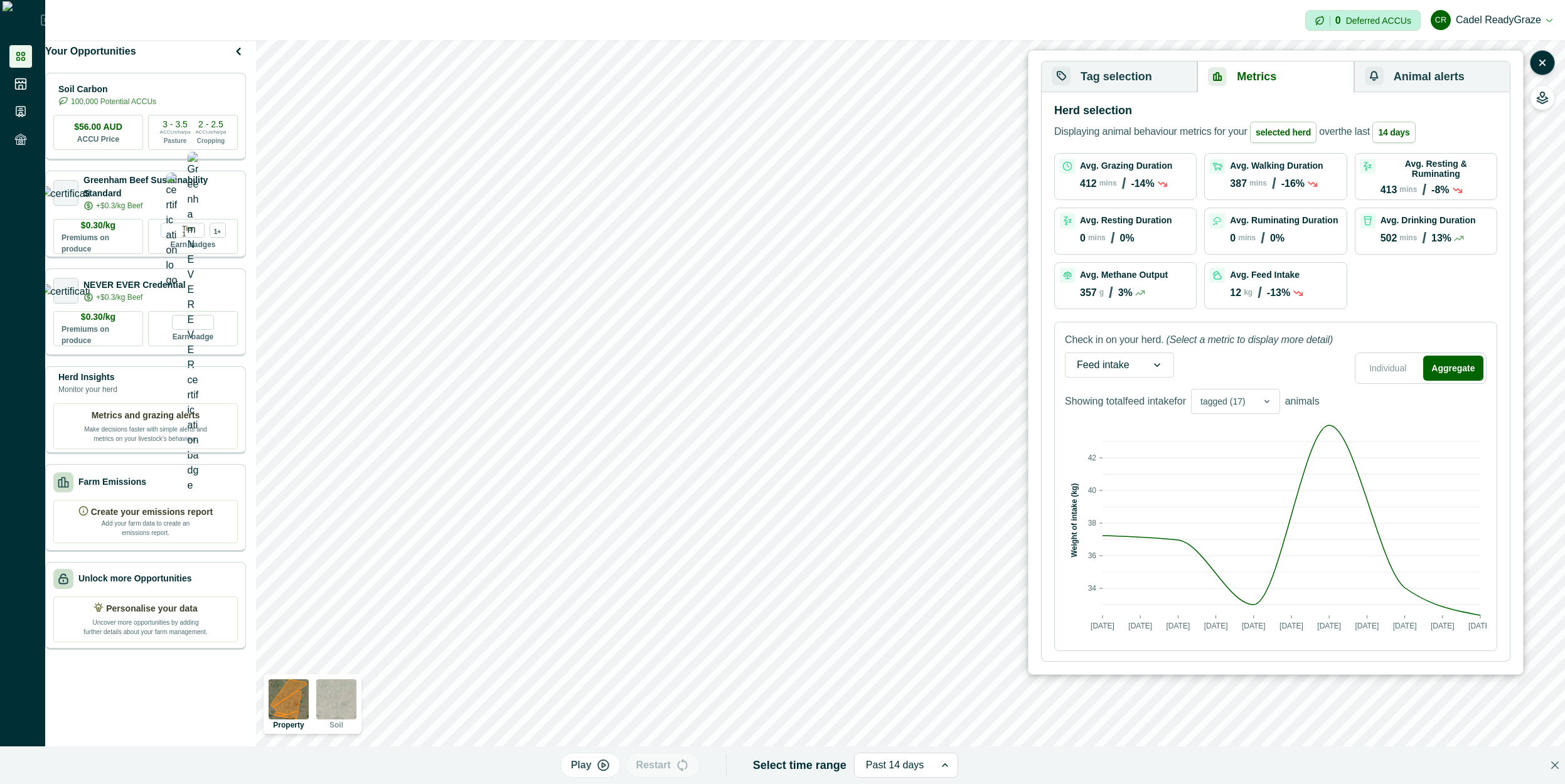
click at [1217, 412] on div "tagged (17)" at bounding box center [1235, 401] width 89 height 25
click at [1224, 455] on div "all (842)" at bounding box center [1235, 453] width 88 height 19
click at [1263, 400] on div at bounding box center [1253, 401] width 25 height 24
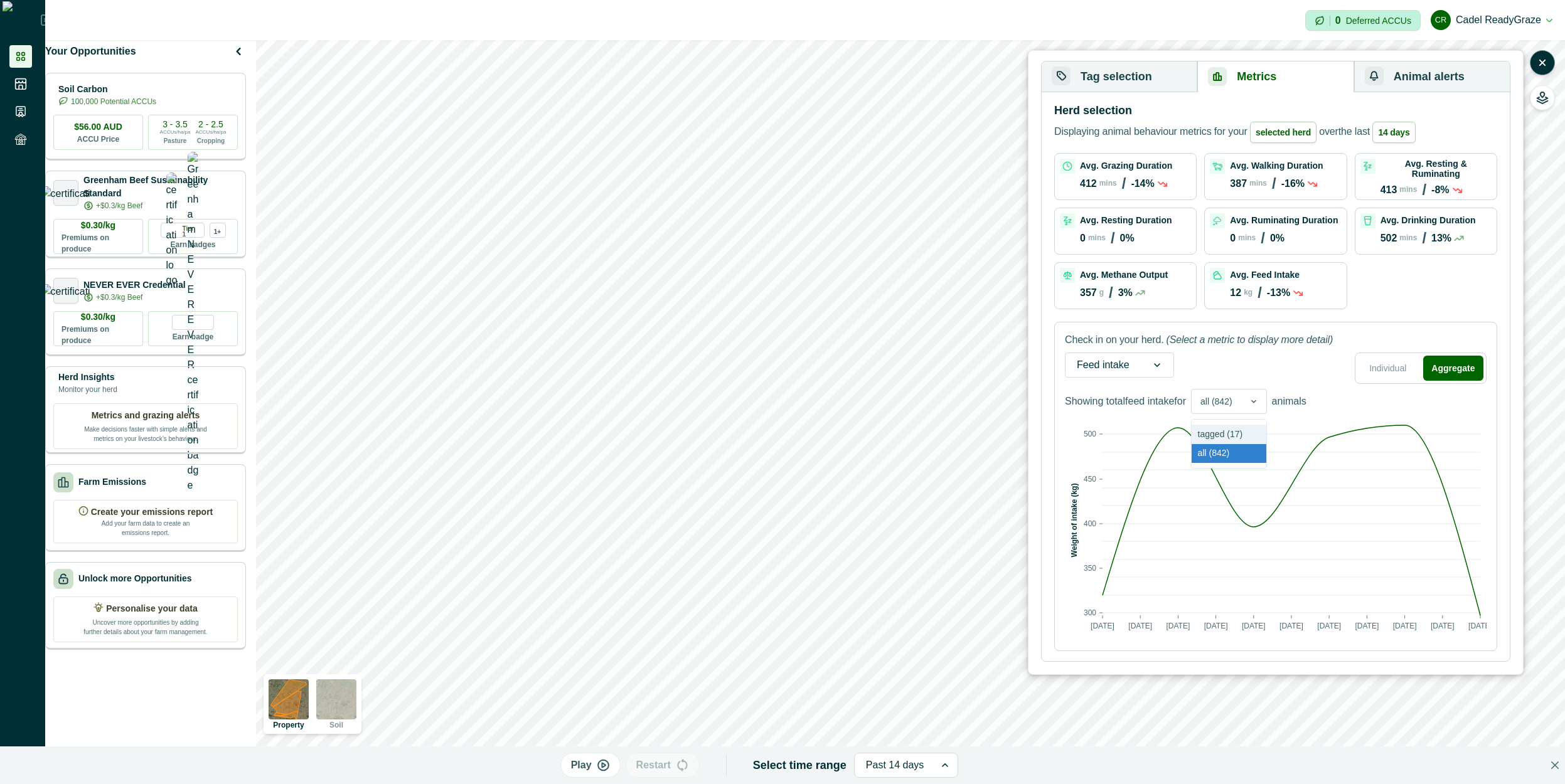
click at [1246, 432] on div "tagged (17)" at bounding box center [1229, 434] width 74 height 19
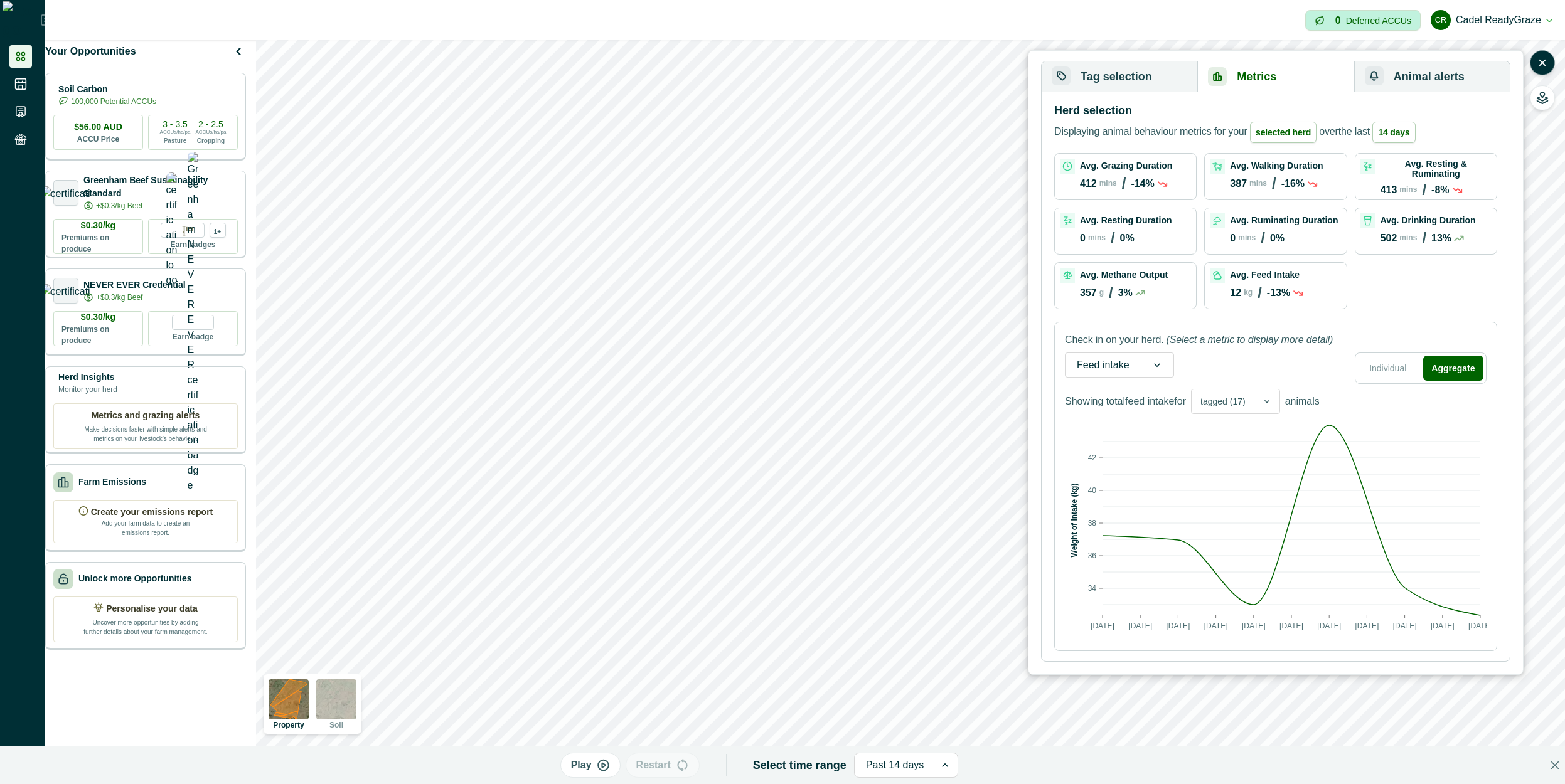
click at [1233, 407] on div at bounding box center [1222, 401] width 45 height 15
click at [1239, 447] on div "all (842)" at bounding box center [1235, 453] width 88 height 19
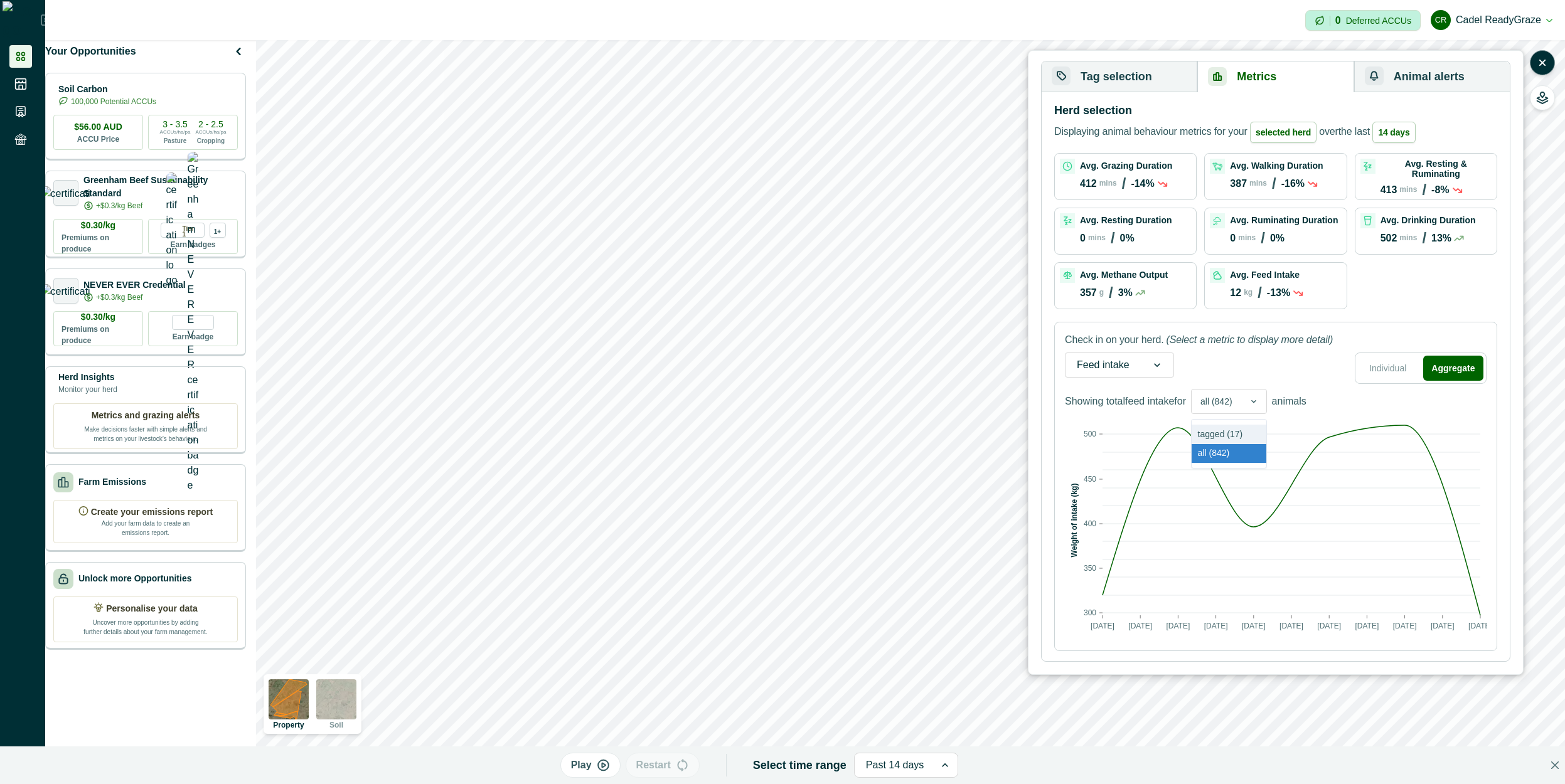
click at [1248, 399] on div at bounding box center [1253, 401] width 25 height 24
click at [1253, 434] on div "tagged (17)" at bounding box center [1229, 434] width 74 height 19
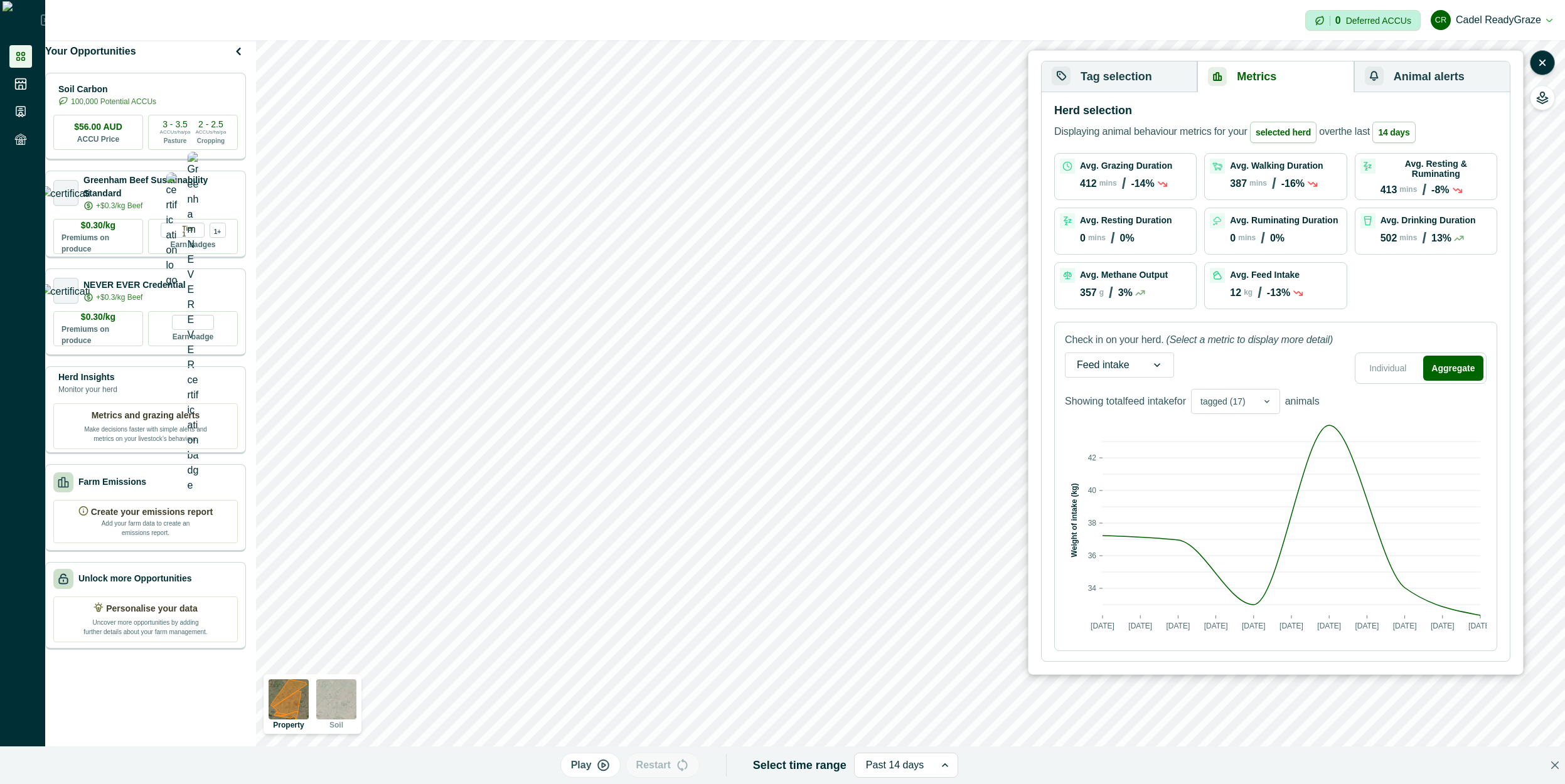
click at [1143, 404] on p "Showing total feed intake for" at bounding box center [1125, 401] width 121 height 15
click at [1143, 404] on p "Showing total feed intake for" at bounding box center [1125, 401] width 121 height 15
click at [1143, 403] on p "Showing total feed intake for" at bounding box center [1125, 401] width 121 height 15
click at [1142, 404] on p "Showing total feed intake for" at bounding box center [1125, 401] width 121 height 15
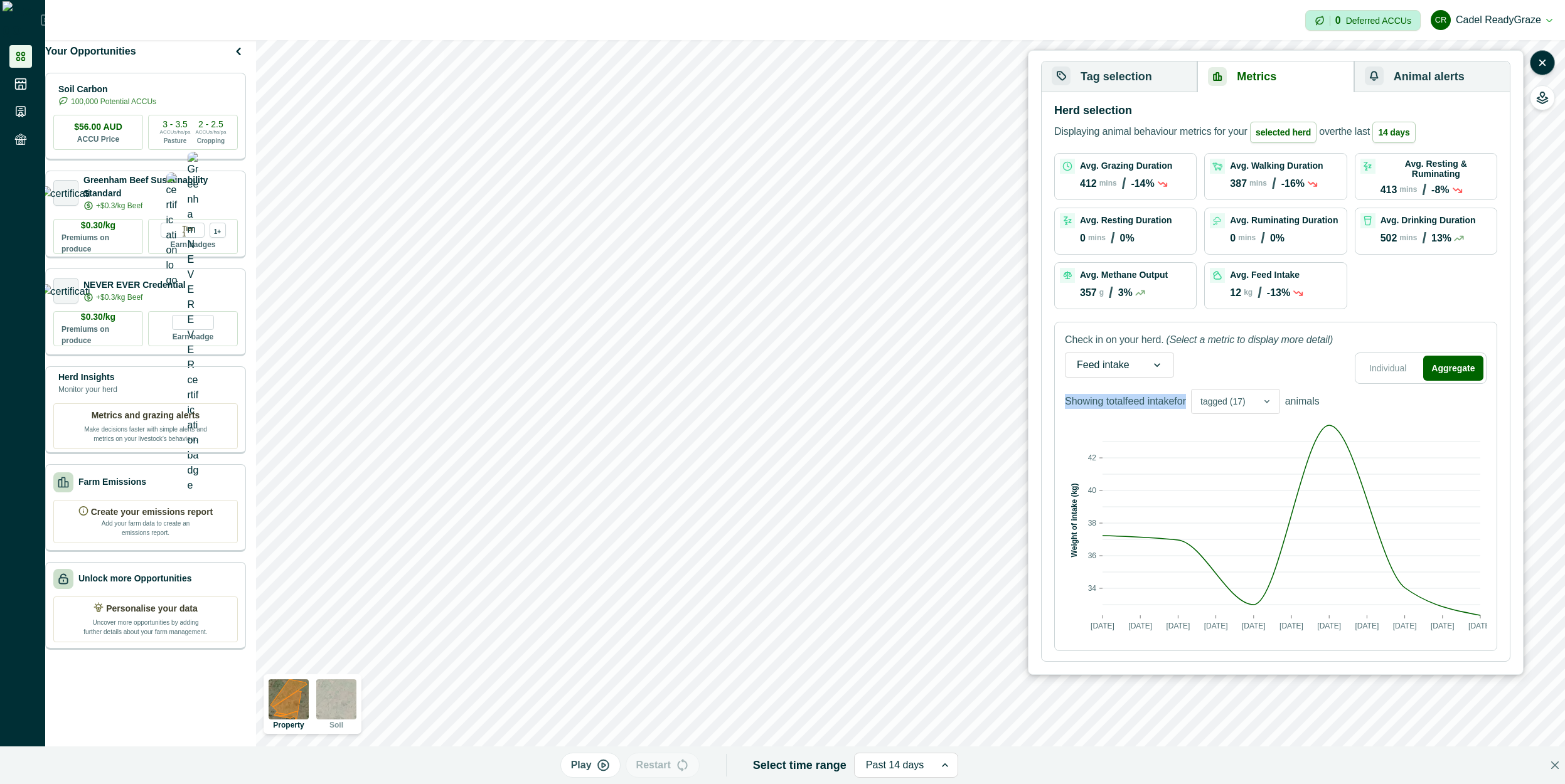
click at [1142, 404] on p "Showing total feed intake for" at bounding box center [1125, 401] width 121 height 15
